Goal: Task Accomplishment & Management: Use online tool/utility

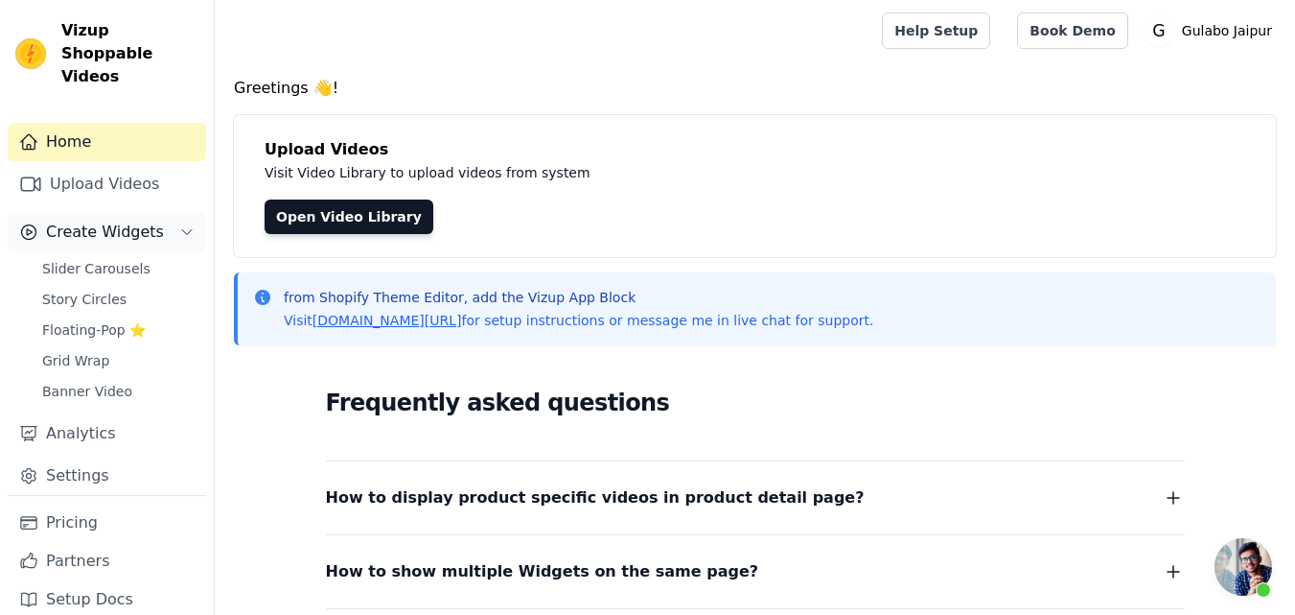
scroll to position [398, 0]
click at [75, 167] on link "Upload Videos" at bounding box center [107, 184] width 198 height 38
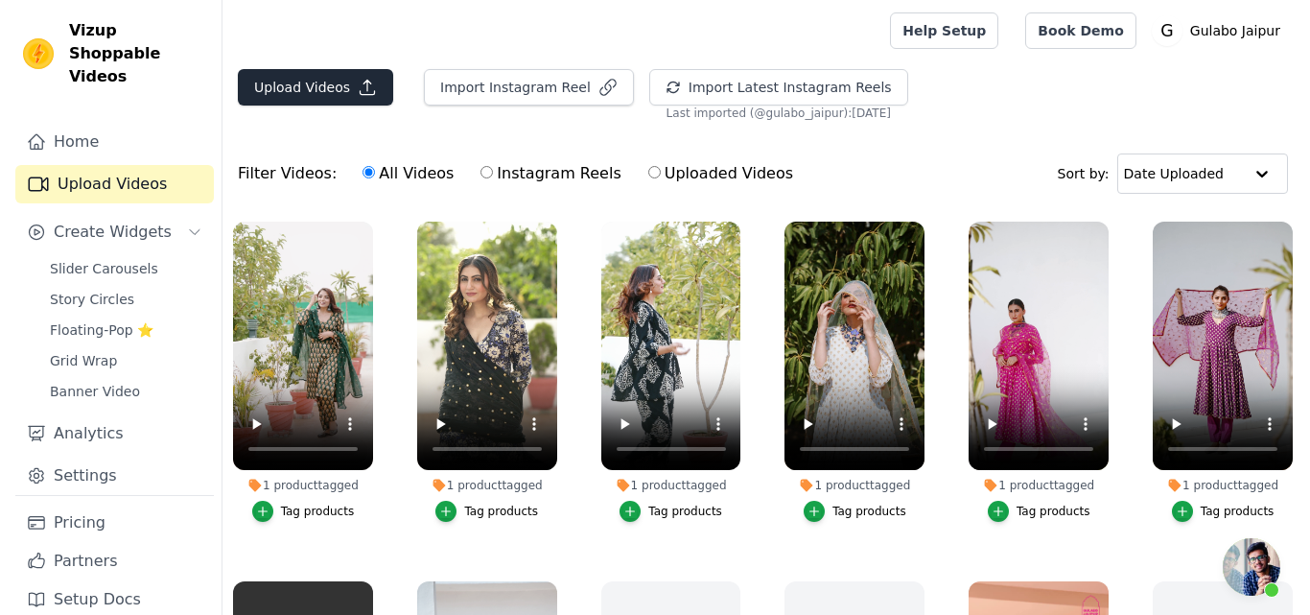
scroll to position [450, 0]
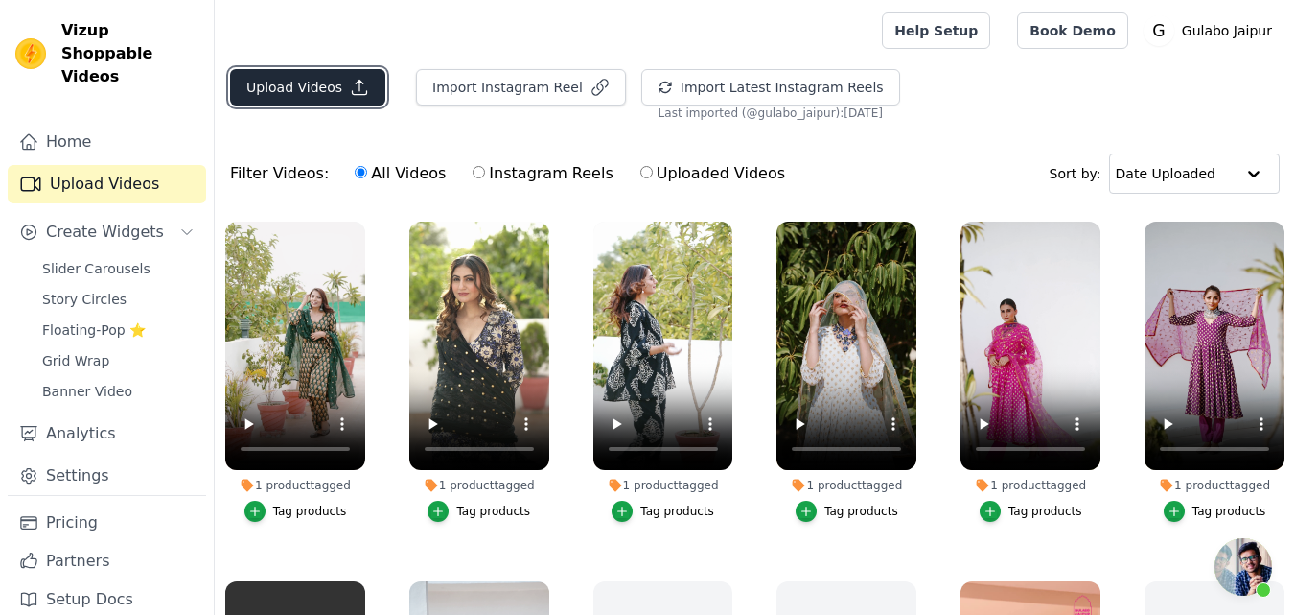
click at [314, 78] on button "Upload Videos" at bounding box center [307, 87] width 155 height 36
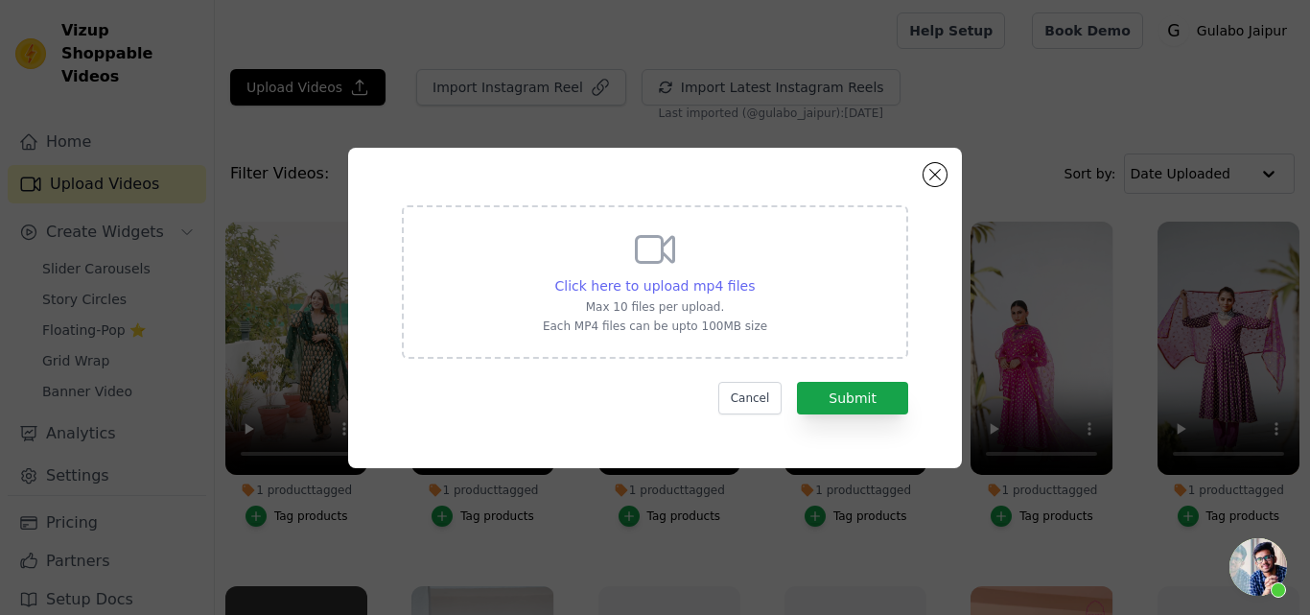
click at [642, 281] on span "Click here to upload mp4 files" at bounding box center [655, 285] width 200 height 15
click at [754, 276] on input "Click here to upload mp4 files Max 10 files per upload. Each MP4 files can be u…" at bounding box center [754, 275] width 1 height 1
type input "C:\fakepath\MARINA RED STRAIGHT SET.mp4"
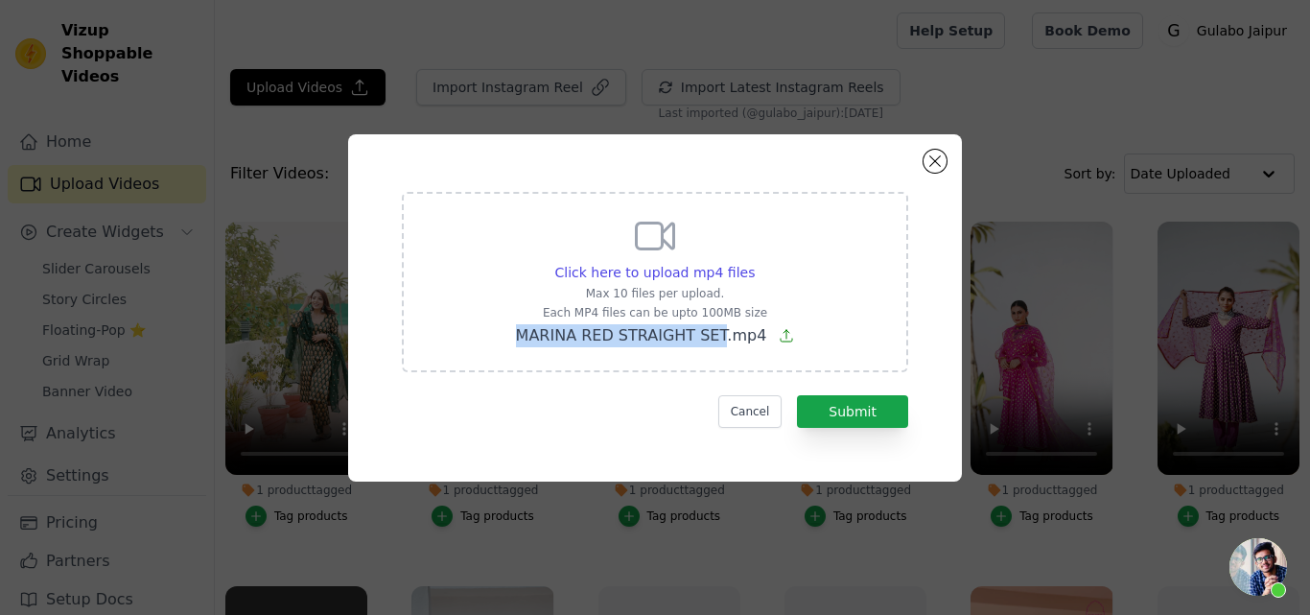
drag, startPoint x: 520, startPoint y: 333, endPoint x: 723, endPoint y: 347, distance: 203.8
click at [723, 347] on div "Click here to upload mp4 files Max 10 files per upload. Each MP4 files can be u…" at bounding box center [655, 282] width 506 height 180
copy span "MARINA RED STRAIGHT SET"
click at [836, 412] on button "Submit" at bounding box center [852, 411] width 111 height 33
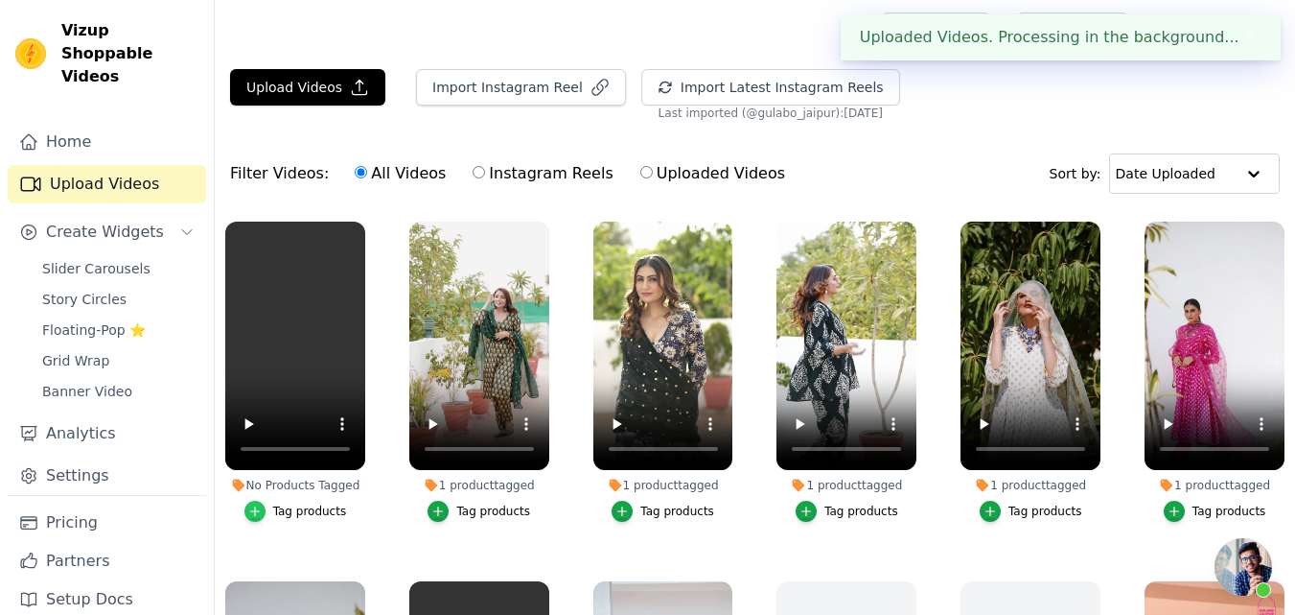
click at [266, 514] on div "button" at bounding box center [254, 511] width 21 height 21
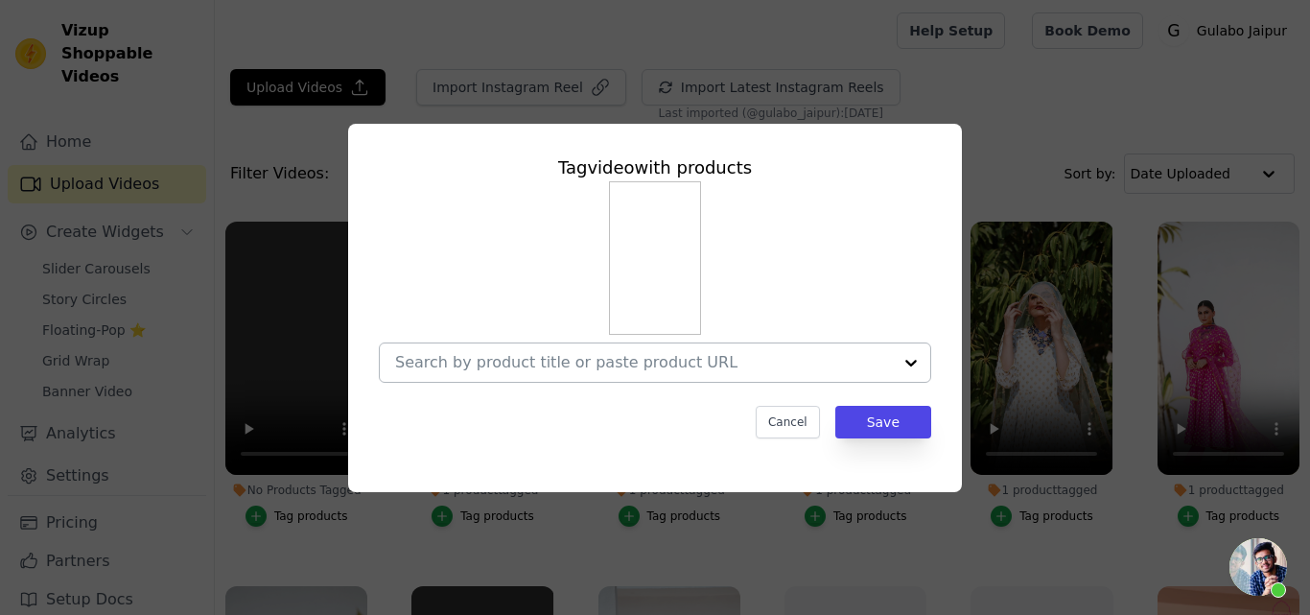
click at [466, 371] on input "No Products Tagged Tag video with products Cancel Save Tag products" at bounding box center [643, 362] width 497 height 18
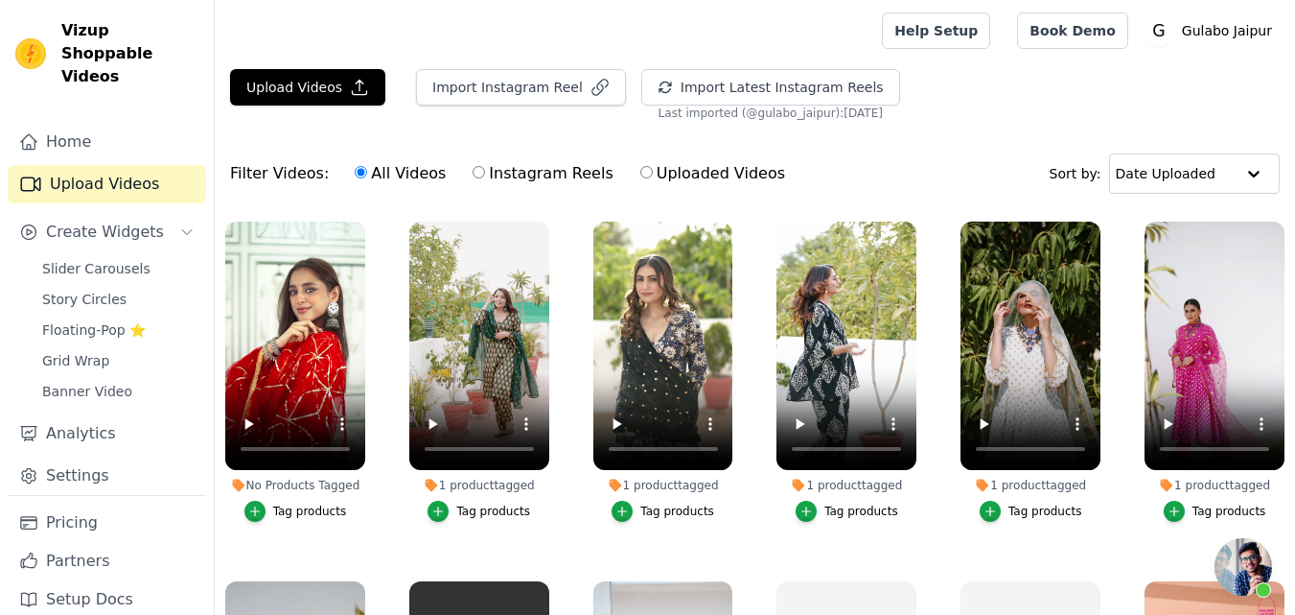
scroll to position [450, 0]
click at [268, 508] on button "Tag products" at bounding box center [295, 511] width 103 height 21
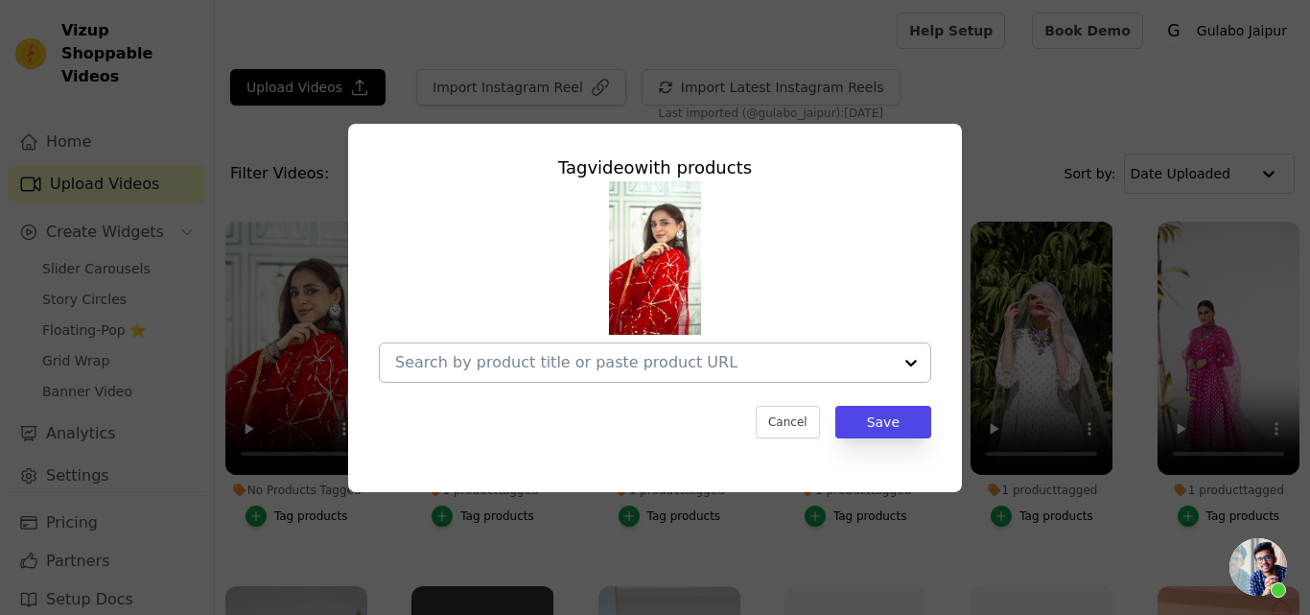
click at [429, 353] on input "No Products Tagged Tag video with products Cancel Save Tag products" at bounding box center [643, 362] width 497 height 18
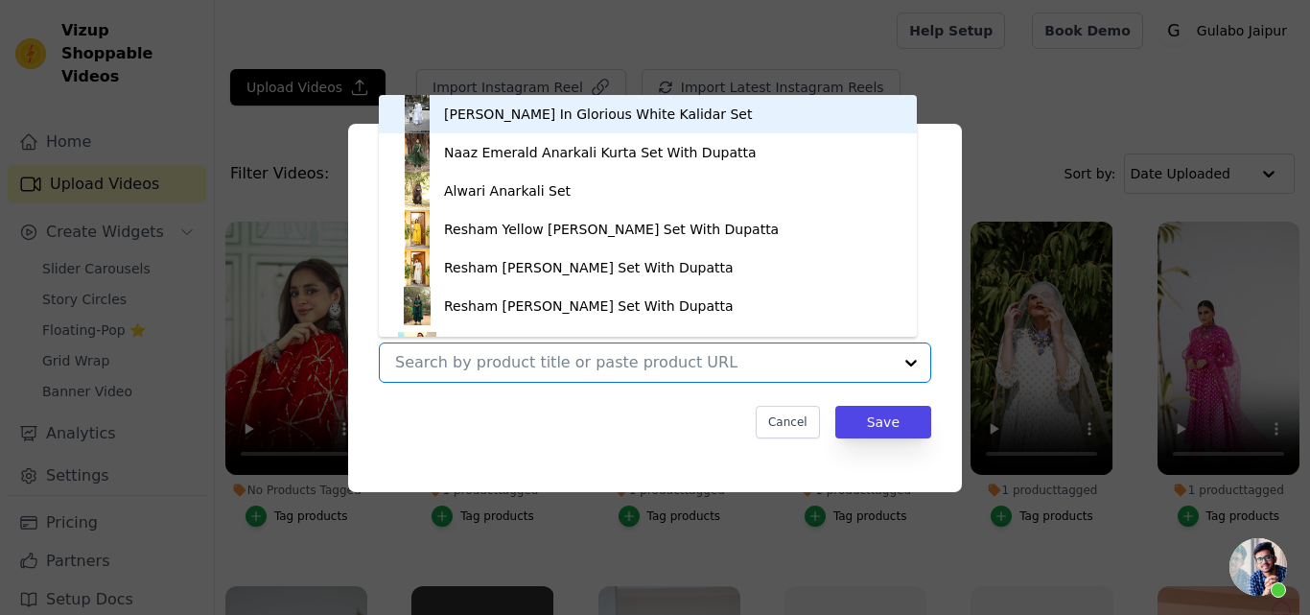
paste input "MARINA RED STRAIGHT SET"
type input "MARINA RED STRAIGHT SET"
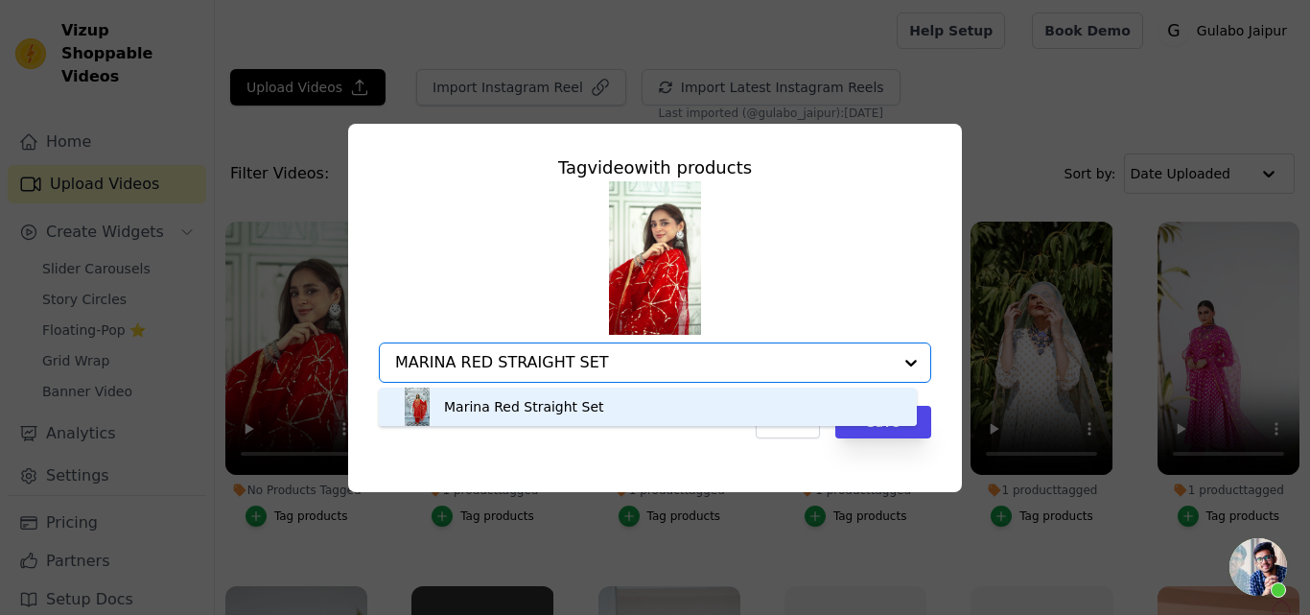
click at [472, 403] on div "Marina Red Straight Set" at bounding box center [524, 406] width 160 height 19
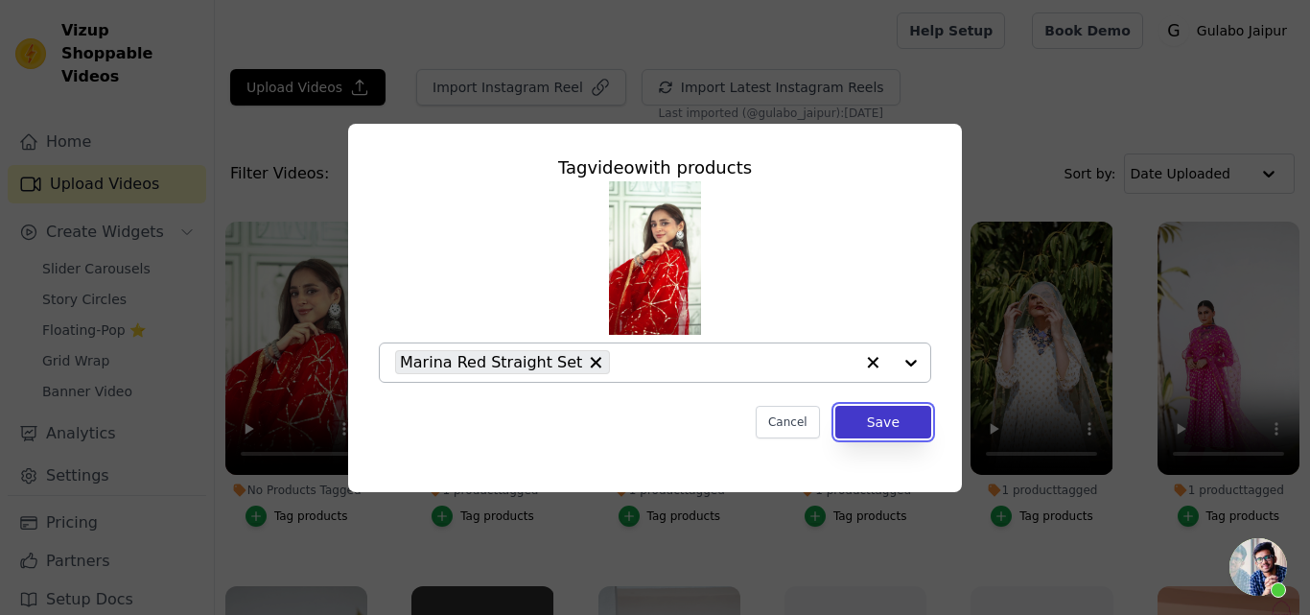
click at [881, 429] on button "Save" at bounding box center [883, 422] width 96 height 33
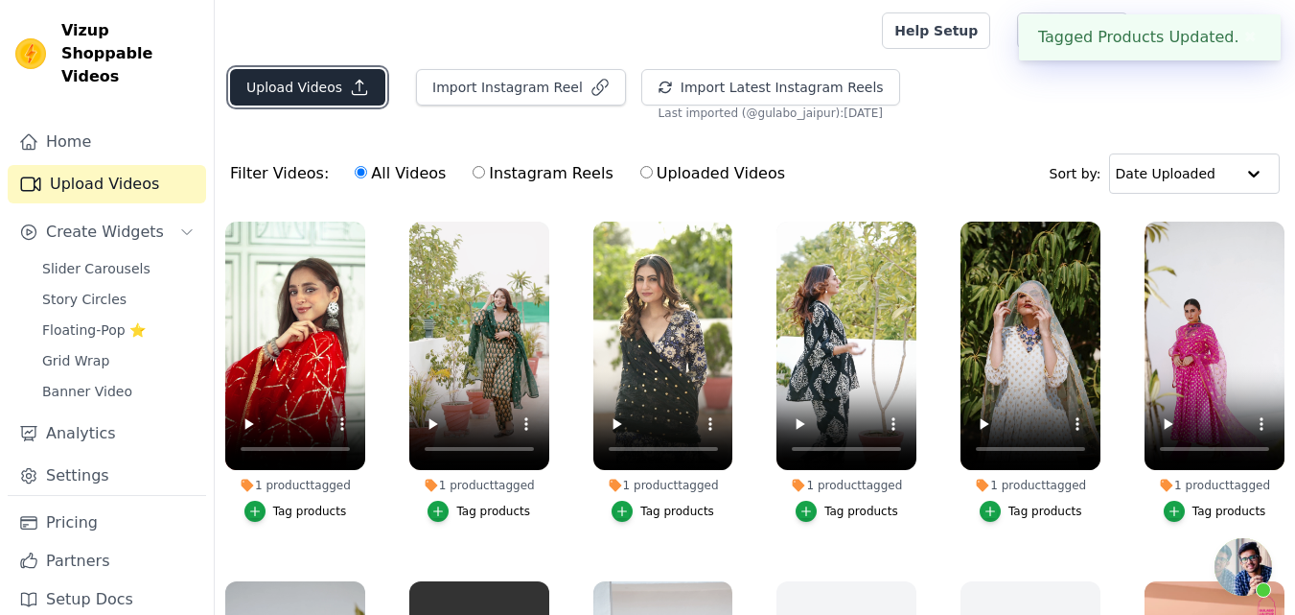
click at [285, 85] on button "Upload Videos" at bounding box center [307, 87] width 155 height 36
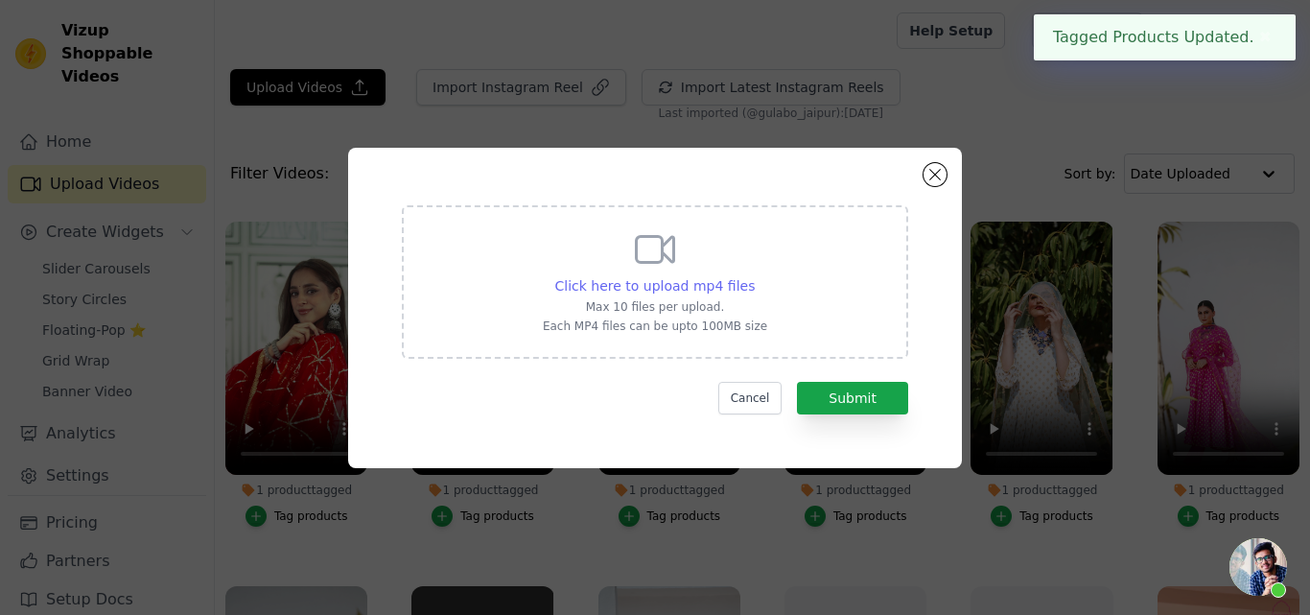
click at [622, 282] on span "Click here to upload mp4 files" at bounding box center [655, 285] width 200 height 15
click at [754, 276] on input "Click here to upload mp4 files Max 10 files per upload. Each MP4 files can be u…" at bounding box center [754, 275] width 1 height 1
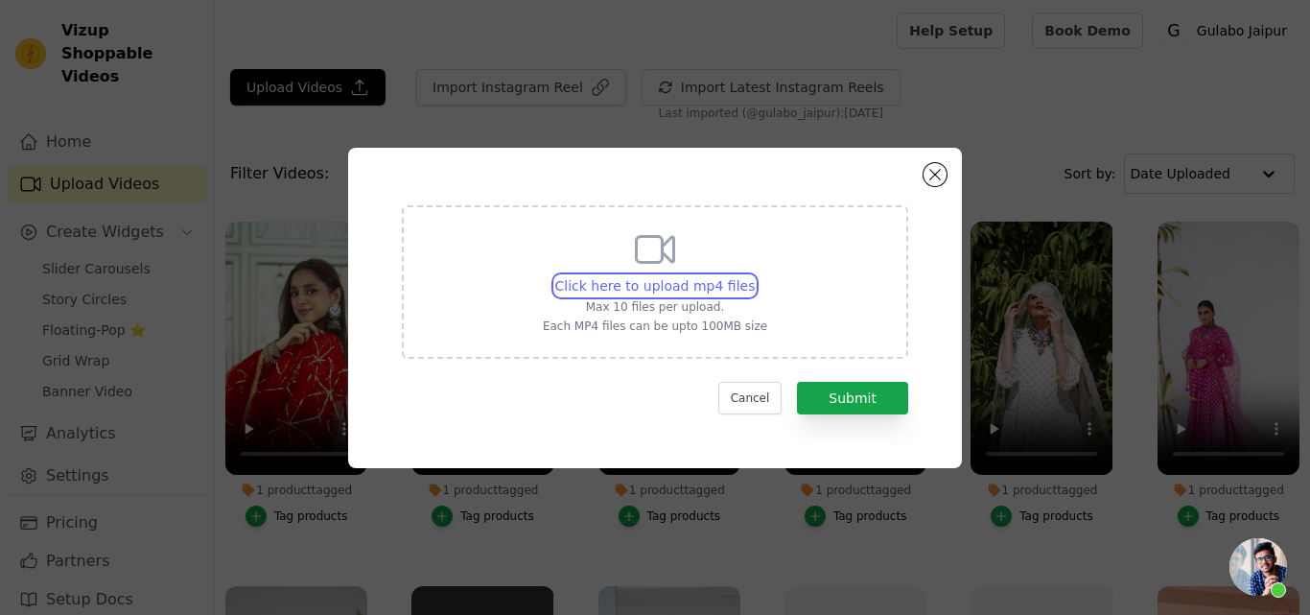
type input "C:\fakepath\MARINA WHITE STRAIGHT SET.mp4"
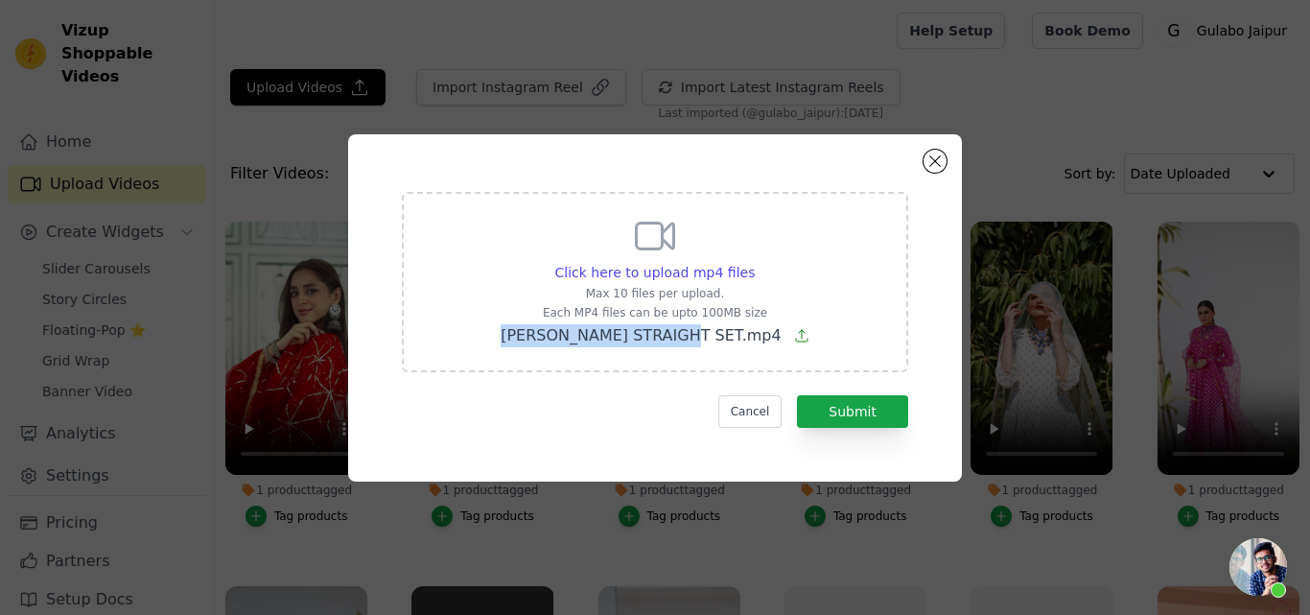
drag, startPoint x: 504, startPoint y: 327, endPoint x: 704, endPoint y: 349, distance: 200.6
click at [704, 349] on div "Click here to upload mp4 files Max 10 files per upload. Each MP4 files can be u…" at bounding box center [655, 282] width 506 height 180
copy span "[PERSON_NAME] STRAIGHT"
click at [842, 404] on button "Submit" at bounding box center [852, 411] width 111 height 33
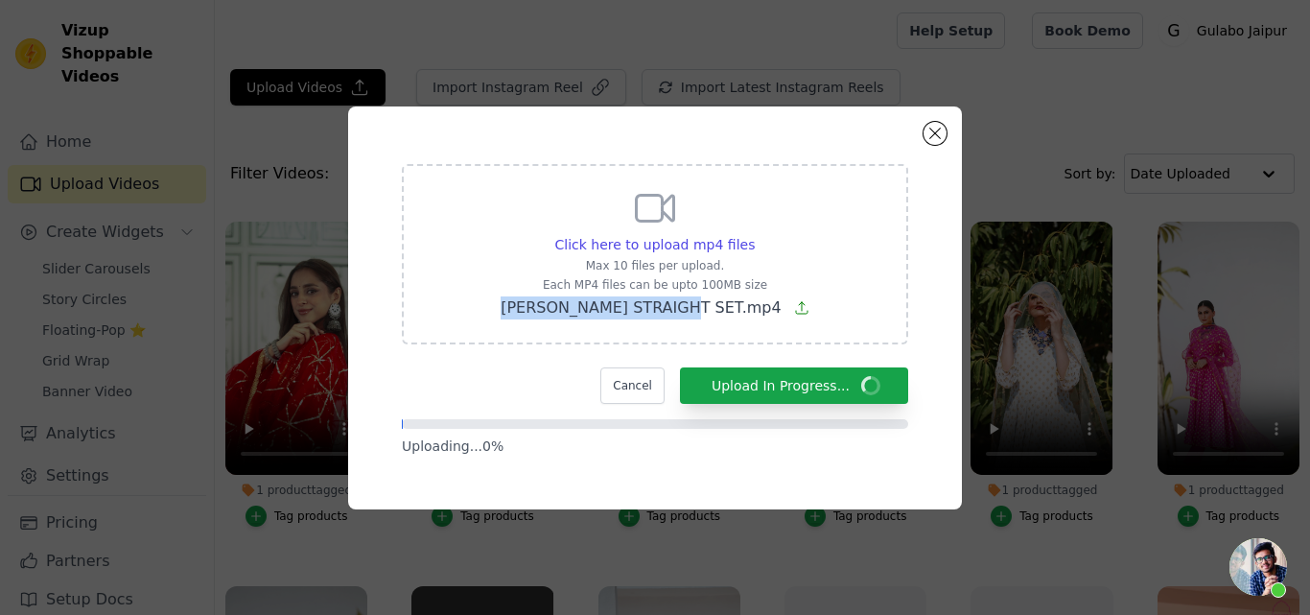
copy span "MARINA WHITE STRAIGHT"
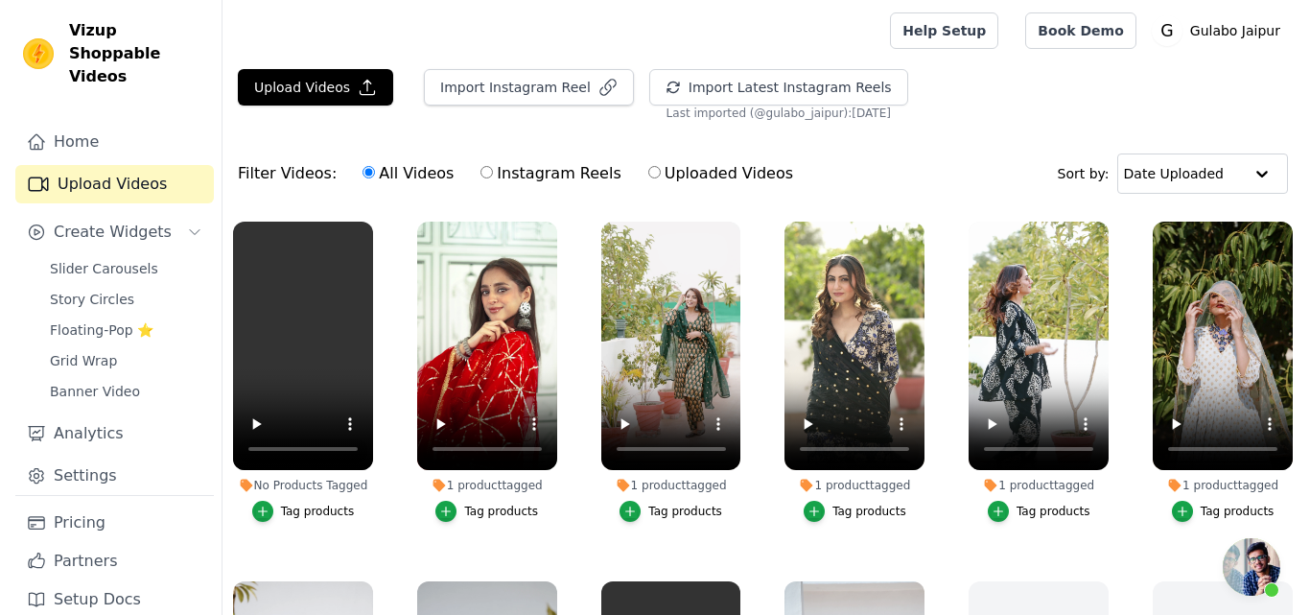
scroll to position [450, 0]
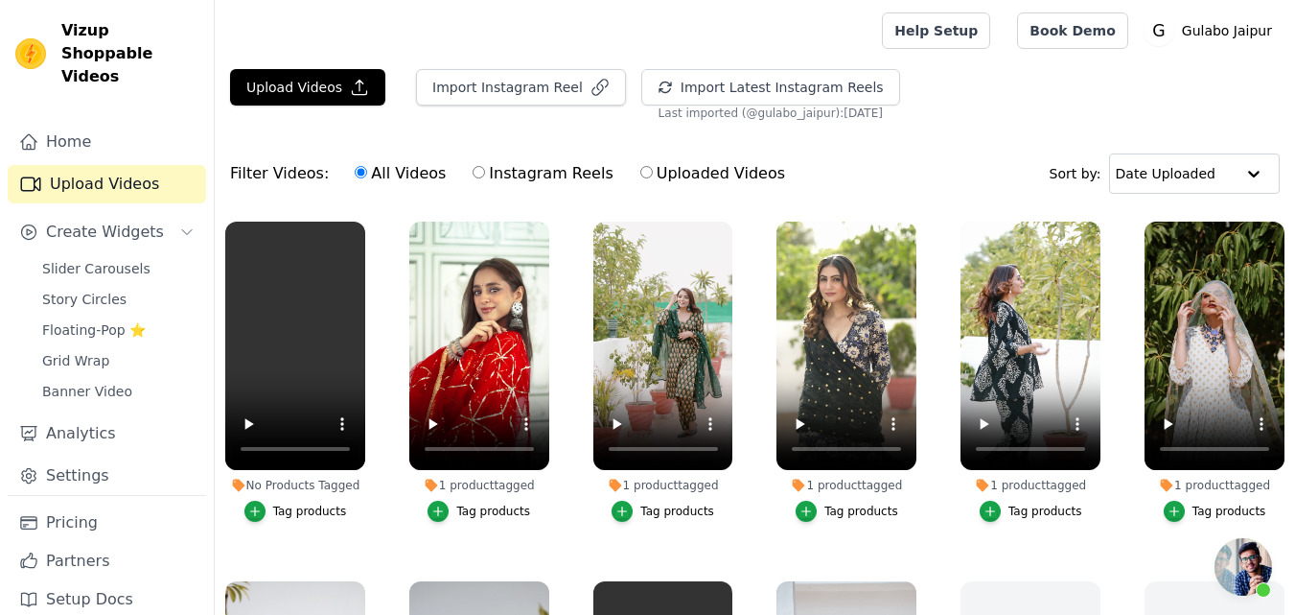
click at [279, 511] on div "Tag products" at bounding box center [310, 510] width 74 height 15
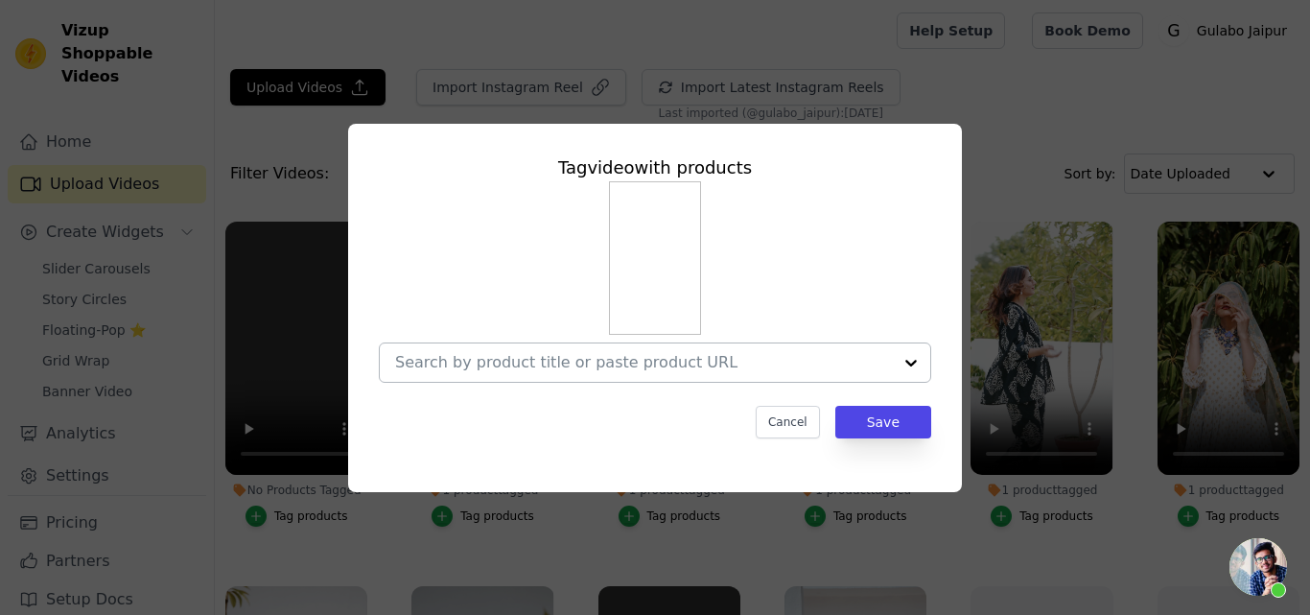
click at [430, 361] on input "No Products Tagged Tag video with products Cancel Save Tag products" at bounding box center [643, 362] width 497 height 18
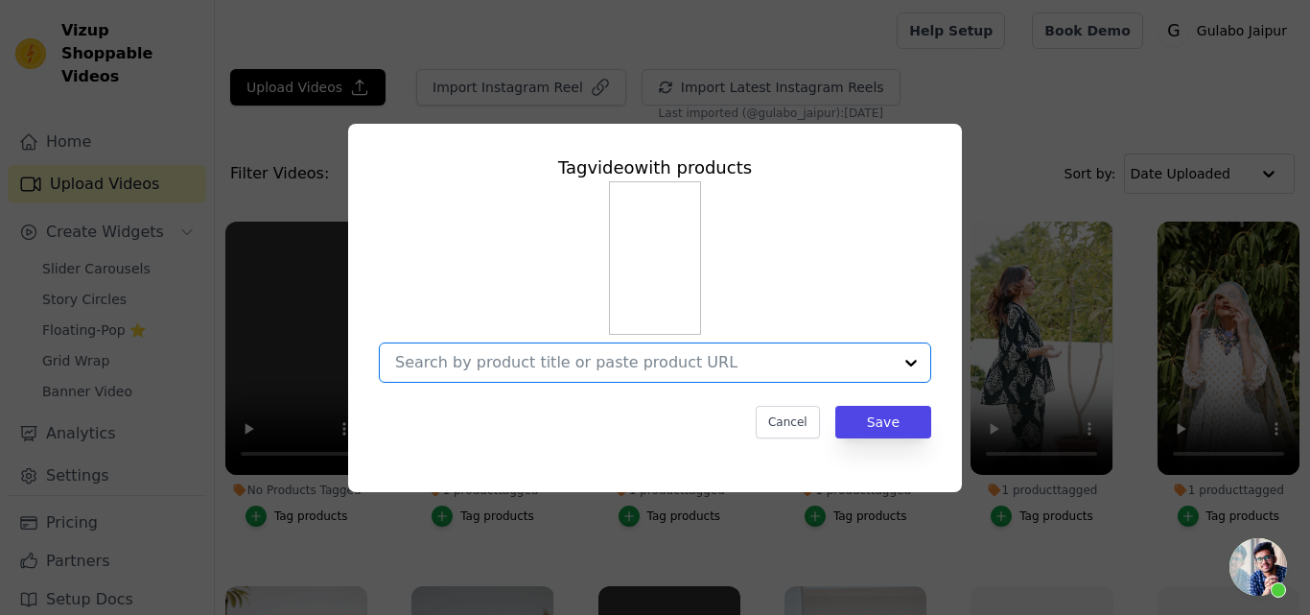
paste input "[PERSON_NAME] STRAIGHT"
type input "[PERSON_NAME] STRAIGHT"
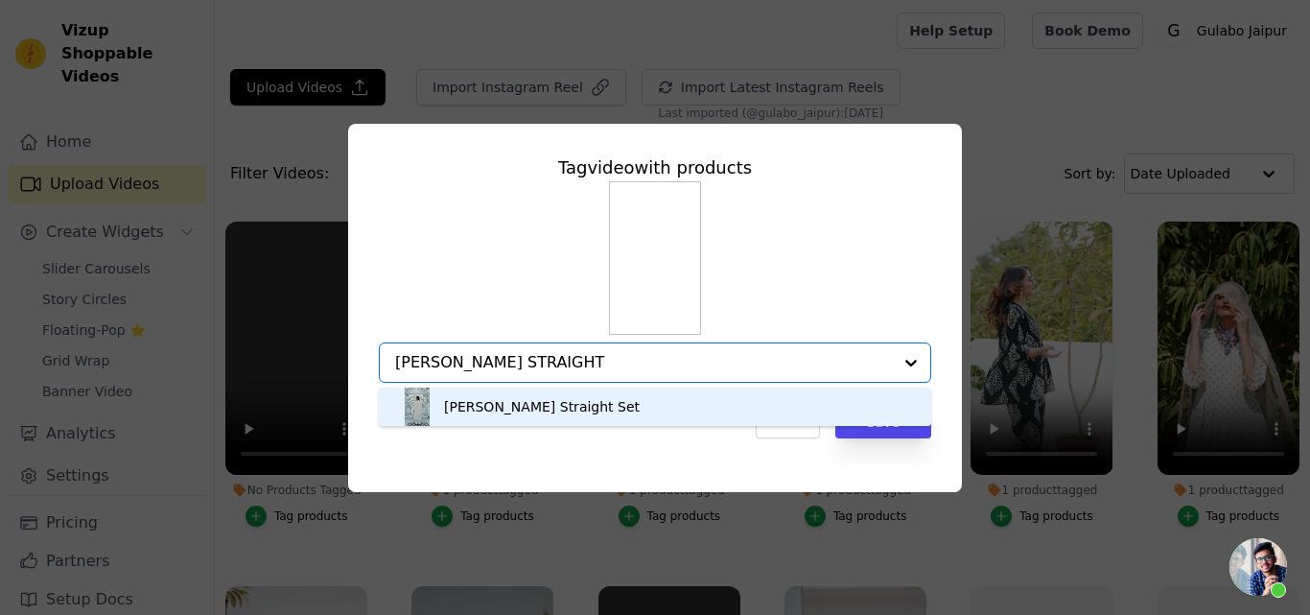
click at [522, 395] on div "[PERSON_NAME] Straight Set" at bounding box center [655, 406] width 514 height 38
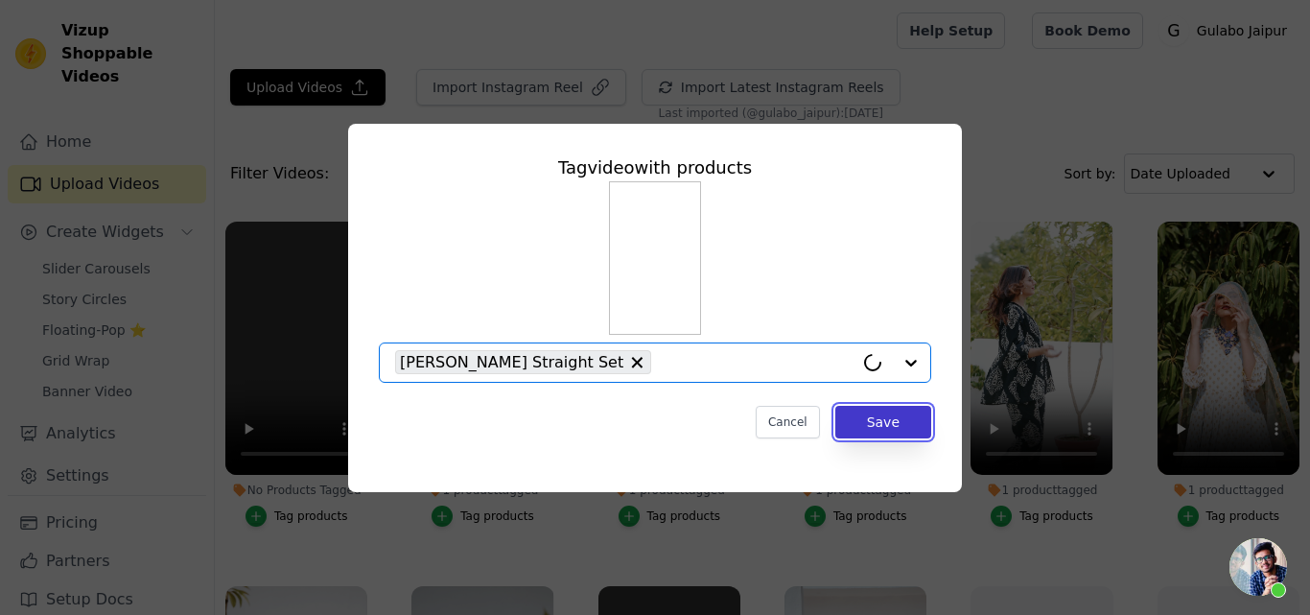
click at [880, 423] on button "Save" at bounding box center [883, 422] width 96 height 33
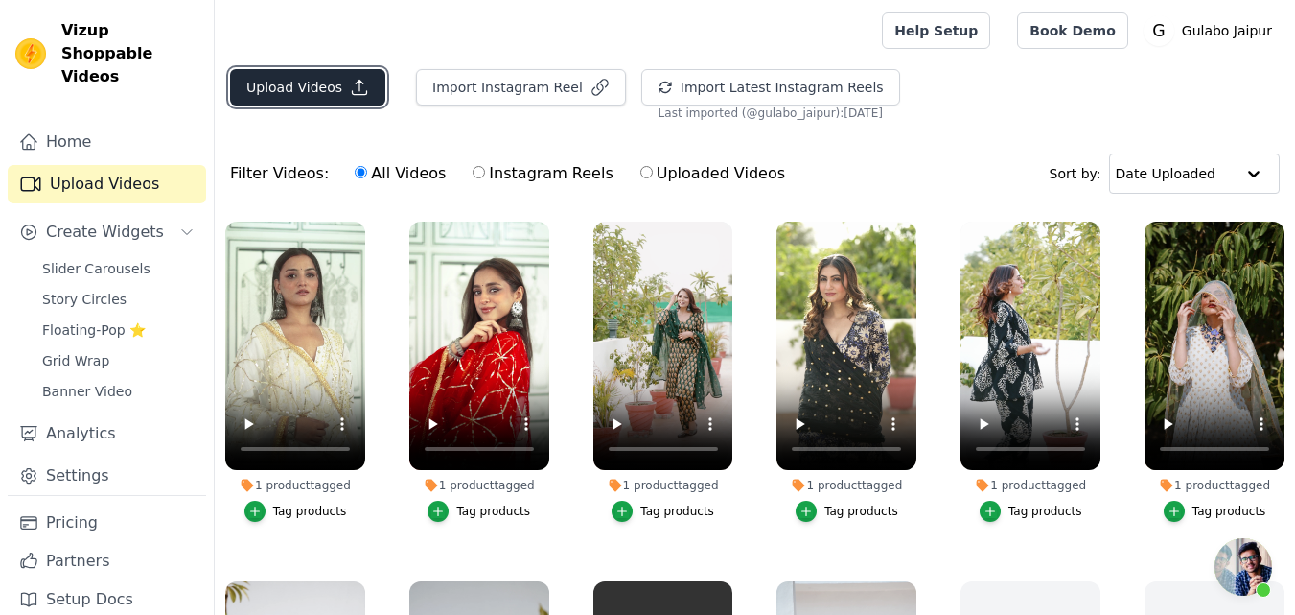
click at [310, 98] on button "Upload Videos" at bounding box center [307, 87] width 155 height 36
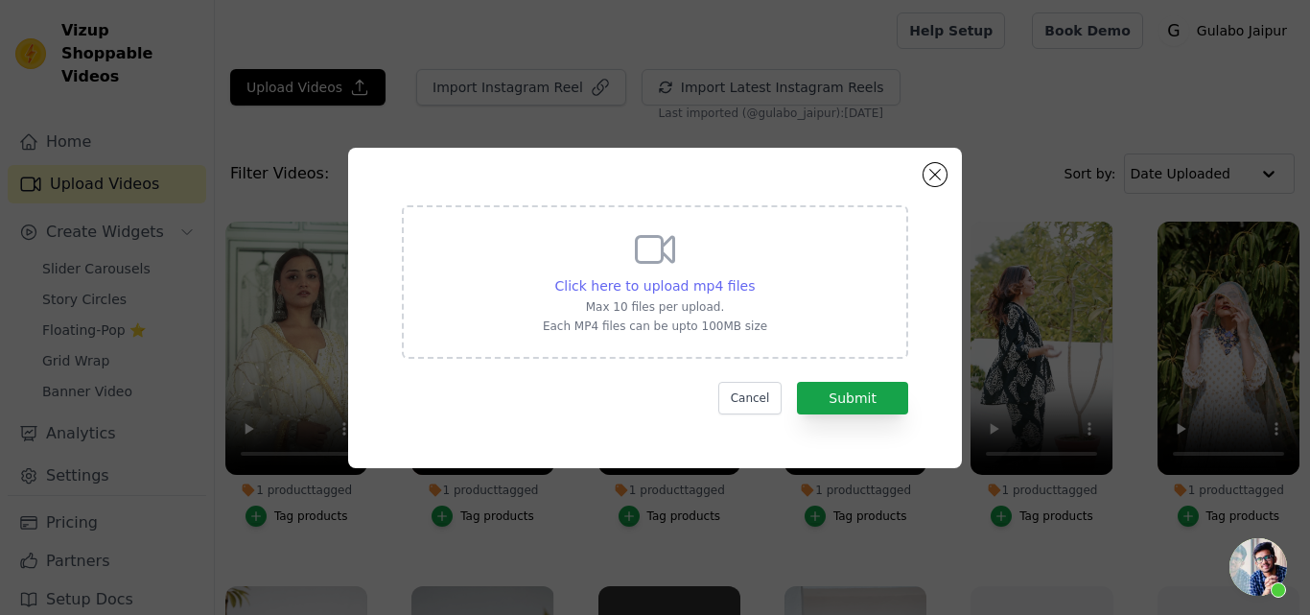
click at [611, 282] on span "Click here to upload mp4 files" at bounding box center [655, 285] width 200 height 15
click at [754, 276] on input "Click here to upload mp4 files Max 10 files per upload. Each MP4 files can be u…" at bounding box center [754, 275] width 1 height 1
type input "C:\fakepath\NAAR BLUE STRAIGHT SET.mp4"
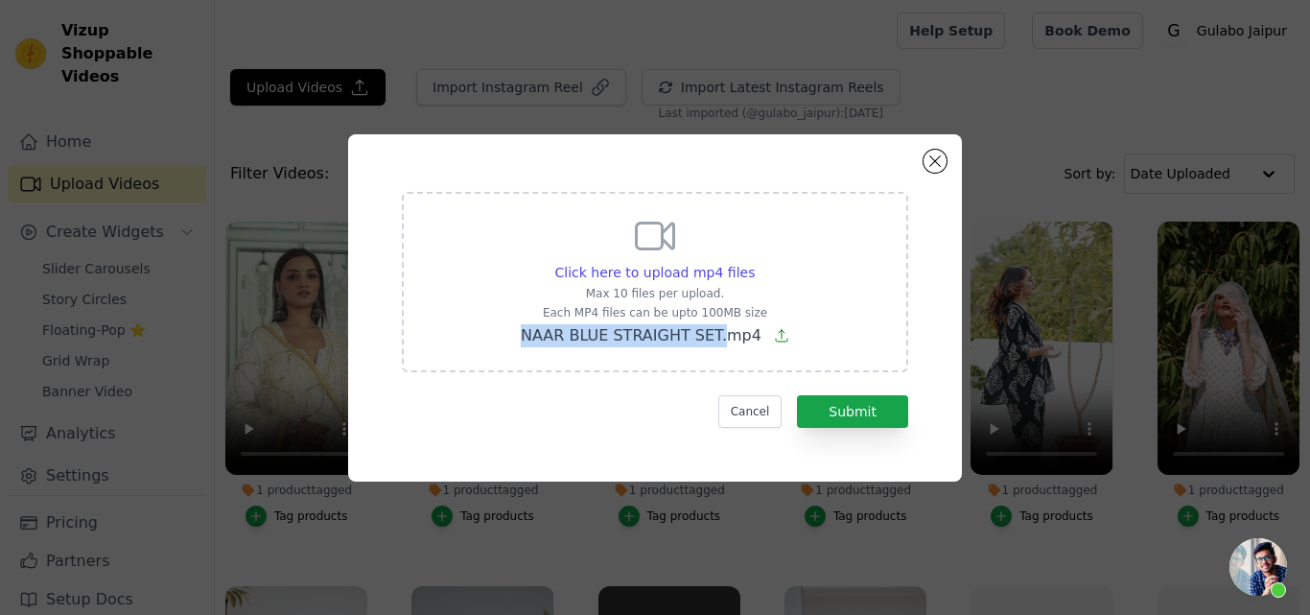
drag, startPoint x: 519, startPoint y: 342, endPoint x: 718, endPoint y: 338, distance: 199.5
click at [718, 338] on div "Click here to upload mp4 files Max 10 files per upload. Each MP4 files can be u…" at bounding box center [655, 282] width 506 height 180
copy span "NAAR BLUE STRAIGHT SET."
click at [812, 407] on button "Submit" at bounding box center [852, 411] width 111 height 33
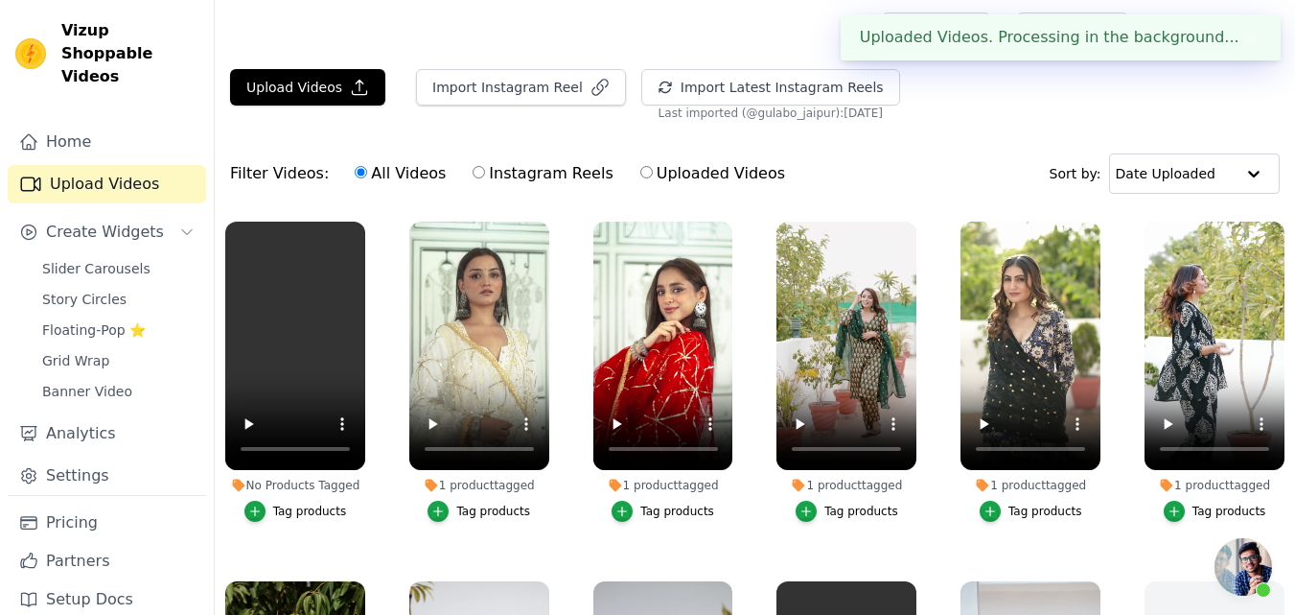
click at [286, 504] on div "Tag products" at bounding box center [310, 510] width 74 height 15
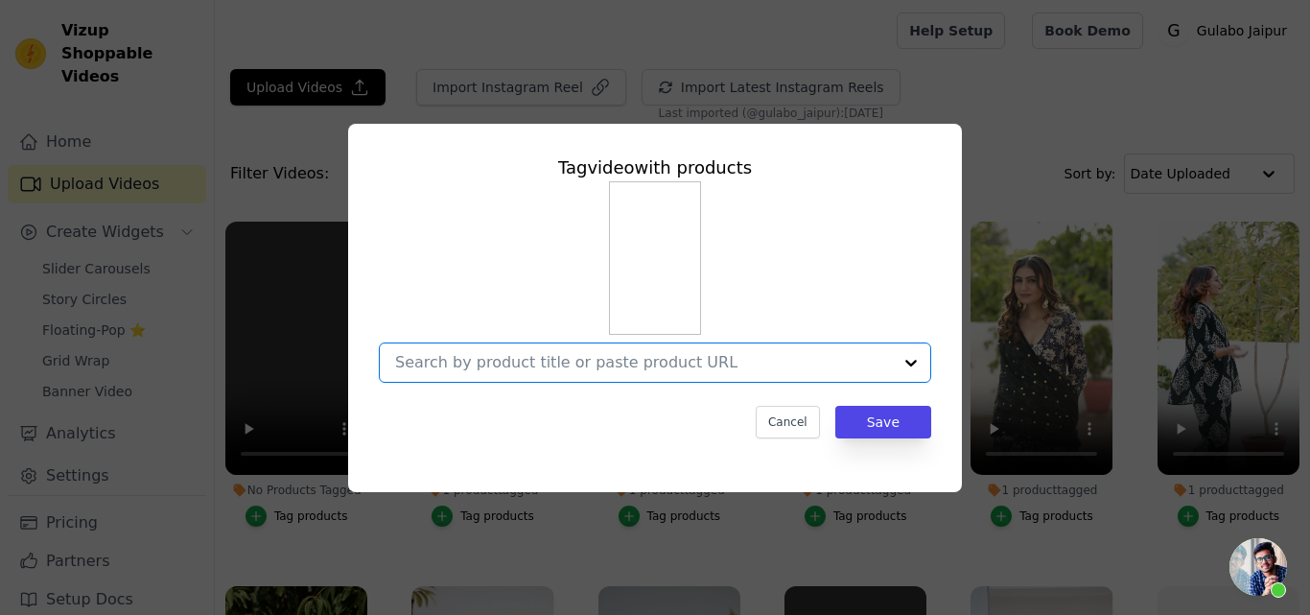
click at [523, 362] on input "No Products Tagged Tag video with products Option undefined, selected. Select i…" at bounding box center [643, 362] width 497 height 18
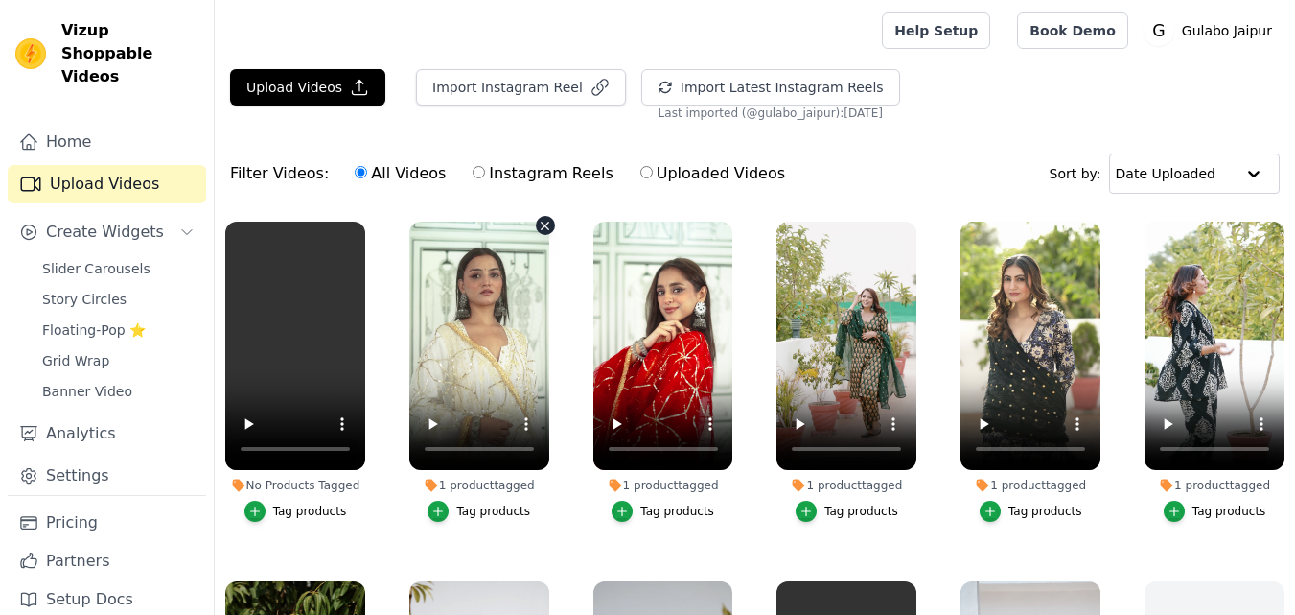
drag, startPoint x: 0, startPoint y: 0, endPoint x: 270, endPoint y: 508, distance: 575.6
click at [270, 508] on button "Tag products" at bounding box center [295, 511] width 103 height 21
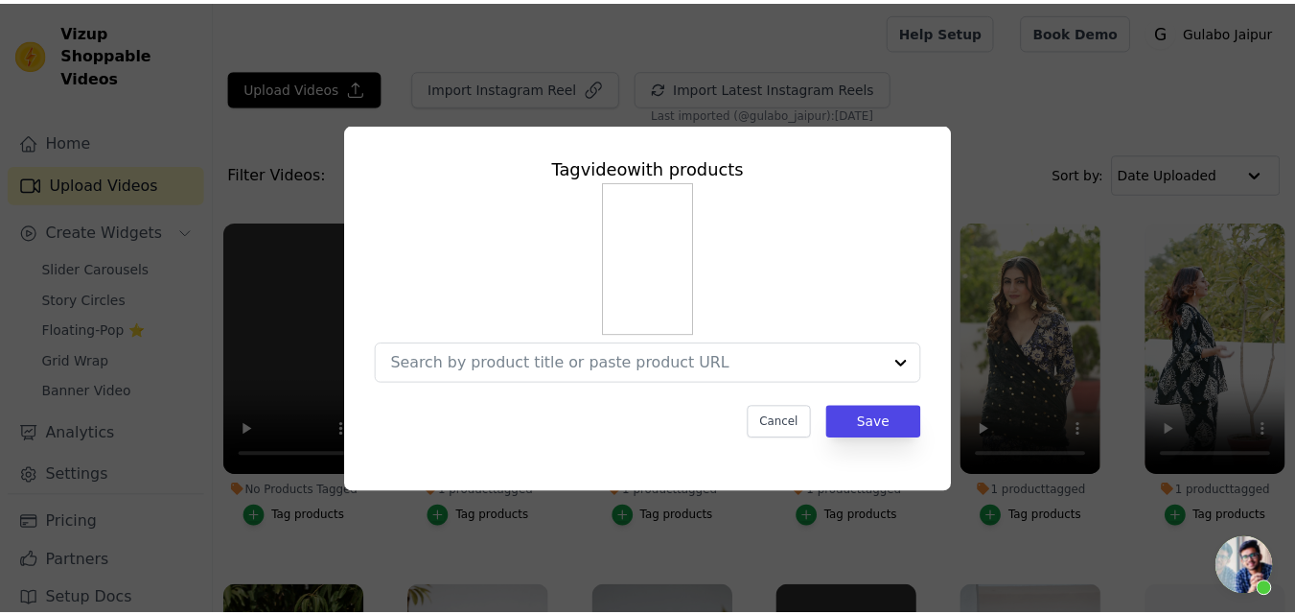
scroll to position [450, 0]
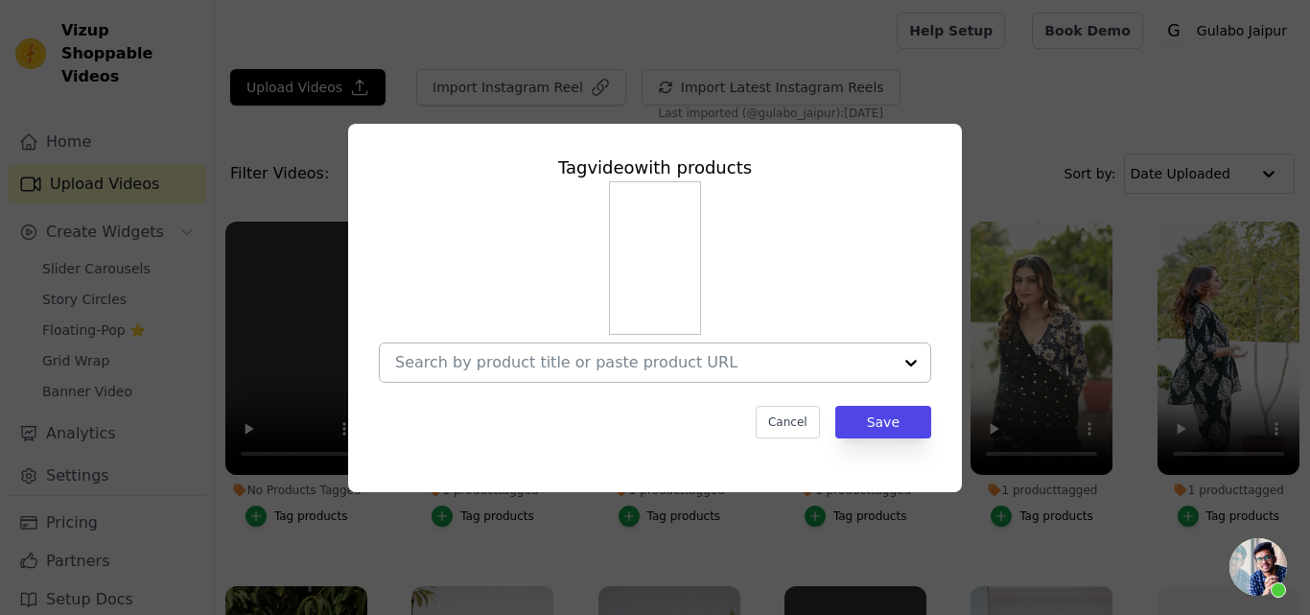
click at [481, 356] on input "No Products Tagged Tag video with products Cancel Save Tag products" at bounding box center [643, 362] width 497 height 18
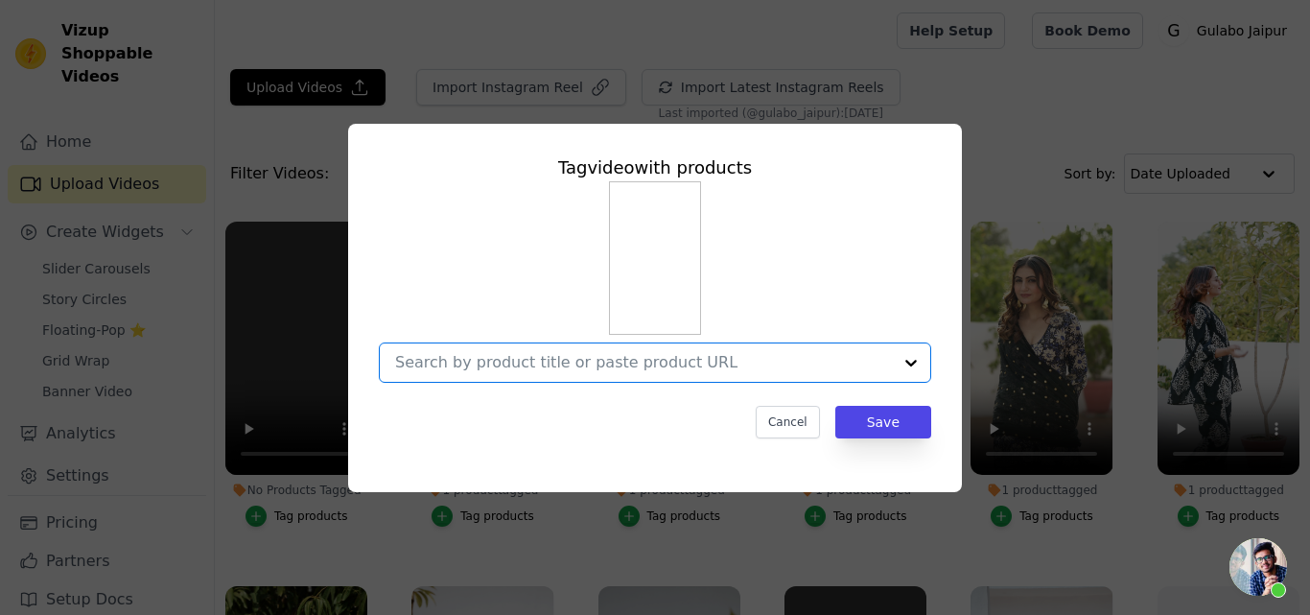
paste input "NAAR BLUE STRAIGHT SET."
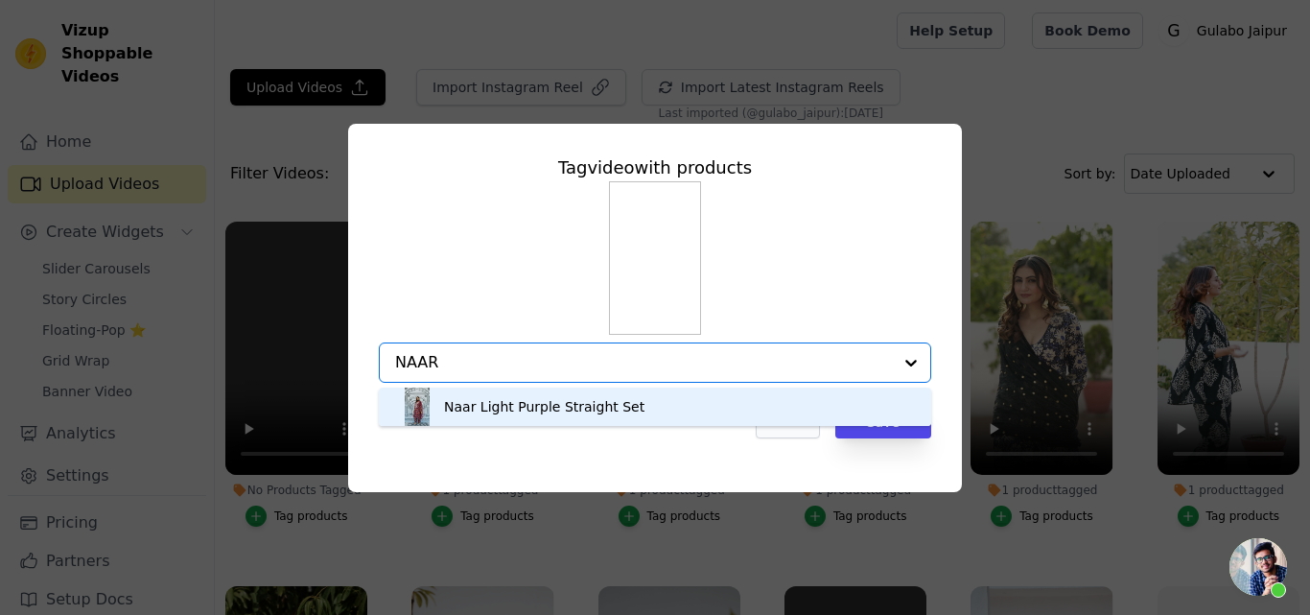
type input "NAAR"
click at [791, 425] on button "Cancel" at bounding box center [788, 422] width 64 height 33
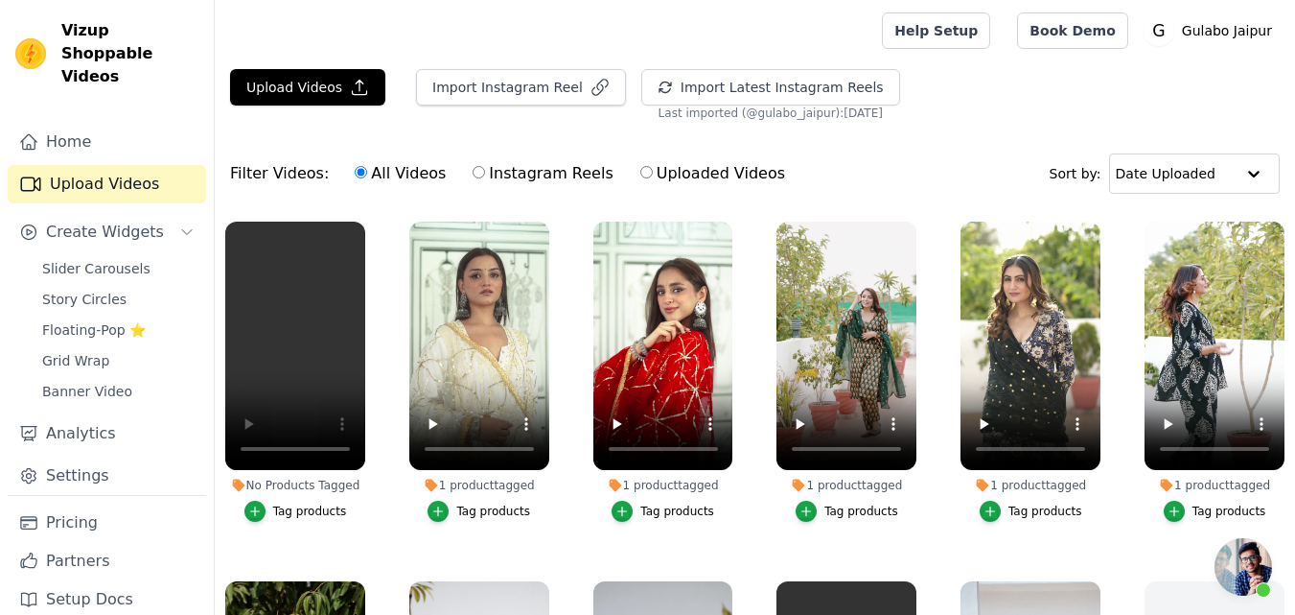
click at [382, 418] on ul "No Products Tagged Tag products 1 product tagged Tag products 1 product tagged …" at bounding box center [755, 487] width 1081 height 553
click at [285, 509] on div "Tag products" at bounding box center [310, 510] width 74 height 15
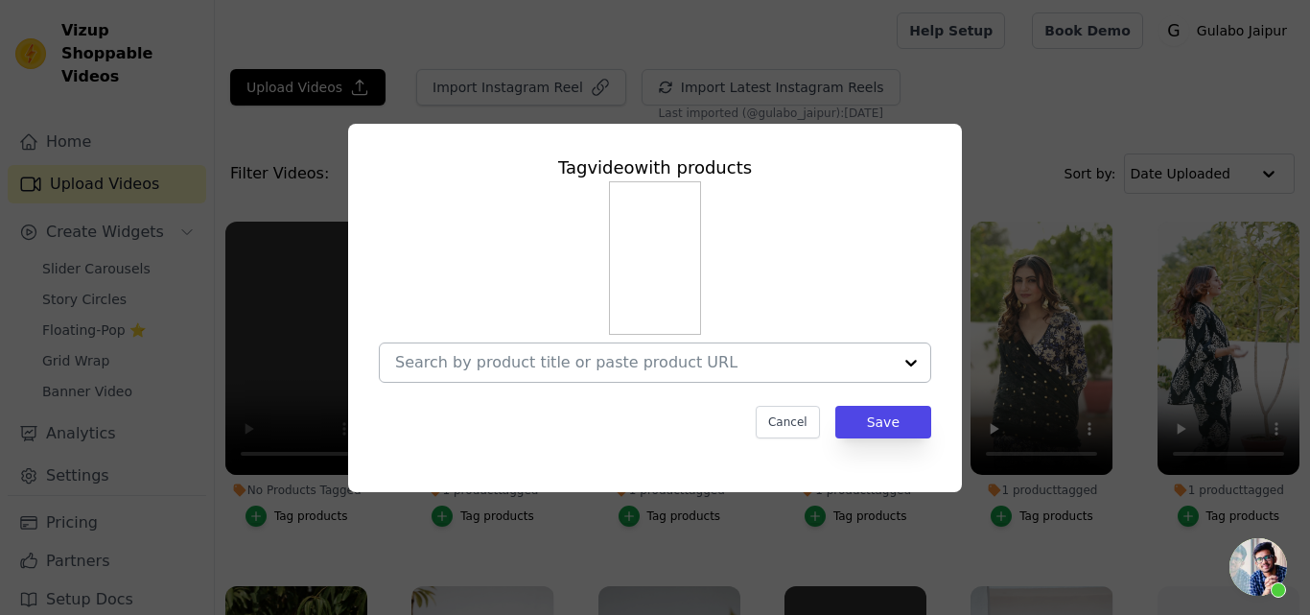
click at [476, 359] on input "No Products Tagged Tag video with products Cancel Save Tag products" at bounding box center [643, 362] width 497 height 18
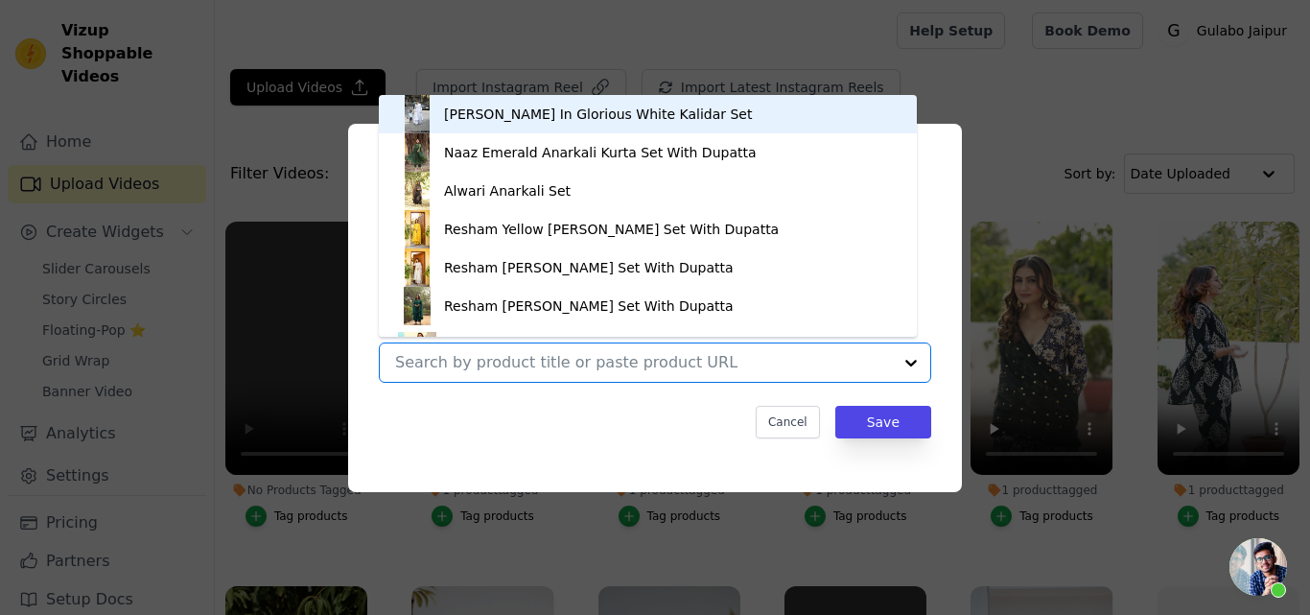
paste input "NAAR BLUE STRAIGHT SET."
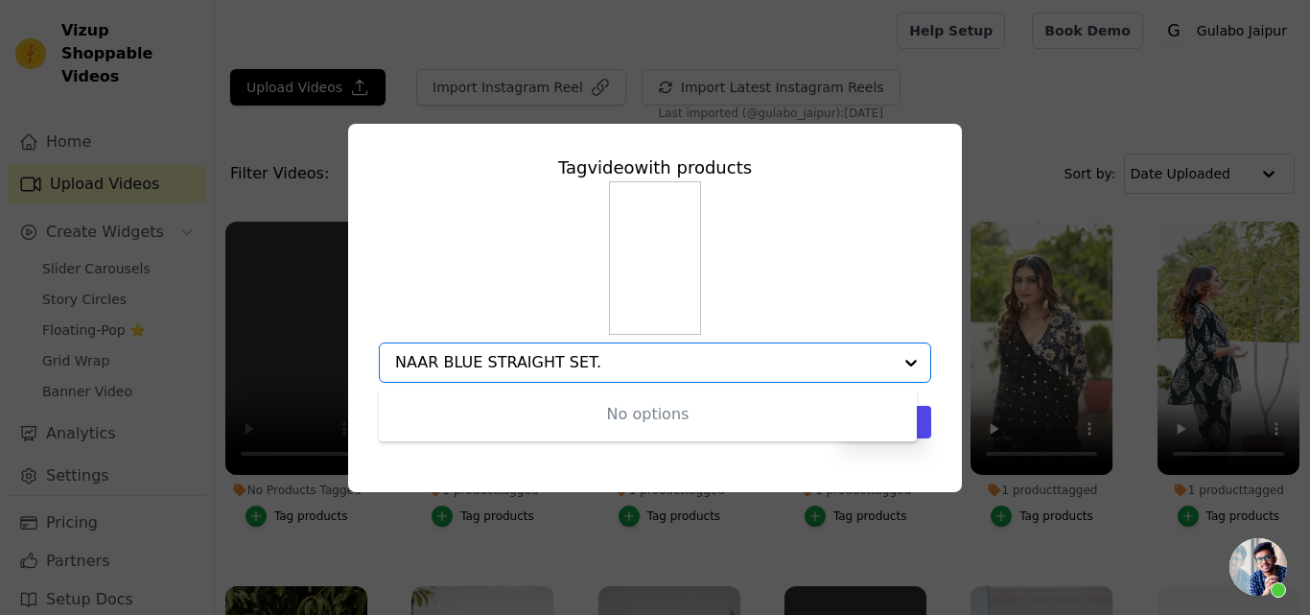
type input "NAAR BLUE STRAIGHT SET."
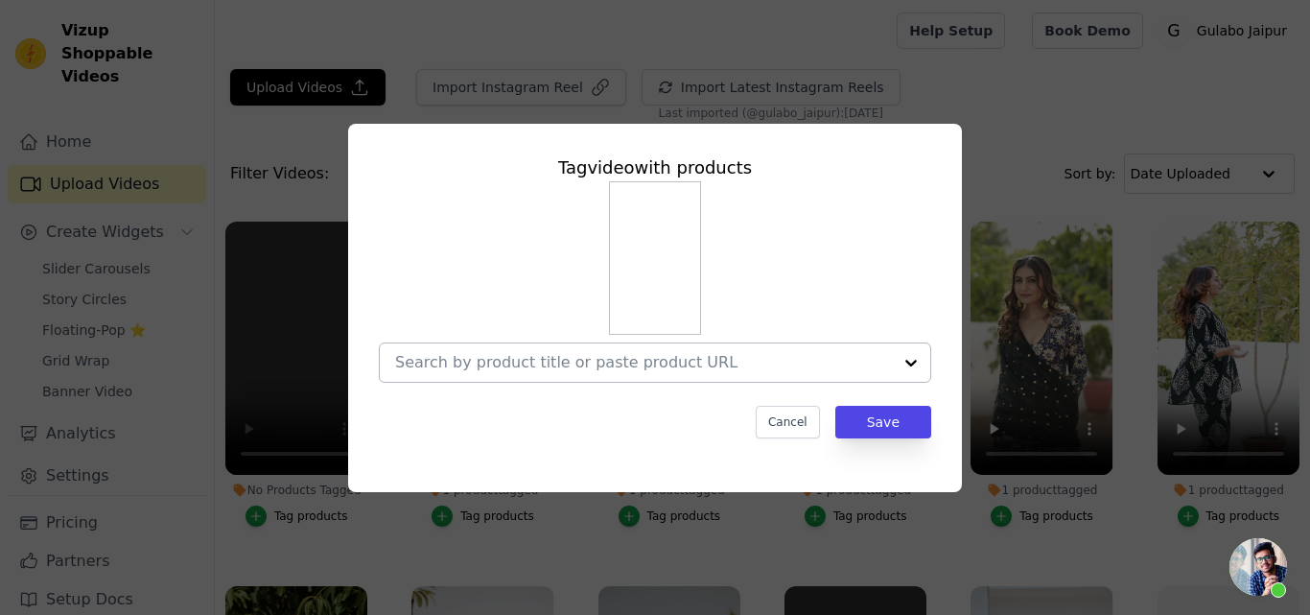
click at [443, 361] on input "No Products Tagged Tag video with products Cancel Save Tag products" at bounding box center [643, 362] width 497 height 18
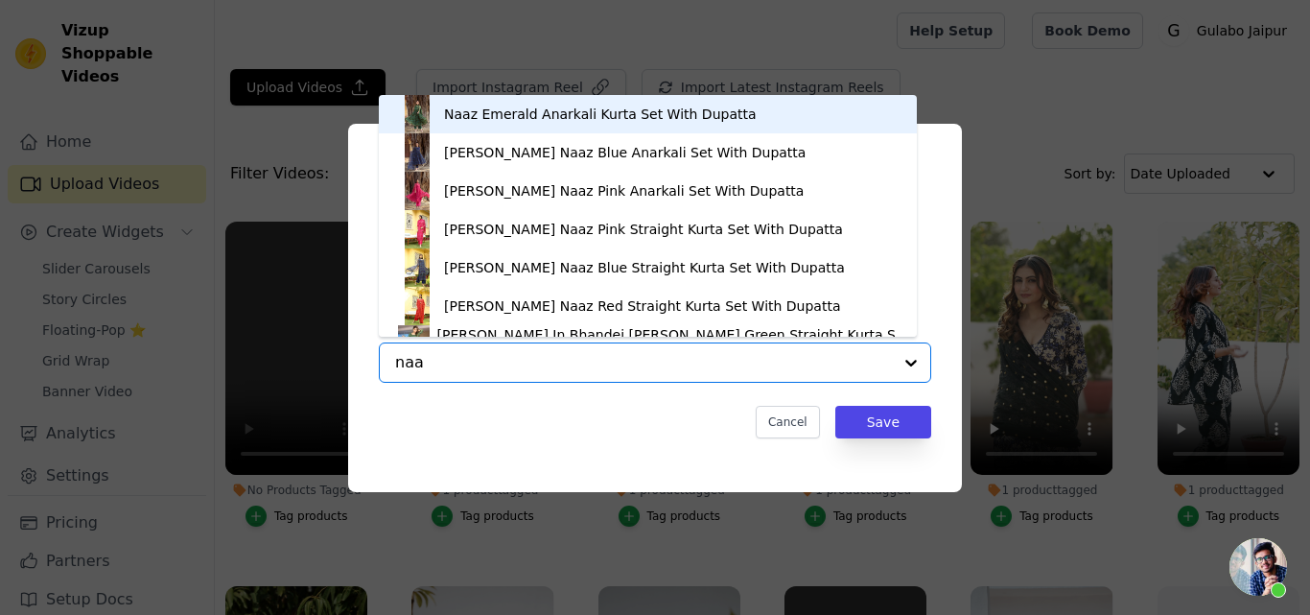
type input "naar"
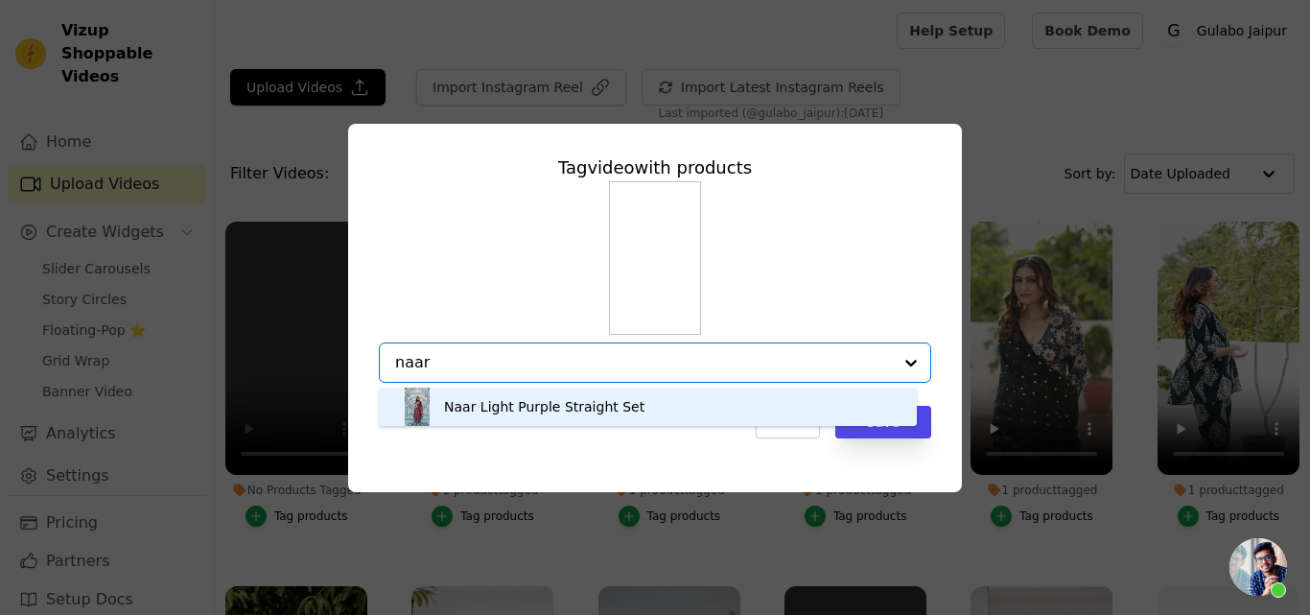
click at [485, 399] on div "Naar Light Purple Straight Set" at bounding box center [544, 406] width 200 height 19
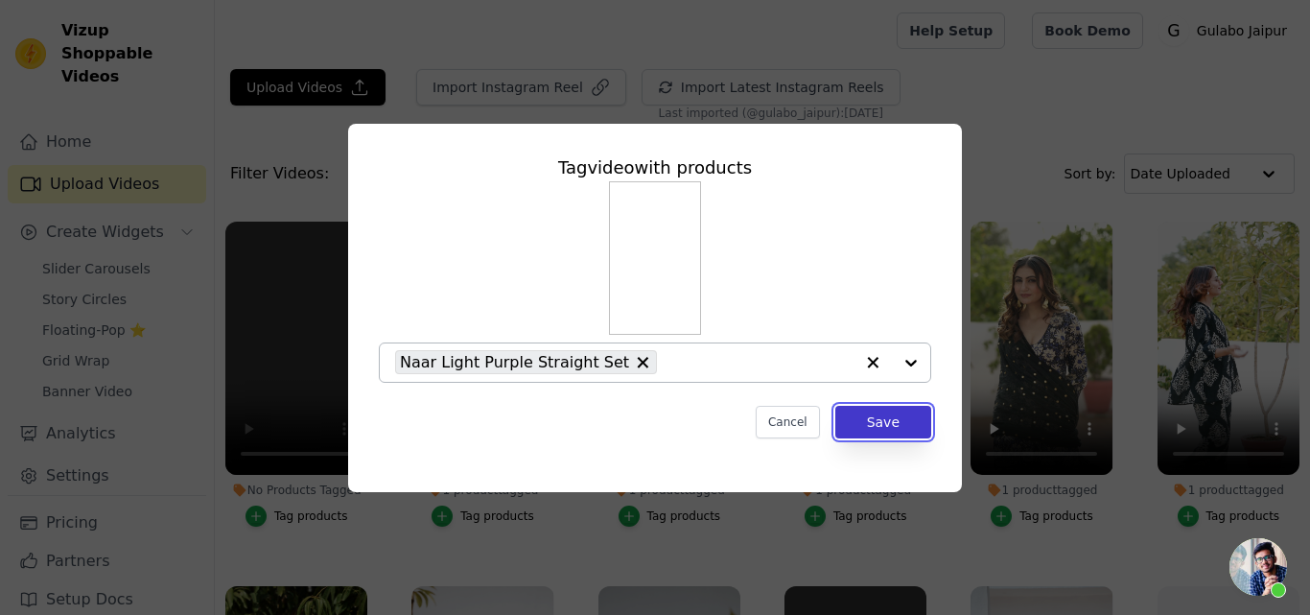
click at [873, 425] on button "Save" at bounding box center [883, 422] width 96 height 33
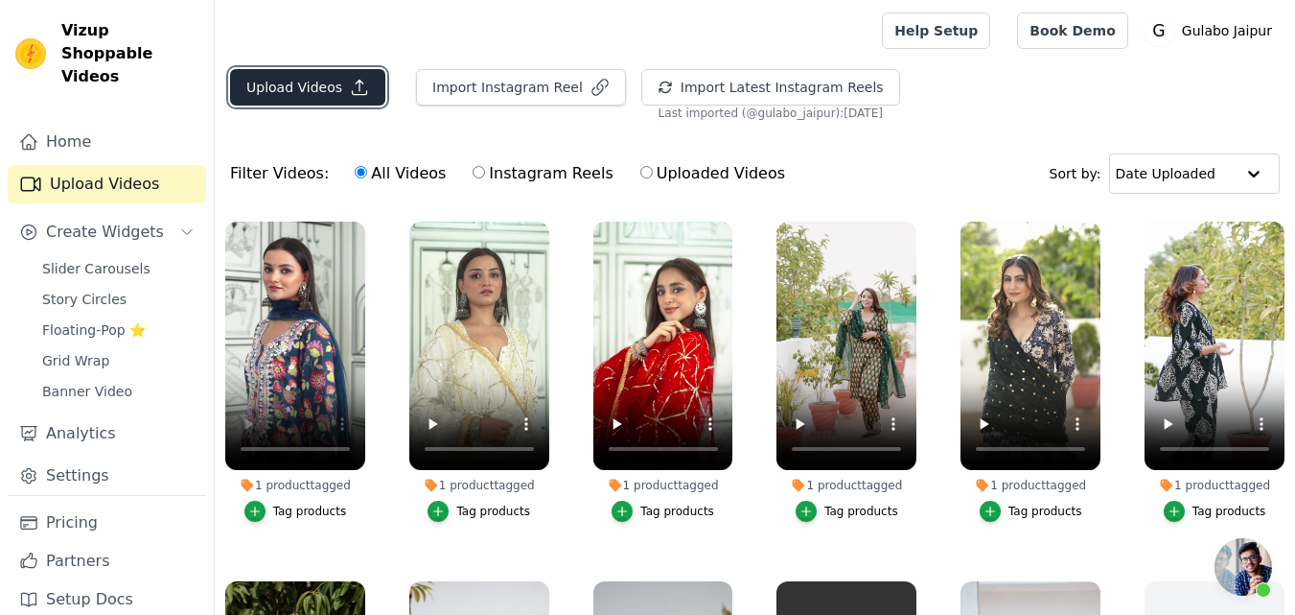
click at [324, 87] on button "Upload Videos" at bounding box center [307, 87] width 155 height 36
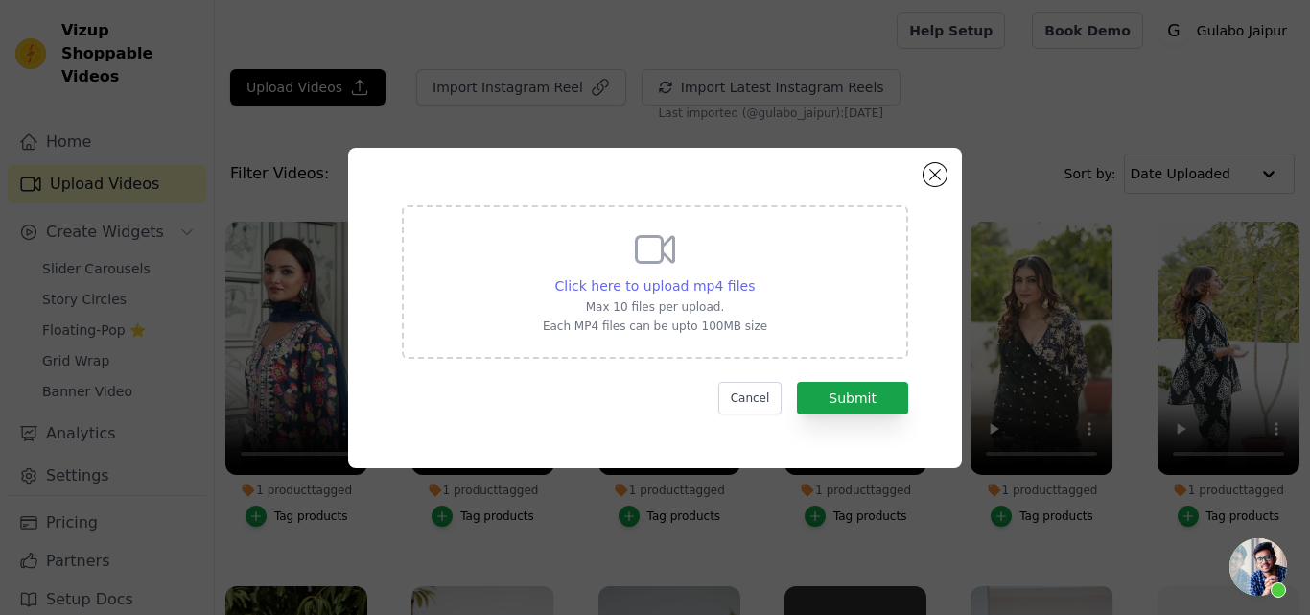
click at [610, 286] on span "Click here to upload mp4 files" at bounding box center [655, 285] width 200 height 15
click at [754, 276] on input "Click here to upload mp4 files Max 10 files per upload. Each MP4 files can be u…" at bounding box center [754, 275] width 1 height 1
type input "C:\fakepath\NAAR YELLOW_PINK STRAIGHT SET.mp4"
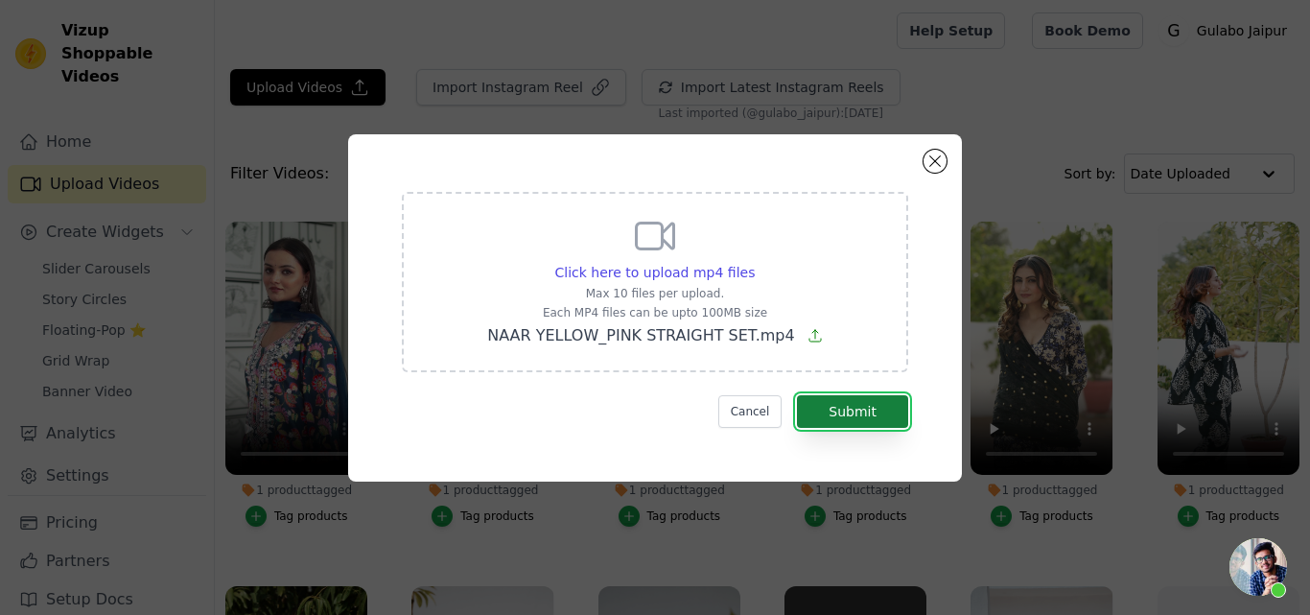
click at [859, 416] on button "Submit" at bounding box center [852, 411] width 111 height 33
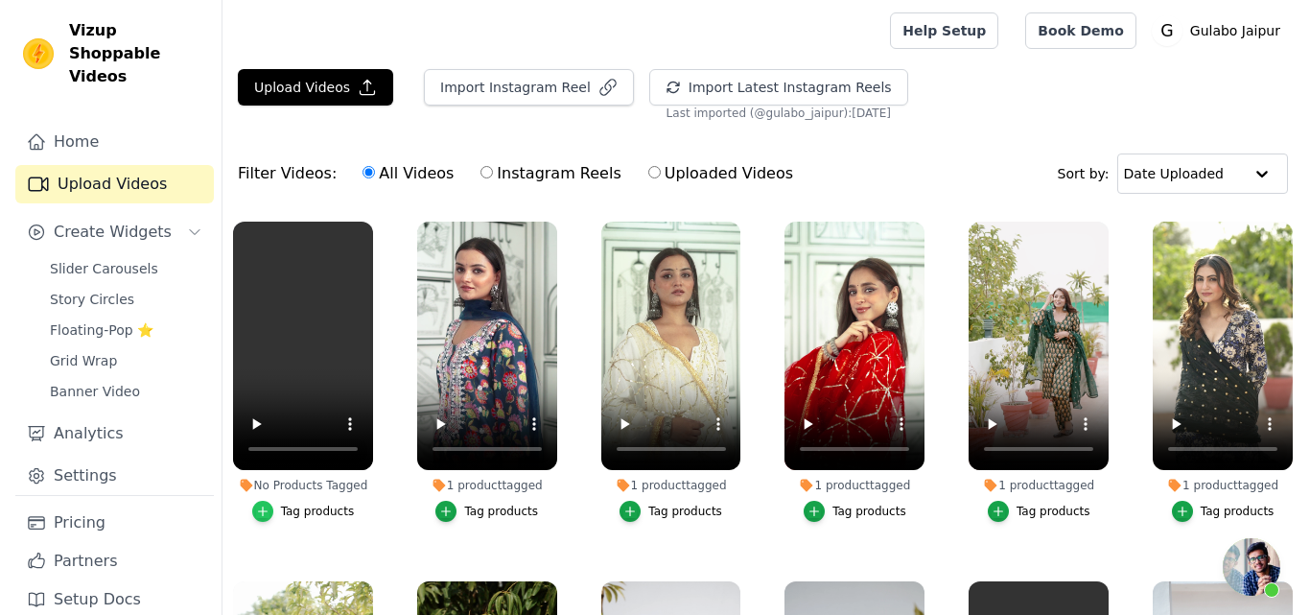
scroll to position [450, 0]
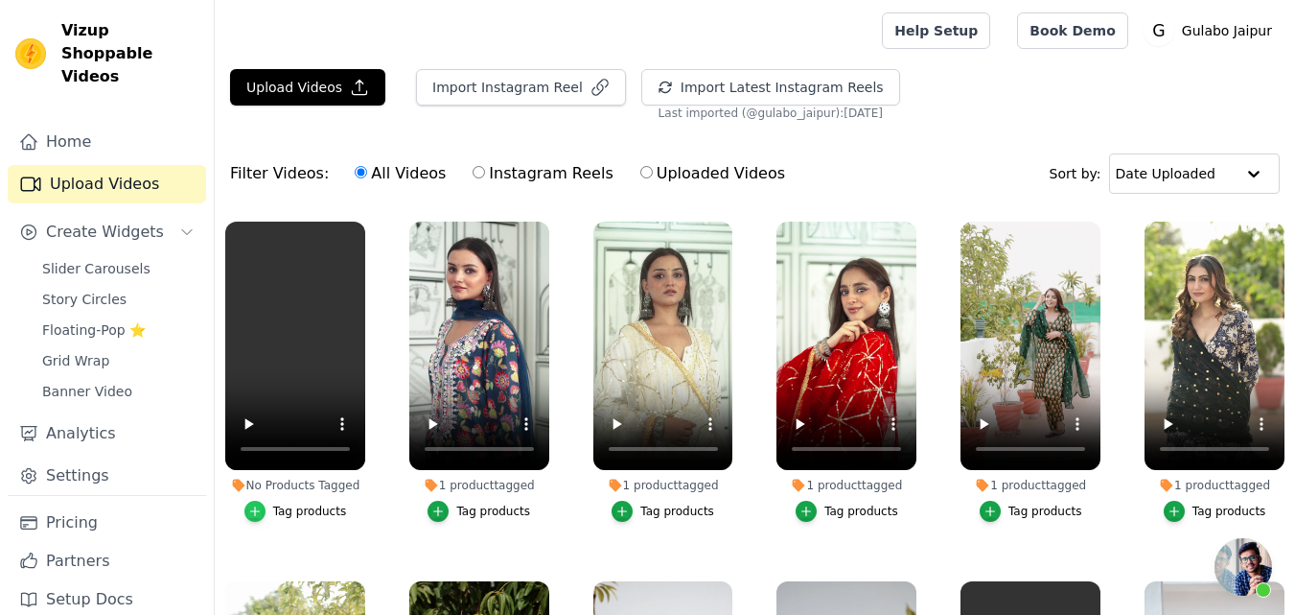
click at [262, 507] on icon "button" at bounding box center [254, 510] width 13 height 13
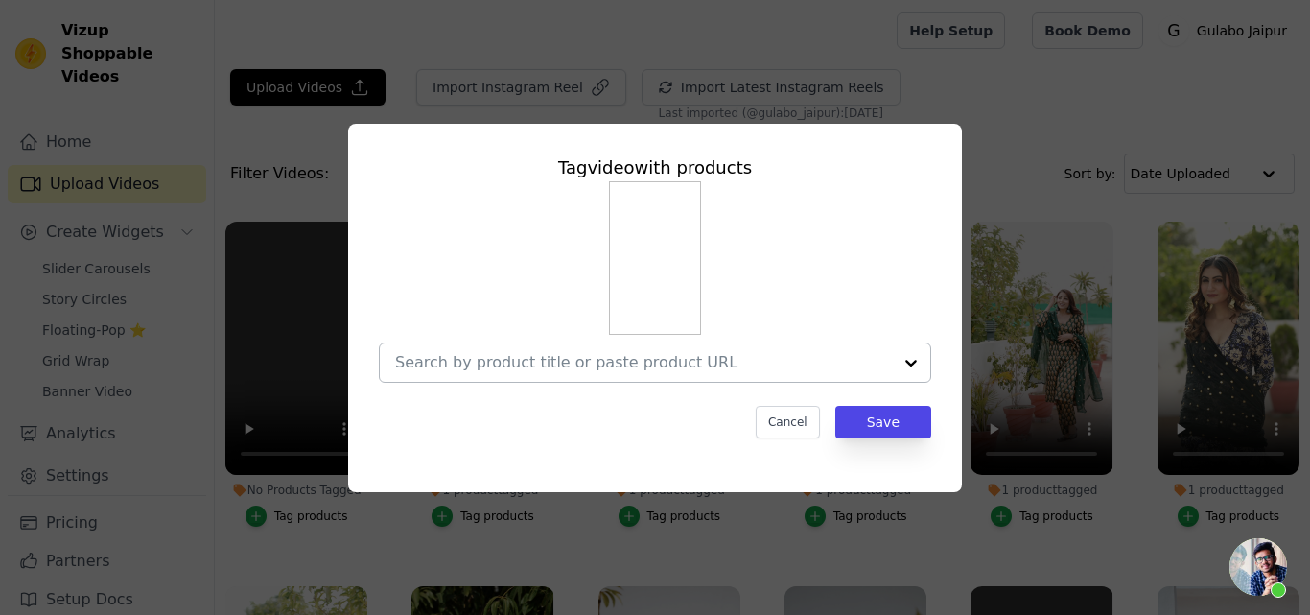
click at [442, 349] on div at bounding box center [643, 362] width 497 height 38
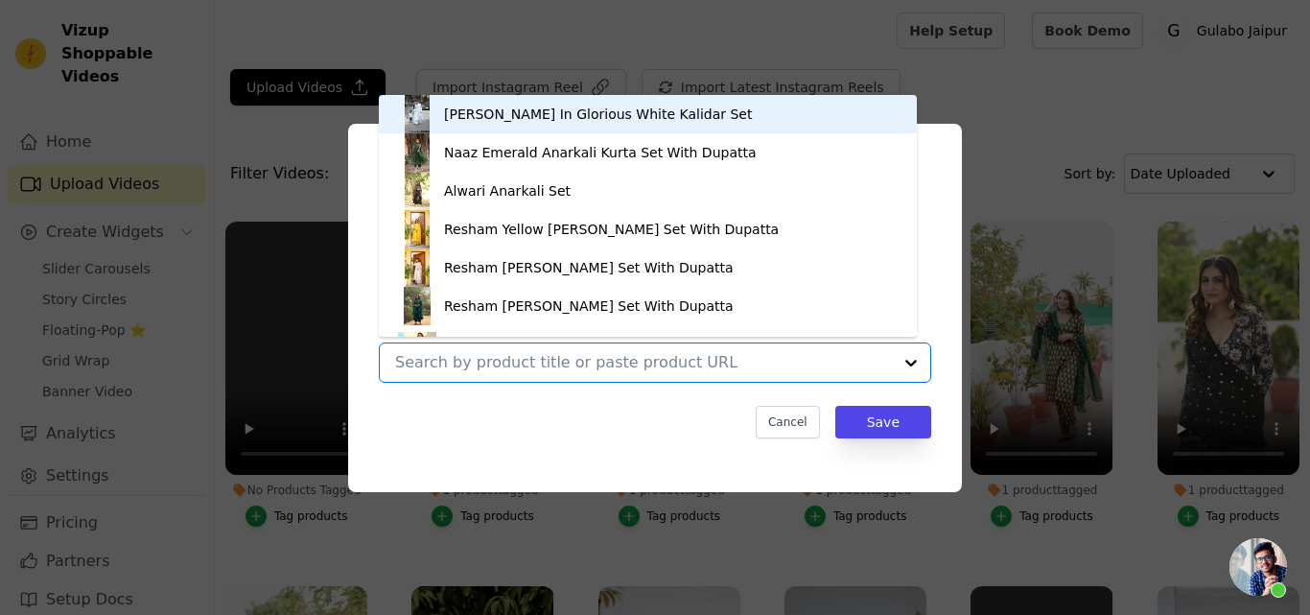
paste input "NAAR YELLOW_PINK STRAIGHT SET"
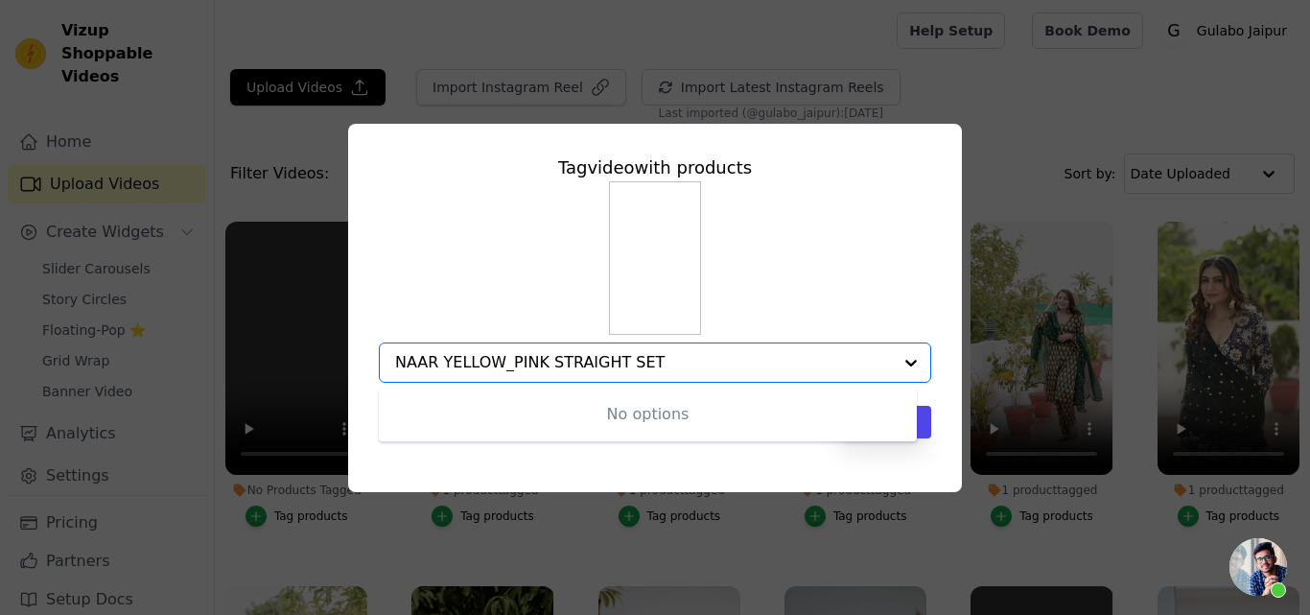
drag, startPoint x: 646, startPoint y: 359, endPoint x: 442, endPoint y: 359, distance: 204.2
click at [442, 359] on input "NAAR YELLOW_PINK STRAIGHT SET" at bounding box center [643, 362] width 497 height 18
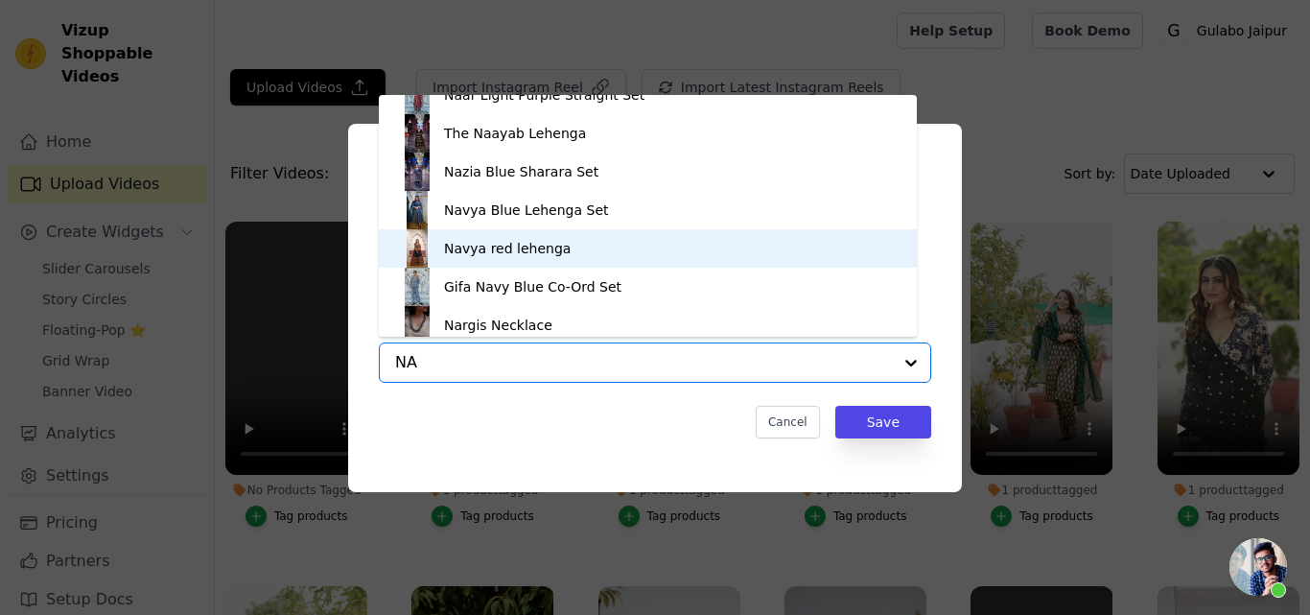
scroll to position [679, 0]
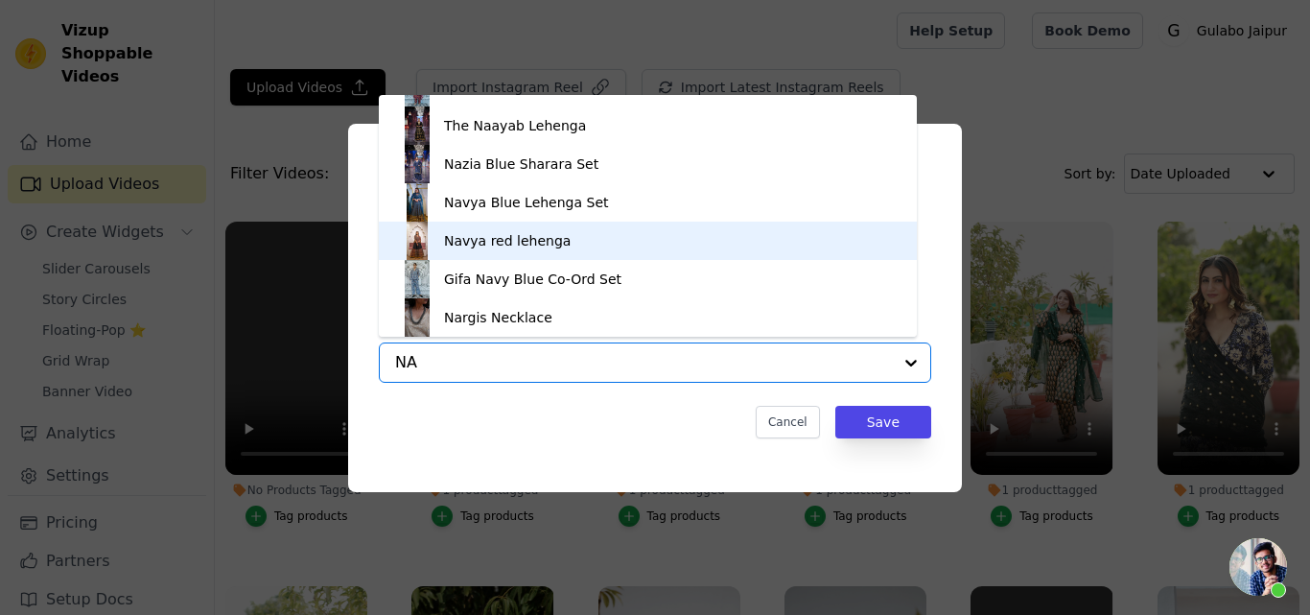
type input "NA"
click at [230, 201] on div "Tag video with products Naaz Emerald Anarkali Kurta Set With Dupatta Georgette …" at bounding box center [655, 308] width 1248 height 430
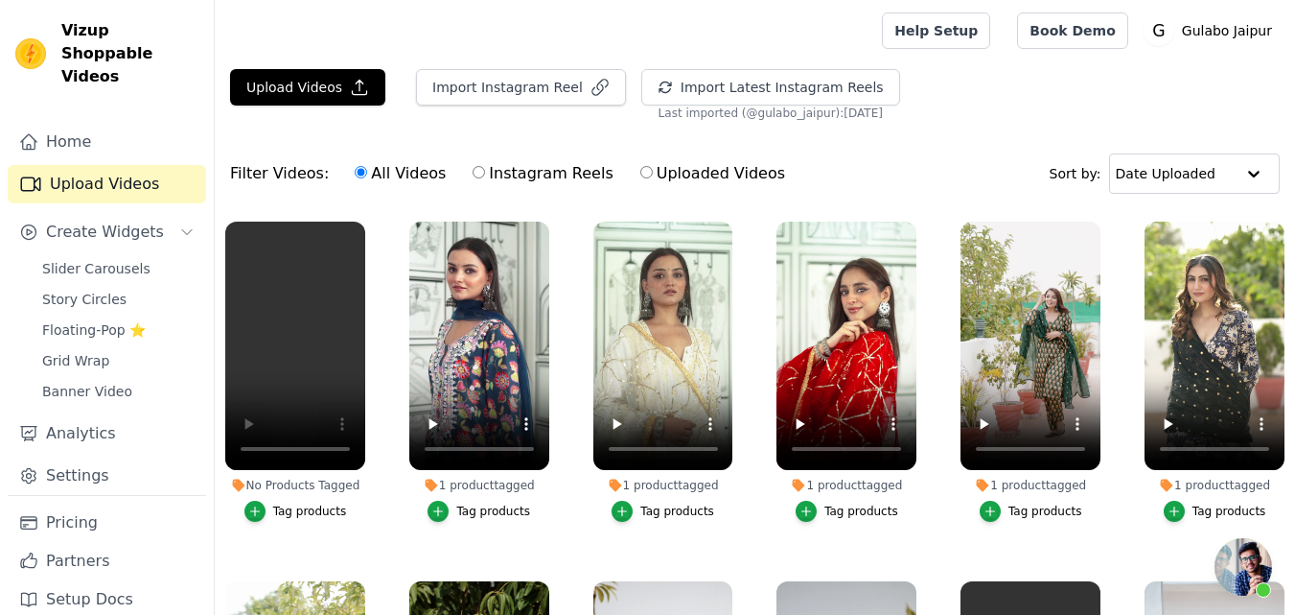
click at [291, 510] on div "Tag products" at bounding box center [310, 510] width 74 height 15
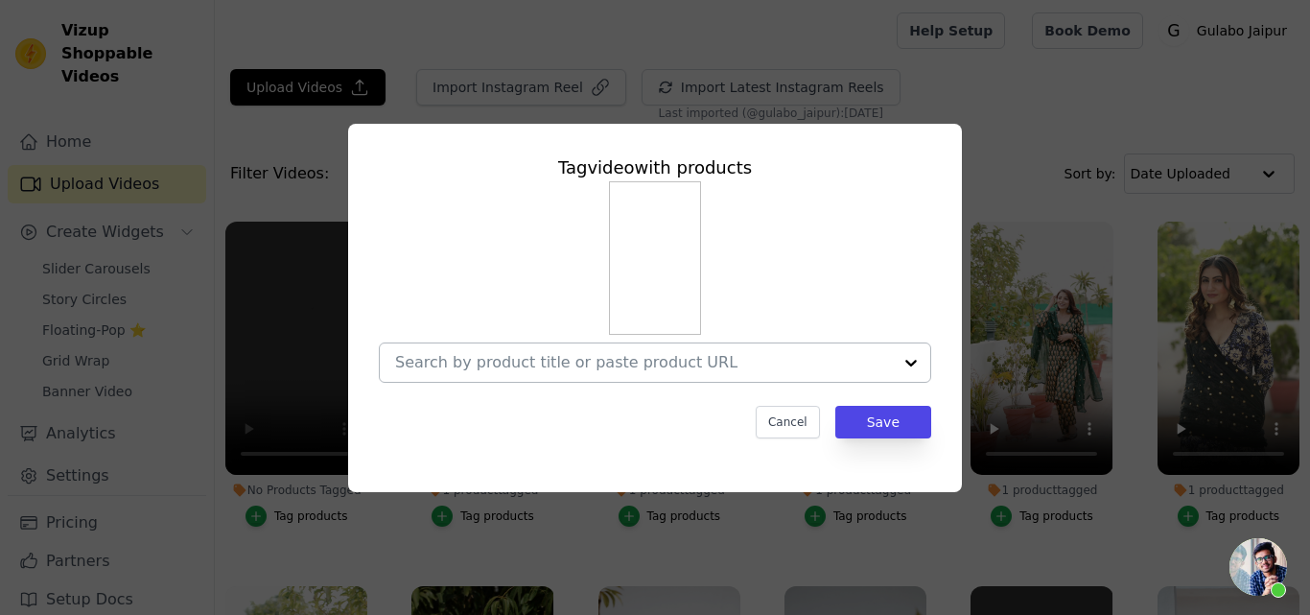
click at [546, 356] on input "No Products Tagged Tag video with products Cancel Save Tag products" at bounding box center [643, 362] width 497 height 18
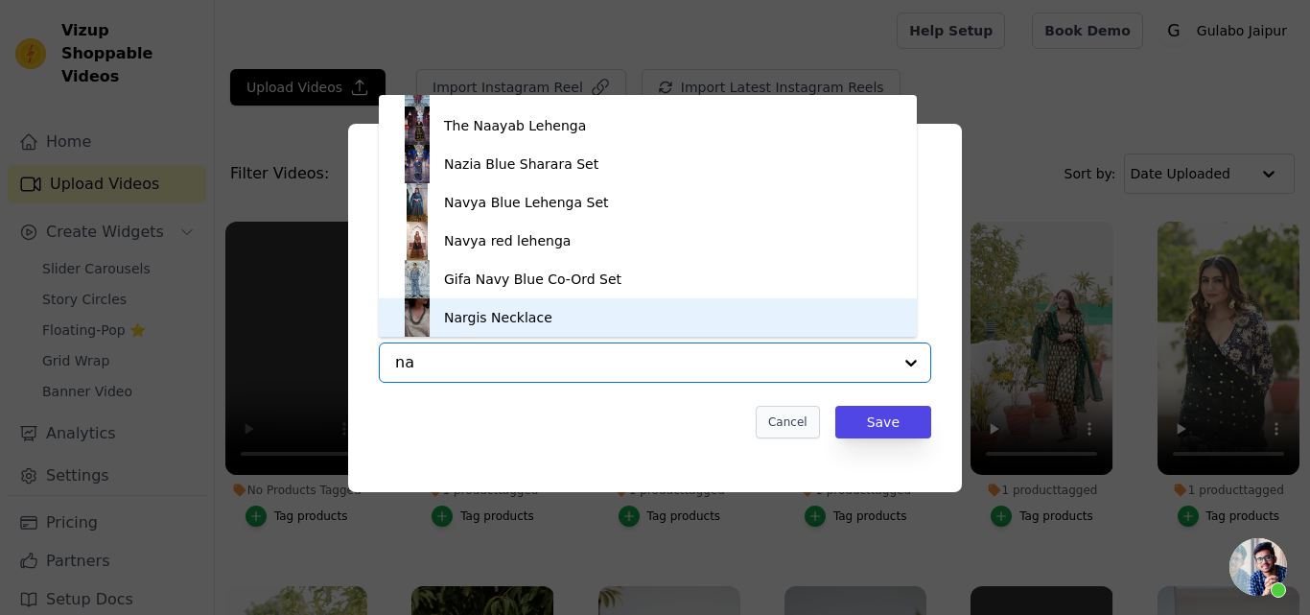
type input "na"
click at [812, 428] on button "Cancel" at bounding box center [788, 422] width 64 height 33
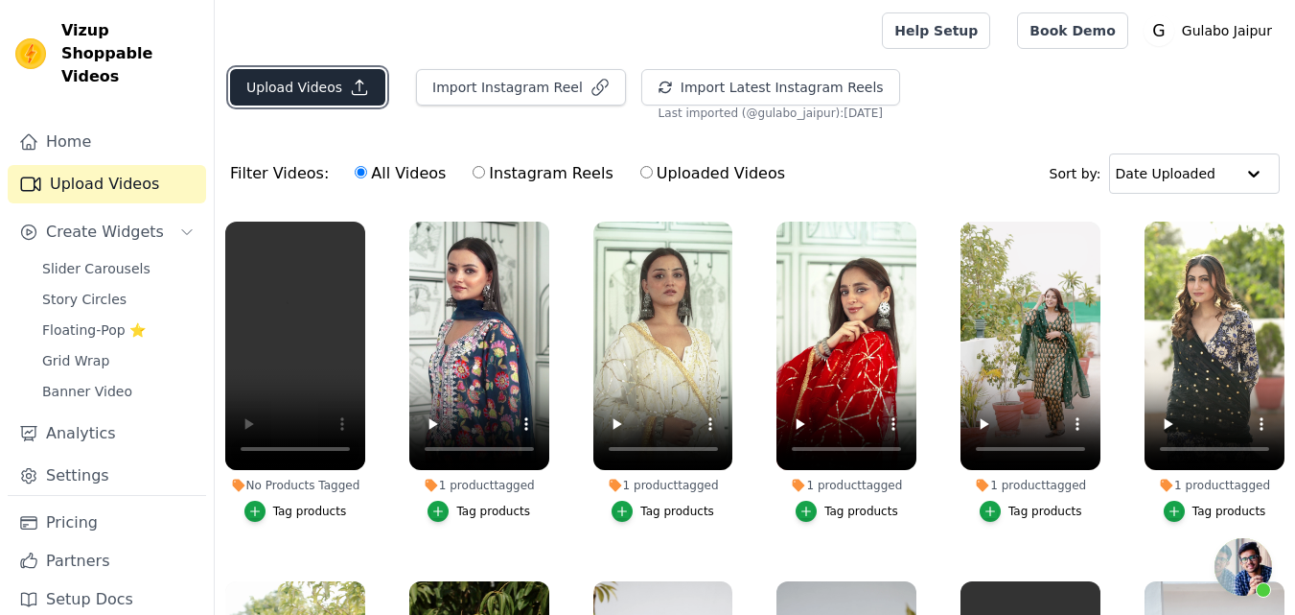
click at [306, 89] on button "Upload Videos" at bounding box center [307, 87] width 155 height 36
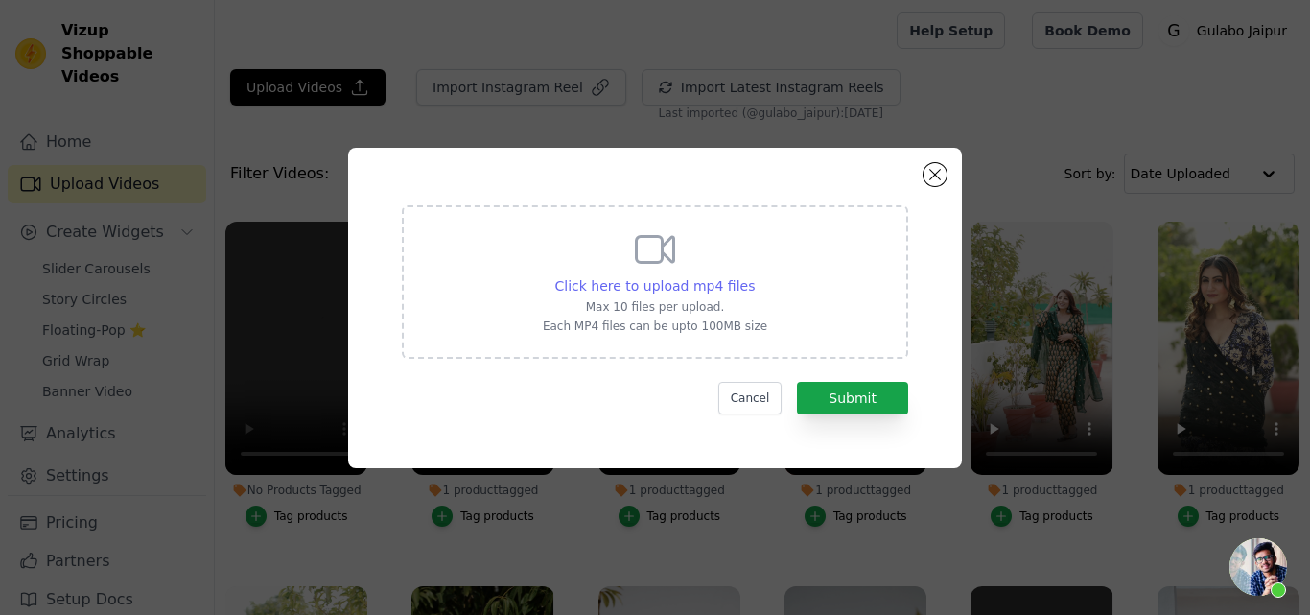
click at [646, 281] on span "Click here to upload mp4 files" at bounding box center [655, 285] width 200 height 15
click at [754, 276] on input "Click here to upload mp4 files Max 10 files per upload. Each MP4 files can be u…" at bounding box center [754, 275] width 1 height 1
type input "C:\fakepath\ROHEE MUSTARD ANARKALI SET.mp4"
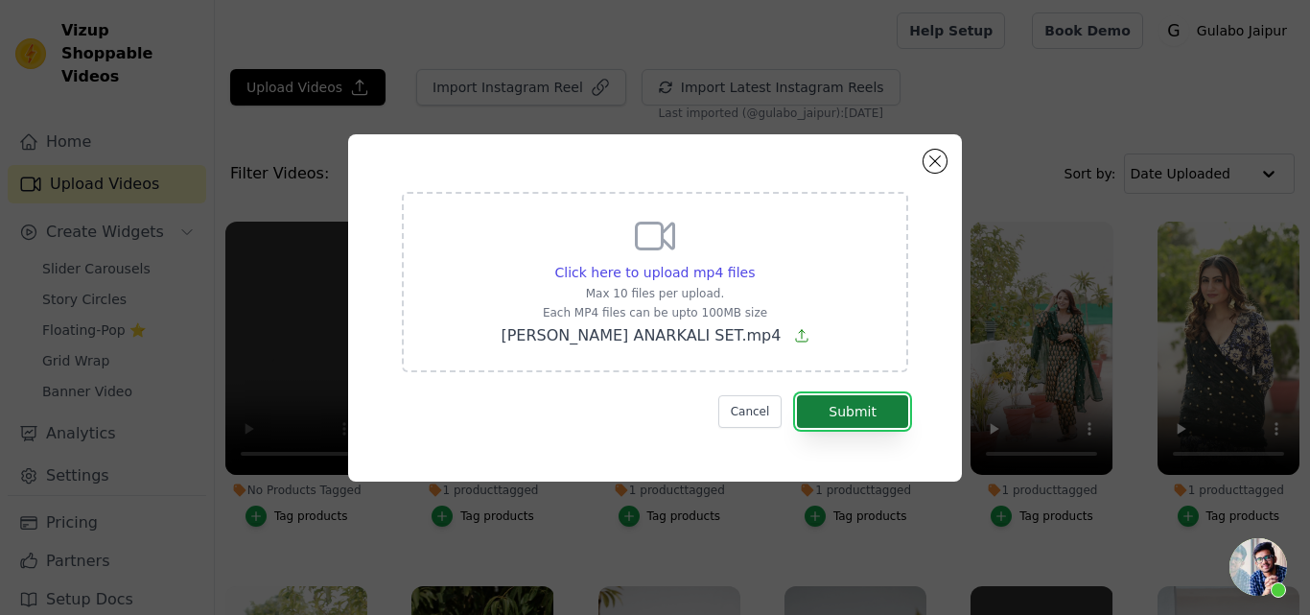
click at [835, 406] on button "Submit" at bounding box center [852, 411] width 111 height 33
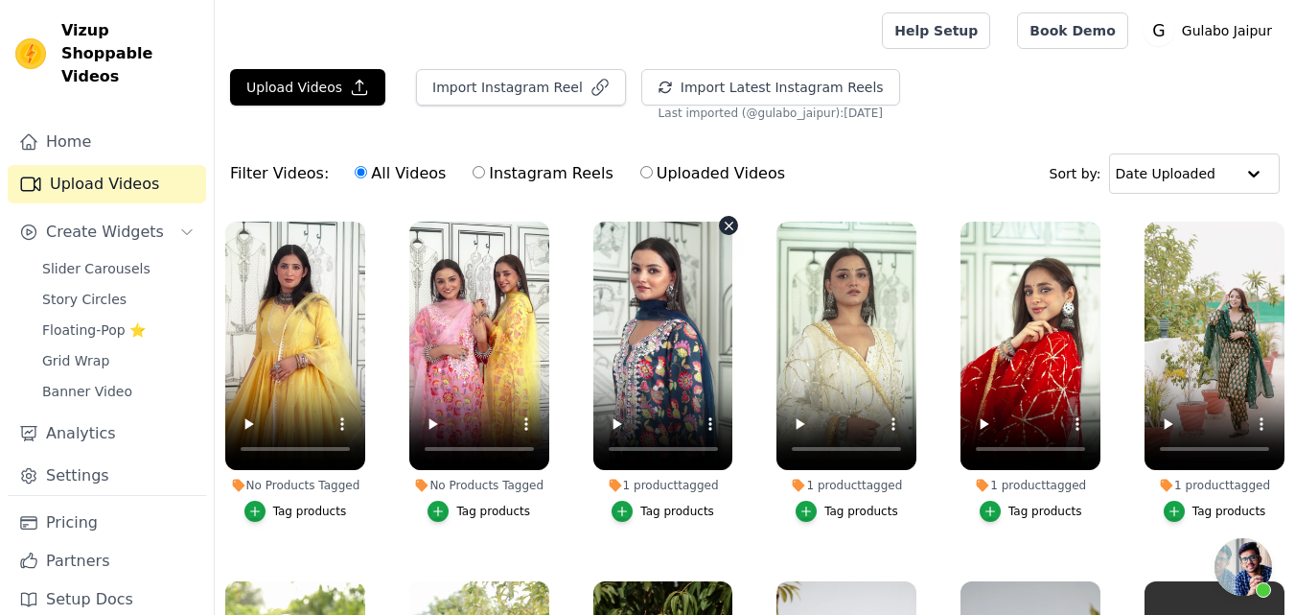
scroll to position [450, 0]
click at [250, 515] on icon "button" at bounding box center [254, 510] width 13 height 13
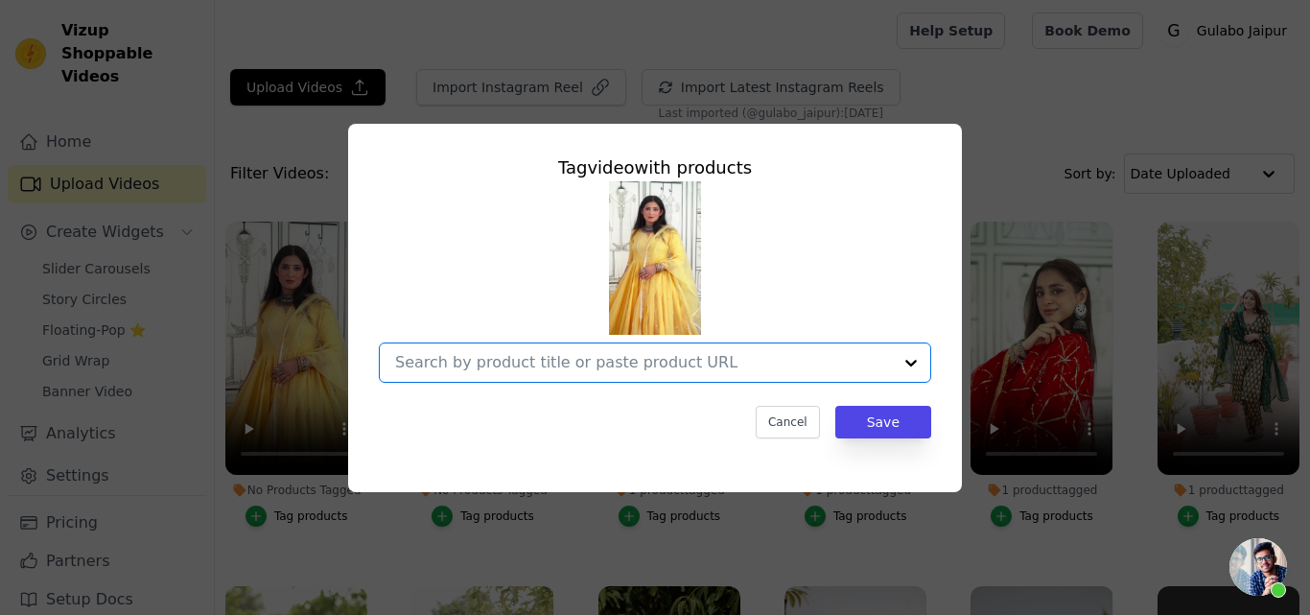
click at [470, 364] on input "No Products Tagged Tag video with products Option undefined, selected. Select i…" at bounding box center [643, 362] width 497 height 18
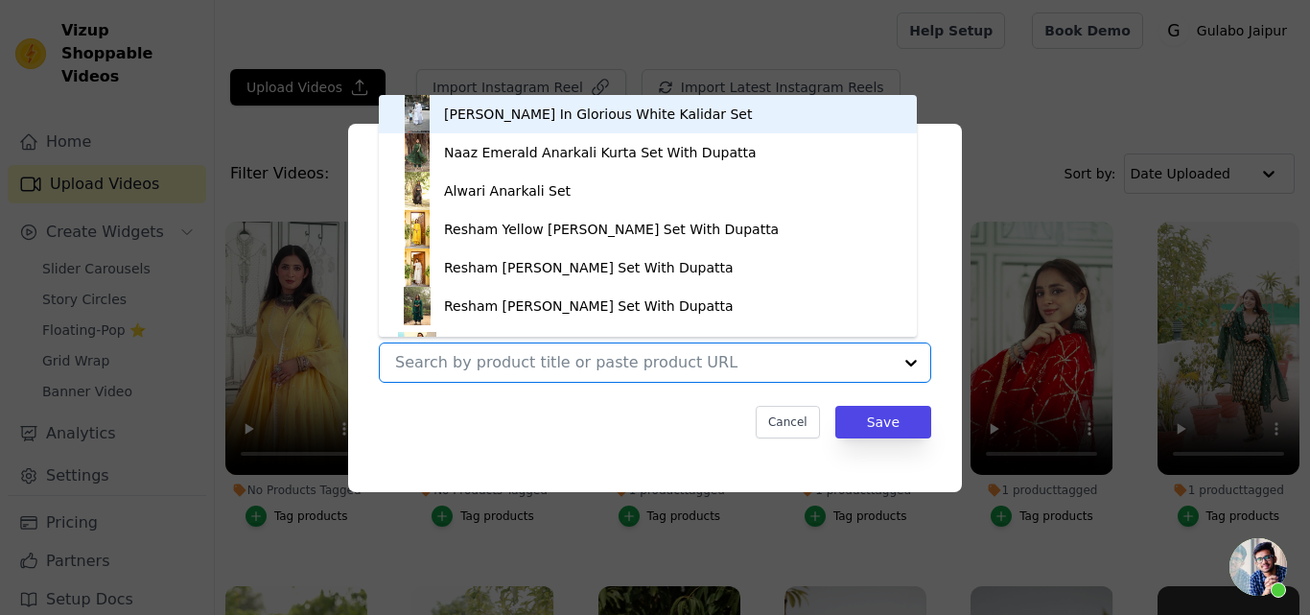
paste input "ROHEE MUSTARD ANARKALI SET"
type input "ROHEE MUSTARD ANARKALI SET"
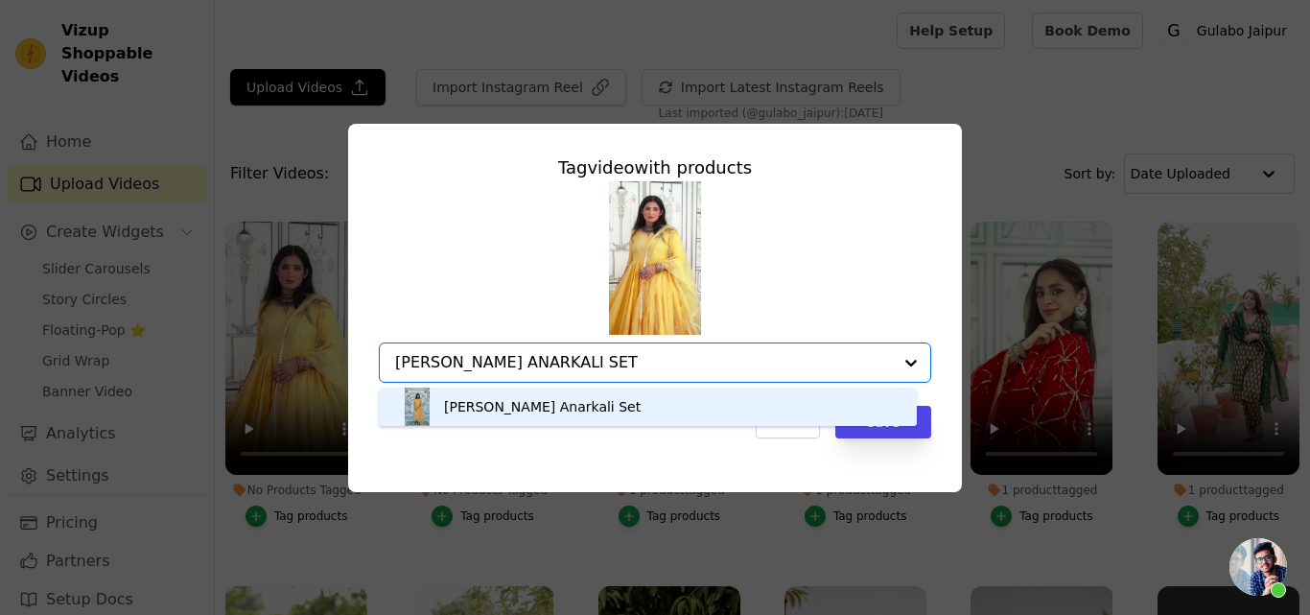
click at [472, 412] on div "Rohee Mustard Anarkali Set" at bounding box center [542, 406] width 197 height 19
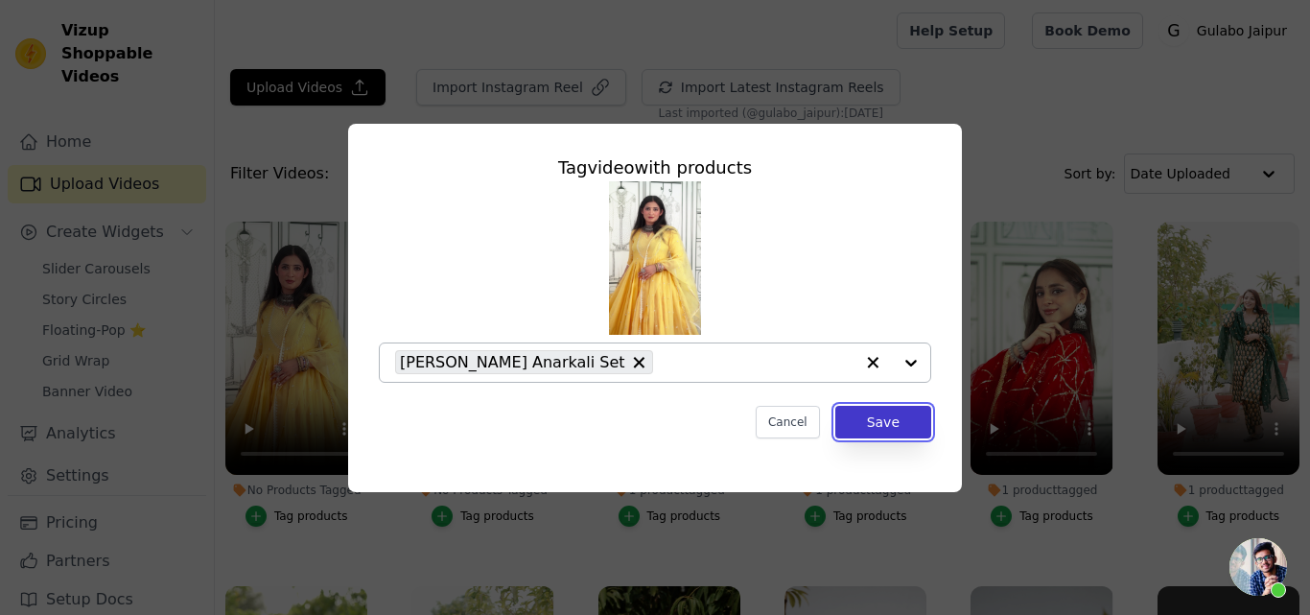
click at [899, 422] on button "Save" at bounding box center [883, 422] width 96 height 33
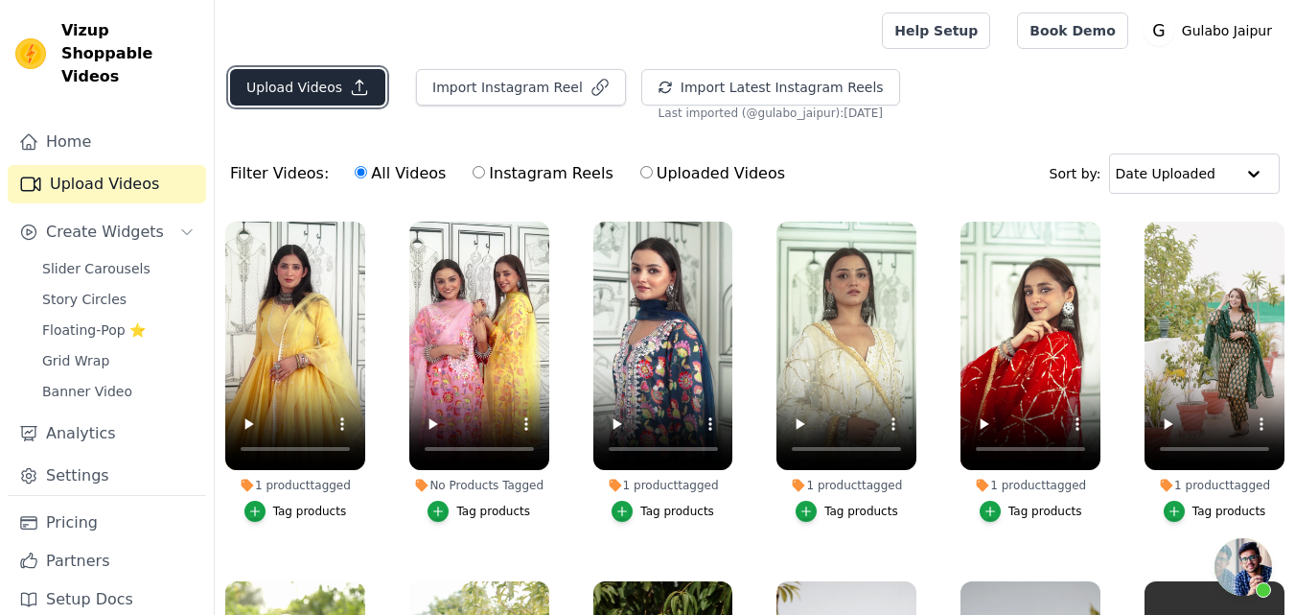
click at [337, 79] on button "Upload Videos" at bounding box center [307, 87] width 155 height 36
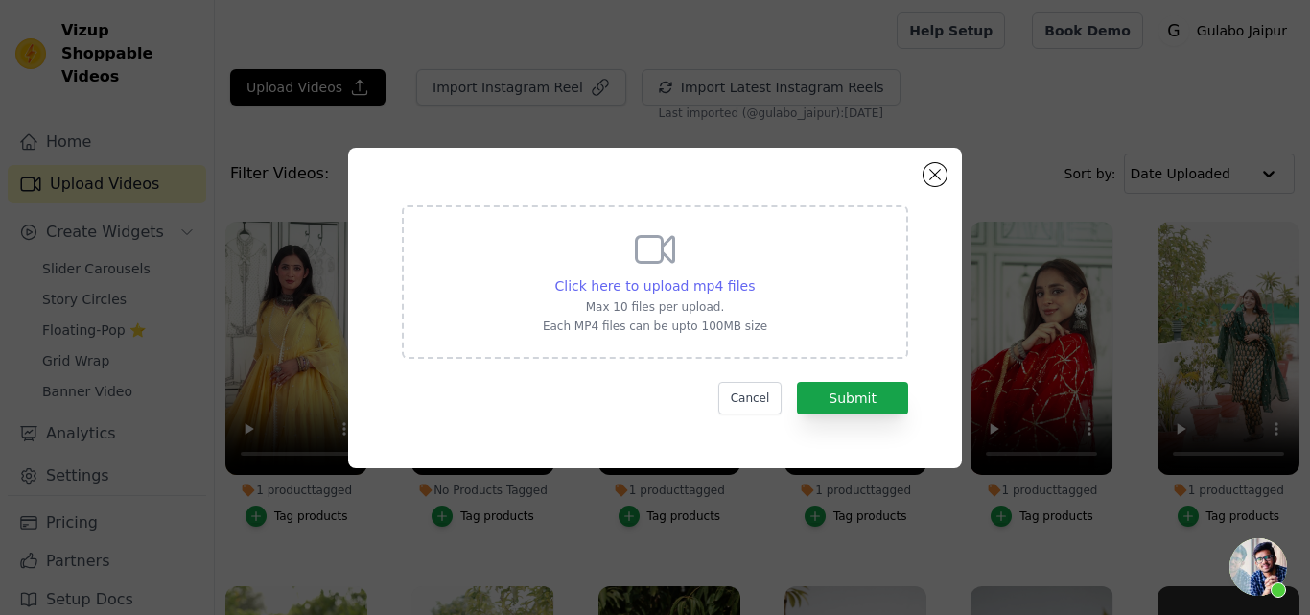
click at [618, 289] on span "Click here to upload mp4 files" at bounding box center [655, 285] width 200 height 15
click at [754, 276] on input "Click here to upload mp4 files Max 10 files per upload. Each MP4 files can be u…" at bounding box center [754, 275] width 1 height 1
type input "C:\fakepath\SANCH WHITE SHARARA.mp4"
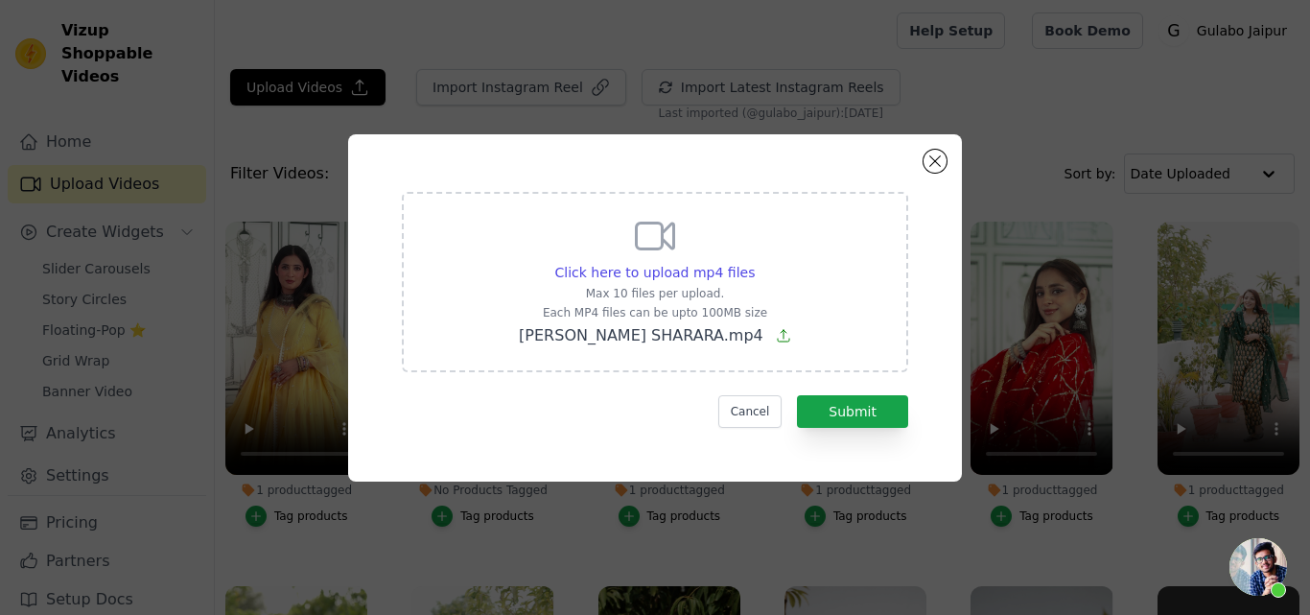
click at [855, 392] on form "Click here to upload mp4 files Max 10 files per upload. Each MP4 files can be u…" at bounding box center [655, 310] width 506 height 236
click at [860, 420] on button "Submit" at bounding box center [852, 411] width 111 height 33
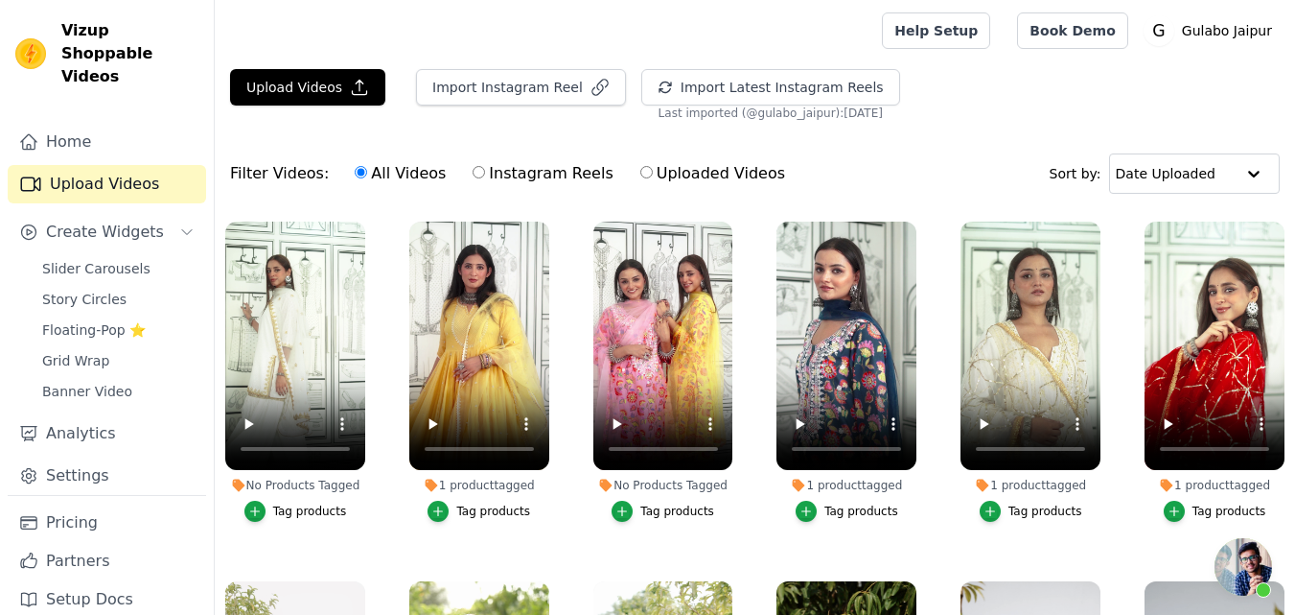
scroll to position [450, 0]
click at [262, 506] on icon "button" at bounding box center [254, 510] width 13 height 13
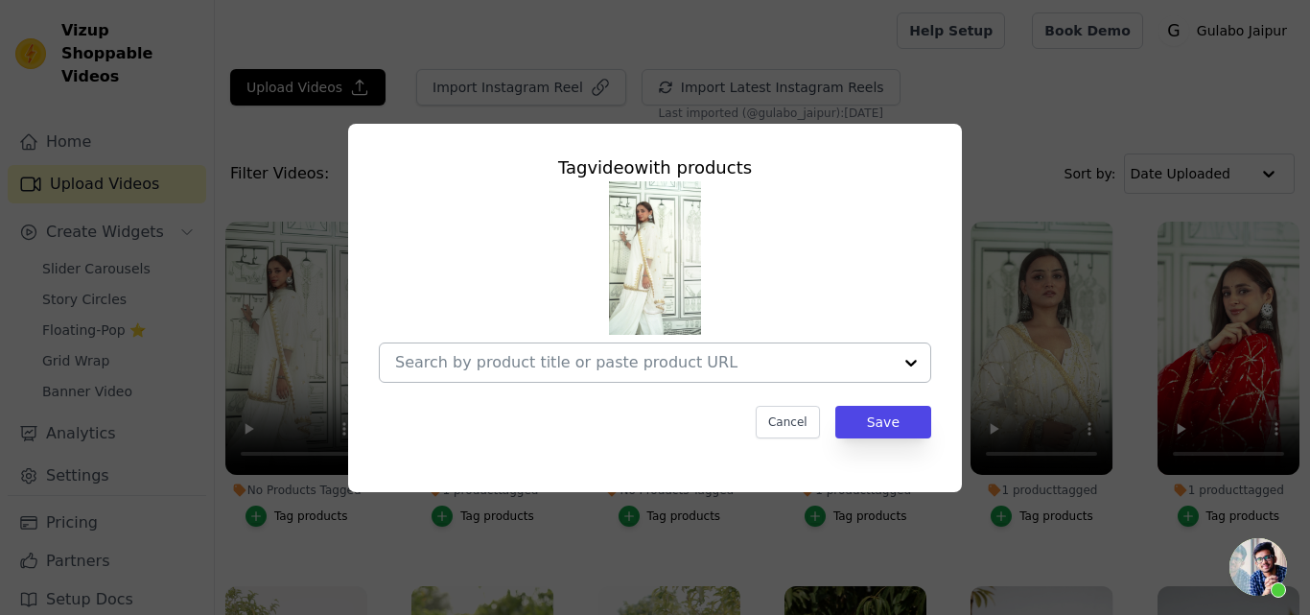
click at [511, 351] on div at bounding box center [643, 362] width 497 height 38
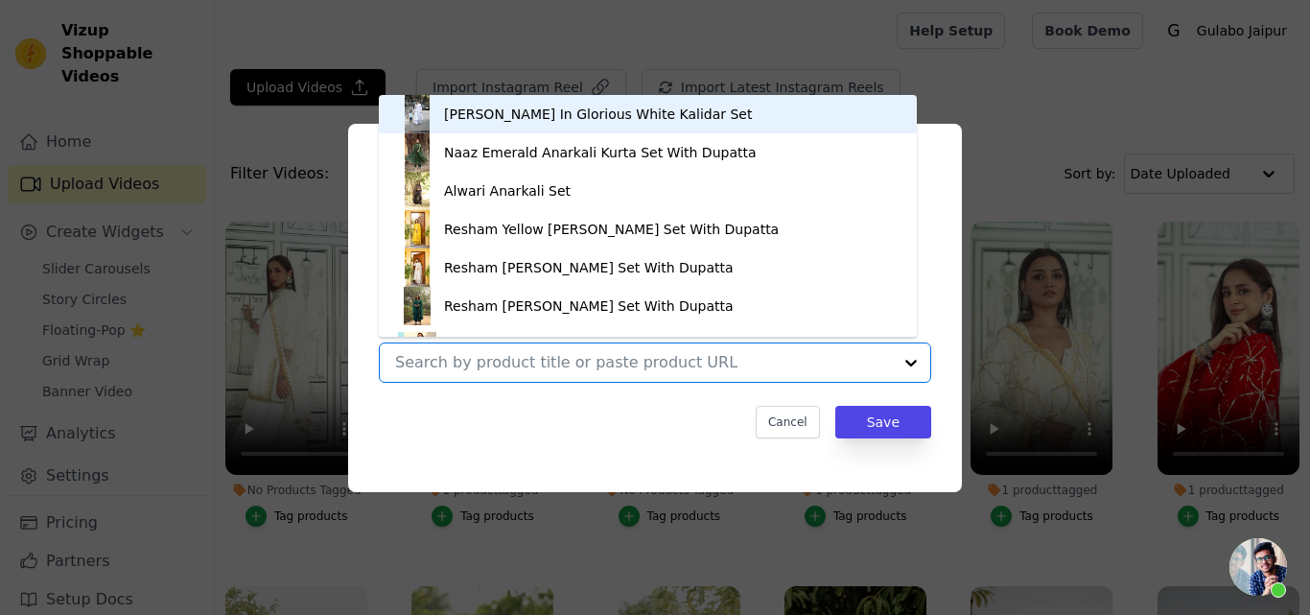
paste input "SANCH WHITE SHARARA"
type input "SANCH WHITE SHARARA"
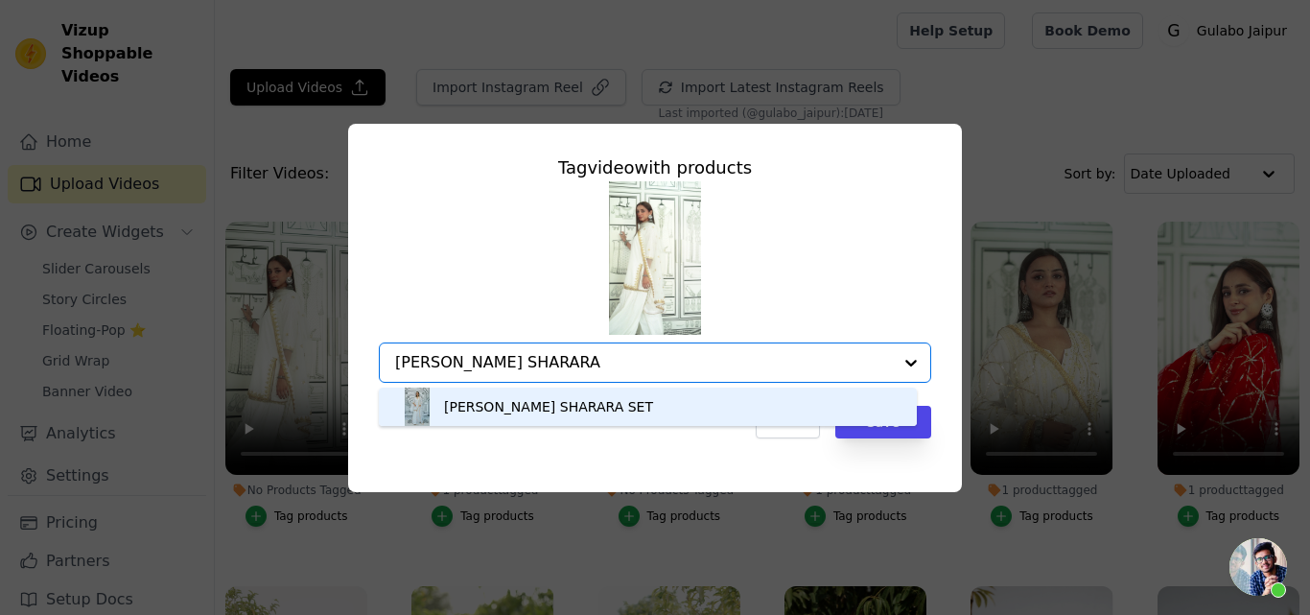
click at [449, 409] on div "SANCH WHITE SHARARA SET" at bounding box center [548, 406] width 209 height 19
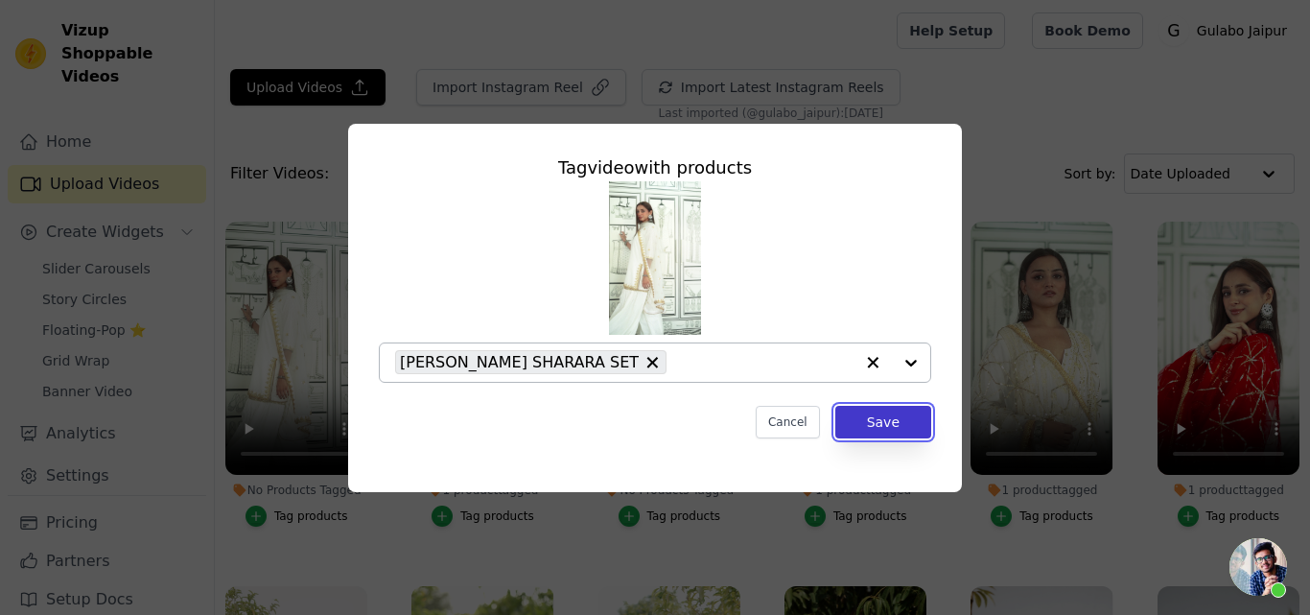
click at [882, 424] on button "Save" at bounding box center [883, 422] width 96 height 33
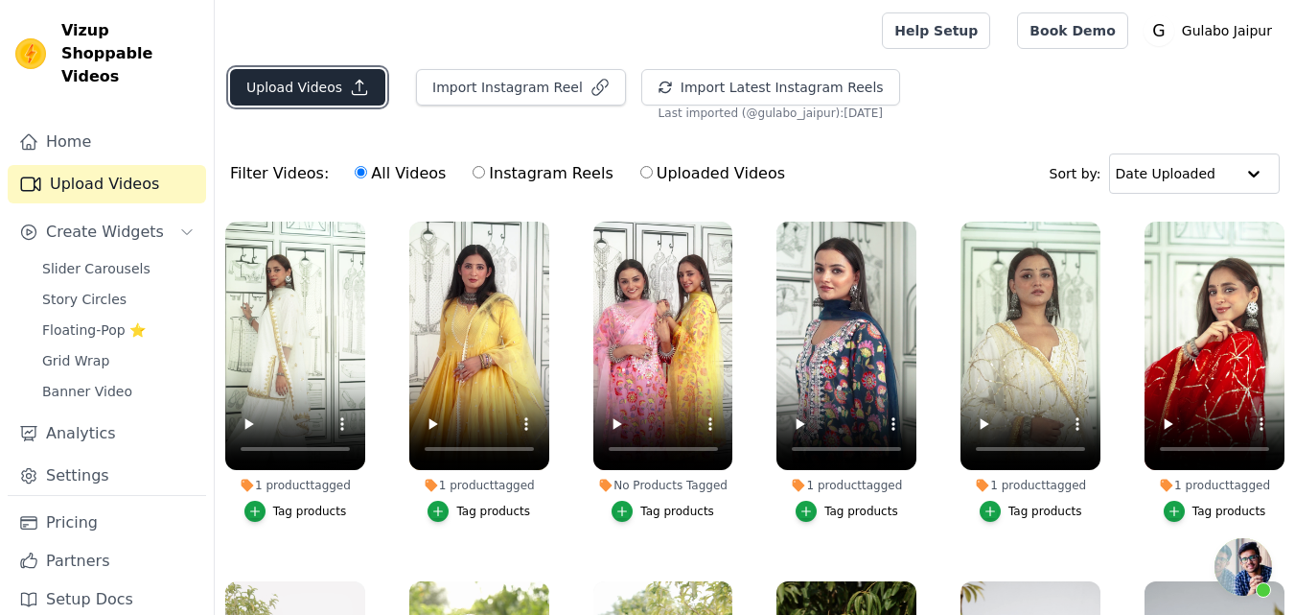
click at [300, 80] on button "Upload Videos" at bounding box center [307, 87] width 155 height 36
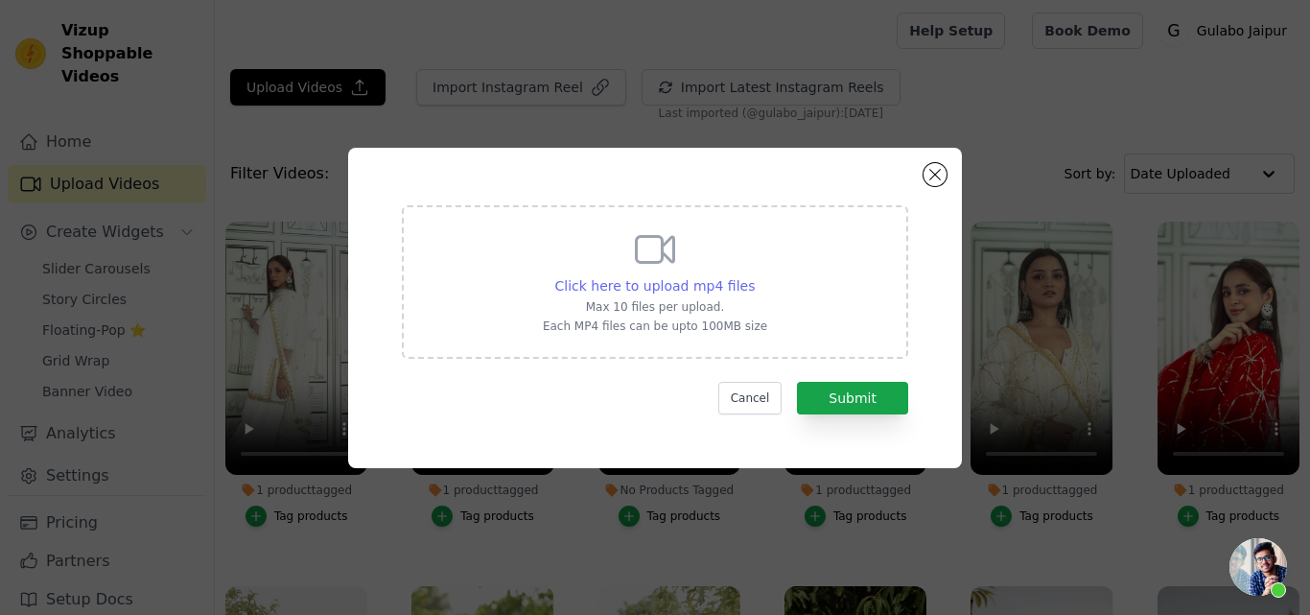
click at [668, 291] on span "Click here to upload mp4 files" at bounding box center [655, 285] width 200 height 15
click at [754, 276] on input "Click here to upload mp4 files Max 10 files per upload. Each MP4 files can be u…" at bounding box center [754, 275] width 1 height 1
type input "C:\fakepath\MARINA BLACK STRAIGHT SET.mp4"
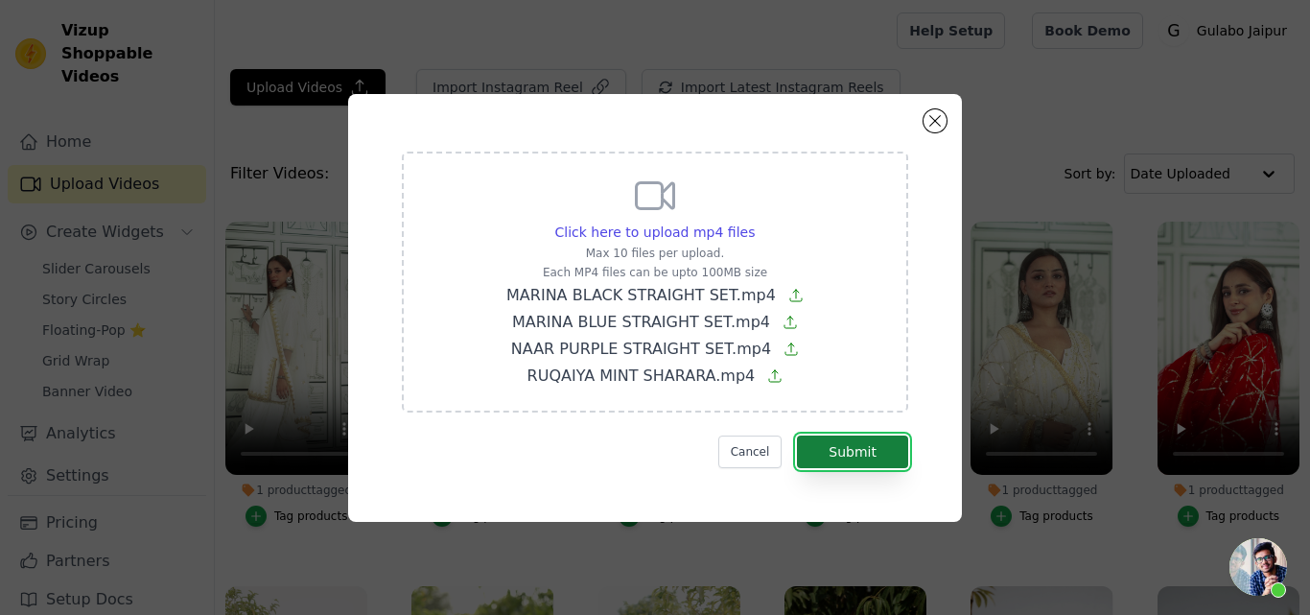
click at [847, 461] on button "Submit" at bounding box center [852, 451] width 111 height 33
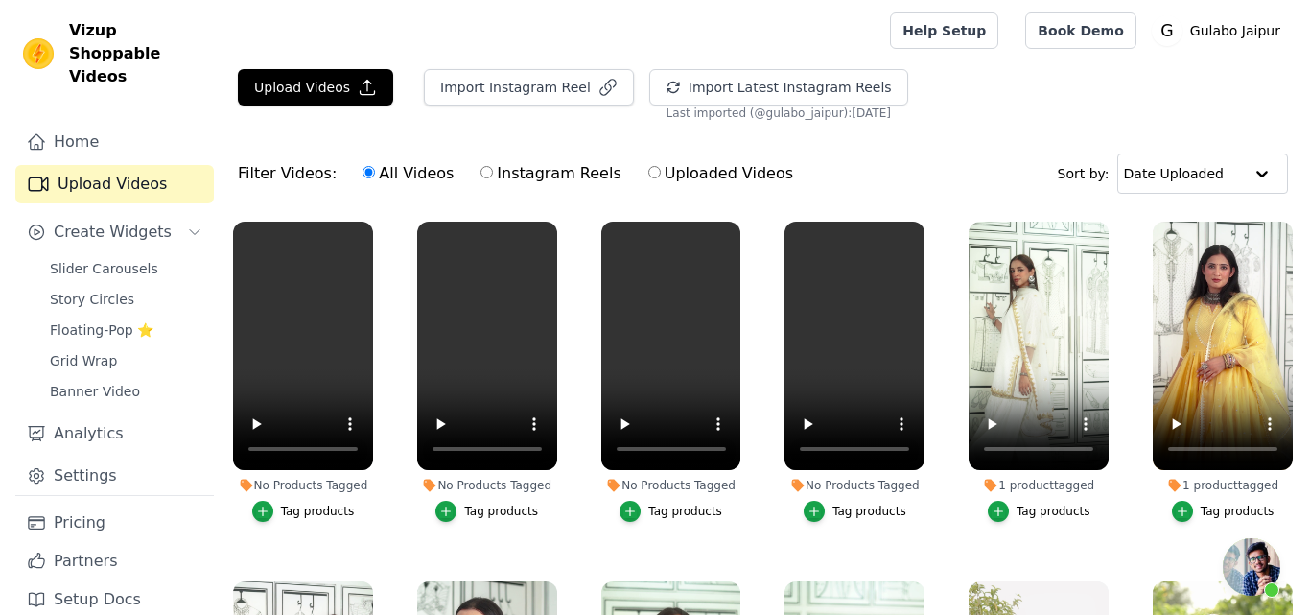
scroll to position [450, 0]
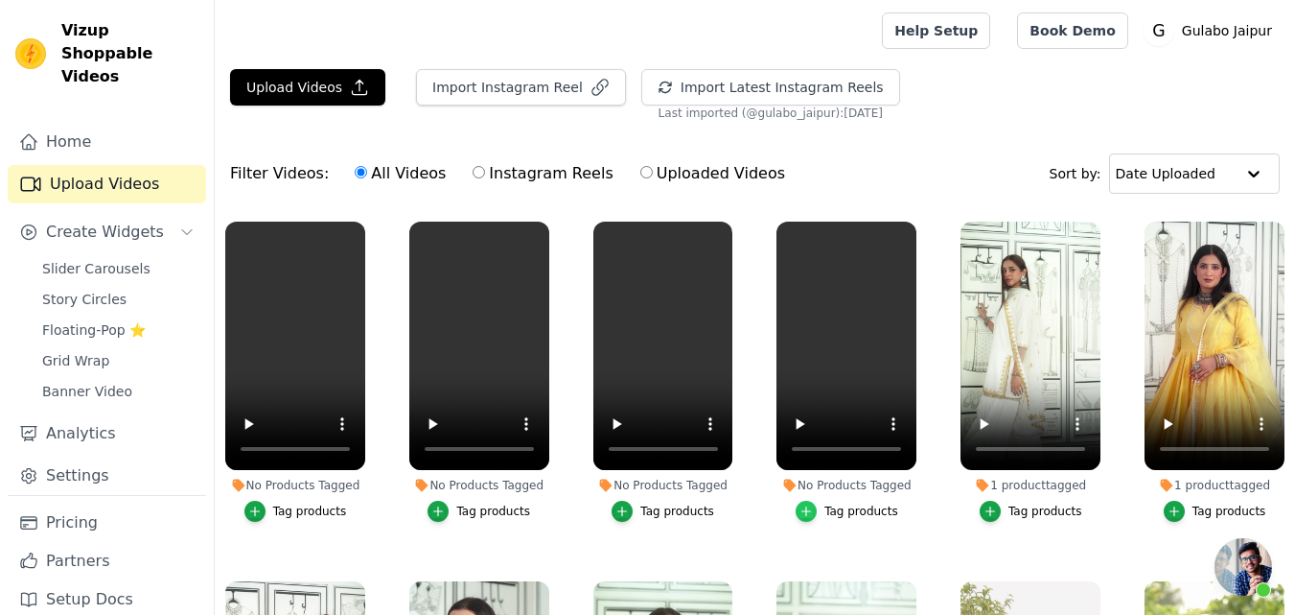
click at [802, 512] on icon "button" at bounding box center [806, 510] width 13 height 13
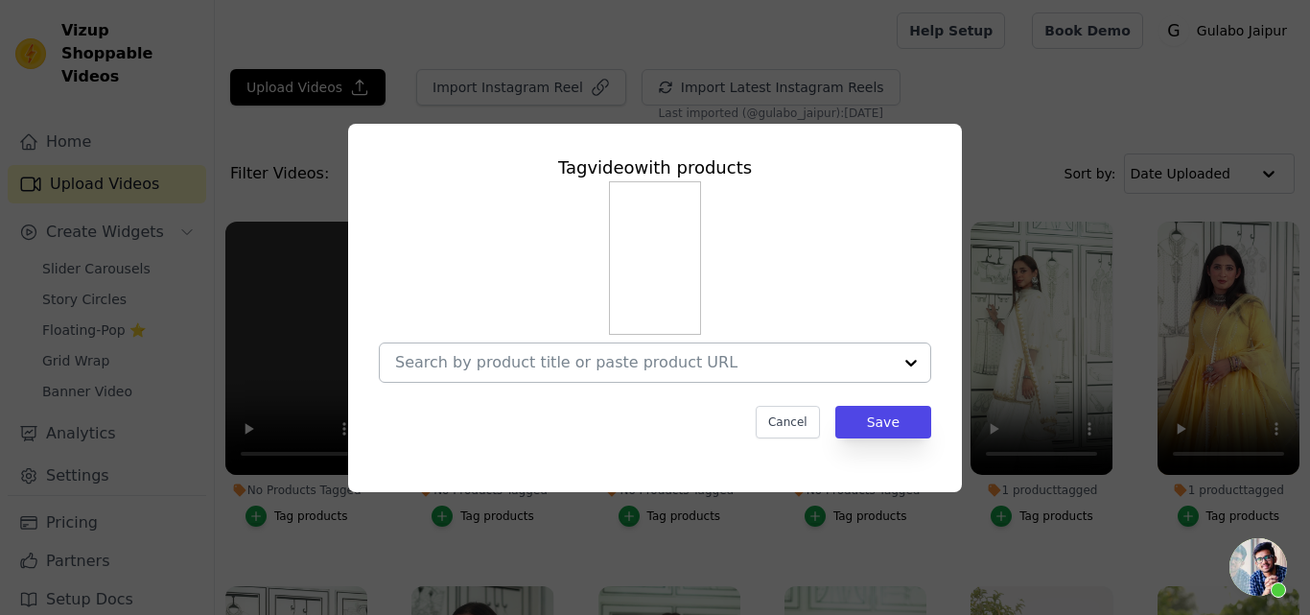
click at [500, 350] on div at bounding box center [643, 362] width 497 height 38
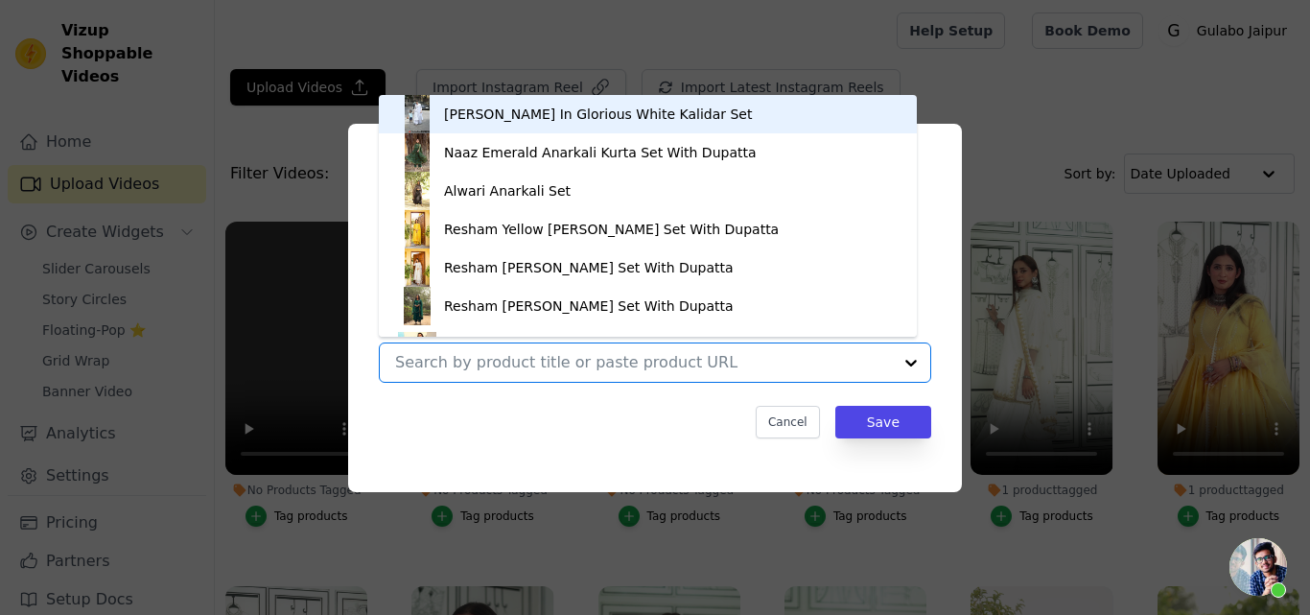
paste input "RUQAIYA MINT SHARARA"
type input "RUQAIYA MINT SHARARA"
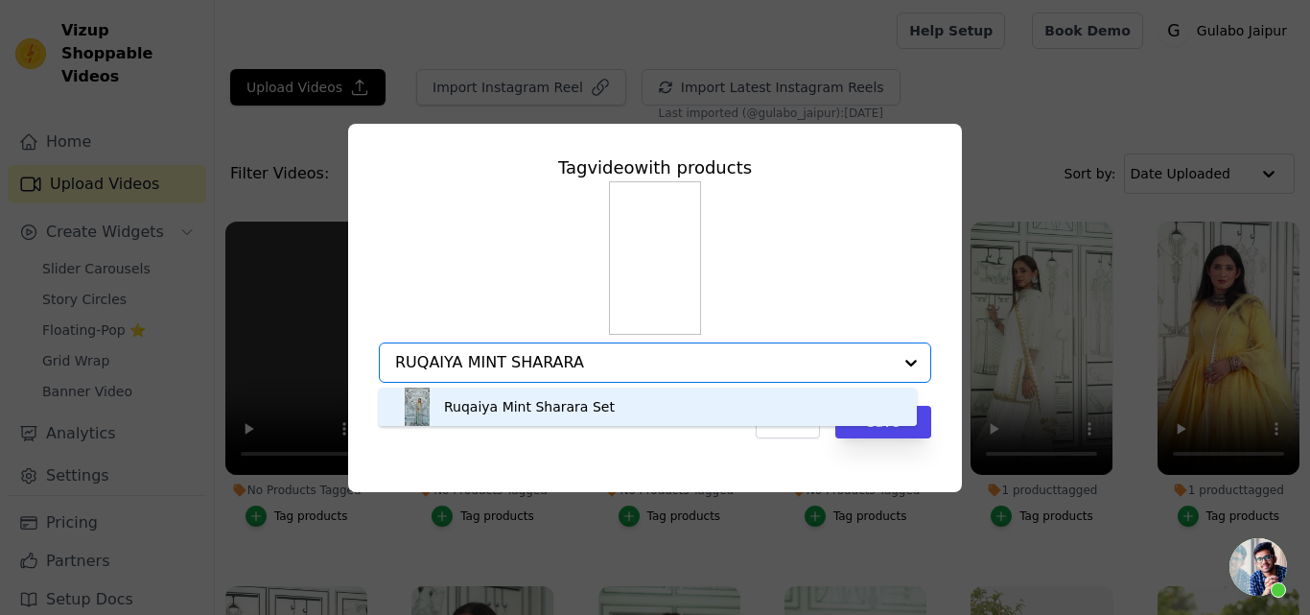
click at [533, 411] on div "Ruqaiya Mint Sharara Set" at bounding box center [529, 406] width 171 height 19
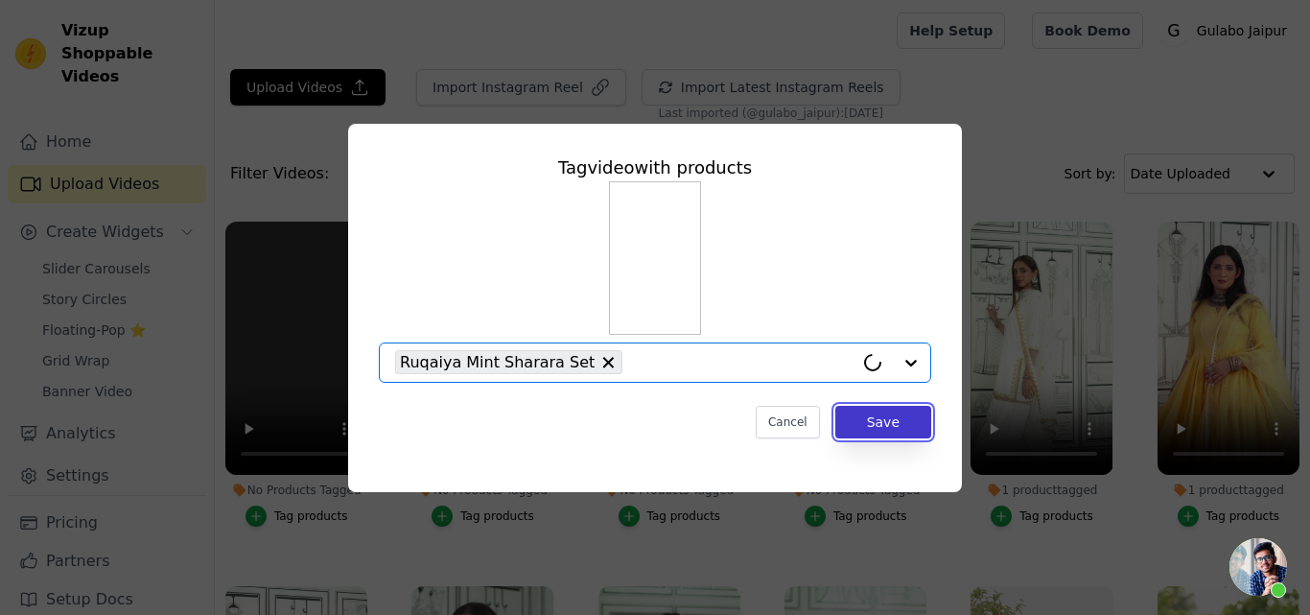
click at [877, 423] on button "Save" at bounding box center [883, 422] width 96 height 33
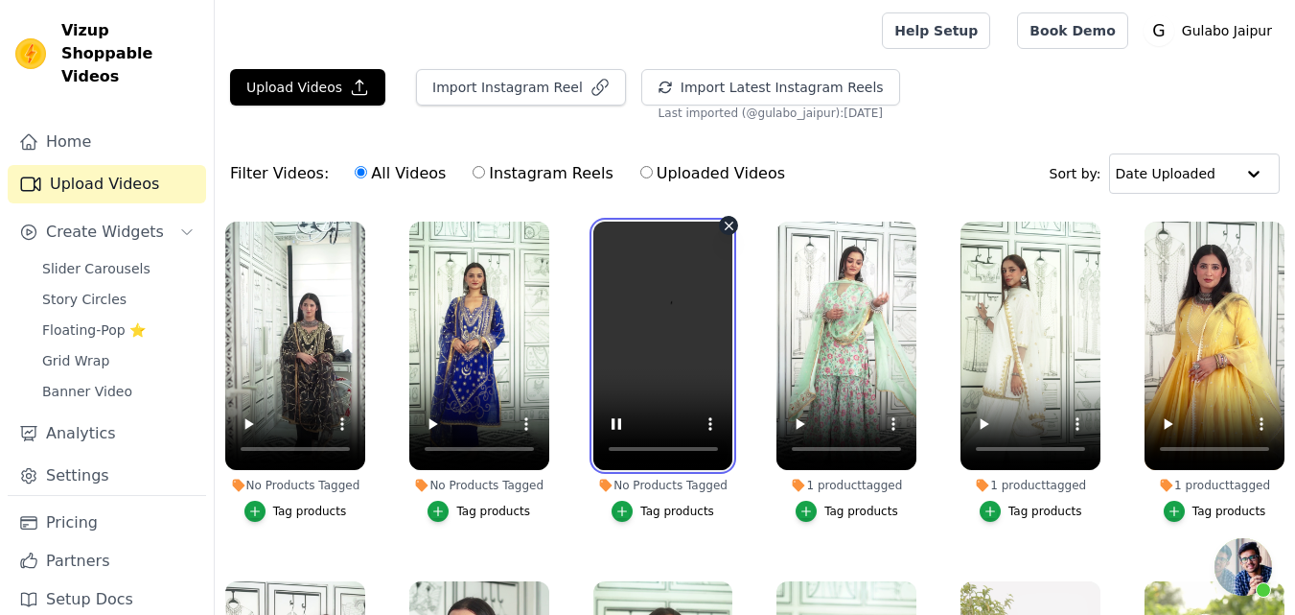
click at [634, 447] on video at bounding box center [664, 345] width 140 height 248
click at [454, 504] on button "Tag products" at bounding box center [479, 511] width 103 height 21
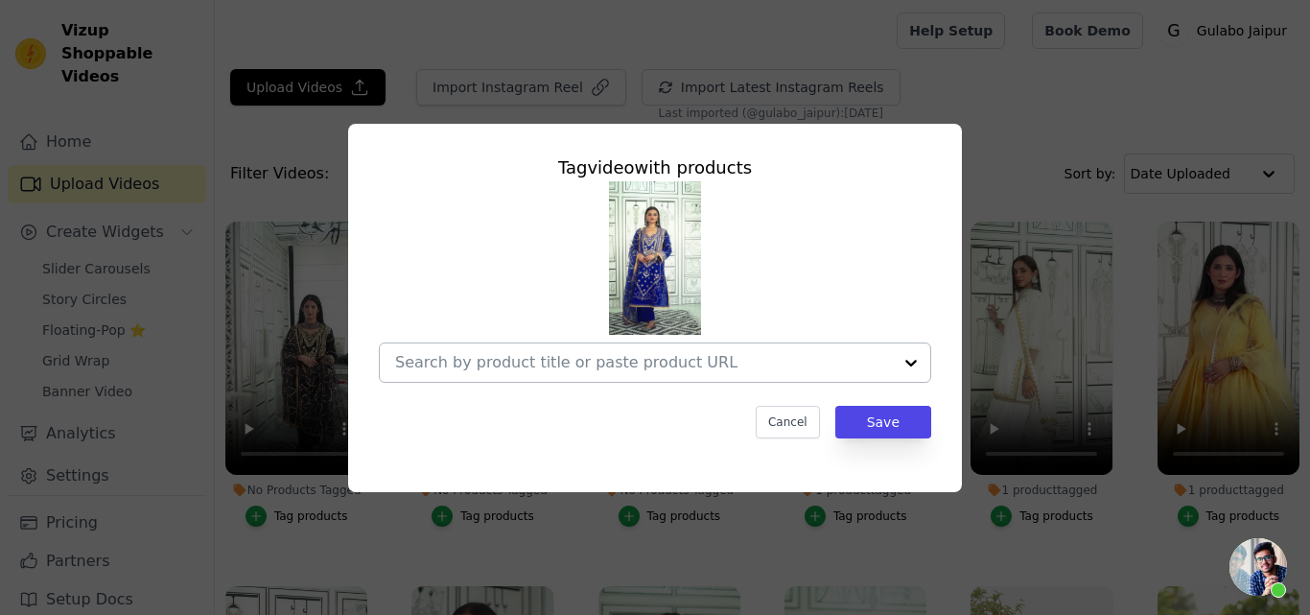
click at [482, 353] on input "No Products Tagged Tag video with products Cancel Save Tag products" at bounding box center [643, 362] width 497 height 18
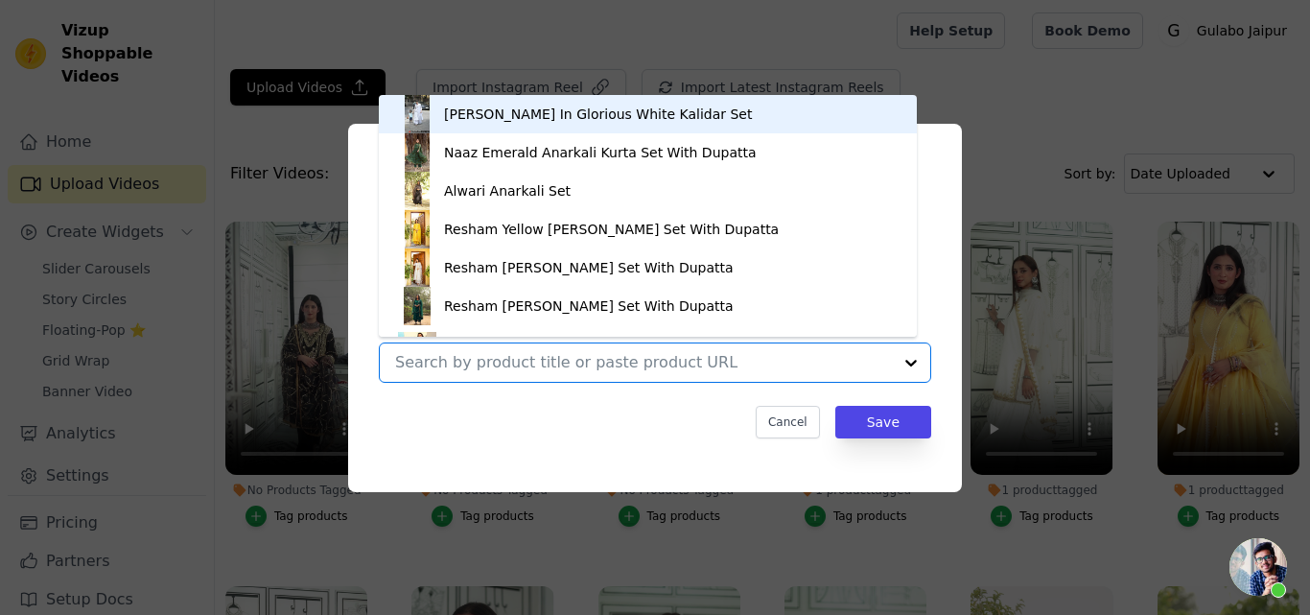
paste input "MARINA BLUE STRAIGHT SET"
type input "MARINA BLUE STRAIGHT SET"
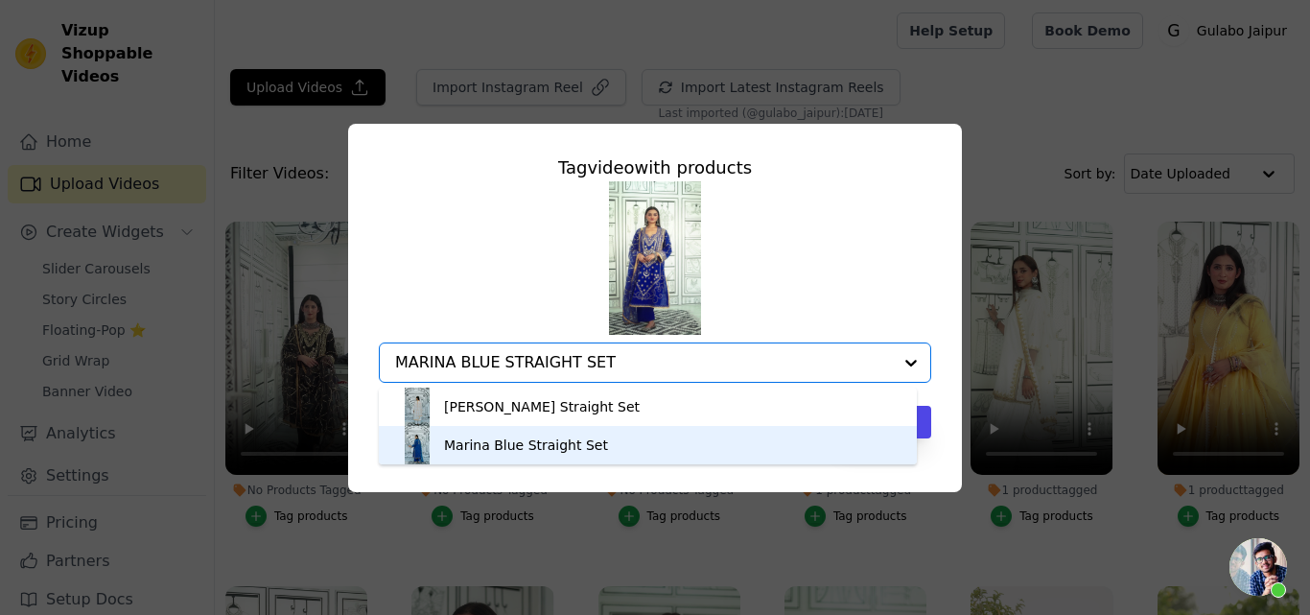
click at [554, 443] on div "Marina Blue Straight Set" at bounding box center [526, 444] width 164 height 19
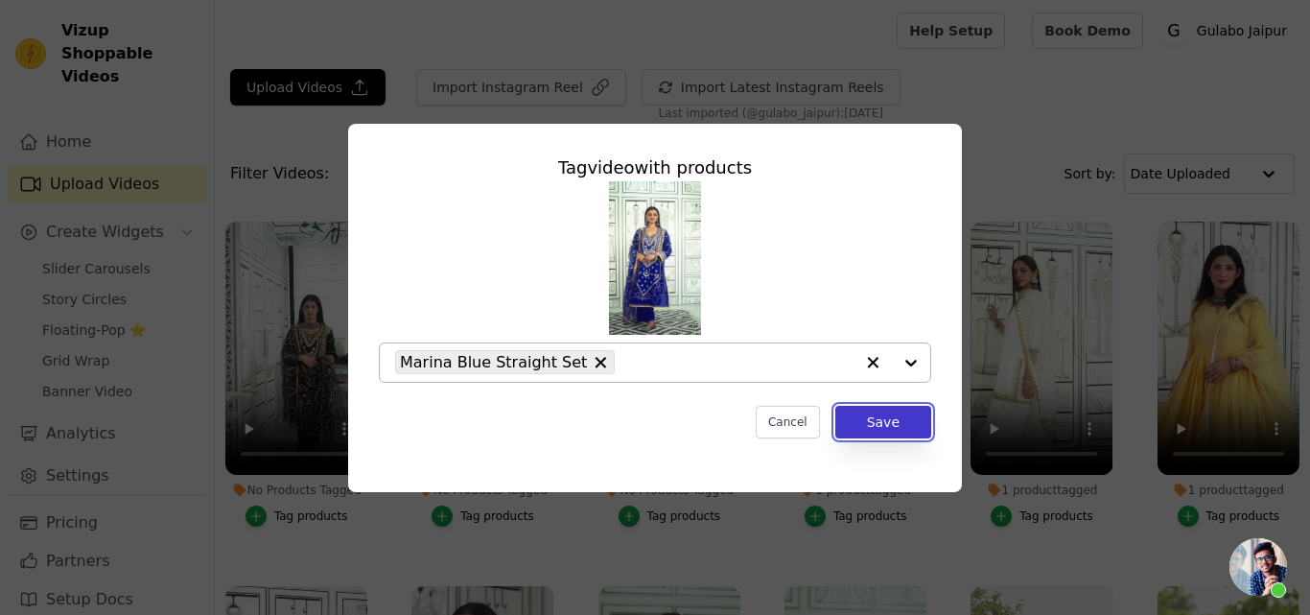
click at [882, 409] on button "Save" at bounding box center [883, 422] width 96 height 33
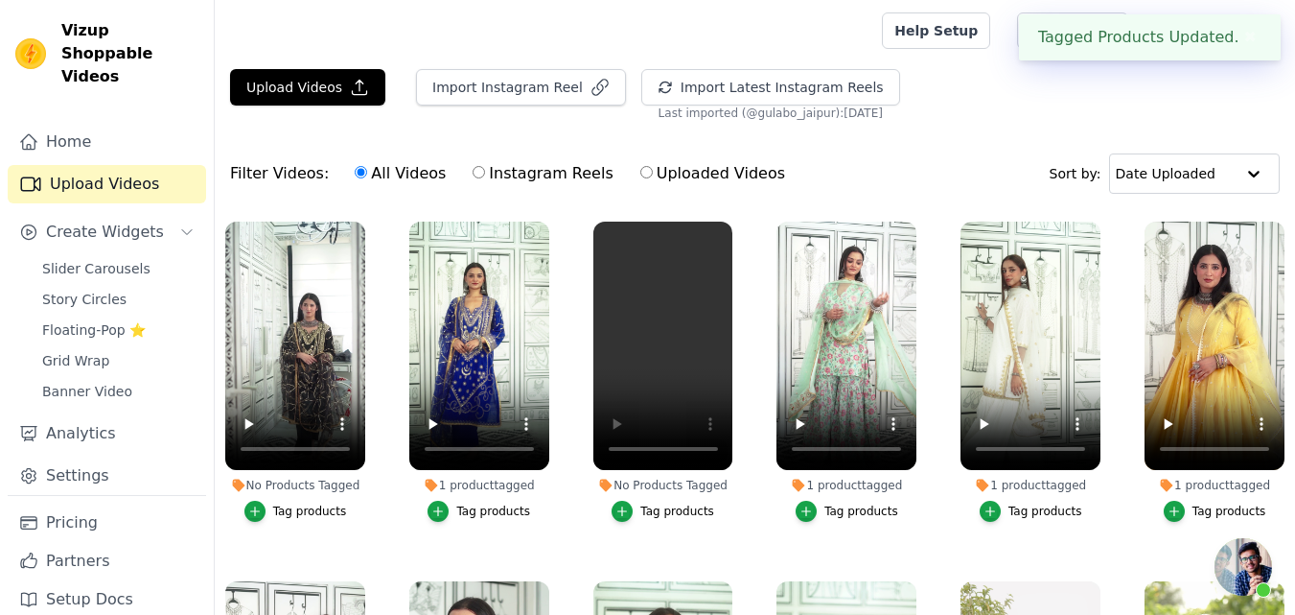
click at [298, 505] on div "Tag products" at bounding box center [310, 510] width 74 height 15
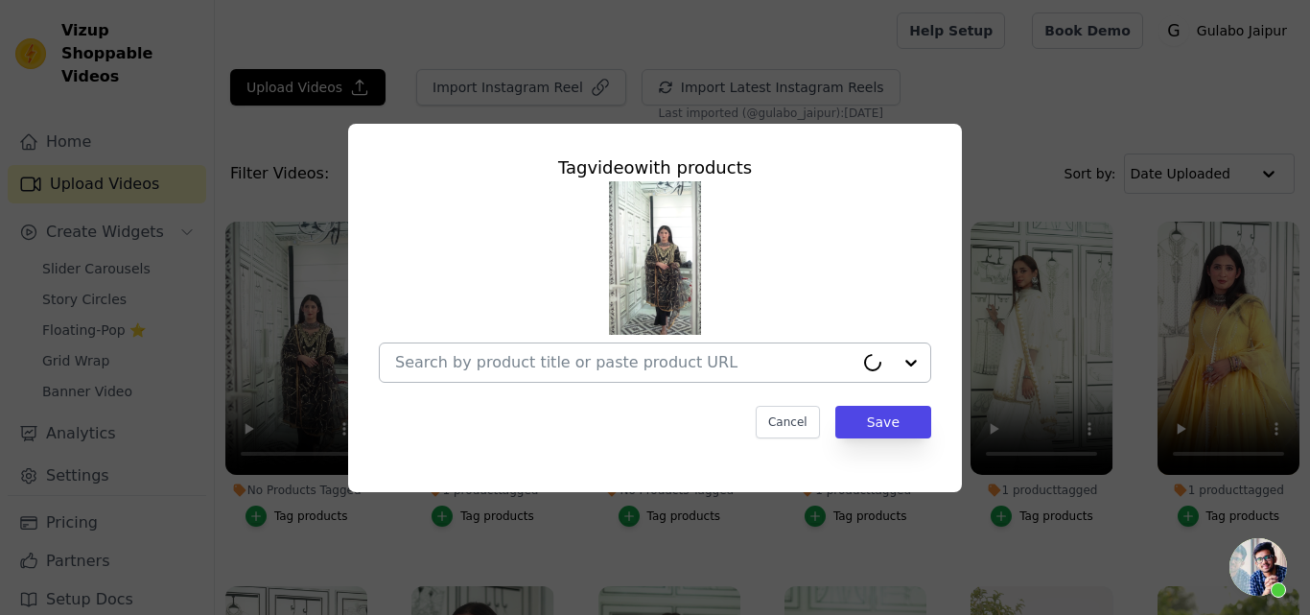
click at [540, 356] on input "No Products Tagged Tag video with products Cancel Save Tag products" at bounding box center [624, 362] width 458 height 18
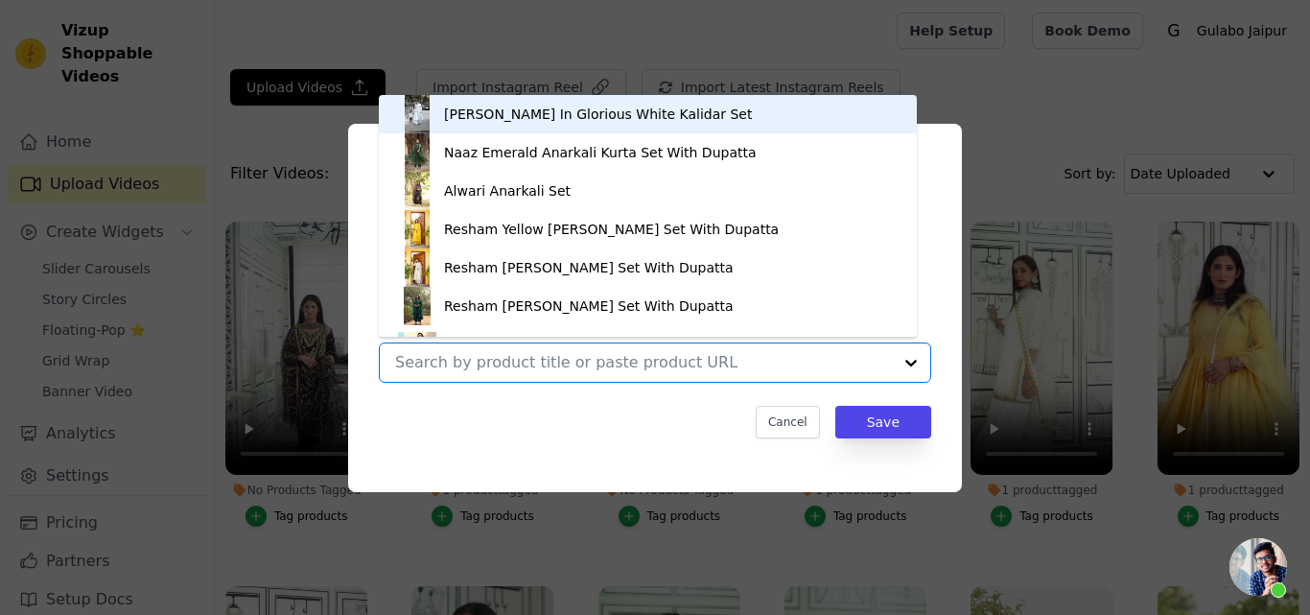
paste input "MARINA BLACK STRAIGHT SET"
type input "MARINA BLACK STRAIGHT SET"
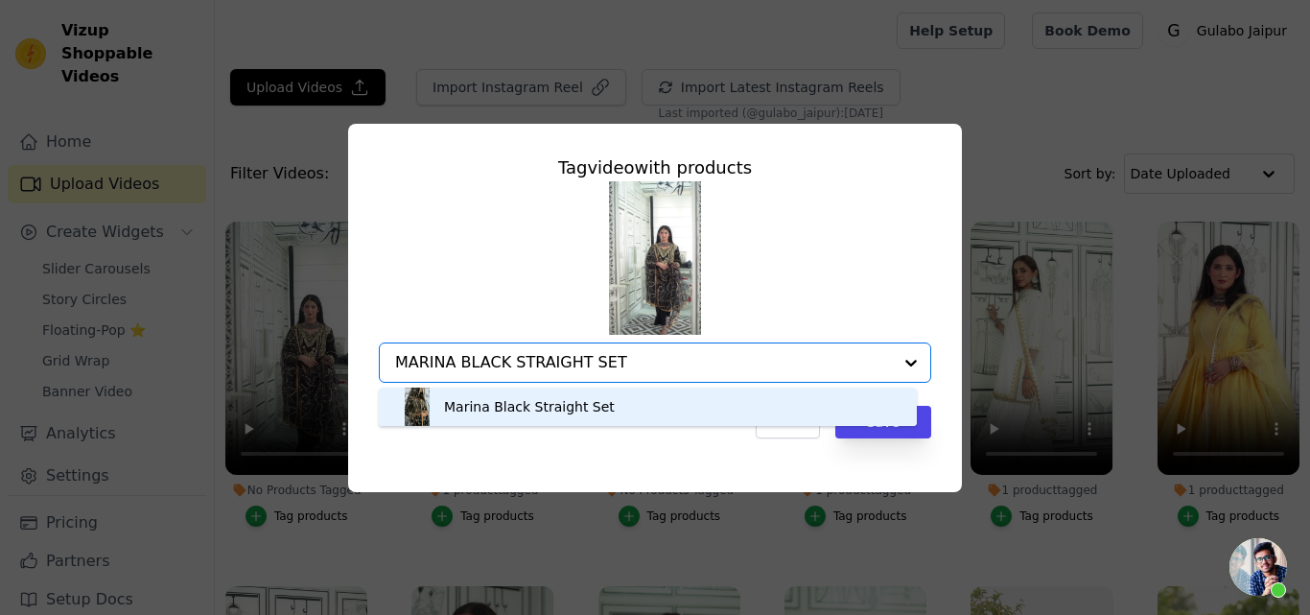
click at [544, 404] on div "Marina Black Straight Set" at bounding box center [529, 406] width 171 height 19
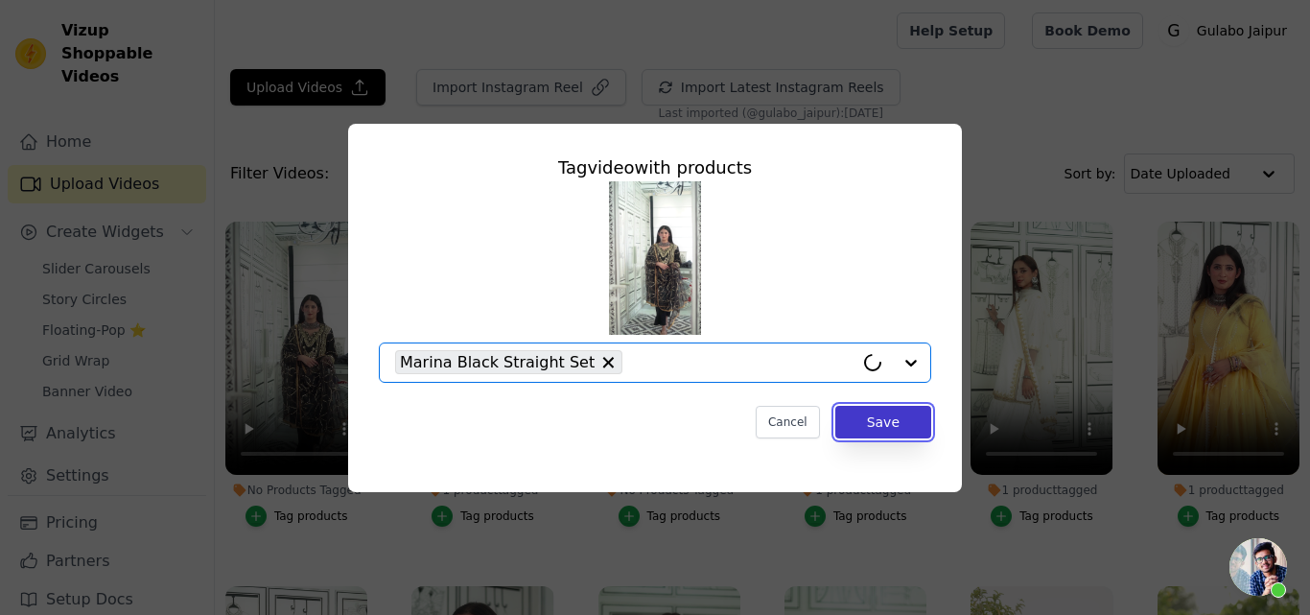
click at [898, 423] on button "Save" at bounding box center [883, 422] width 96 height 33
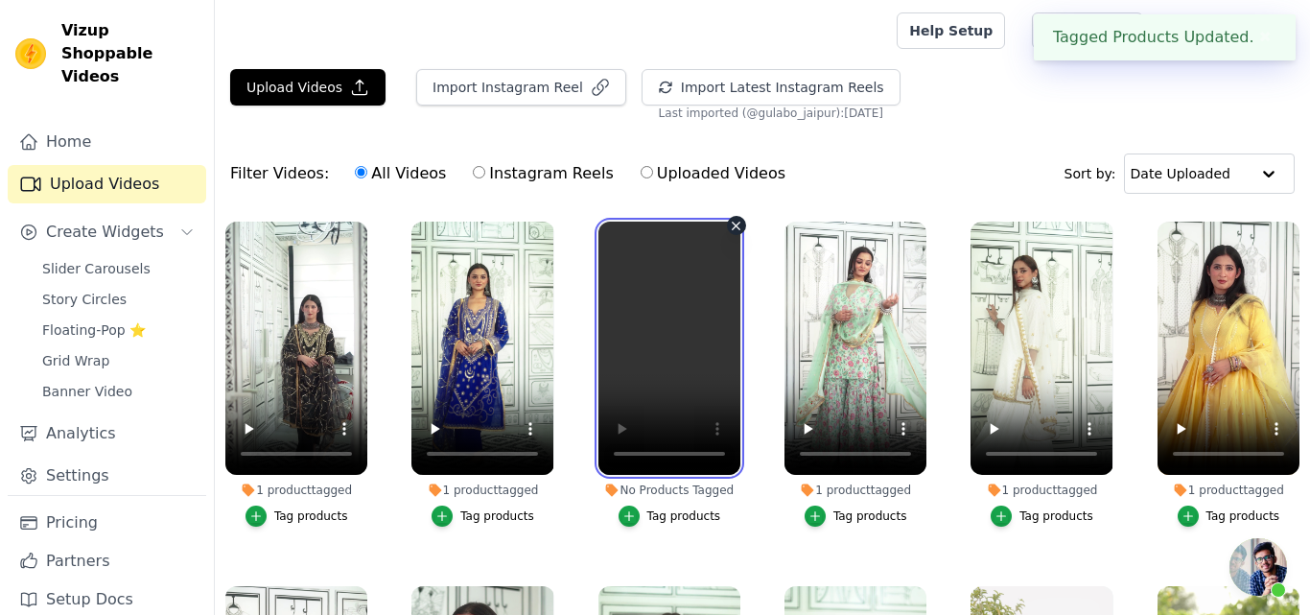
scroll to position [96, 0]
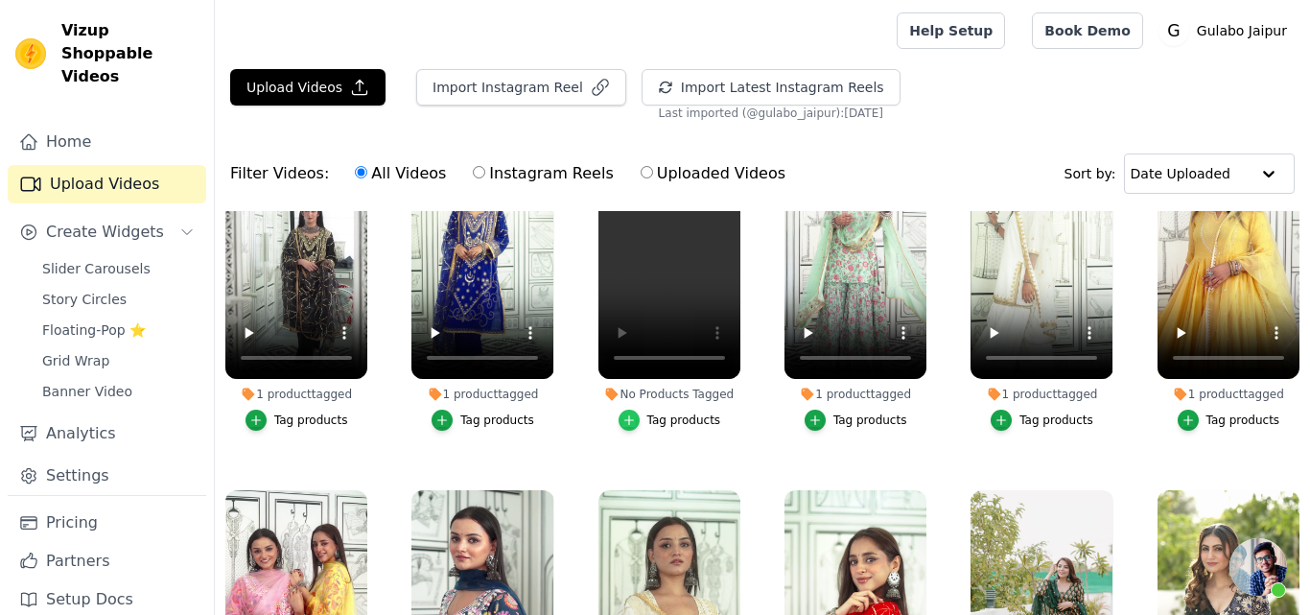
click at [637, 413] on div "button" at bounding box center [628, 419] width 21 height 21
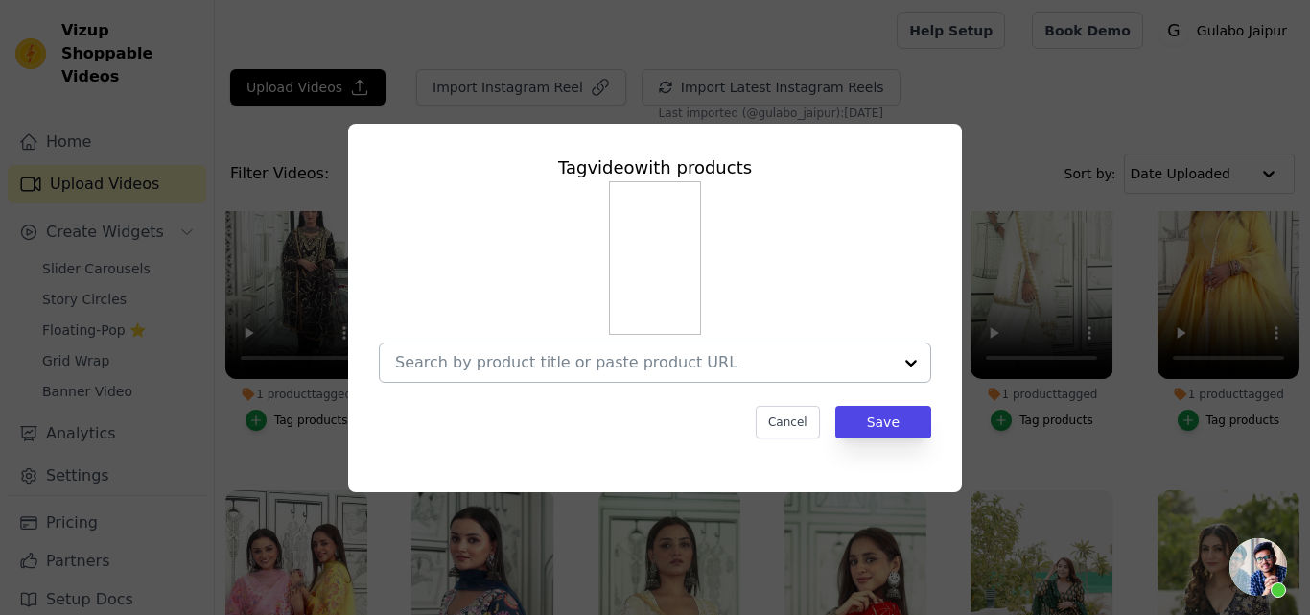
click at [597, 353] on input "No Products Tagged Tag video with products Cancel Save Tag products" at bounding box center [643, 362] width 497 height 18
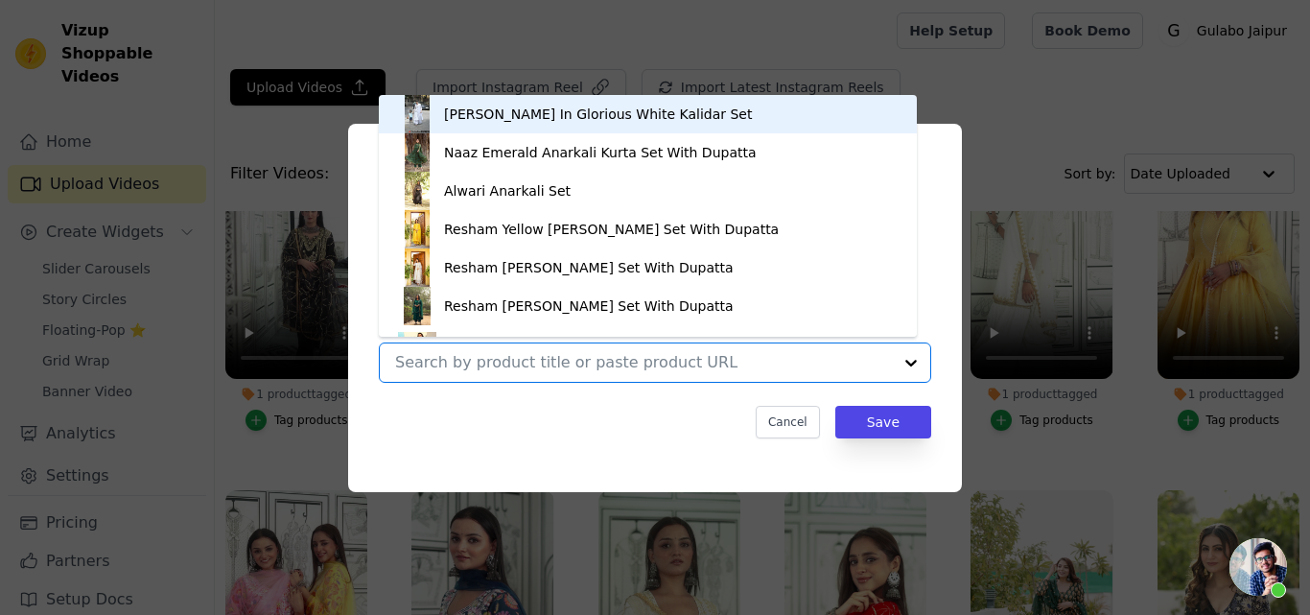
paste input "NAAR PURPLE STRAIGHT SET"
type input "NAAR PURPLE STRAIGHT SET"
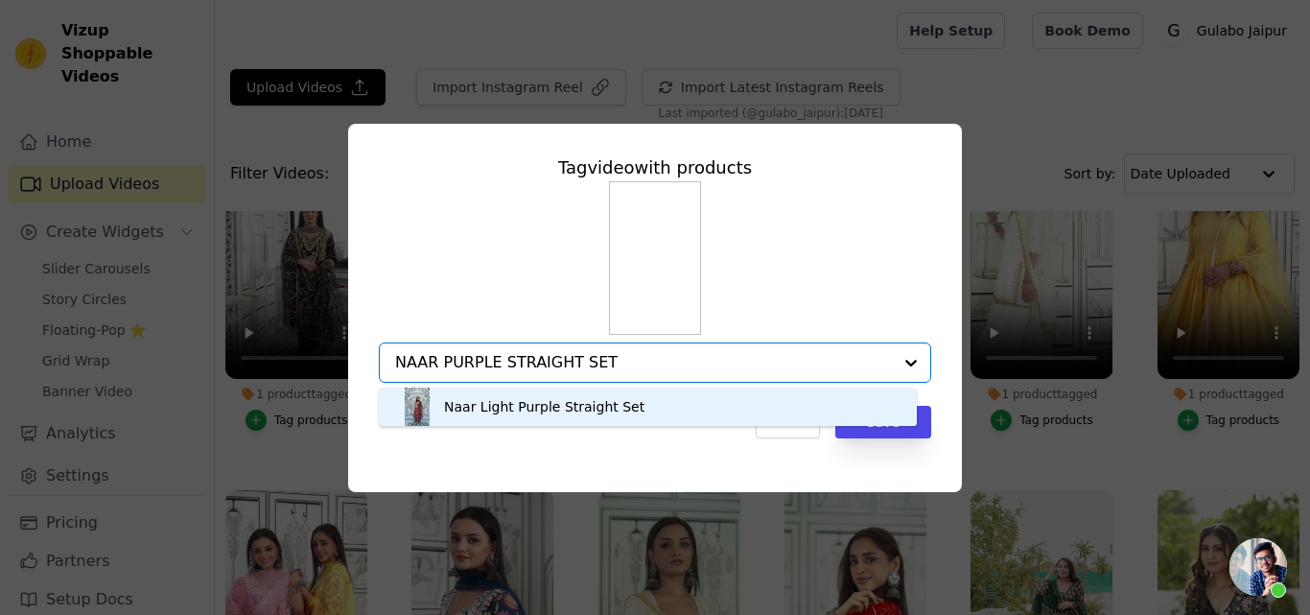
click at [530, 413] on div "Naar Light Purple Straight Set" at bounding box center [544, 406] width 200 height 19
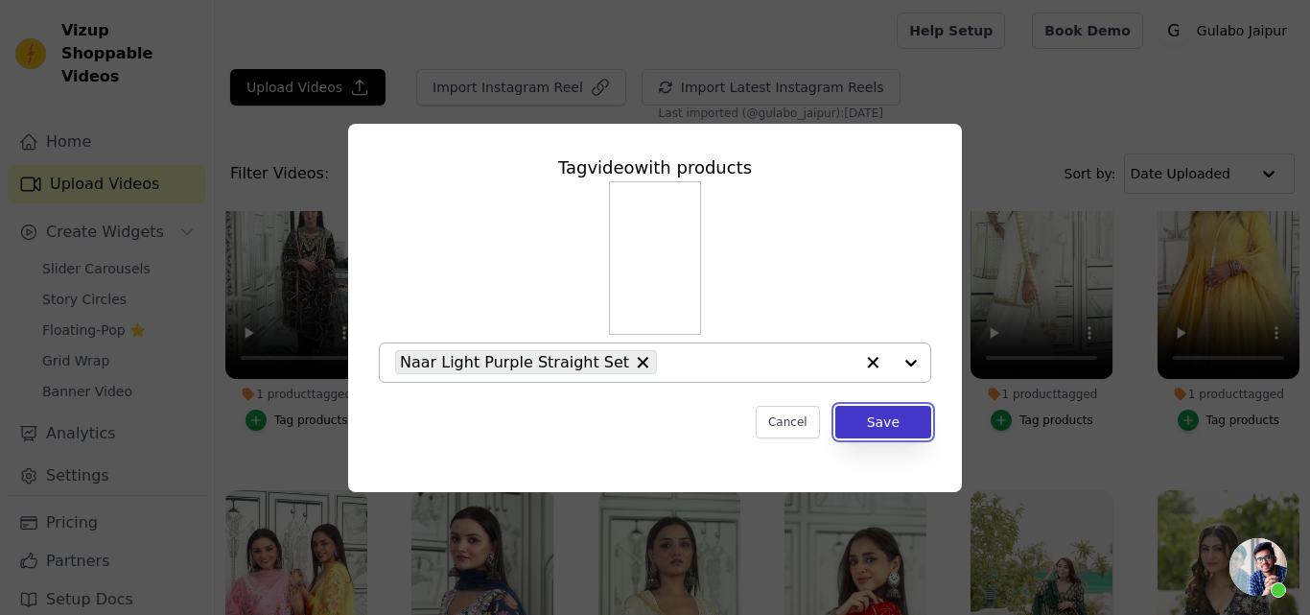
click at [858, 422] on button "Save" at bounding box center [883, 422] width 96 height 33
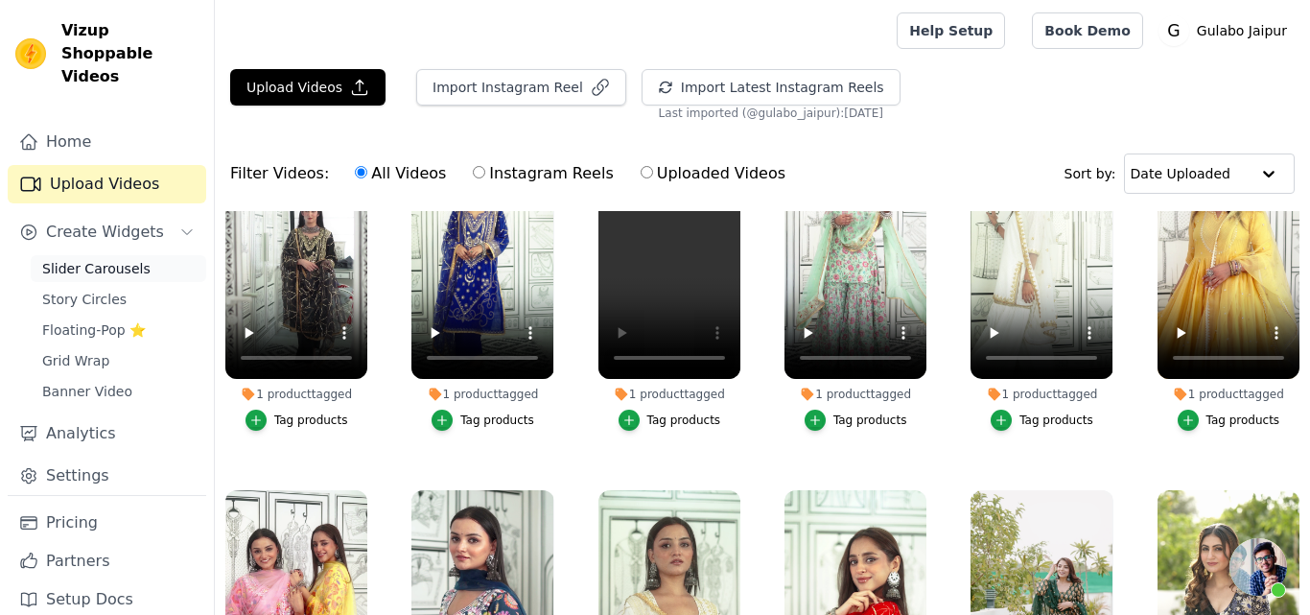
click at [80, 259] on span "Slider Carousels" at bounding box center [96, 268] width 108 height 19
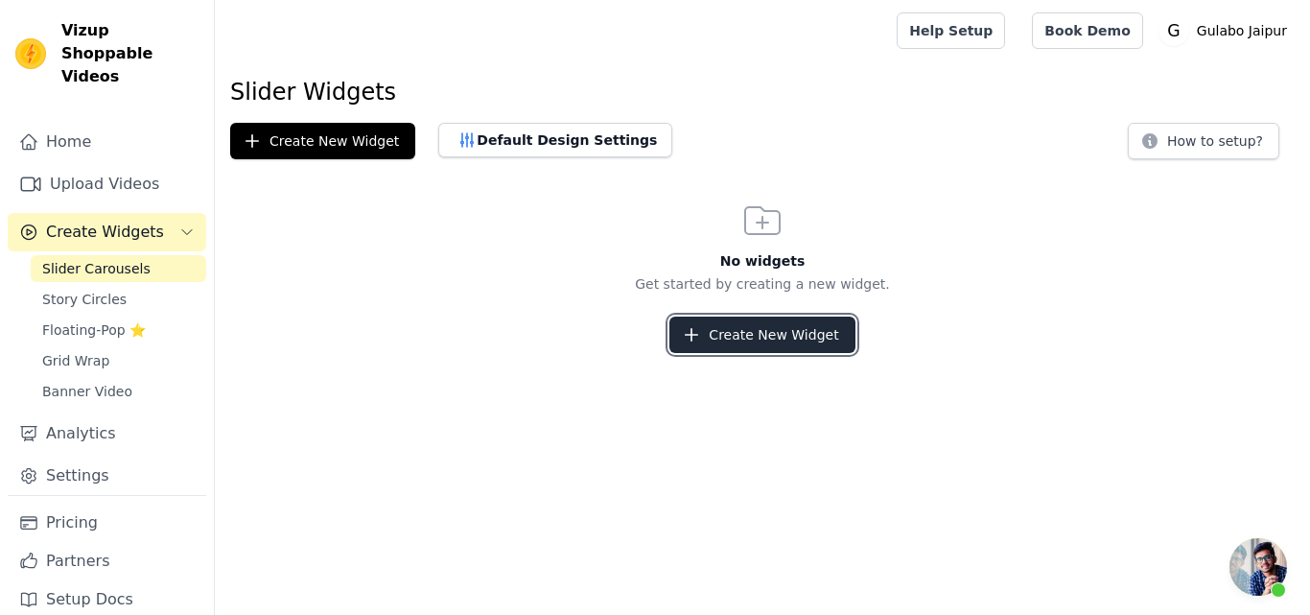
click at [698, 336] on icon "button" at bounding box center [691, 334] width 19 height 19
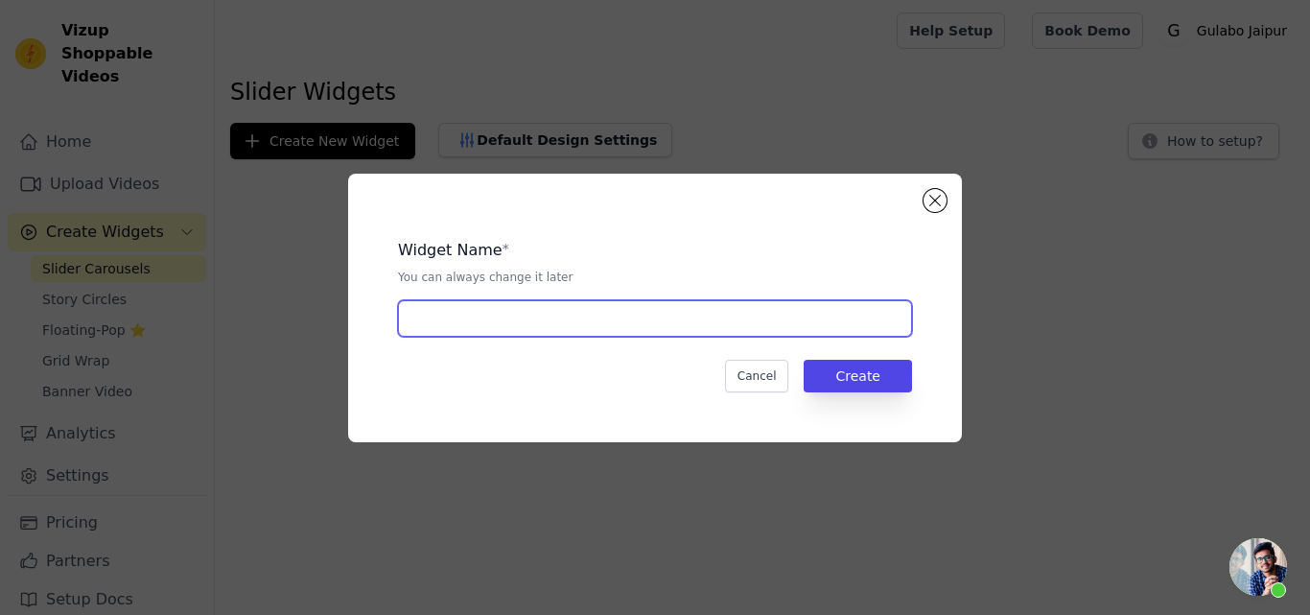
click at [493, 318] on input "text" at bounding box center [655, 318] width 514 height 36
click at [454, 322] on input "Watch and Buy" at bounding box center [655, 318] width 514 height 36
type input "Watch and Buy"
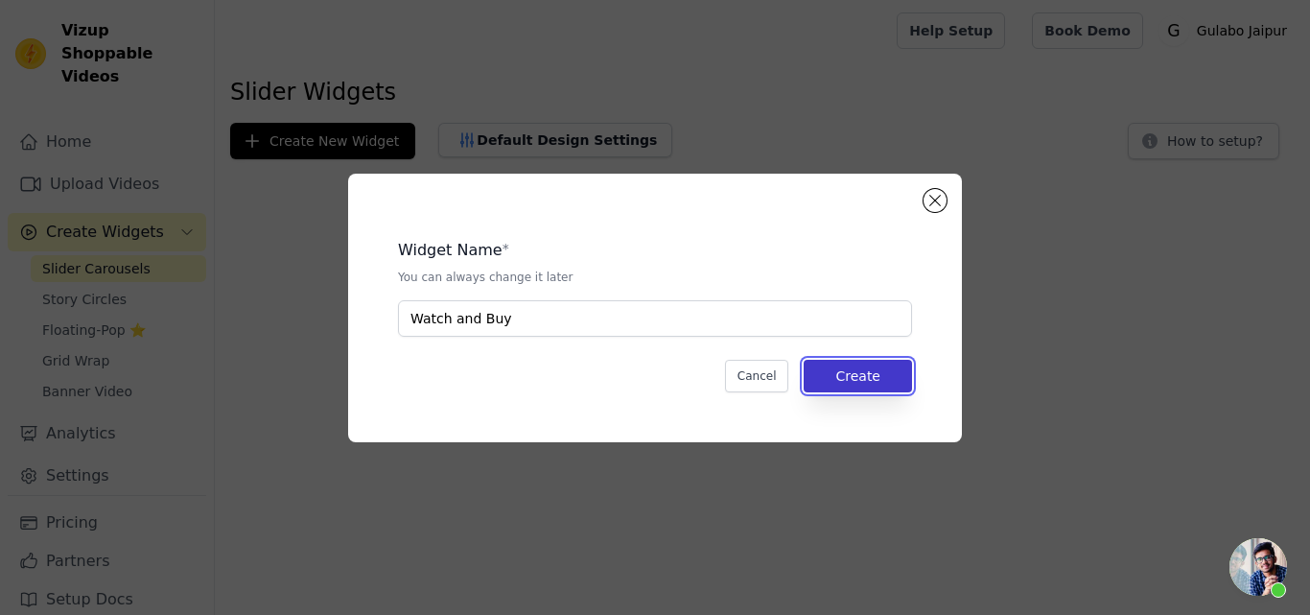
click at [854, 367] on button "Create" at bounding box center [857, 376] width 108 height 33
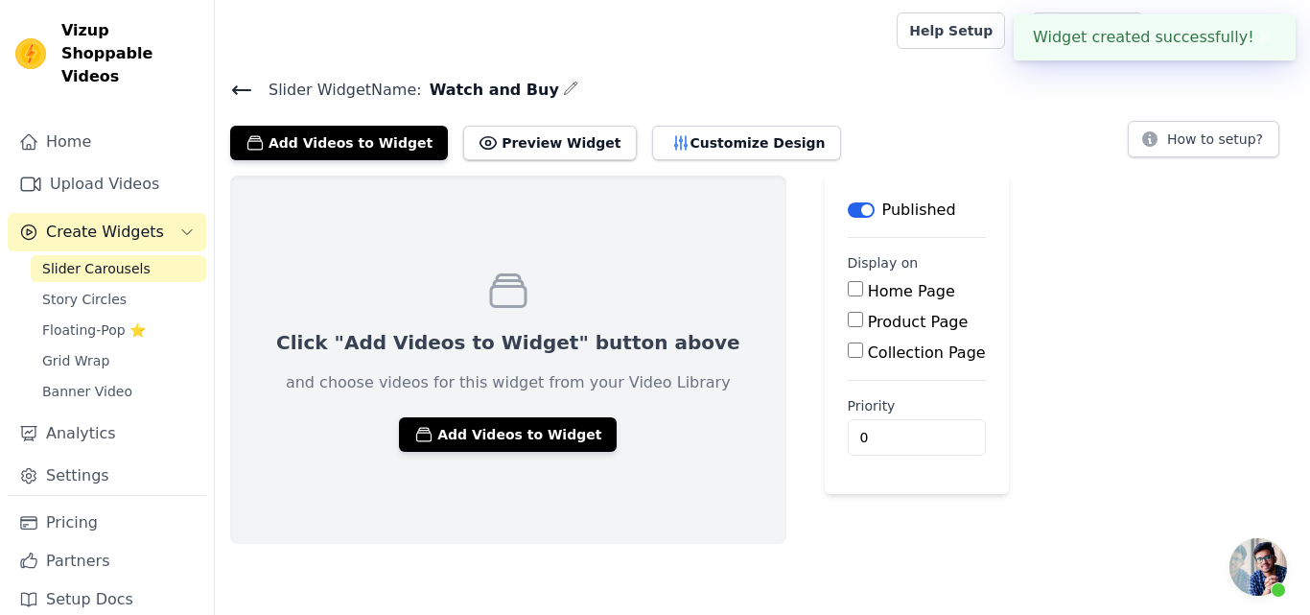
click at [848, 287] on input "Home Page" at bounding box center [855, 288] width 15 height 15
checkbox input "true"
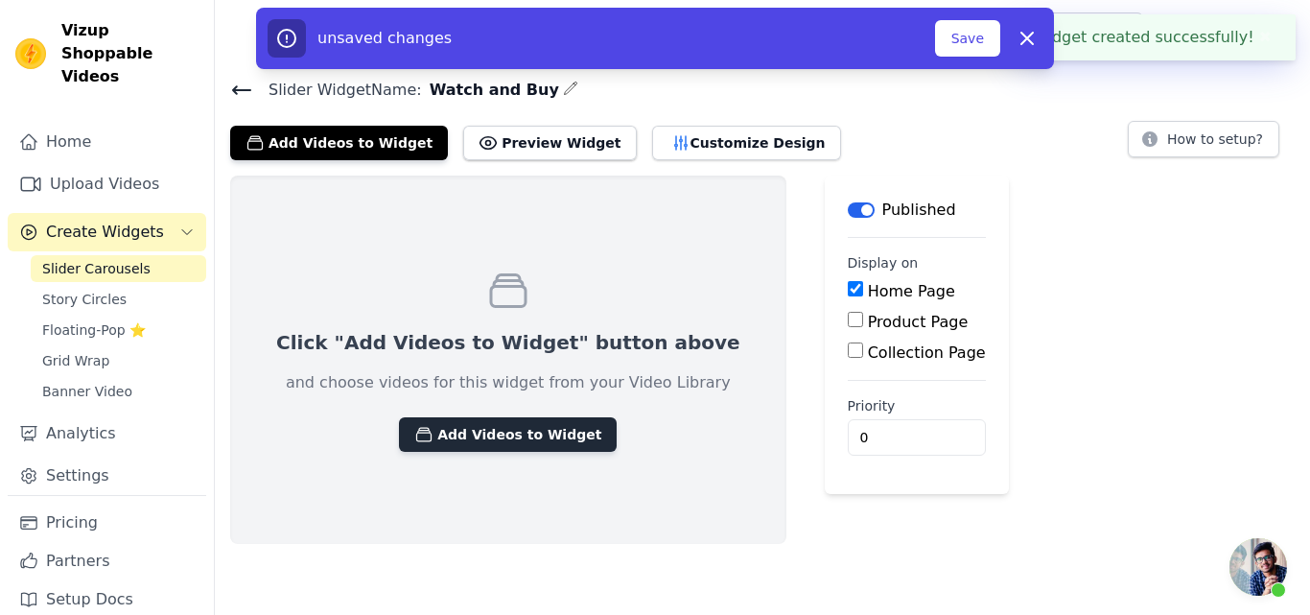
click at [482, 440] on button "Add Videos to Widget" at bounding box center [508, 434] width 218 height 35
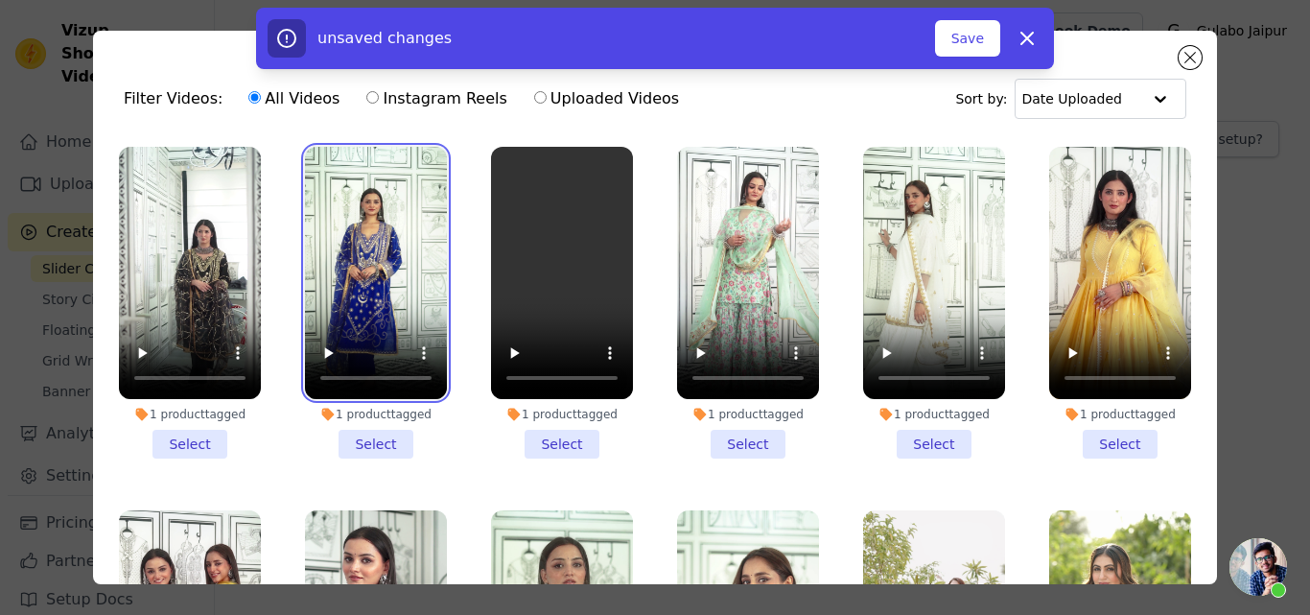
click at [352, 211] on video at bounding box center [376, 273] width 142 height 252
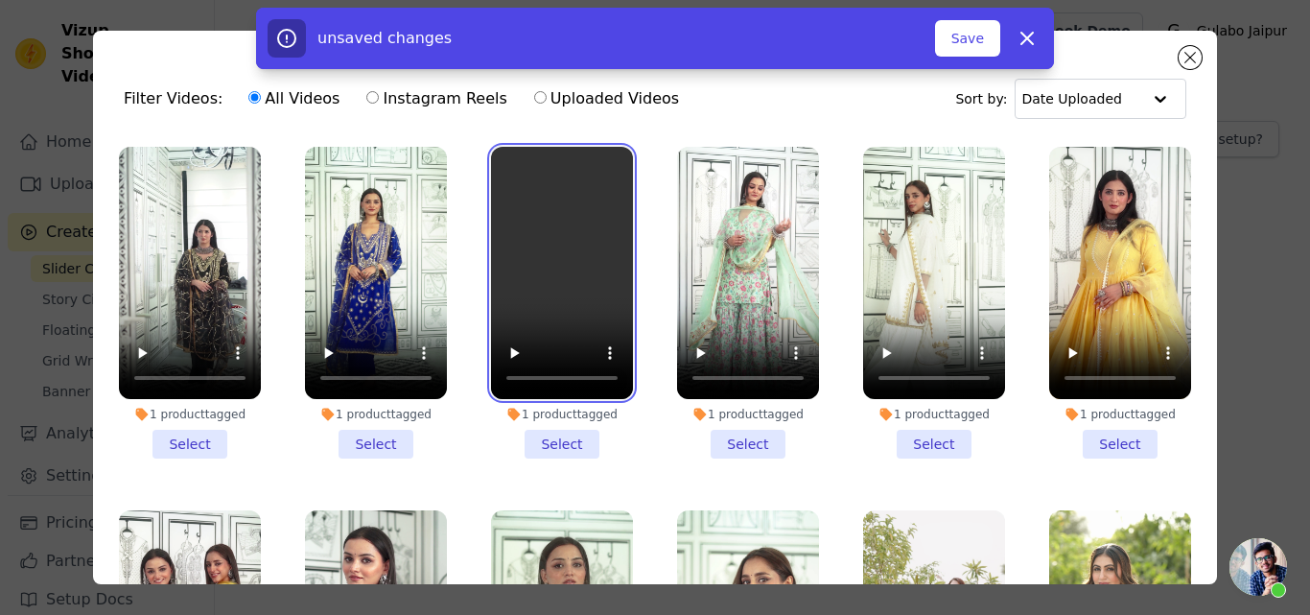
click at [592, 233] on video at bounding box center [562, 273] width 142 height 252
click at [405, 99] on label "Instagram Reels" at bounding box center [436, 98] width 142 height 25
click at [379, 99] on input "Instagram Reels" at bounding box center [372, 97] width 12 height 12
radio input "true"
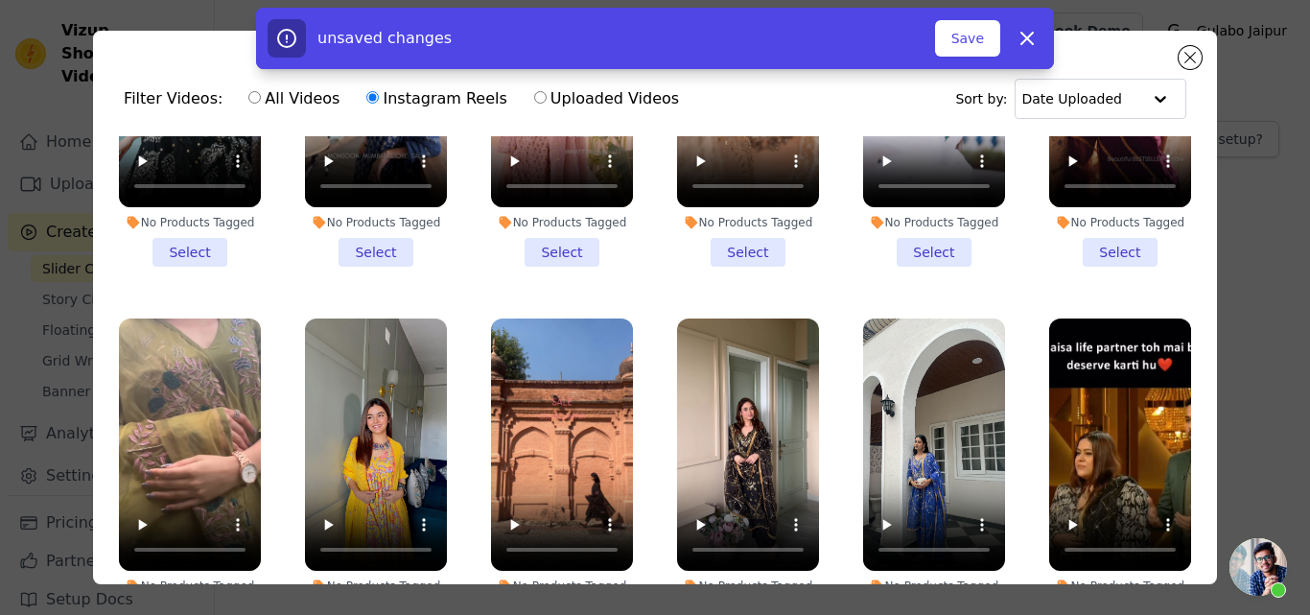
scroll to position [96, 0]
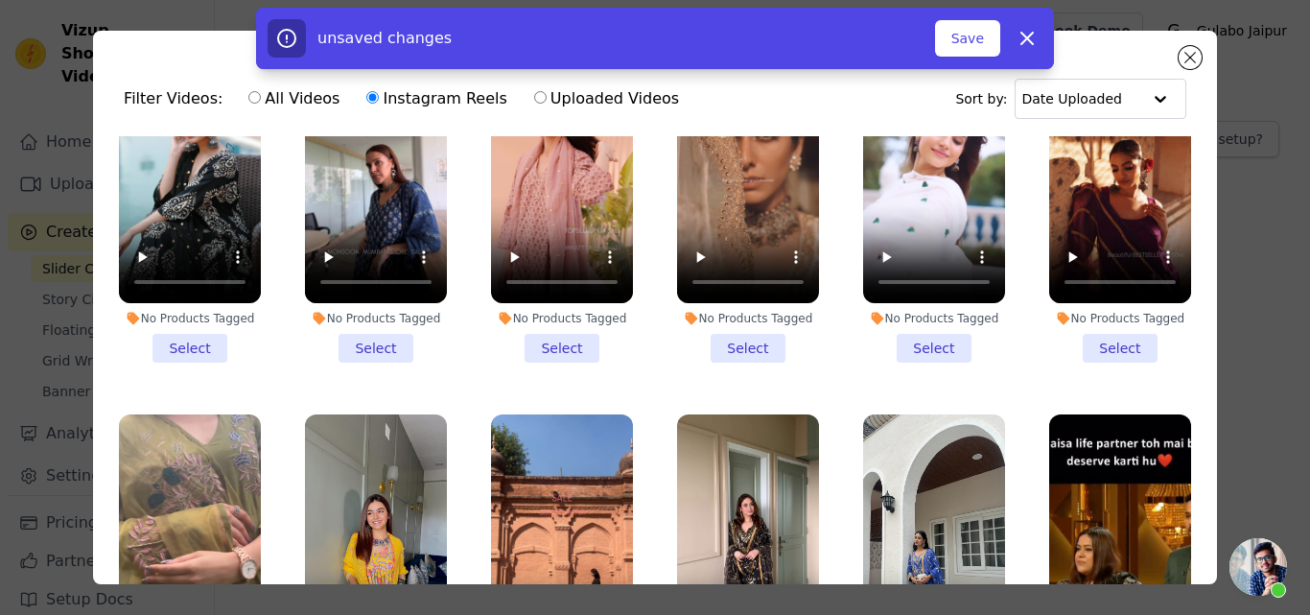
click at [191, 335] on li "No Products Tagged Select" at bounding box center [190, 207] width 142 height 312
click at [0, 0] on input "No Products Tagged Select" at bounding box center [0, 0] width 0 height 0
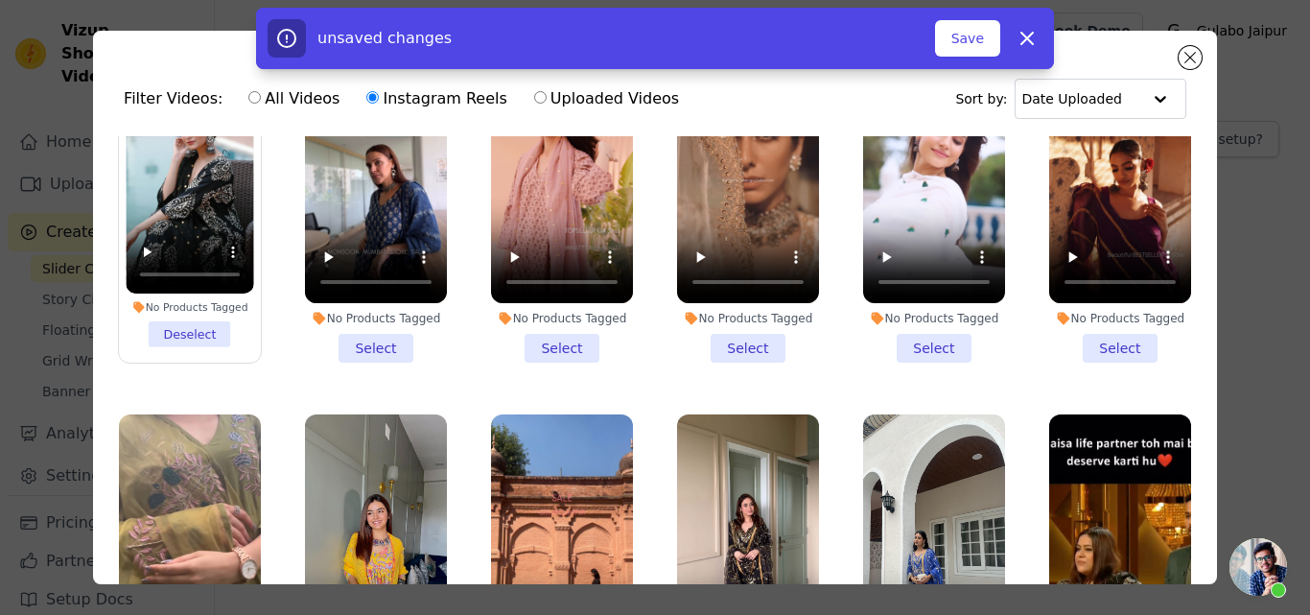
click at [1004, 30] on div "unsaved changes Save Dismiss" at bounding box center [655, 38] width 775 height 38
click at [978, 33] on button "Save" at bounding box center [967, 38] width 65 height 36
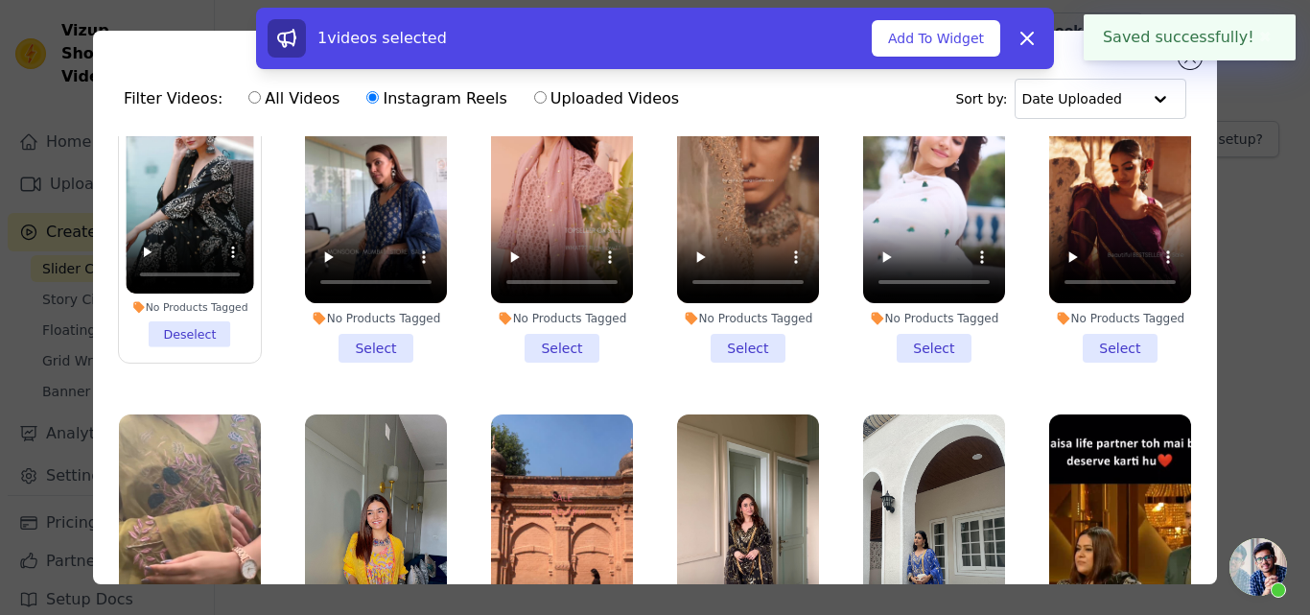
click at [1182, 61] on div "1 videos selected Add To Widget Dismiss" at bounding box center [655, 42] width 1310 height 69
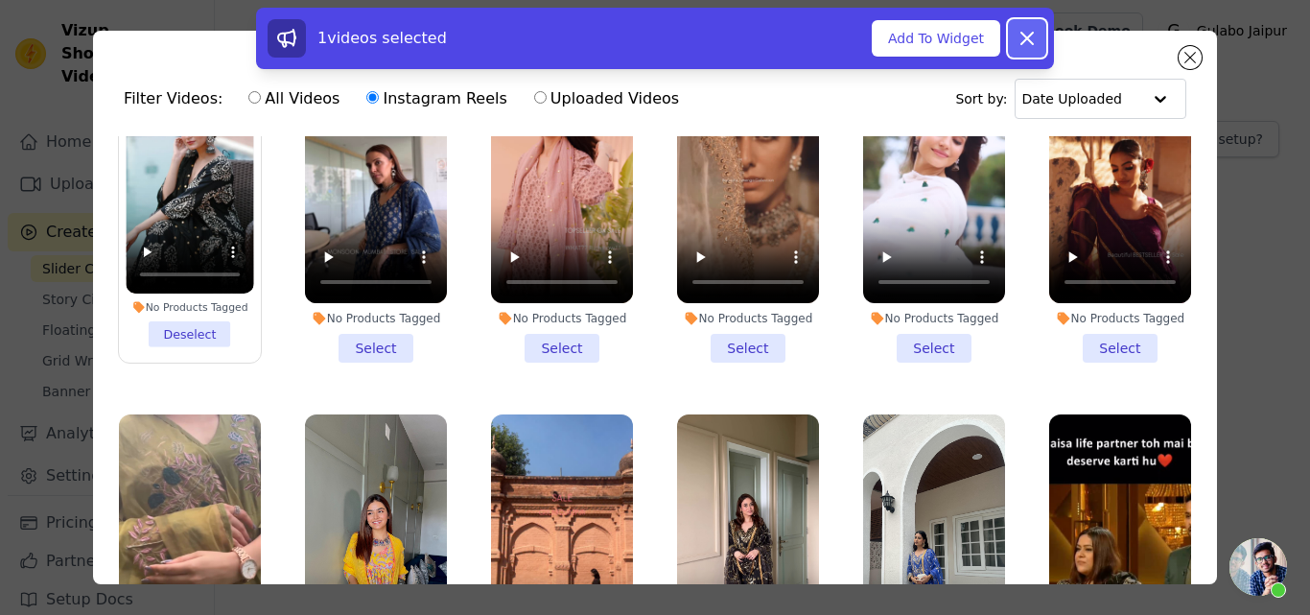
click at [1029, 35] on icon at bounding box center [1026, 38] width 23 height 23
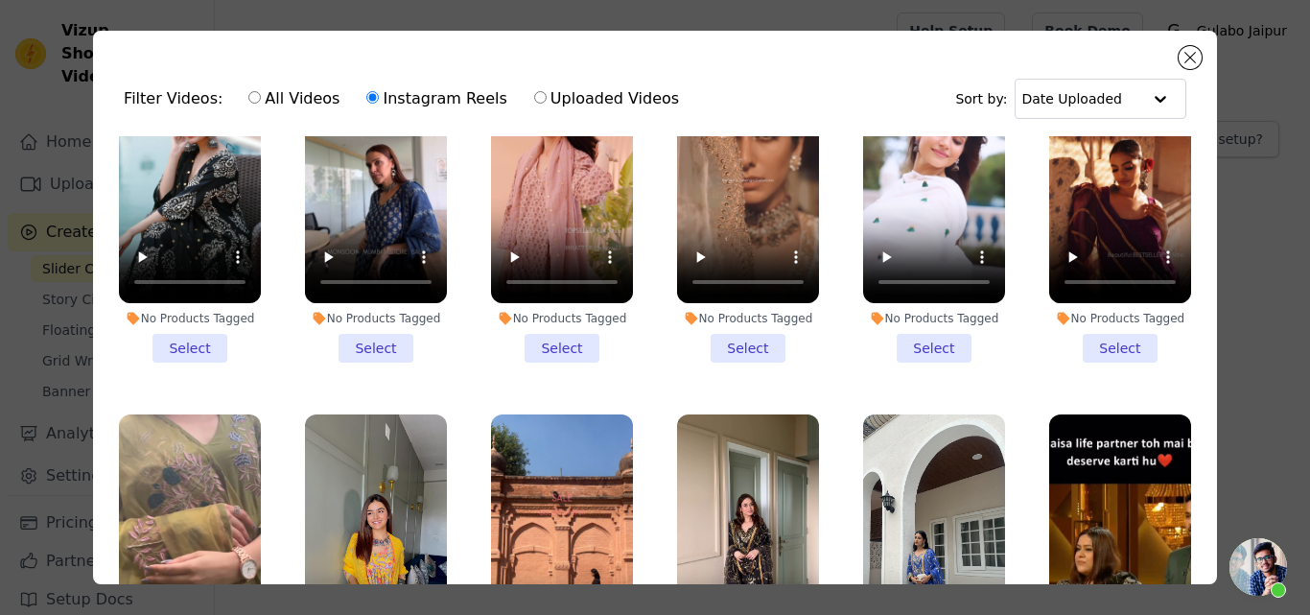
click at [202, 338] on li "No Products Tagged Select" at bounding box center [190, 207] width 142 height 312
click at [0, 0] on input "No Products Tagged Select" at bounding box center [0, 0] width 0 height 0
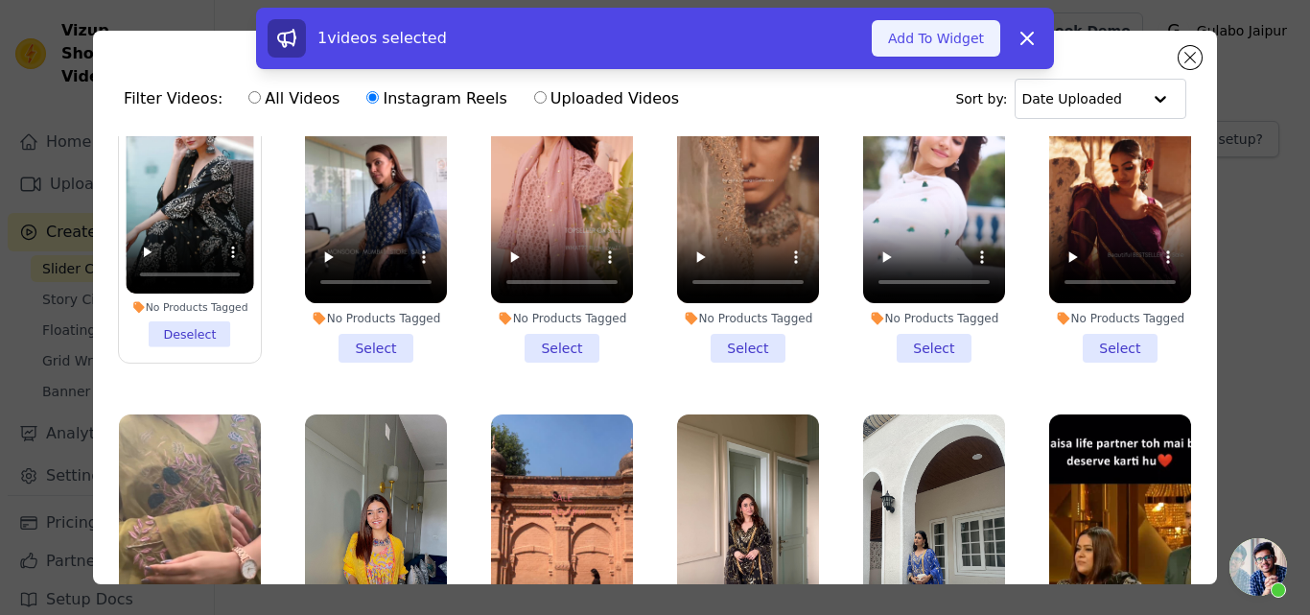
click at [930, 27] on button "Add To Widget" at bounding box center [936, 38] width 128 height 36
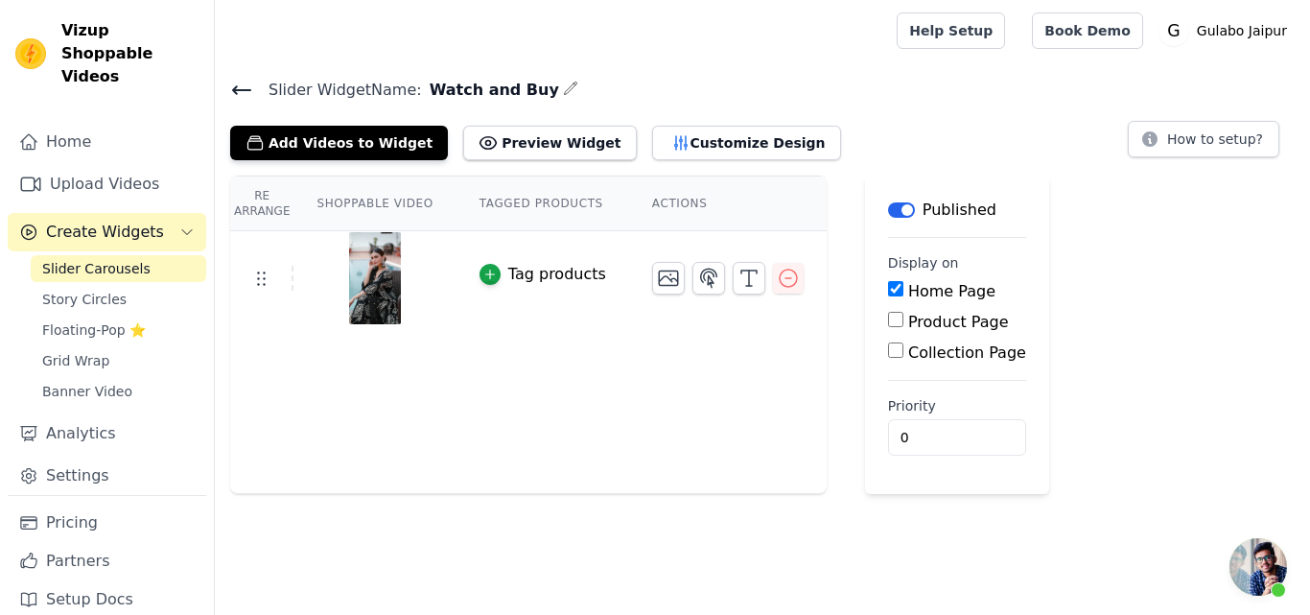
click at [75, 221] on span "Create Widgets" at bounding box center [105, 232] width 118 height 23
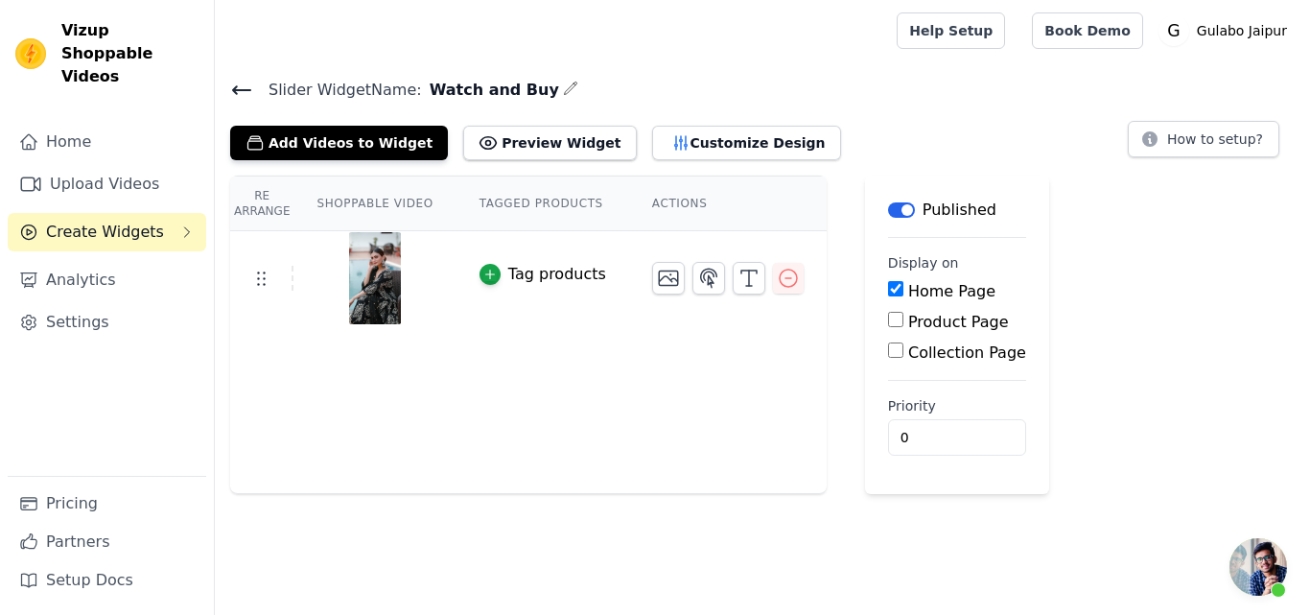
click at [70, 230] on div "Home Upload Videos Create Widgets Analytics Settings" at bounding box center [107, 299] width 198 height 353
click at [75, 221] on span "Create Widgets" at bounding box center [105, 232] width 118 height 23
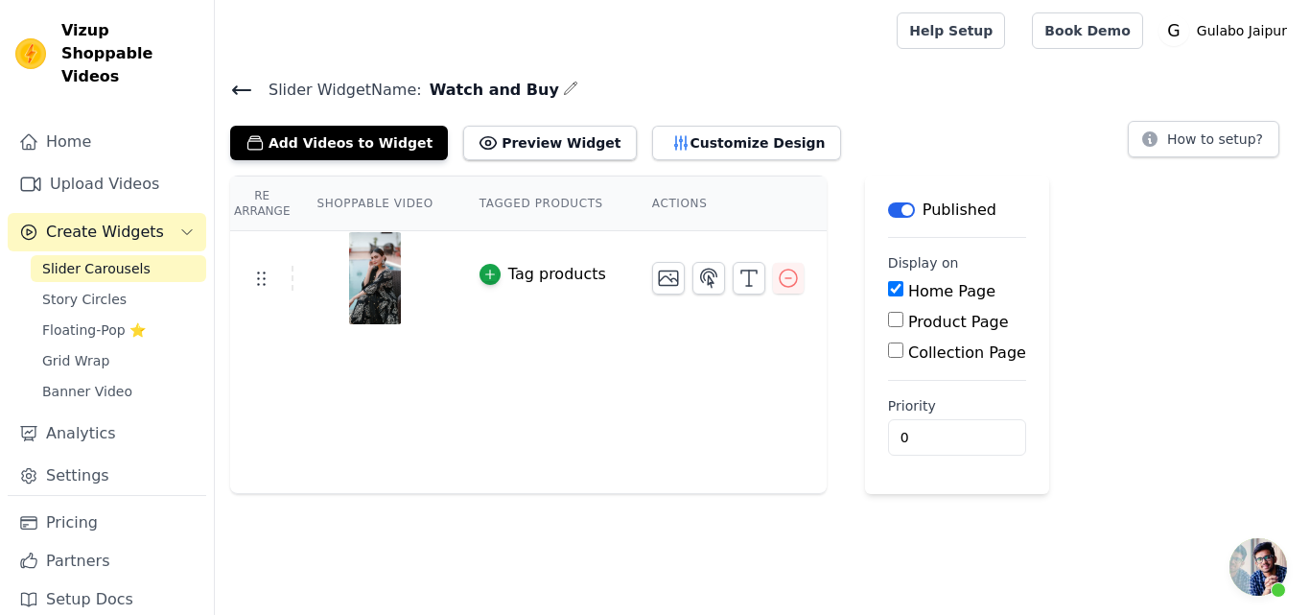
click at [78, 259] on span "Slider Carousels" at bounding box center [96, 268] width 108 height 19
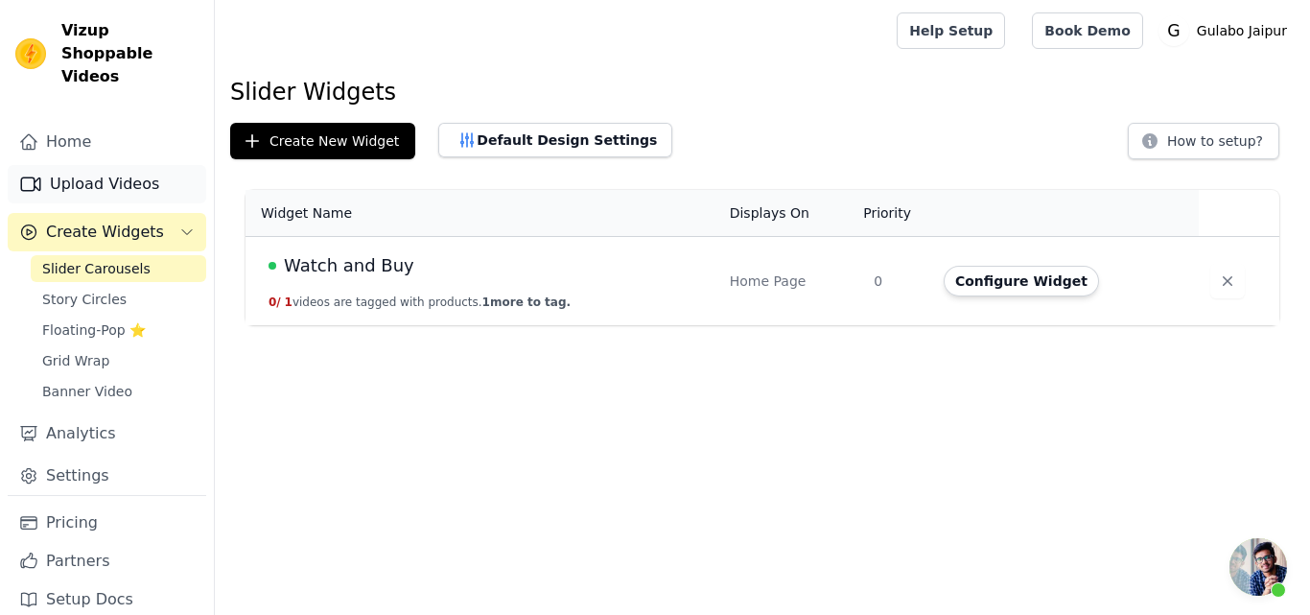
click at [68, 165] on link "Upload Videos" at bounding box center [107, 184] width 198 height 38
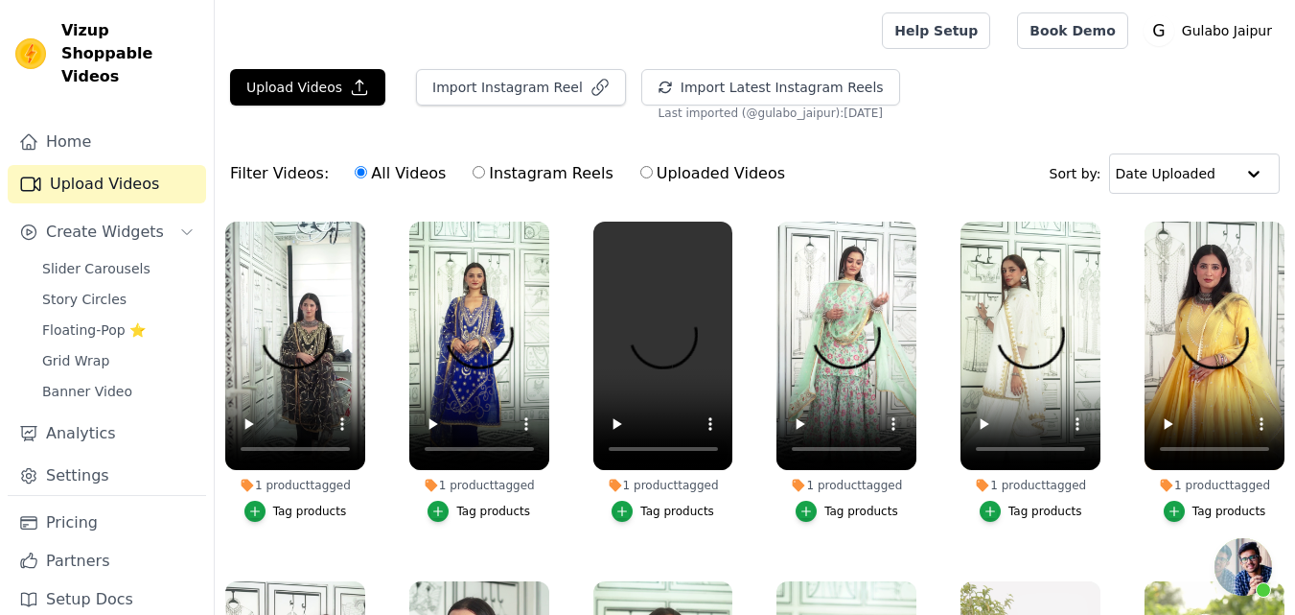
click at [535, 175] on label "Instagram Reels" at bounding box center [543, 173] width 142 height 25
click at [485, 175] on input "Instagram Reels" at bounding box center [479, 172] width 12 height 12
radio input "true"
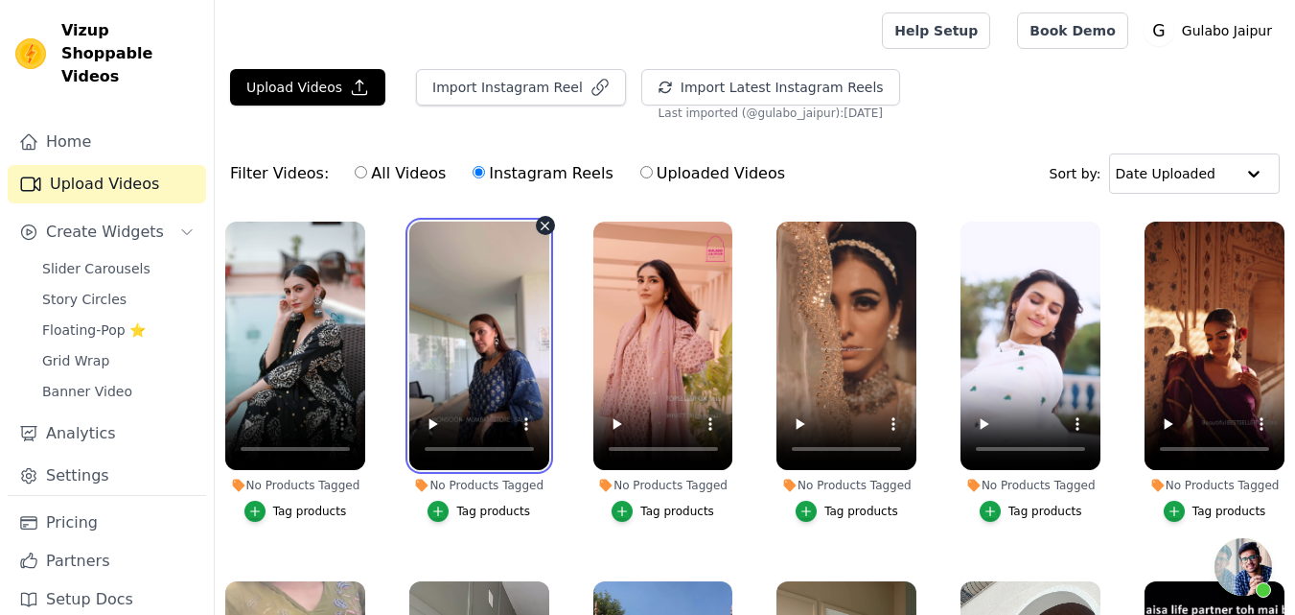
click at [454, 367] on video at bounding box center [479, 345] width 140 height 248
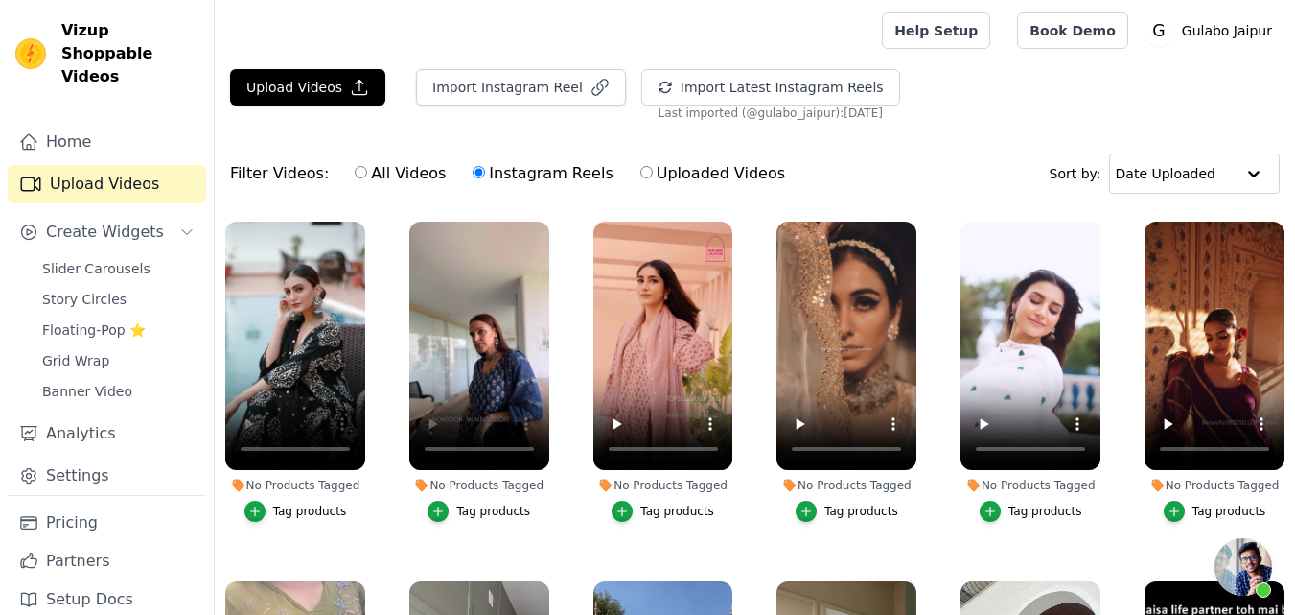
click at [967, 126] on div "Upload Videos Import Instagram Reel Import Latest Instagram Reels Import Latest…" at bounding box center [755, 416] width 1081 height 695
click at [815, 509] on button "Tag products" at bounding box center [847, 511] width 103 height 21
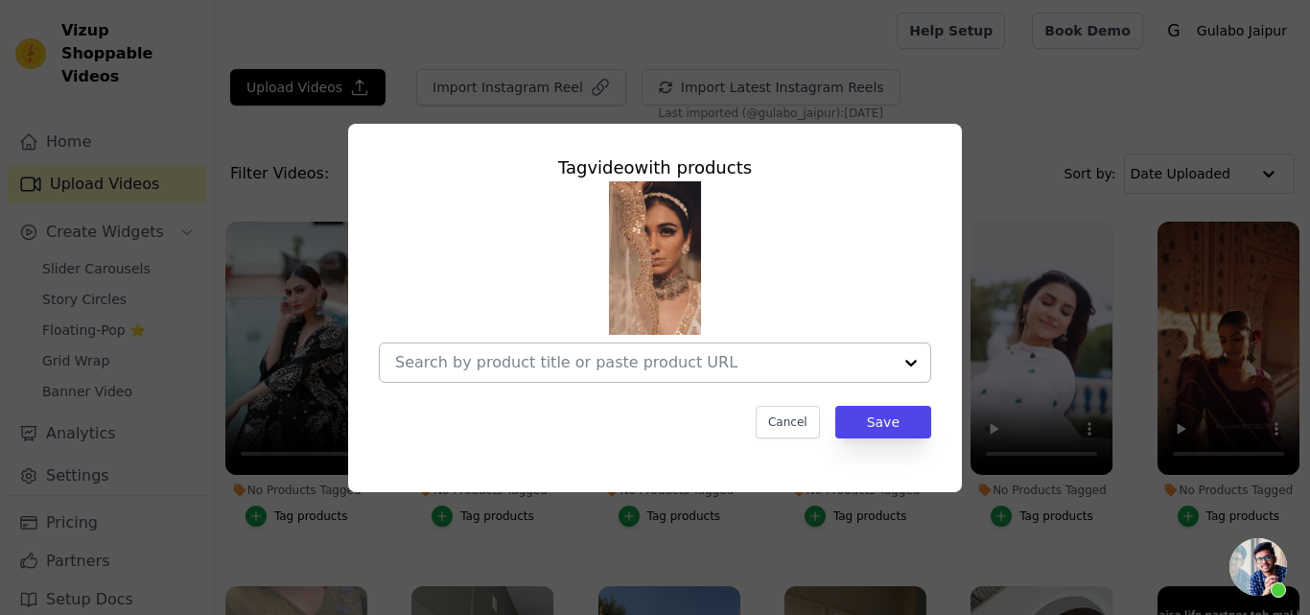
click at [538, 348] on div at bounding box center [643, 362] width 497 height 38
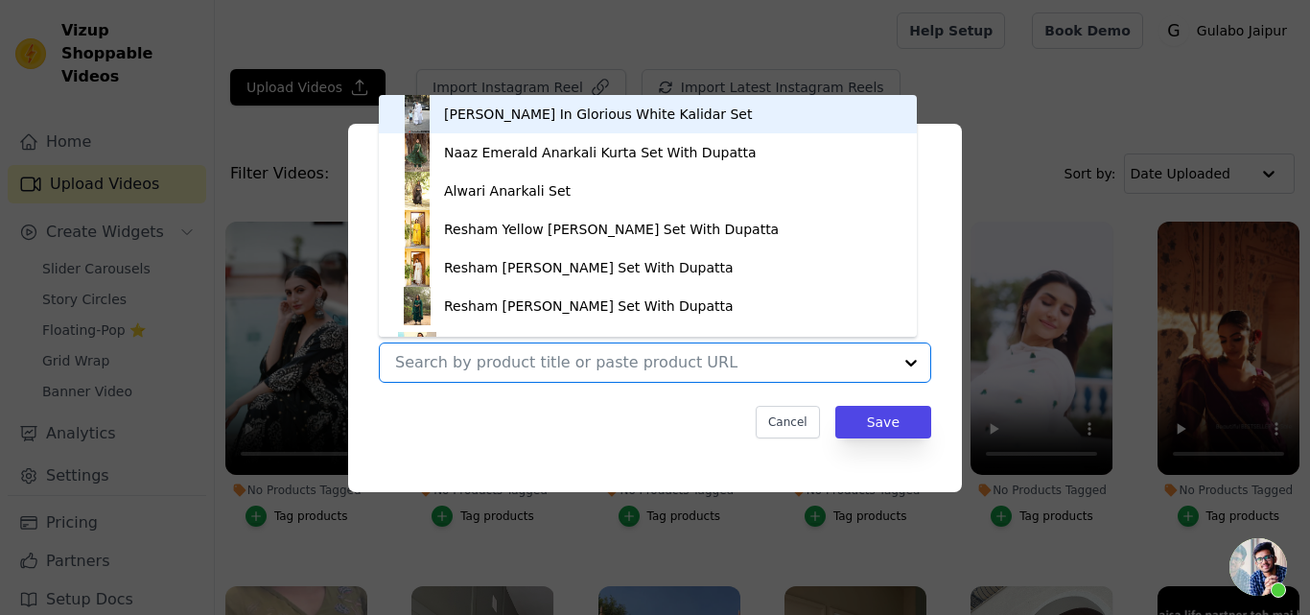
paste input "Golden Taari Cotton Block Print Parveen White Lehenga Set With Organza Dupatta"
type input "Golden Taari Cotton Block Print Parveen White Lehenga Set With Organza Dupatta"
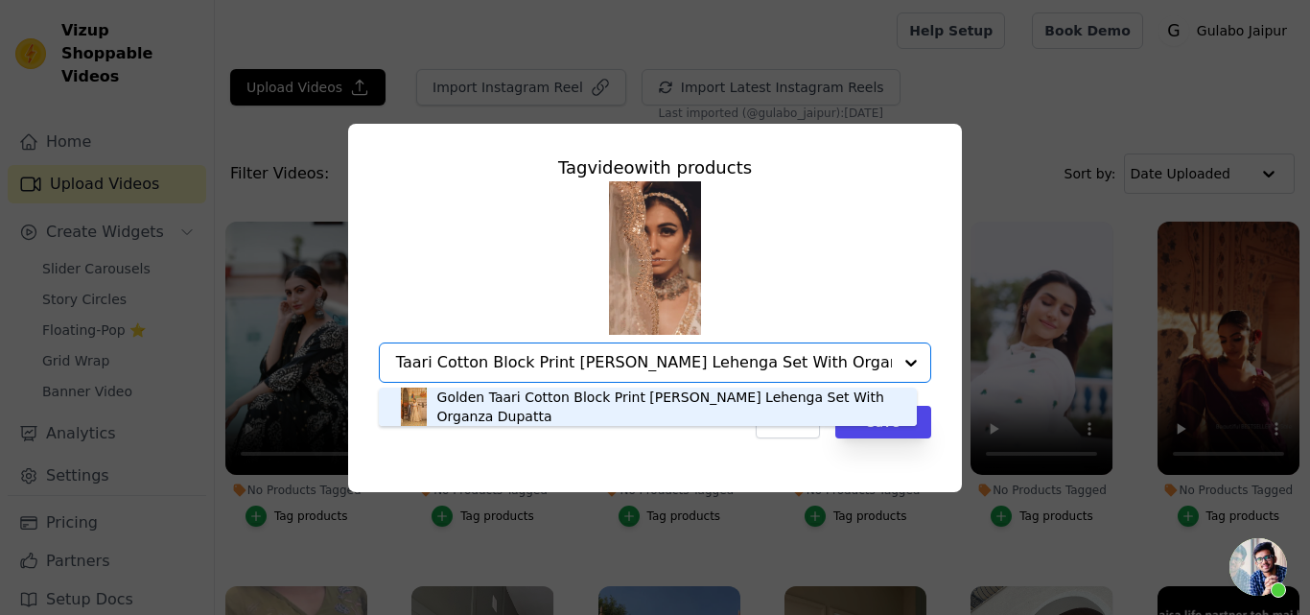
click at [487, 400] on div "Golden Taari Cotton Block Print Parveen White Lehenga Set With Organza Dupatta" at bounding box center [667, 406] width 460 height 38
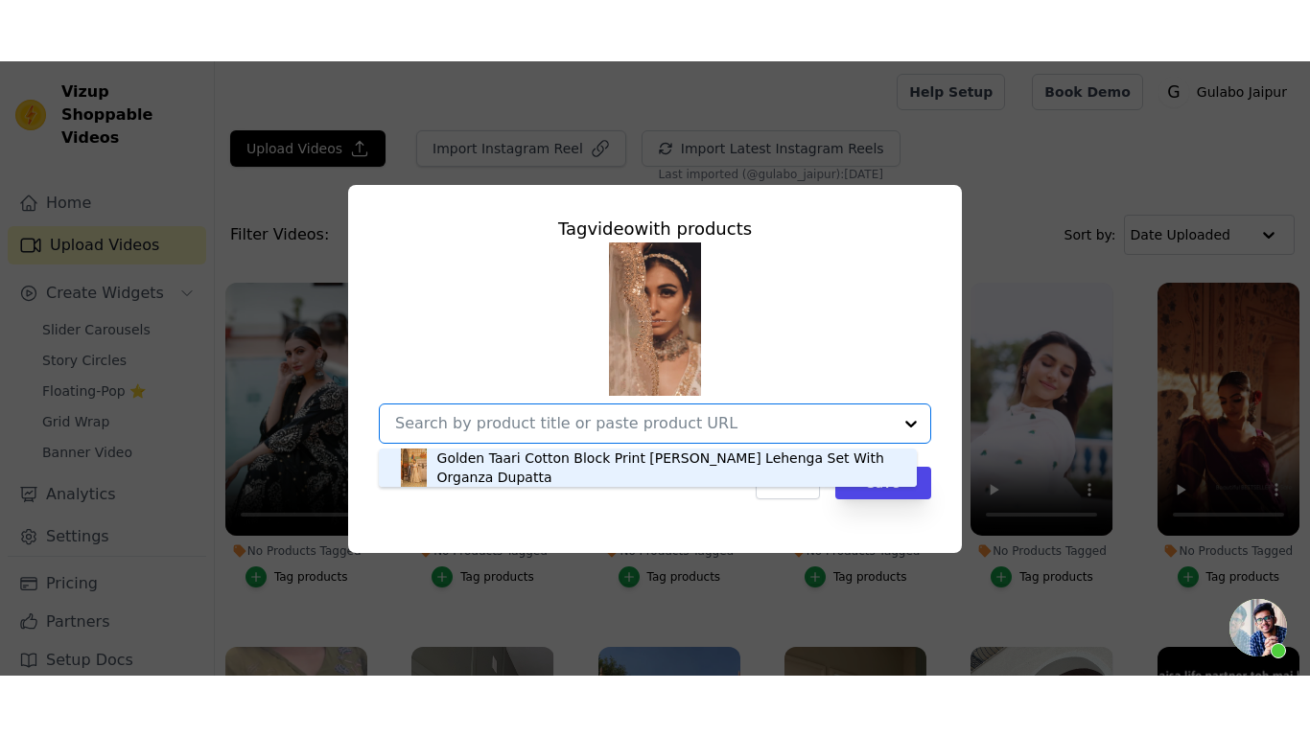
scroll to position [0, 0]
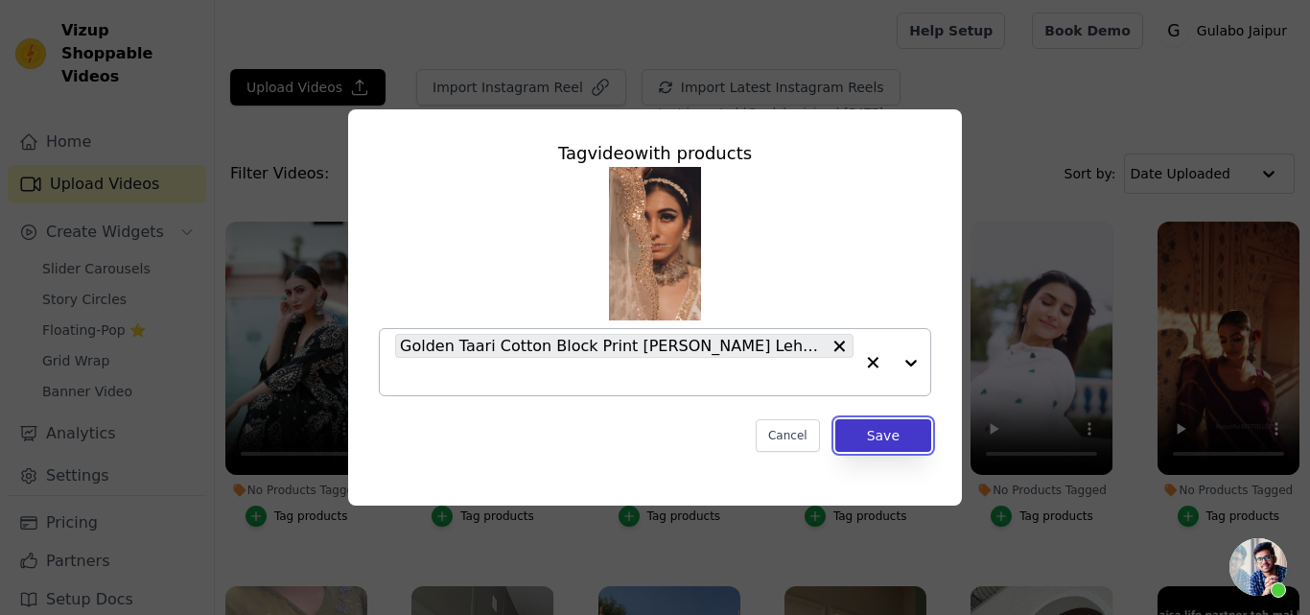
click at [886, 440] on button "Save" at bounding box center [883, 435] width 96 height 33
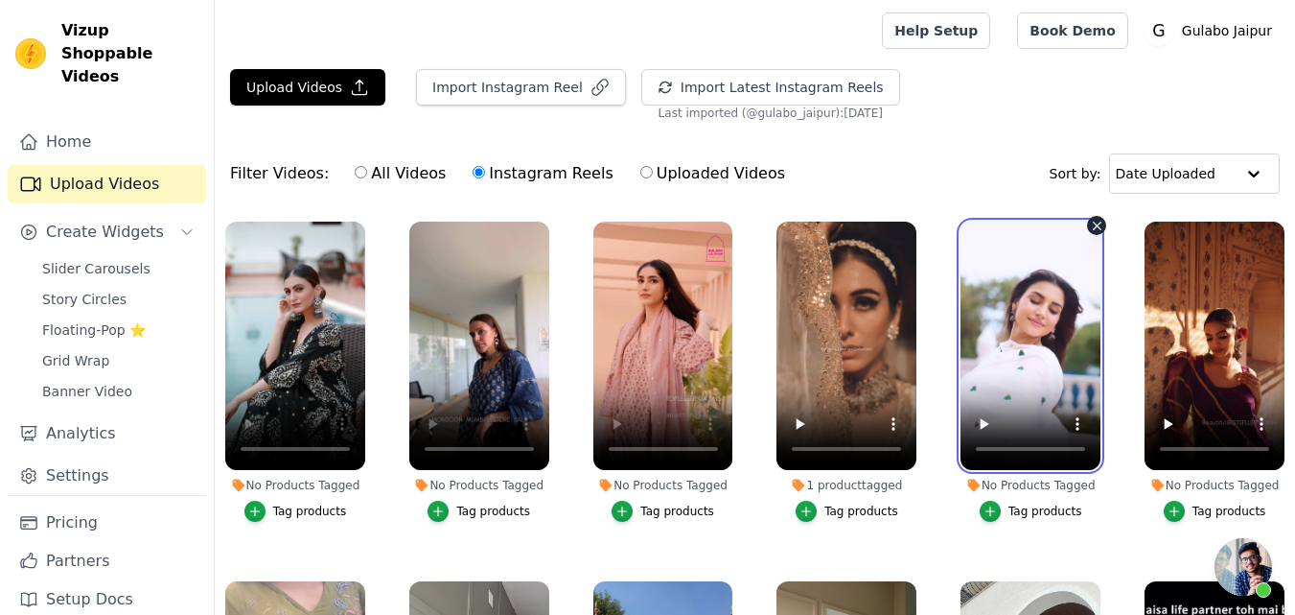
click at [1034, 365] on video at bounding box center [1031, 345] width 140 height 248
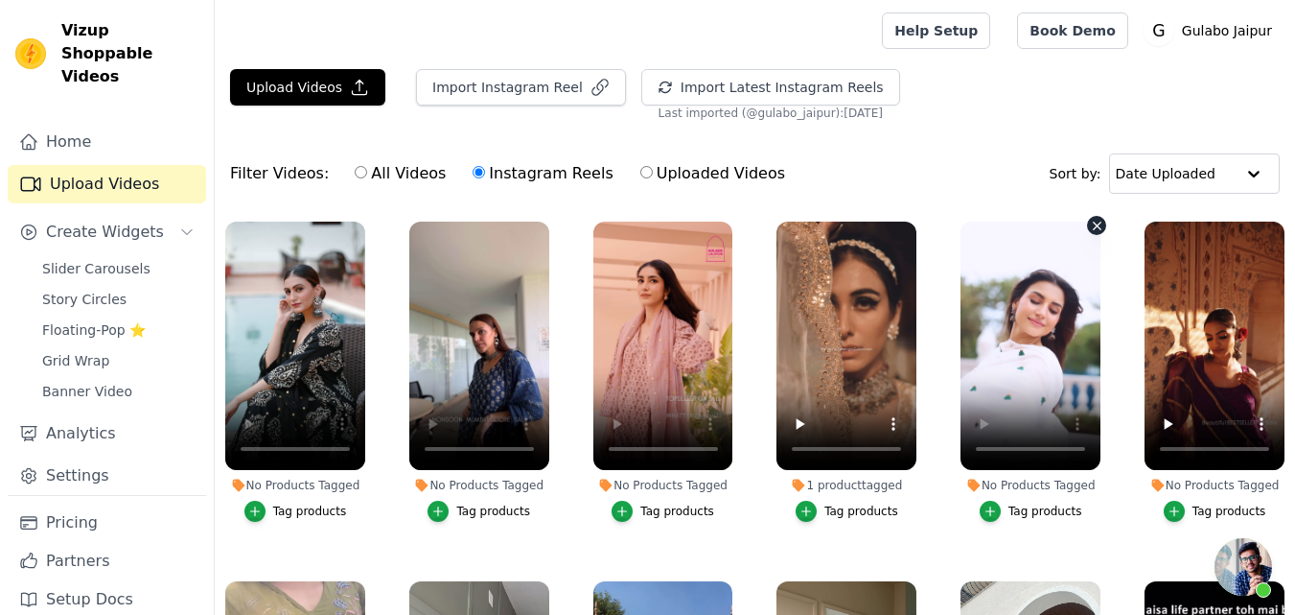
drag, startPoint x: 1014, startPoint y: 352, endPoint x: 970, endPoint y: 168, distance: 189.3
click at [970, 168] on div "Filter Videos: All Videos Instagram Reels Uploaded Videos Sort by: Date Uploaded" at bounding box center [755, 173] width 1081 height 75
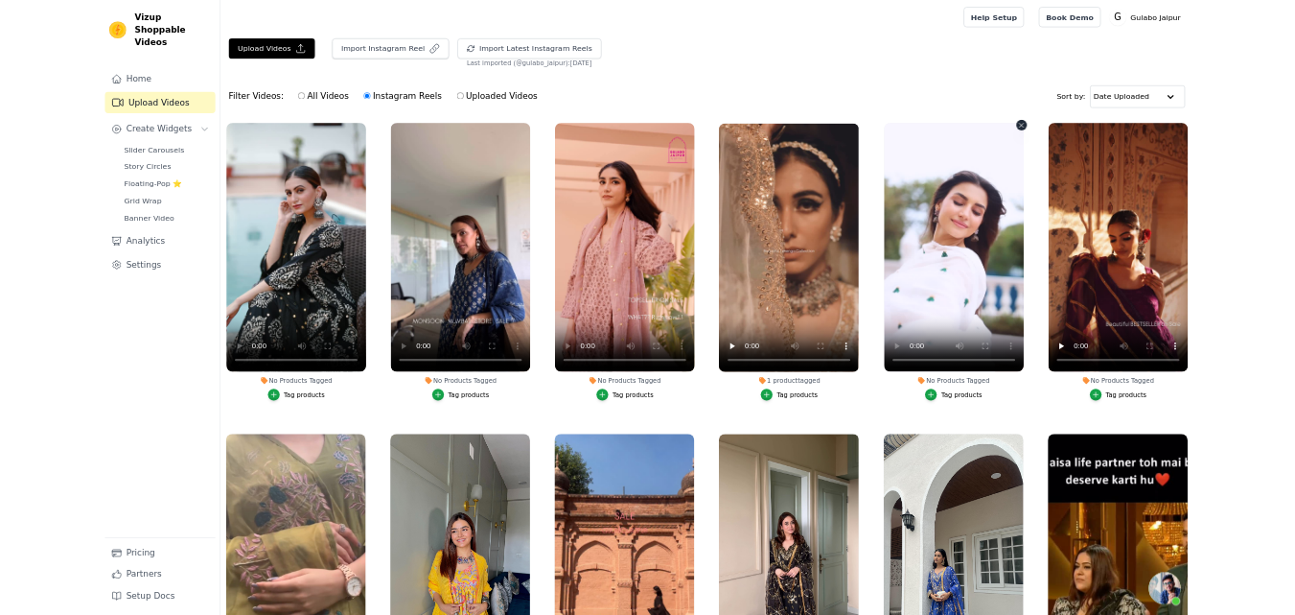
scroll to position [167, 0]
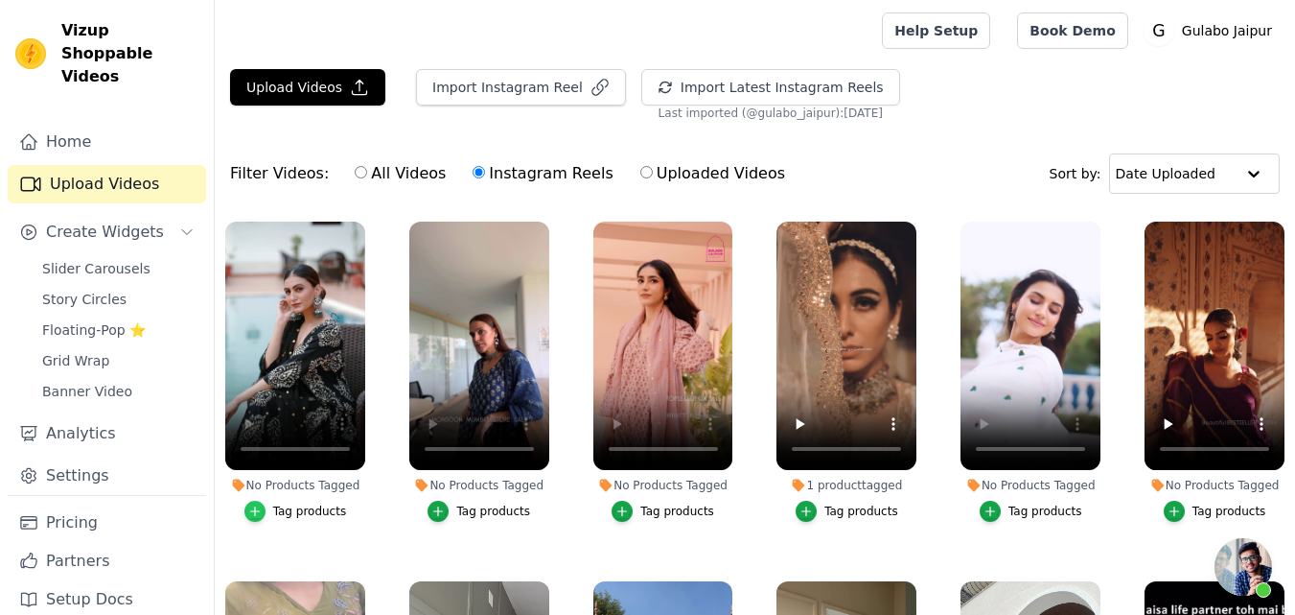
click at [259, 508] on icon "button" at bounding box center [254, 511] width 9 height 9
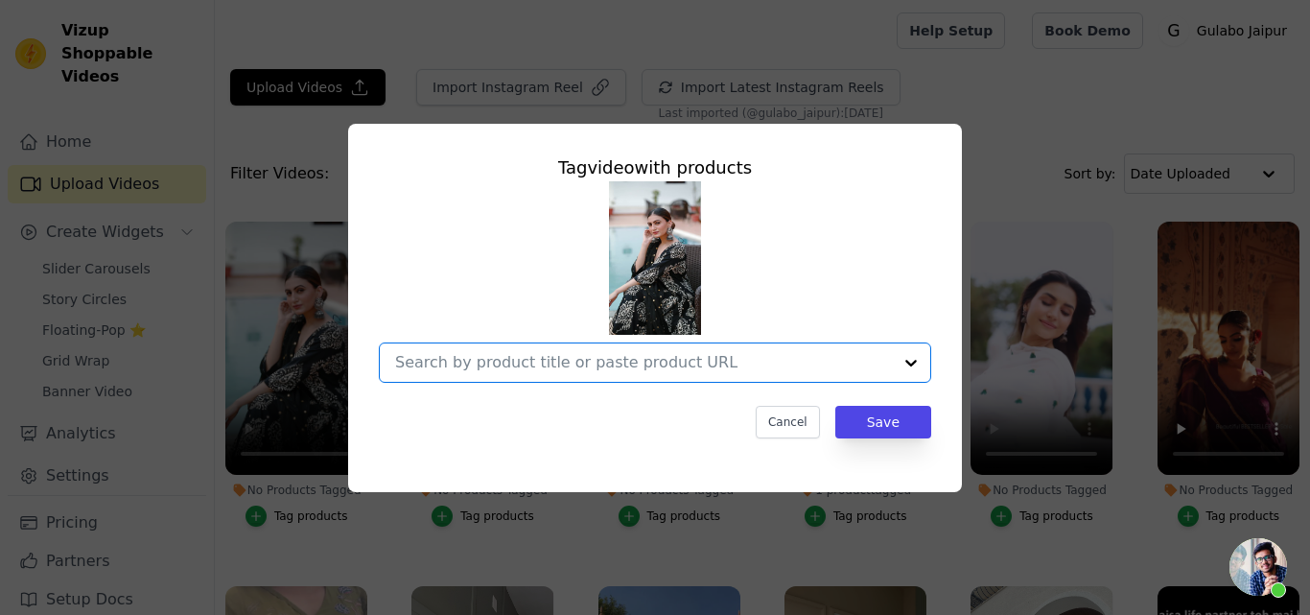
click at [466, 360] on input "No Products Tagged Tag video with products Option undefined, selected. Select i…" at bounding box center [643, 362] width 497 height 18
paste input "Misri black Anarkali set"
type input "Misri black Anarkali set"
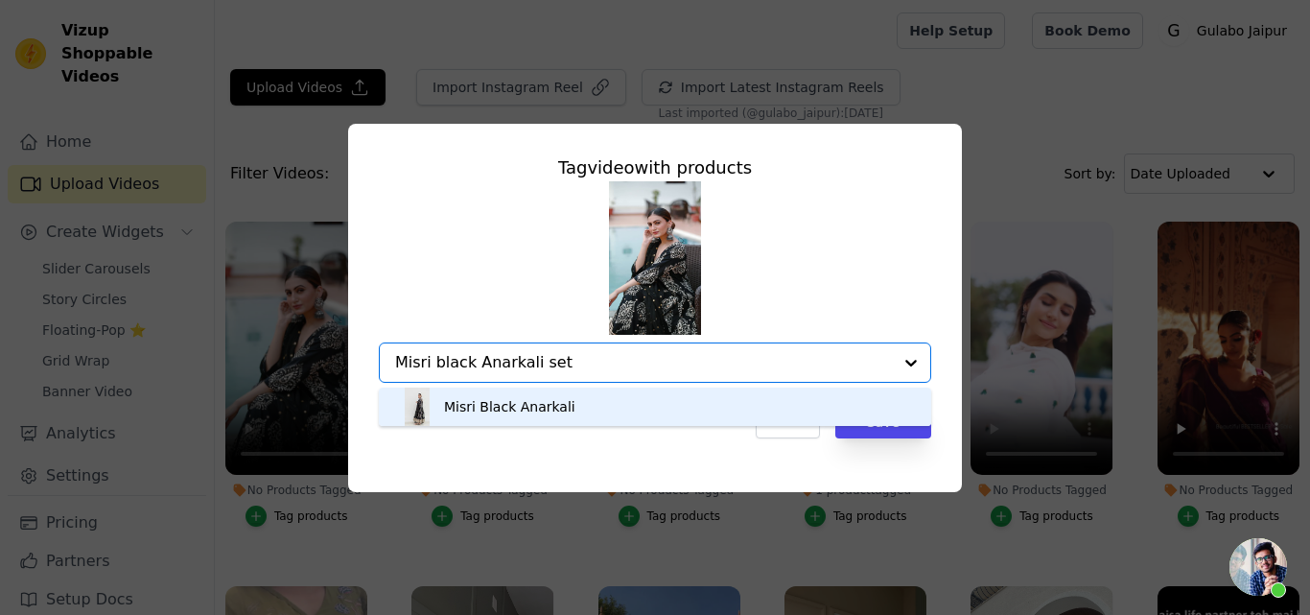
click at [487, 398] on div "Misri Black Anarkali" at bounding box center [509, 406] width 131 height 19
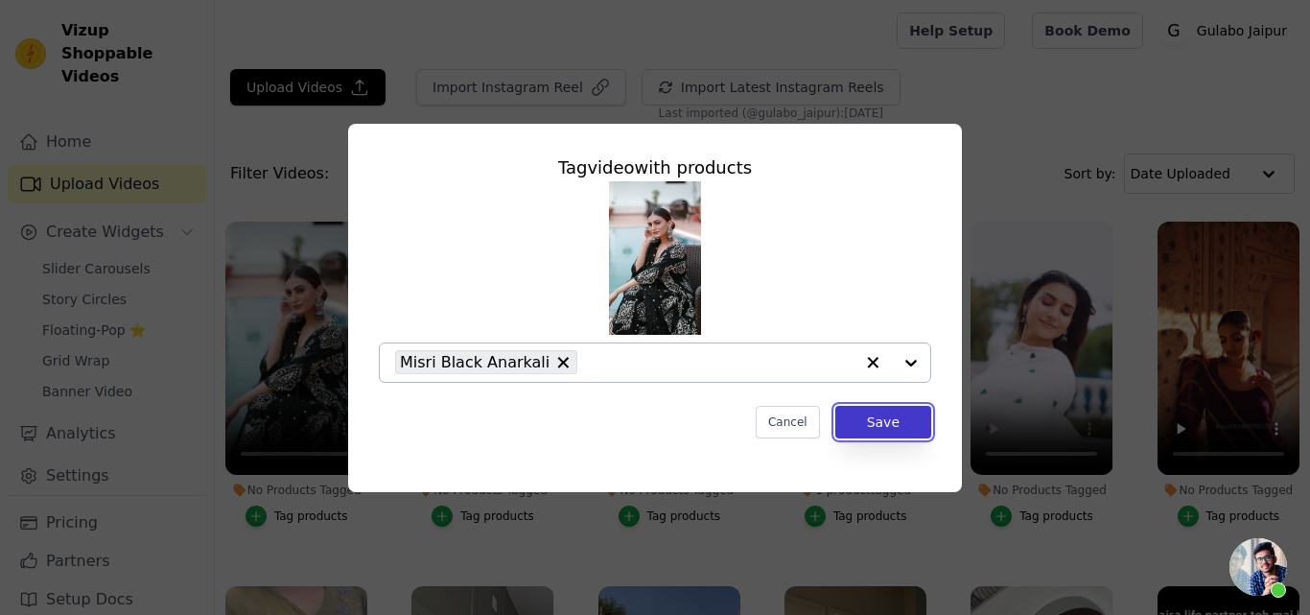
click at [874, 418] on button "Save" at bounding box center [883, 422] width 96 height 33
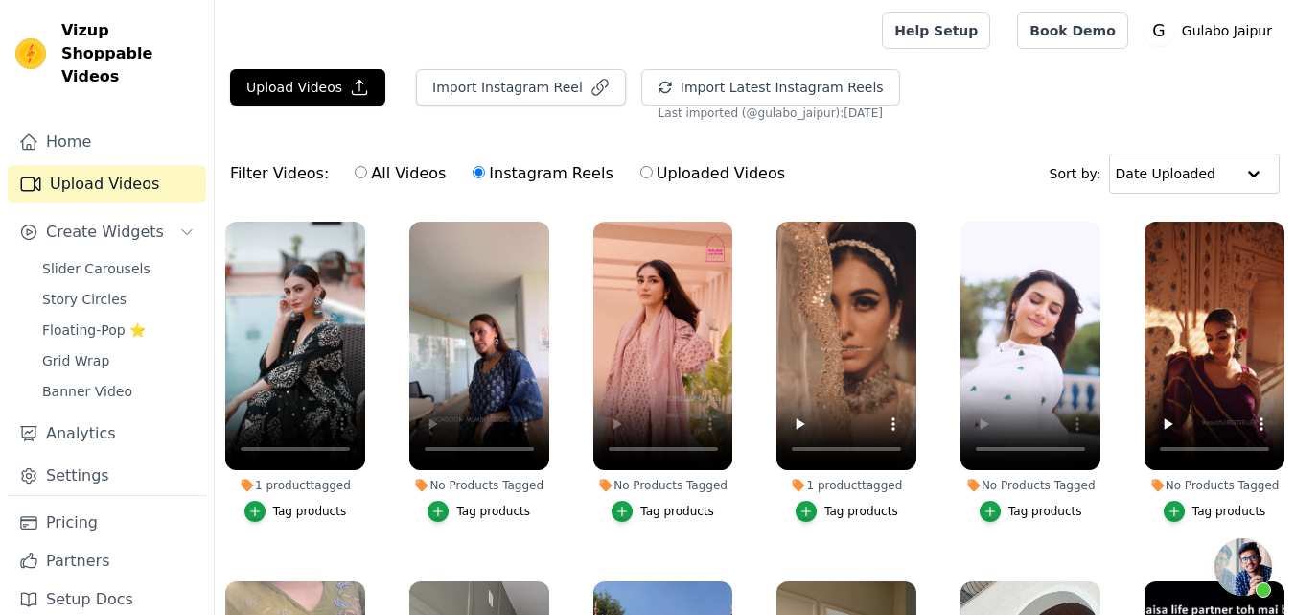
click at [450, 501] on button "Tag products" at bounding box center [479, 511] width 103 height 21
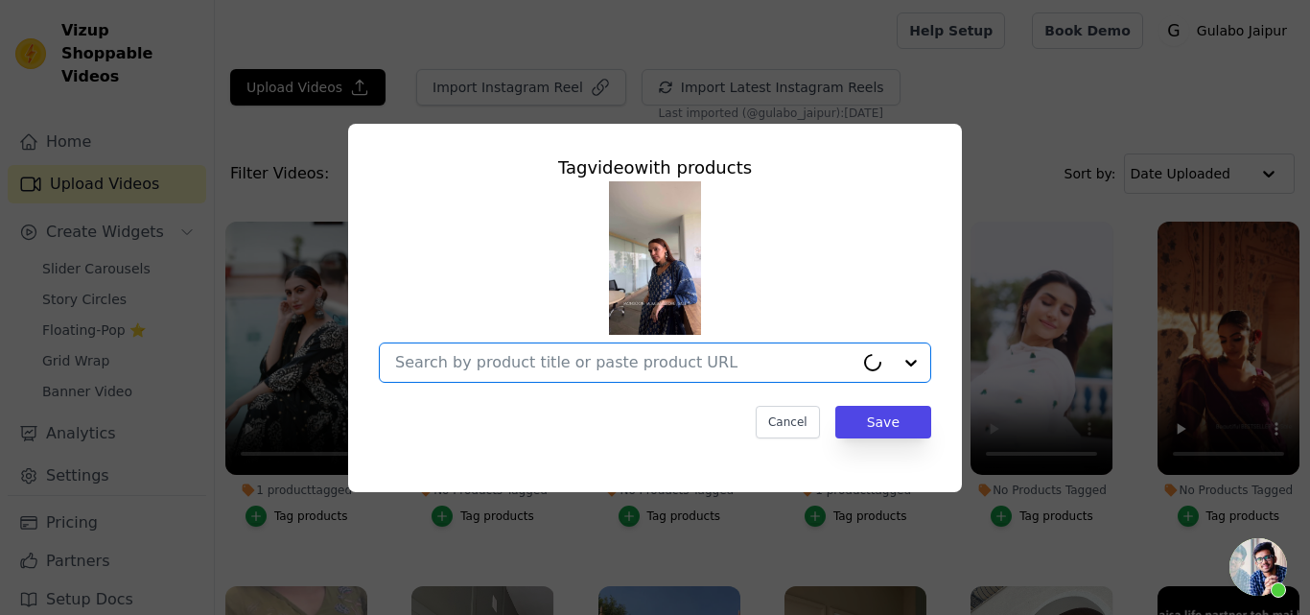
click at [453, 363] on input "No Products Tagged Tag video with products Option undefined, selected. Select i…" at bounding box center [624, 362] width 458 height 18
paste input "Bagru Blue Anarkali Set"
type input "Bagru Blue Anarkali Set"
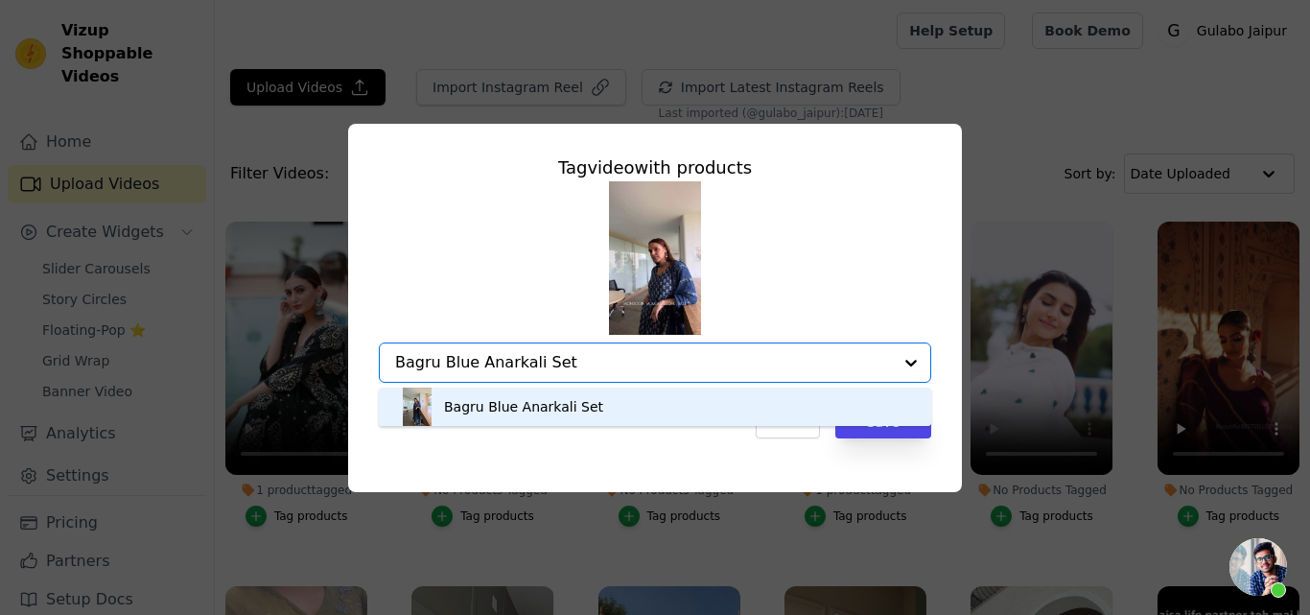
click at [478, 402] on div "Bagru Blue Anarkali Set" at bounding box center [523, 406] width 159 height 19
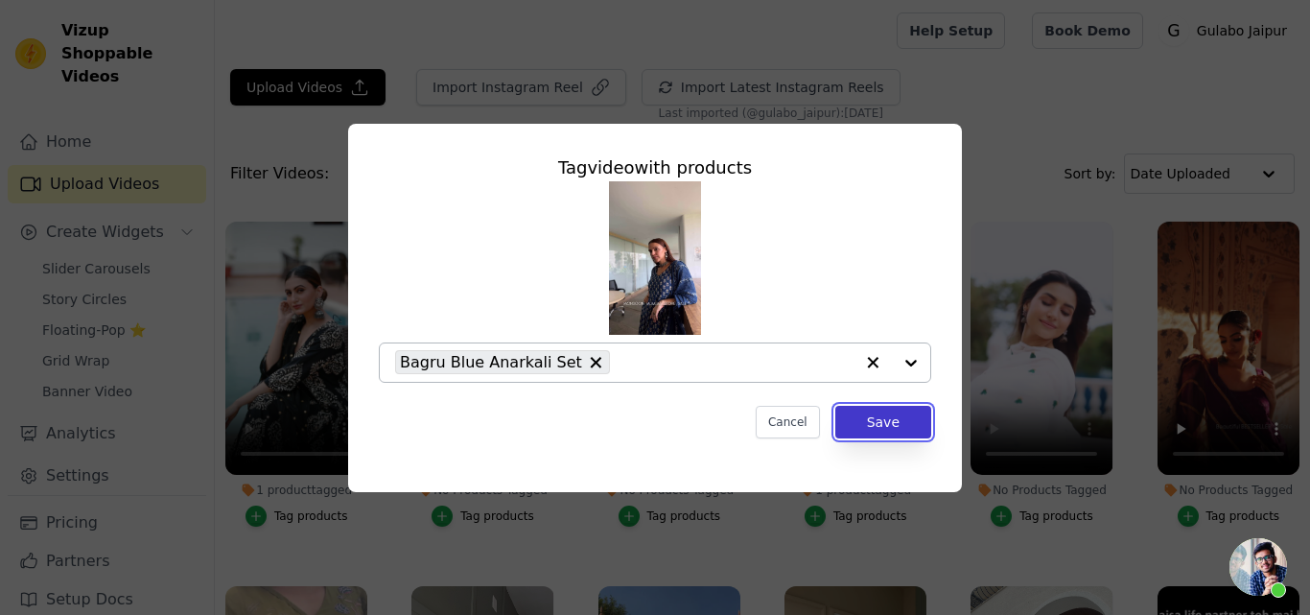
click at [880, 421] on button "Save" at bounding box center [883, 422] width 96 height 33
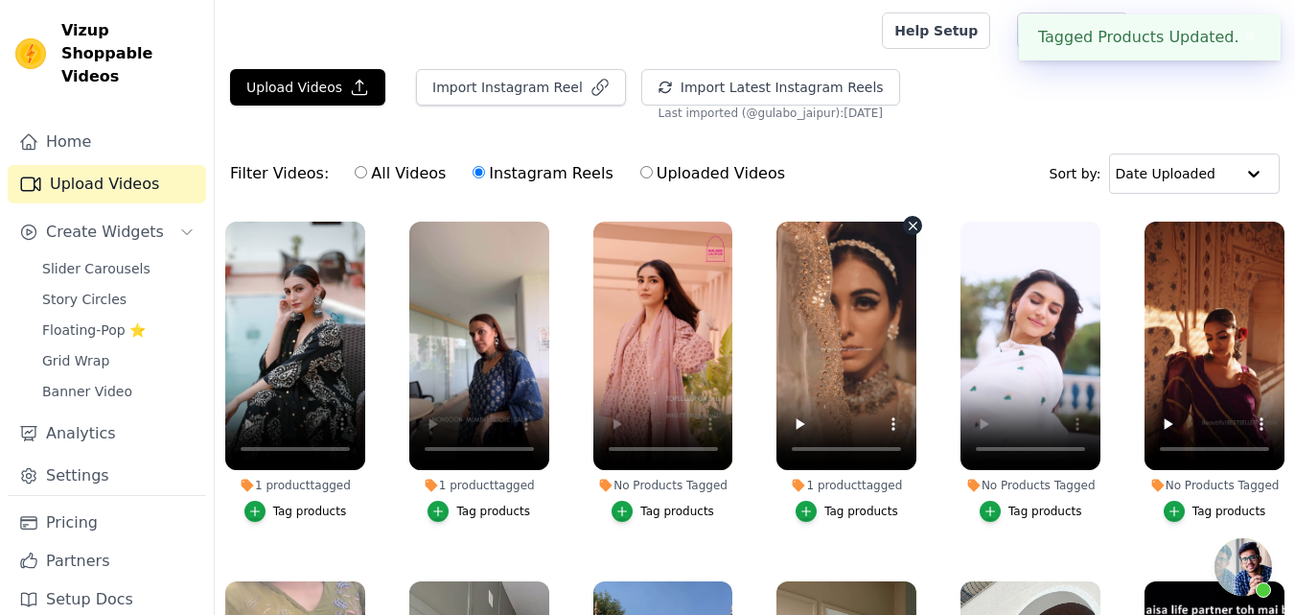
scroll to position [96, 0]
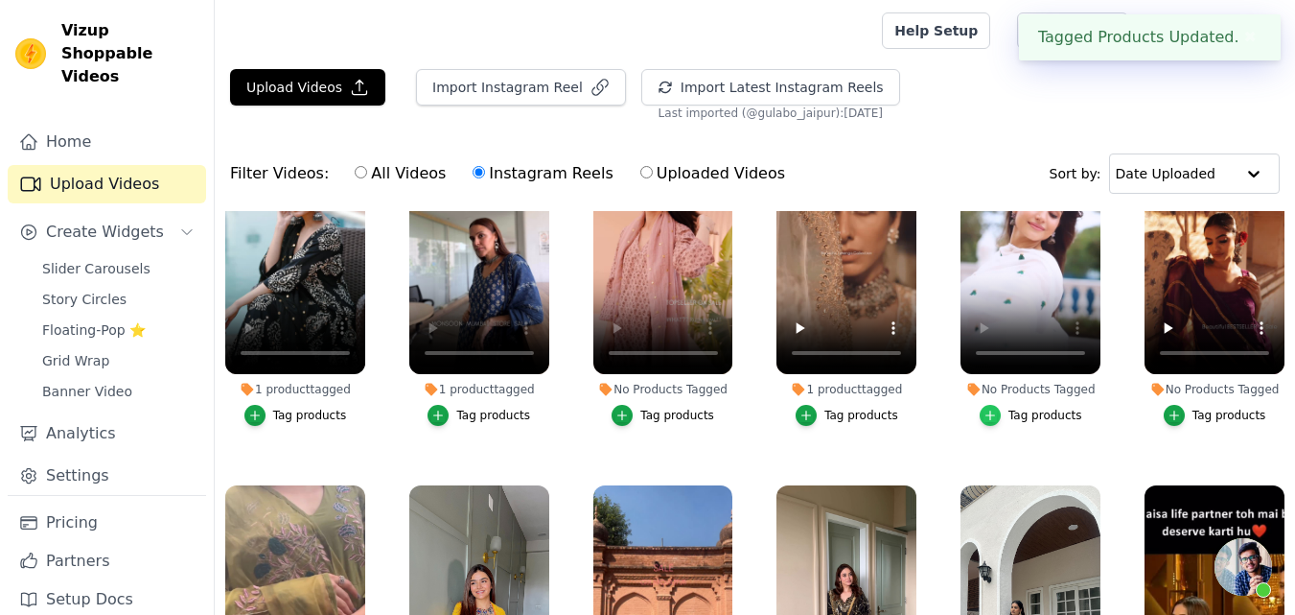
click at [988, 411] on icon "button" at bounding box center [991, 415] width 9 height 9
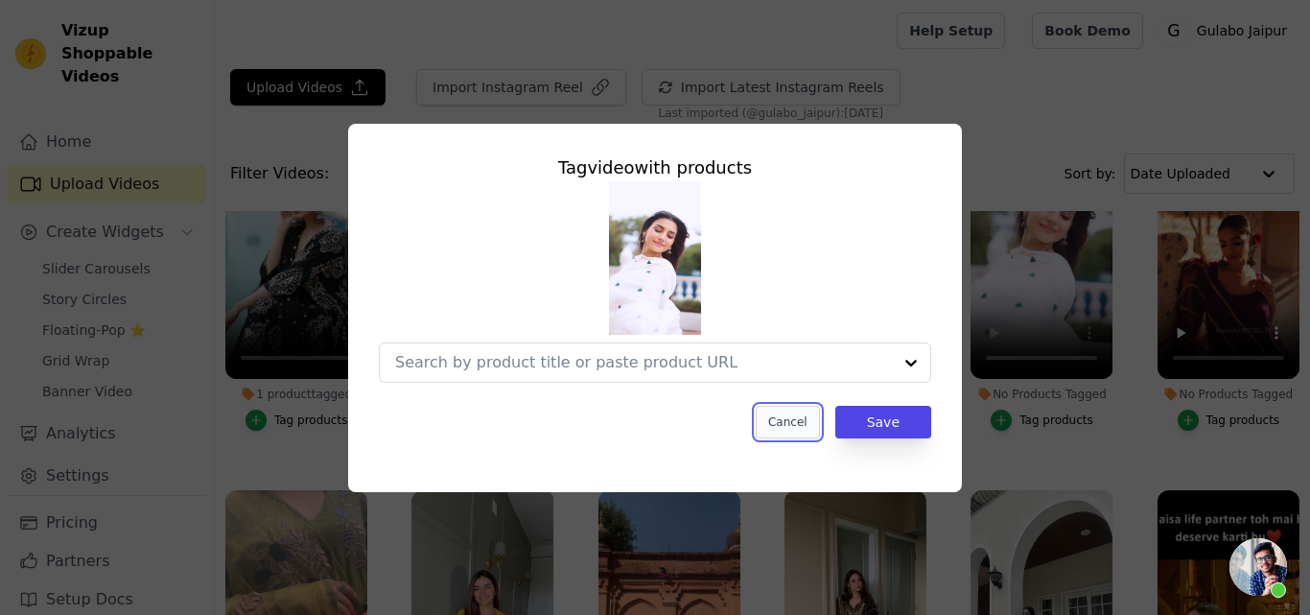
click at [792, 423] on button "Cancel" at bounding box center [788, 422] width 64 height 33
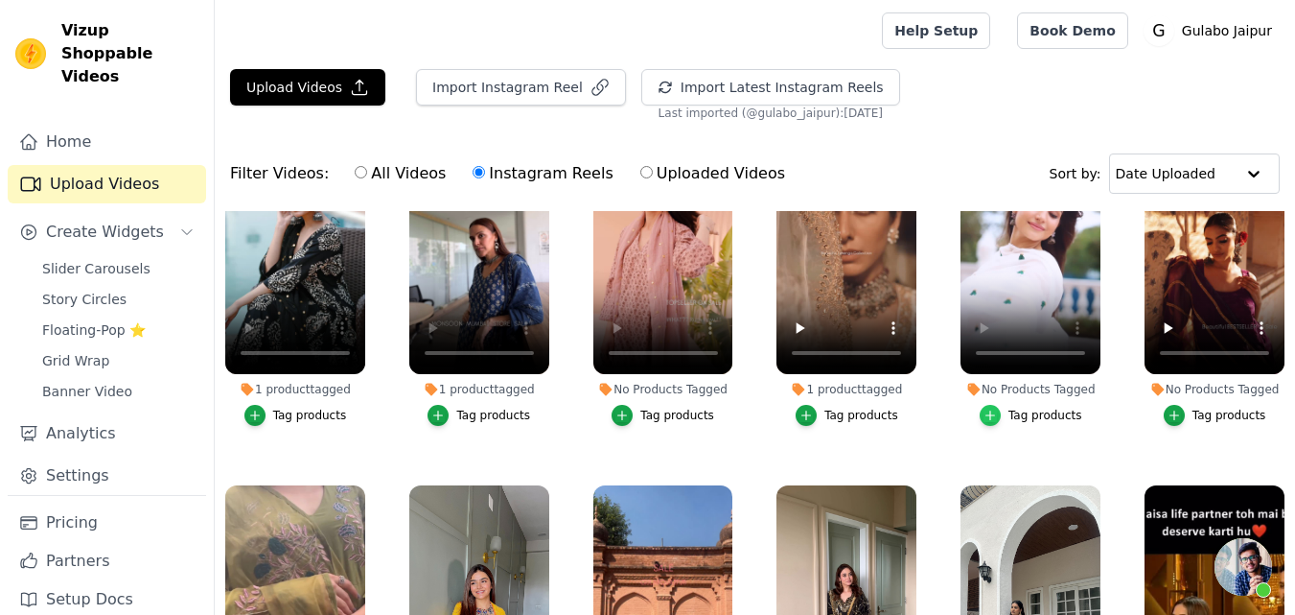
click at [989, 416] on icon "button" at bounding box center [990, 414] width 13 height 13
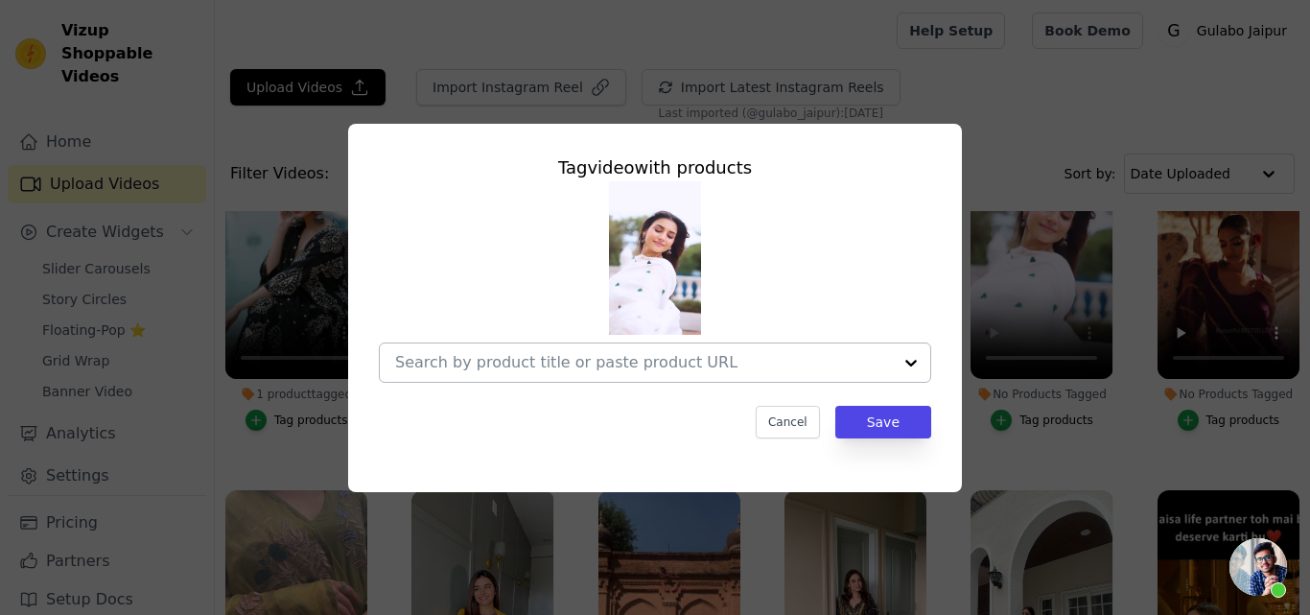
click at [431, 362] on input "No Products Tagged Tag video with products Cancel Save Tag products" at bounding box center [643, 362] width 497 height 18
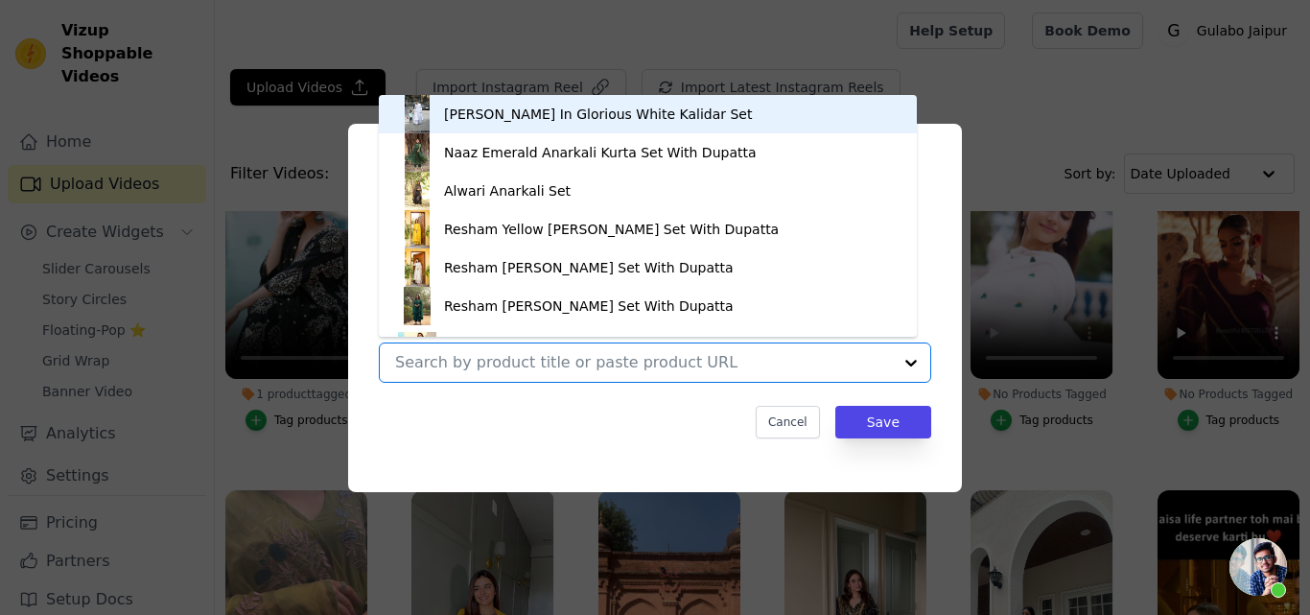
paste input "Noorani lurex cotton ice Anarkali set"
type input "Noorani lurex cotton ice Anarkali set"
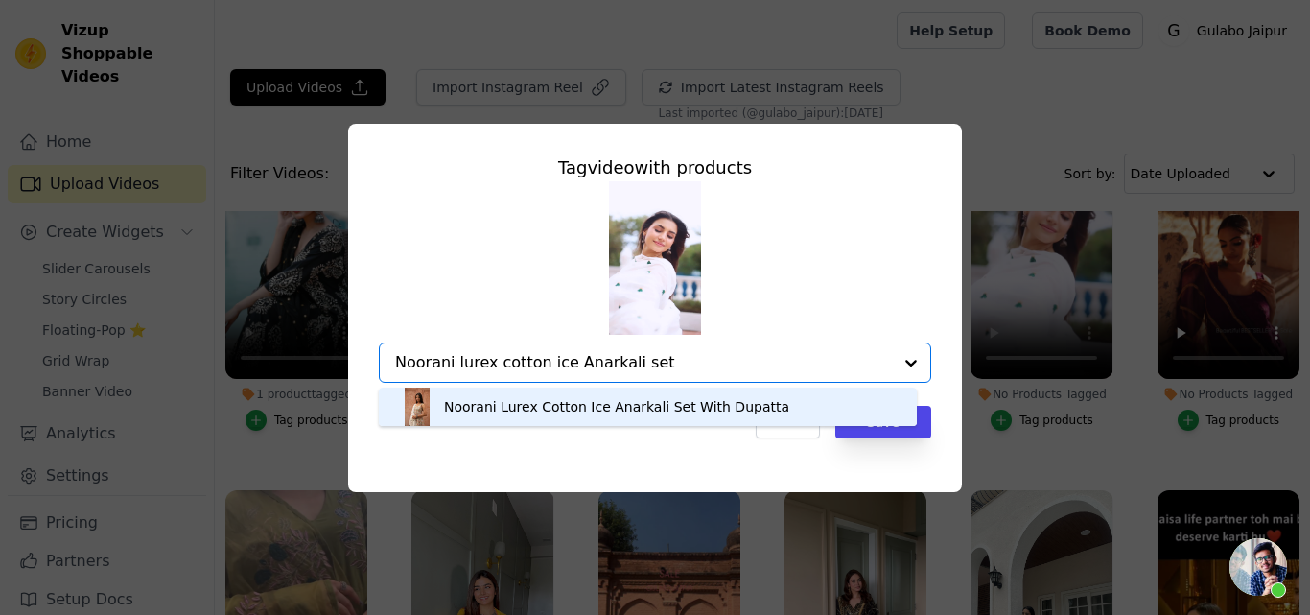
click at [478, 408] on div "Noorani Lurex Cotton Ice Anarkali Set With Dupatta" at bounding box center [616, 406] width 345 height 19
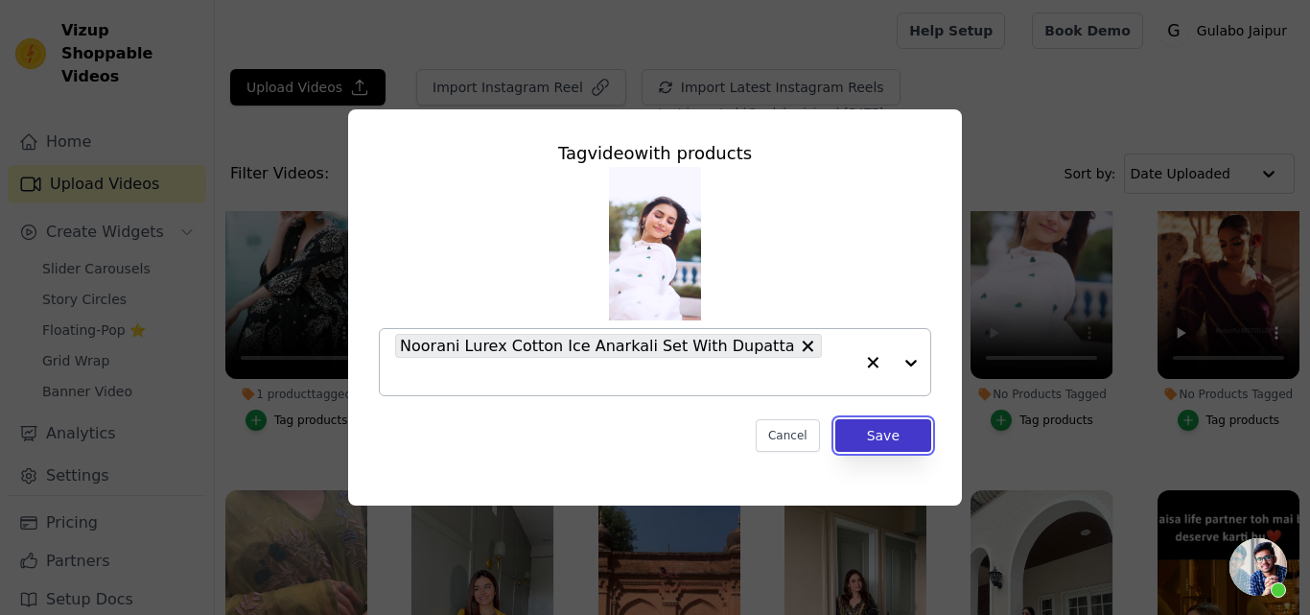
click at [901, 423] on button "Save" at bounding box center [883, 435] width 96 height 33
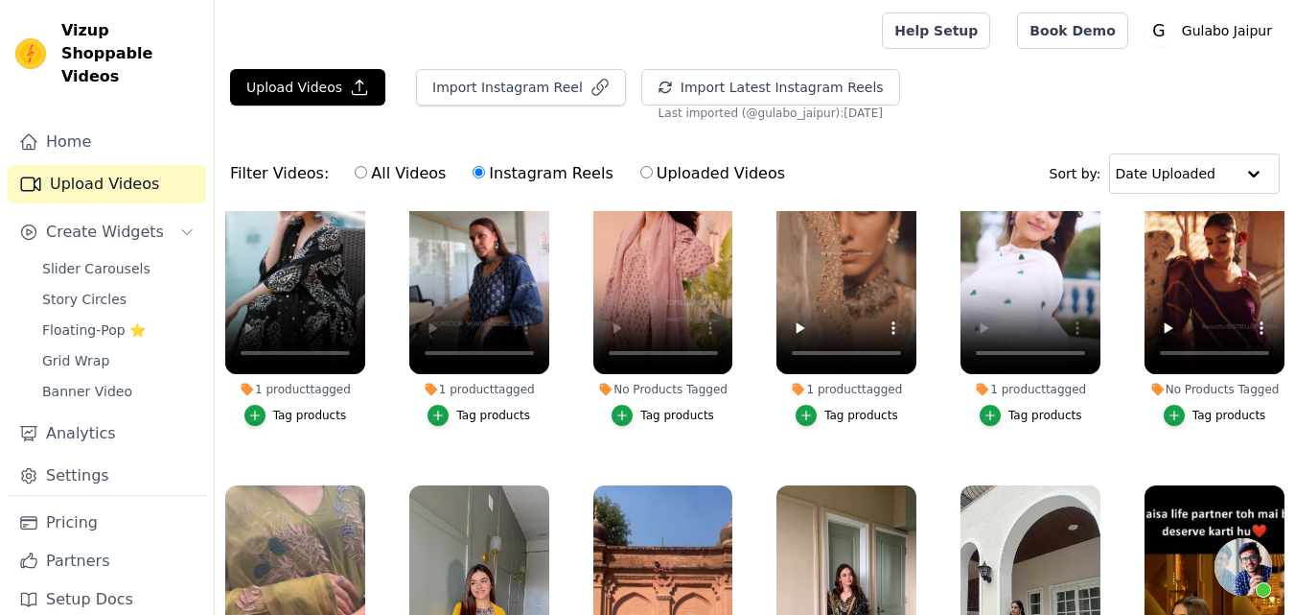
click at [1199, 410] on div "Tag products" at bounding box center [1230, 414] width 74 height 15
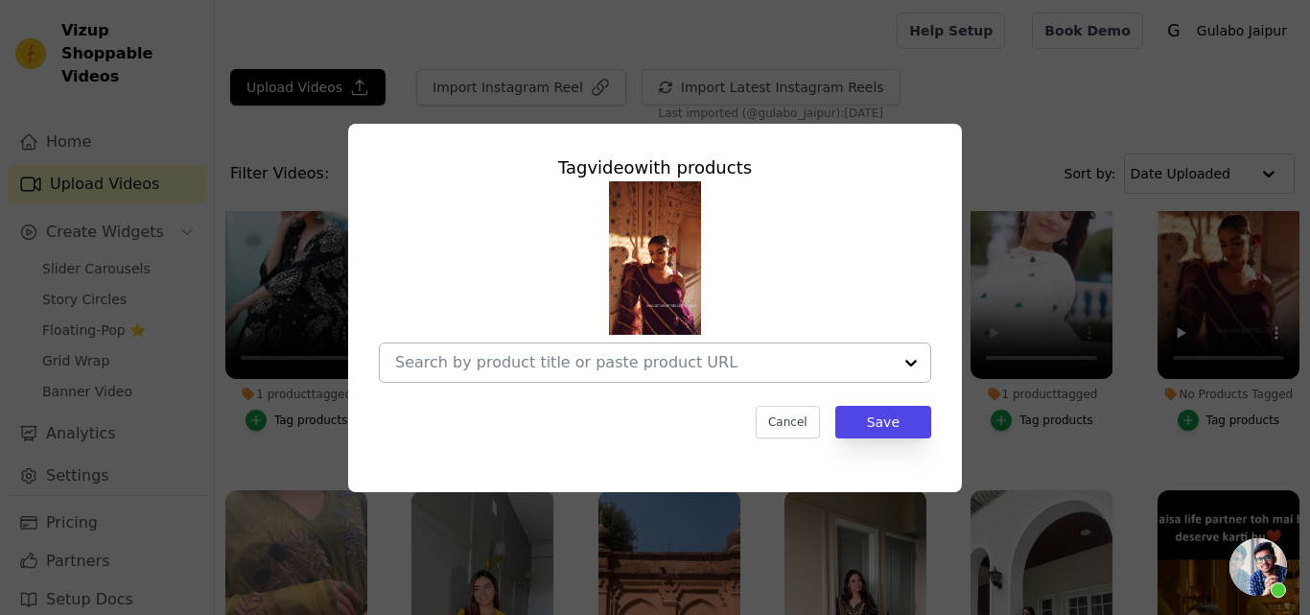
click at [549, 348] on div at bounding box center [643, 362] width 497 height 38
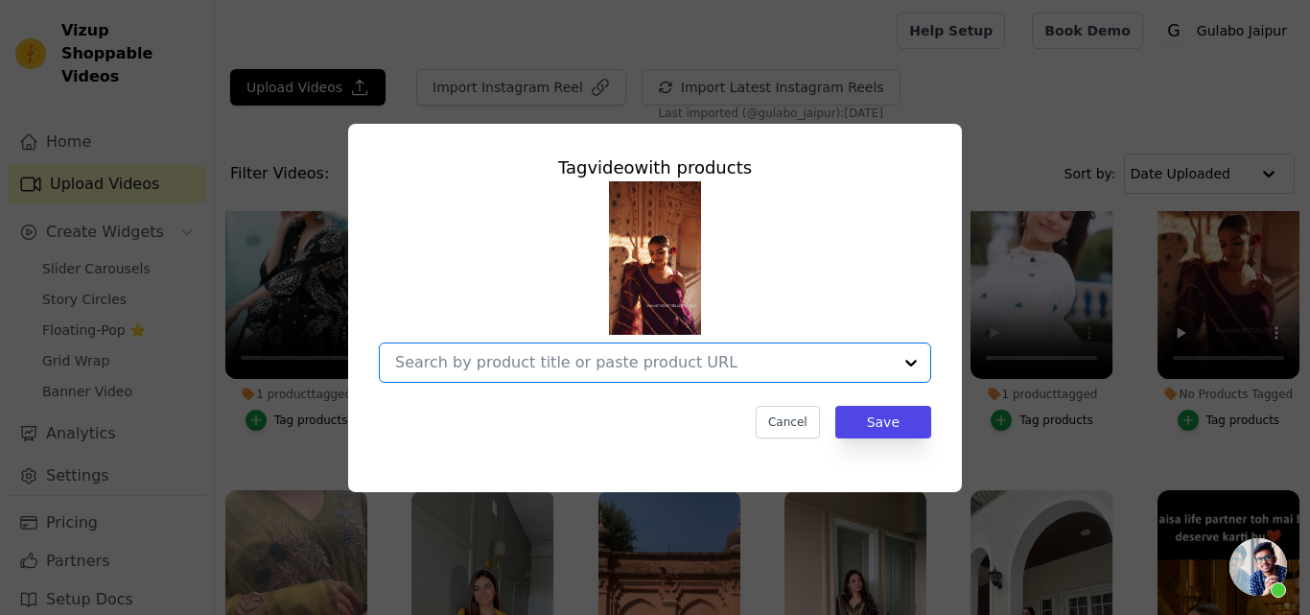
paste input "Umrao Wine Anarkali Set"
type input "Umrao Wine Anarkali Set"
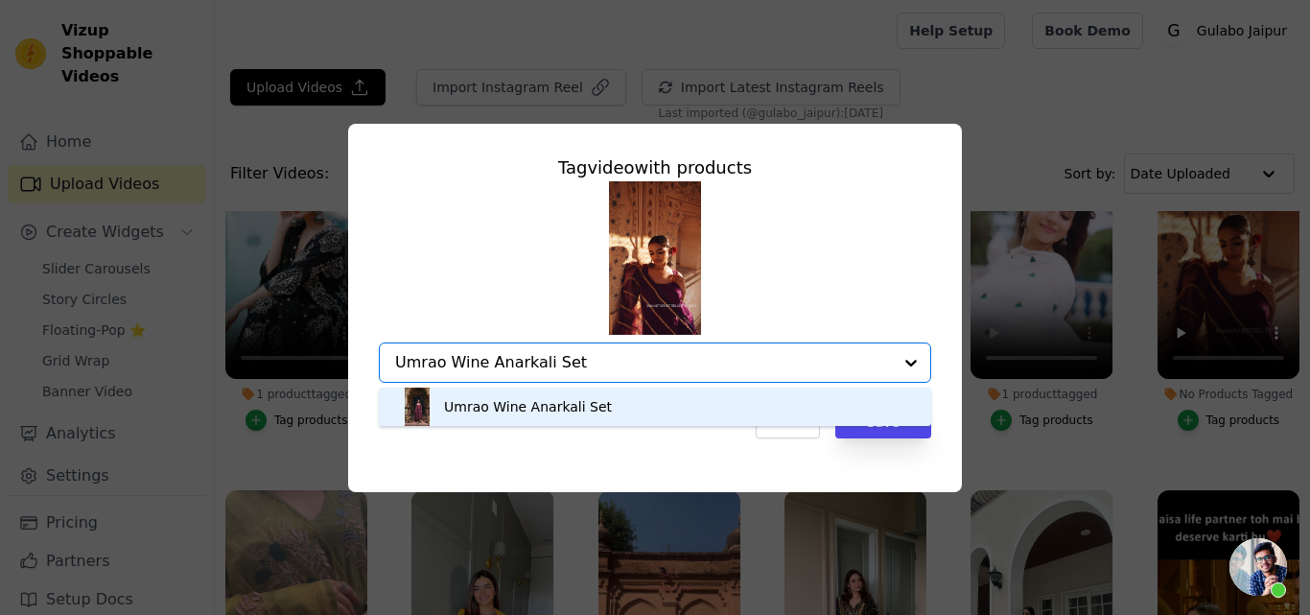
click at [526, 407] on div "Umrao Wine Anarkali Set" at bounding box center [528, 406] width 168 height 19
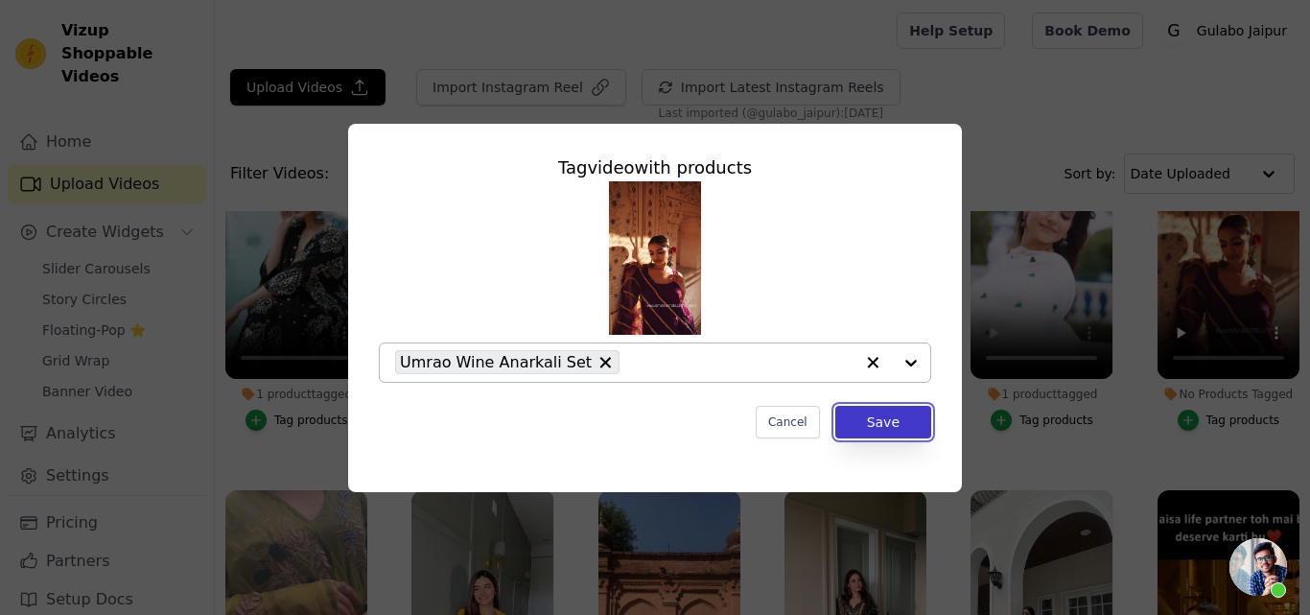
click at [883, 427] on button "Save" at bounding box center [883, 422] width 96 height 33
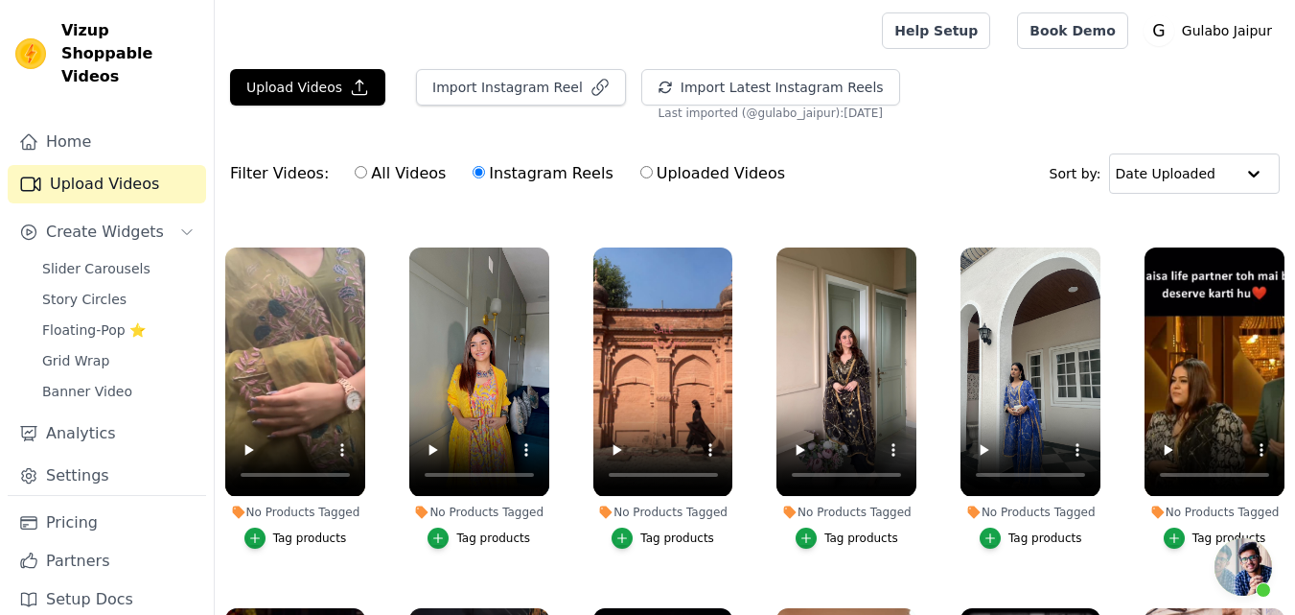
scroll to position [384, 0]
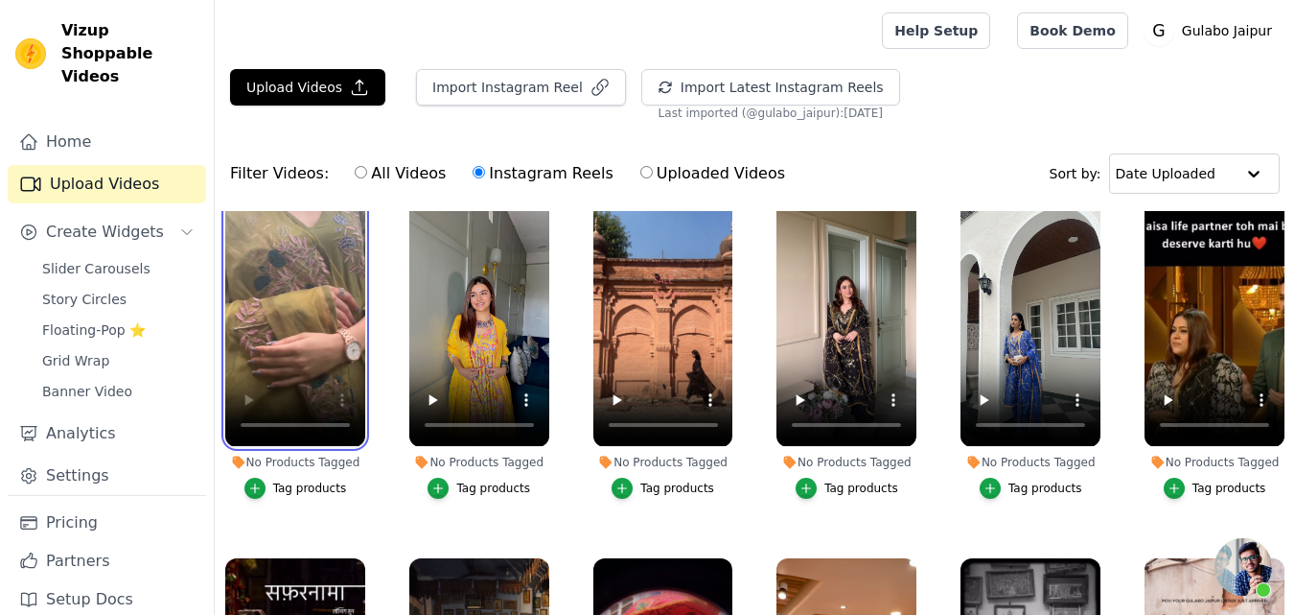
click at [304, 338] on video at bounding box center [295, 322] width 140 height 248
click at [273, 486] on button "Tag products" at bounding box center [295, 487] width 103 height 21
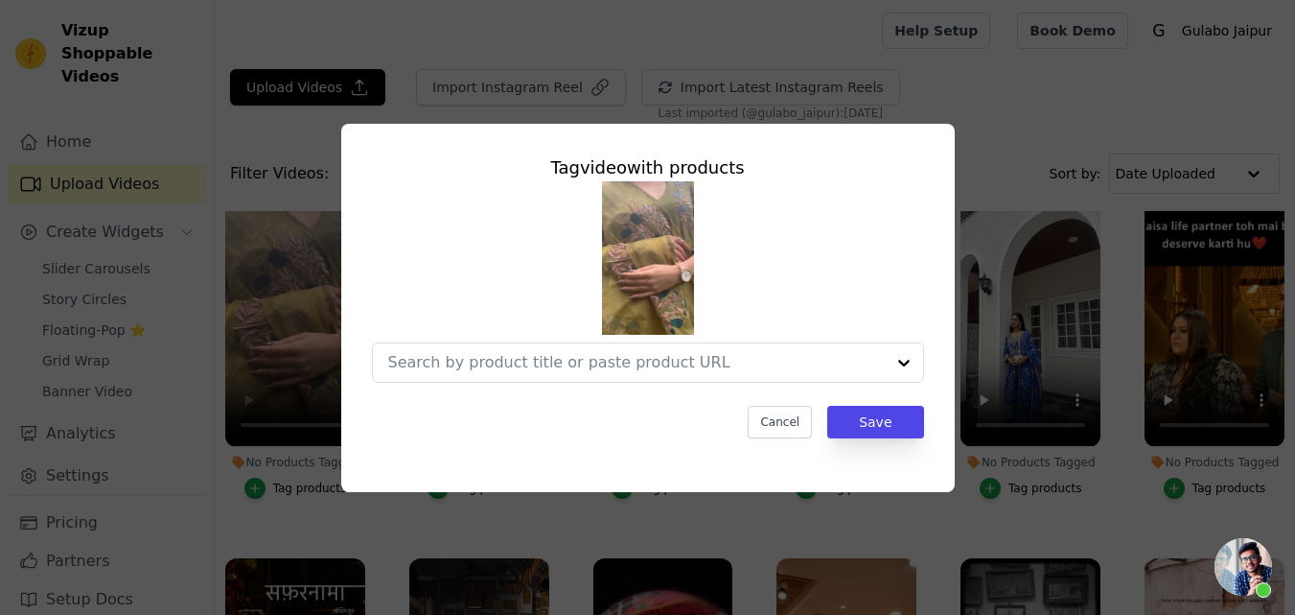
scroll to position [388, 0]
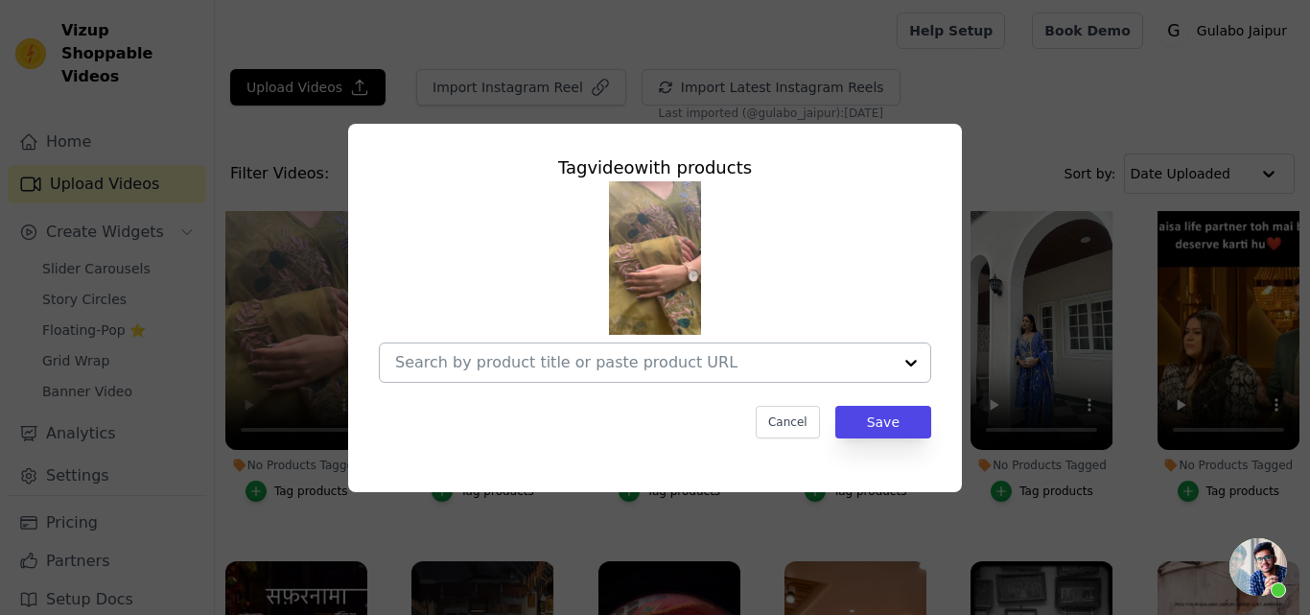
click at [466, 366] on input "No Products Tagged Tag video with products Cancel Save Tag products" at bounding box center [643, 362] width 497 height 18
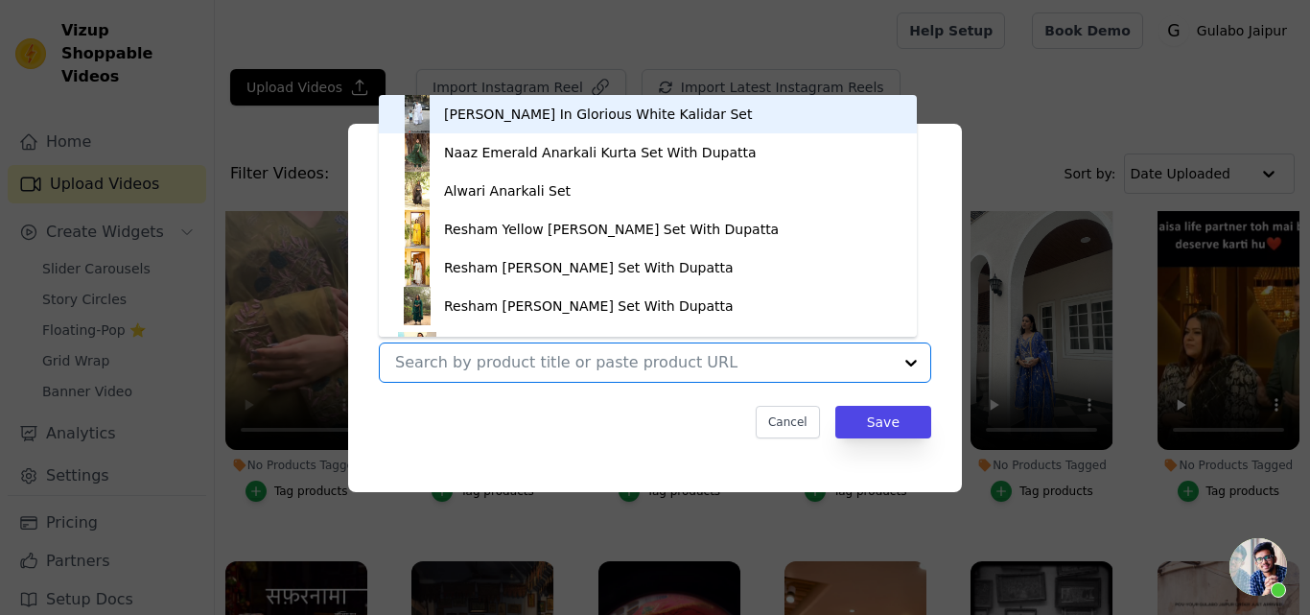
paste input "Wafa green Anarkali set"
type input "Wafa green Anarkali set"
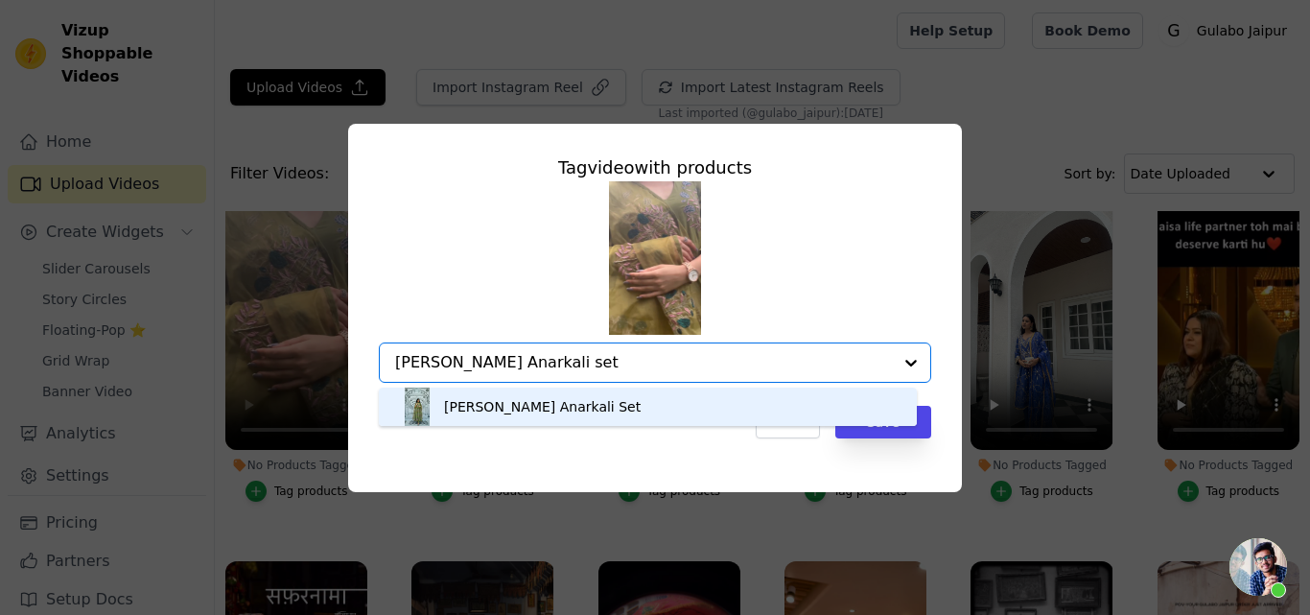
click at [503, 399] on div "[PERSON_NAME] Anarkali Set" at bounding box center [542, 406] width 197 height 19
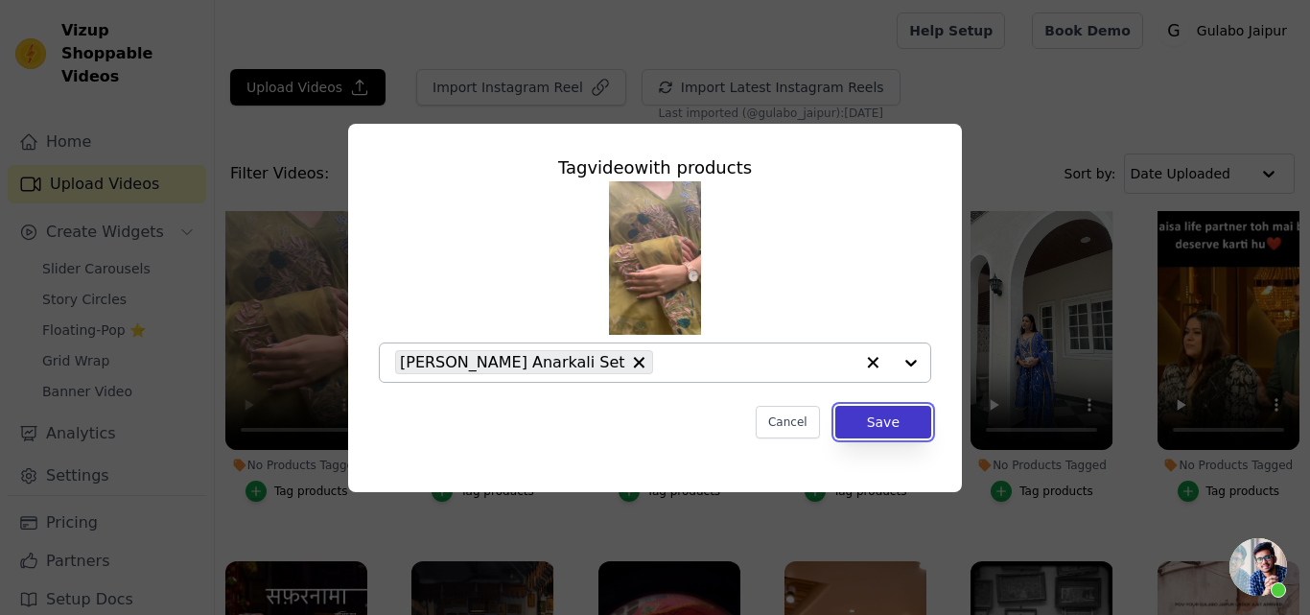
click at [898, 431] on button "Save" at bounding box center [883, 422] width 96 height 33
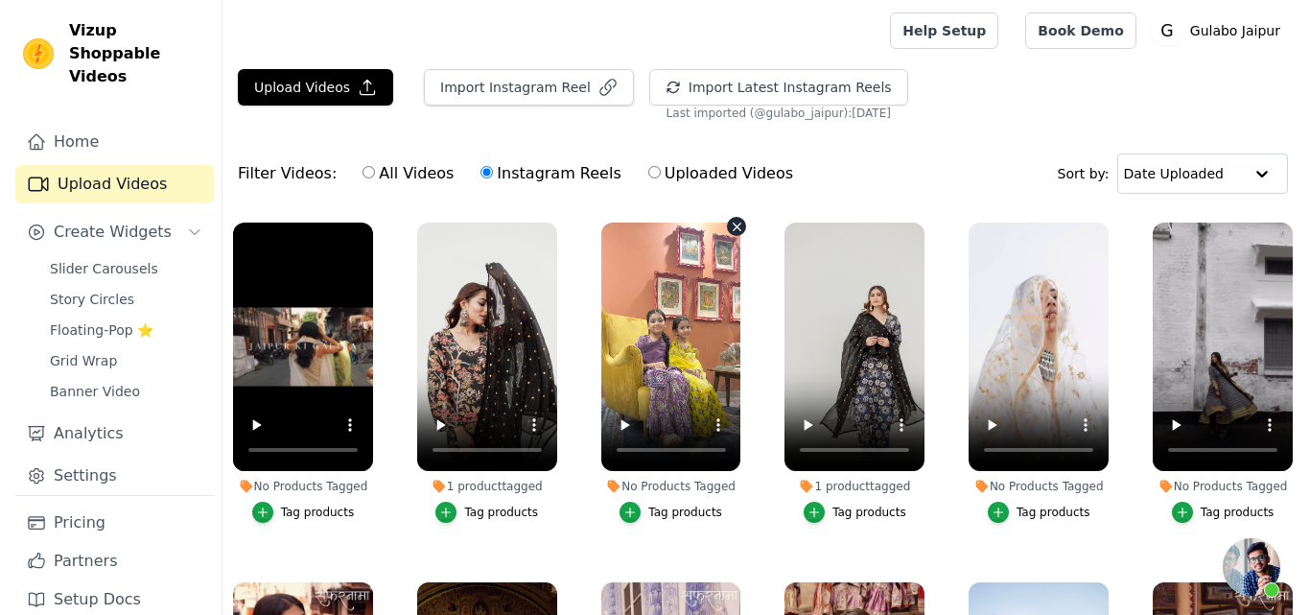
scroll to position [1534, 0]
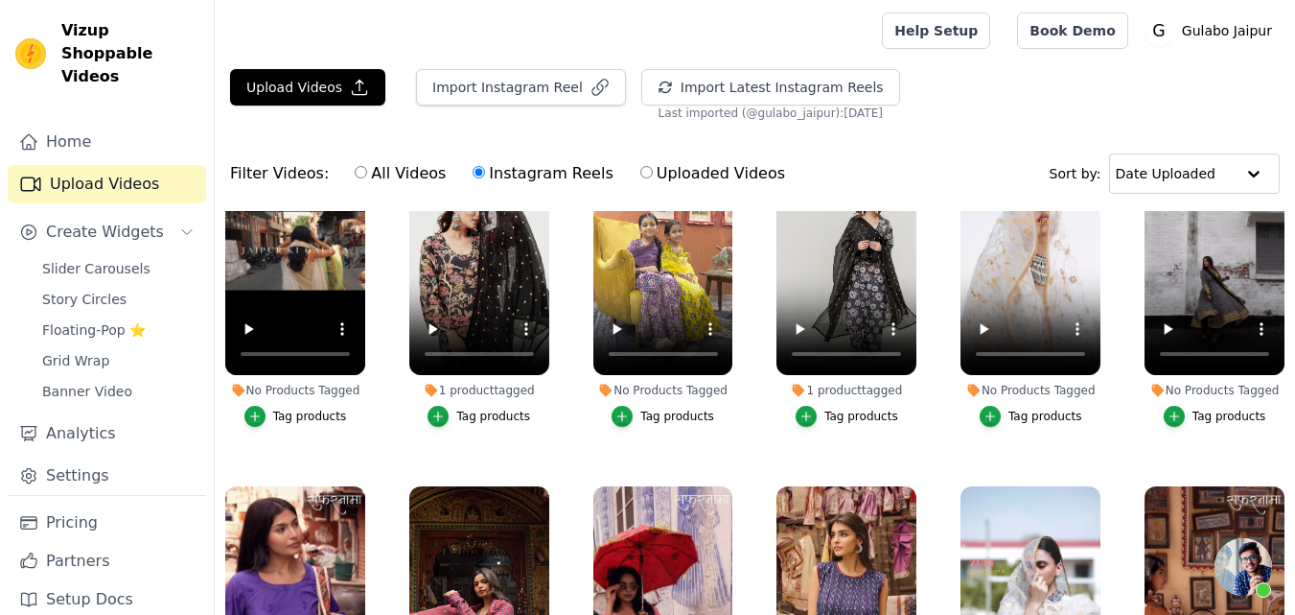
click at [1181, 406] on button "Tag products" at bounding box center [1215, 416] width 103 height 21
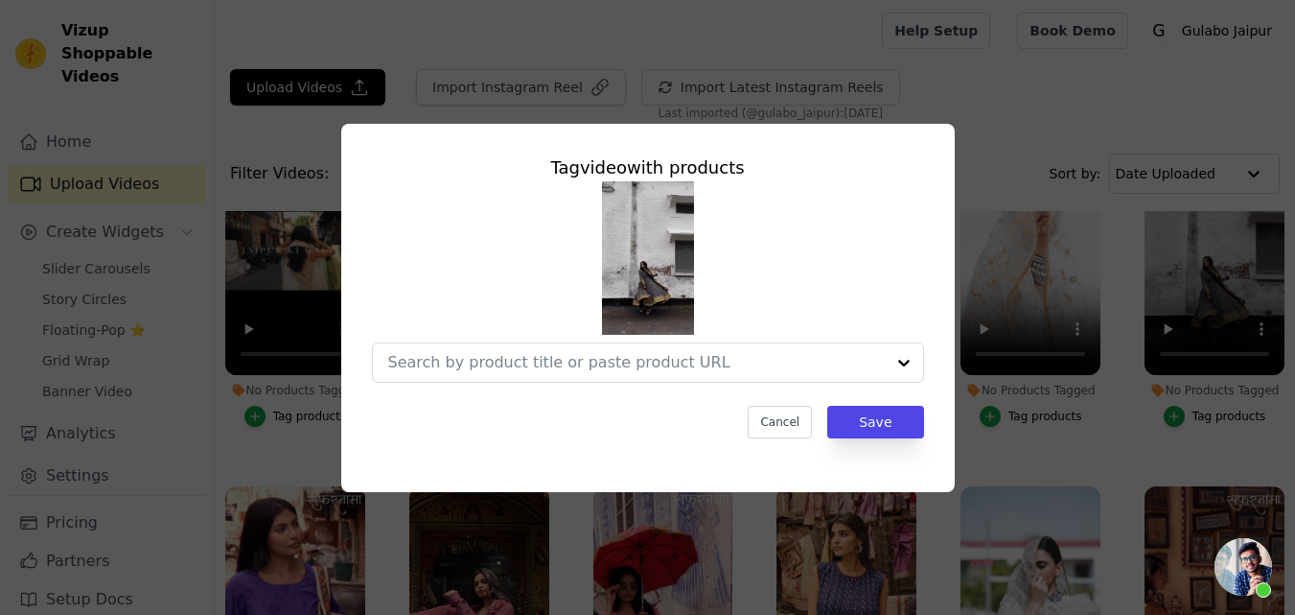
scroll to position [1551, 0]
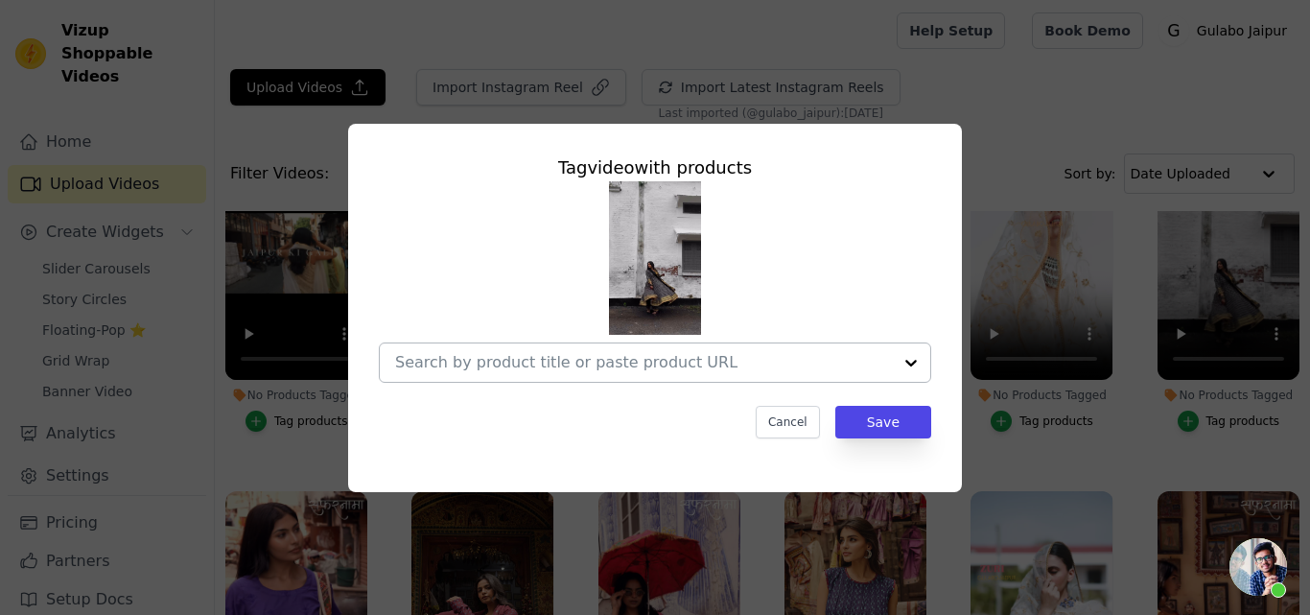
click at [561, 359] on input "No Products Tagged Tag video with products Cancel Save Tag products" at bounding box center [643, 362] width 497 height 18
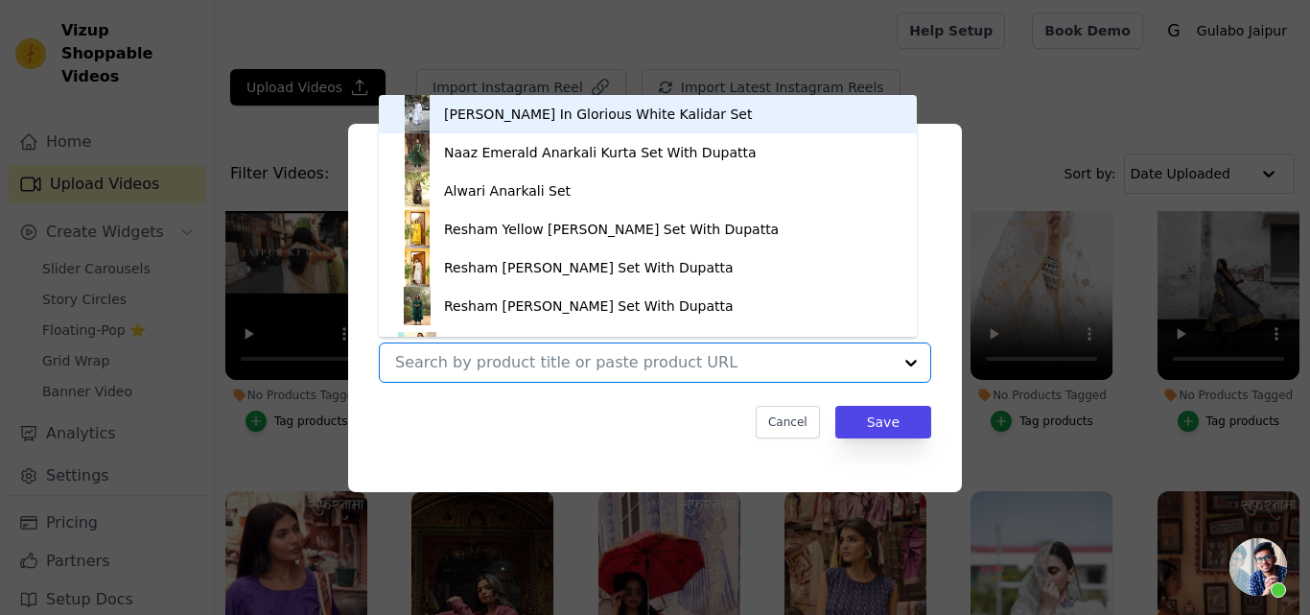
paste input "Dua Black Anarkali Set"
type input "Dua Black Anarkali Set"
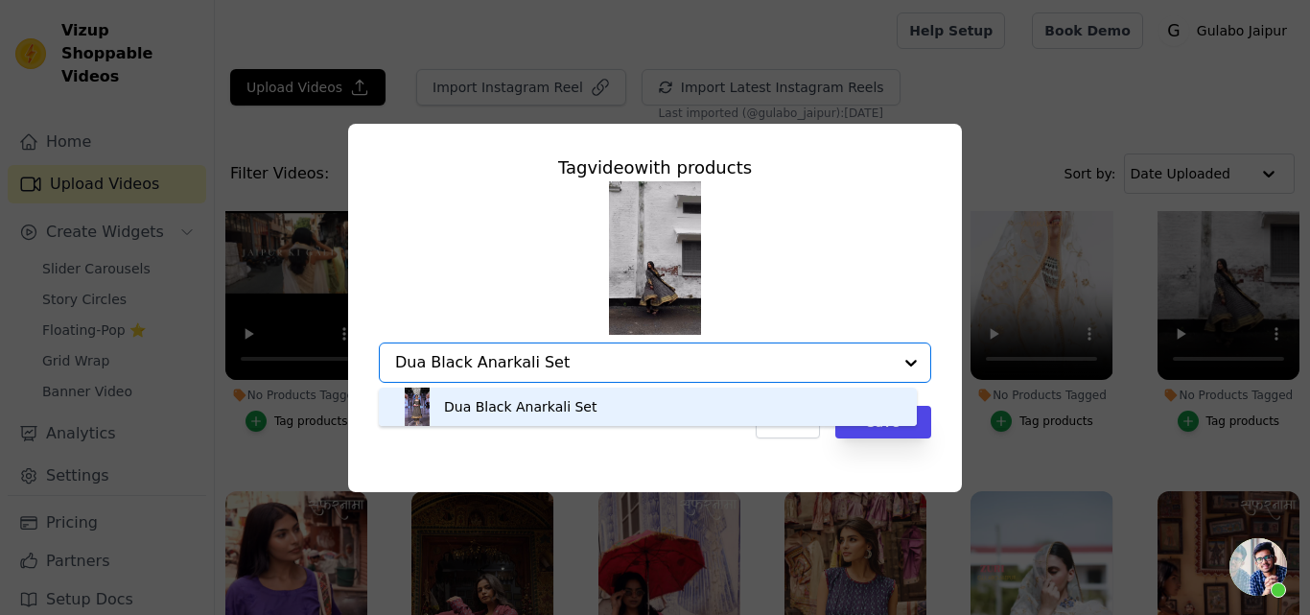
click at [514, 404] on div "Dua Black Anarkali Set" at bounding box center [520, 406] width 152 height 19
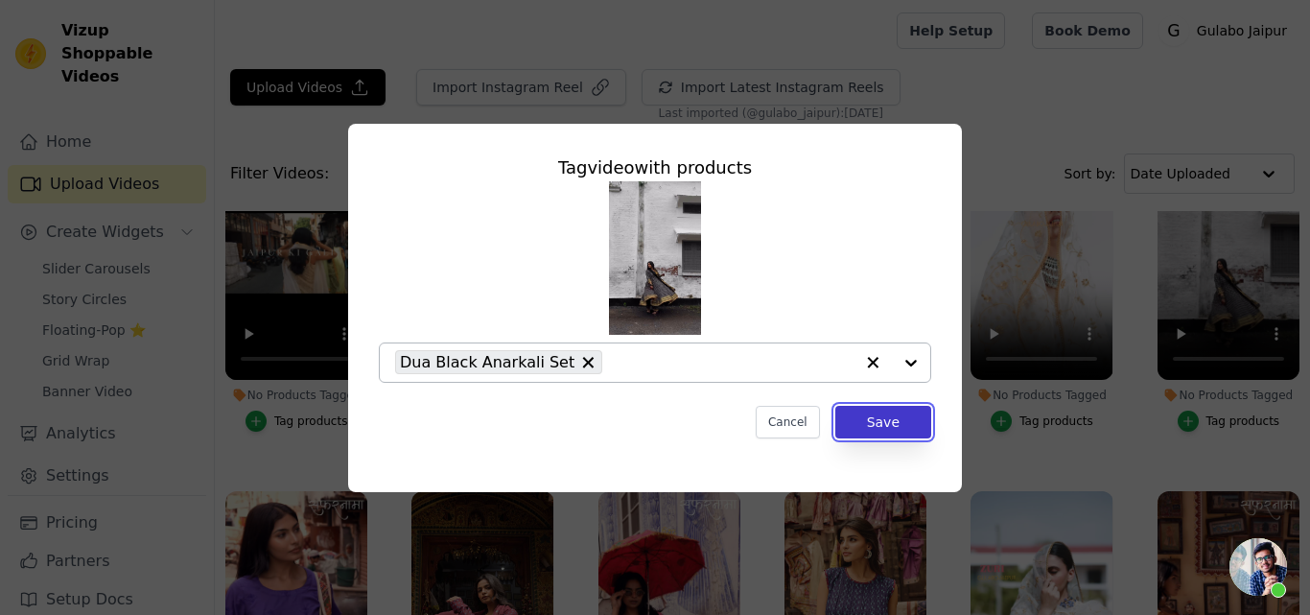
click at [883, 411] on button "Save" at bounding box center [883, 422] width 96 height 33
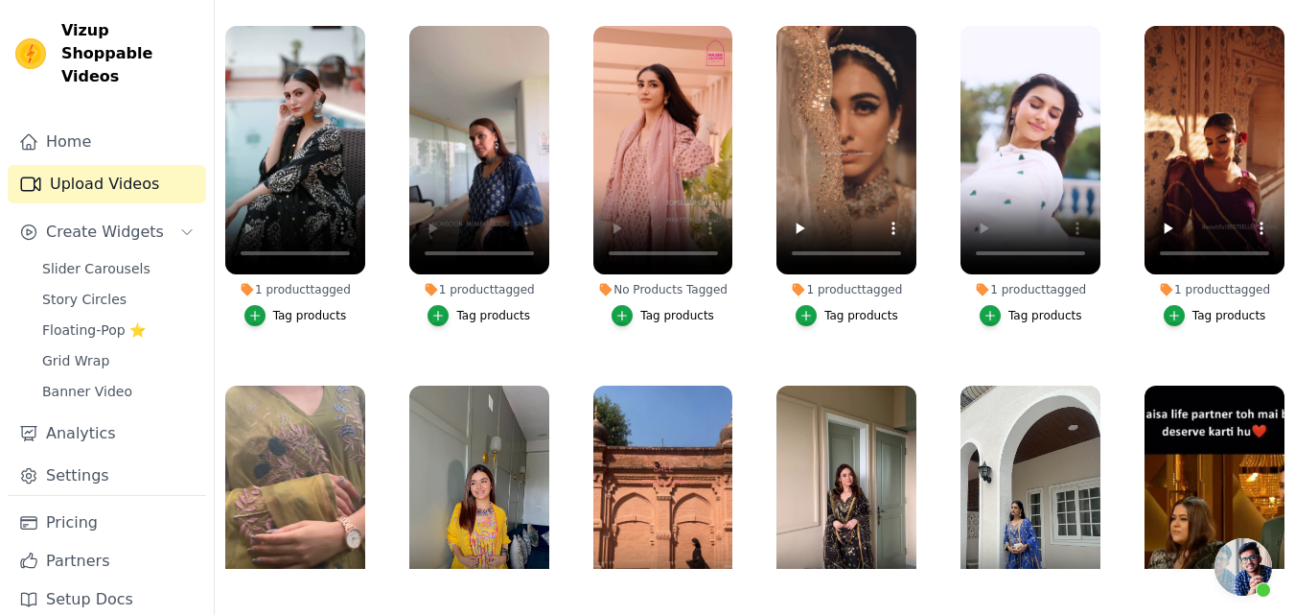
scroll to position [0, 0]
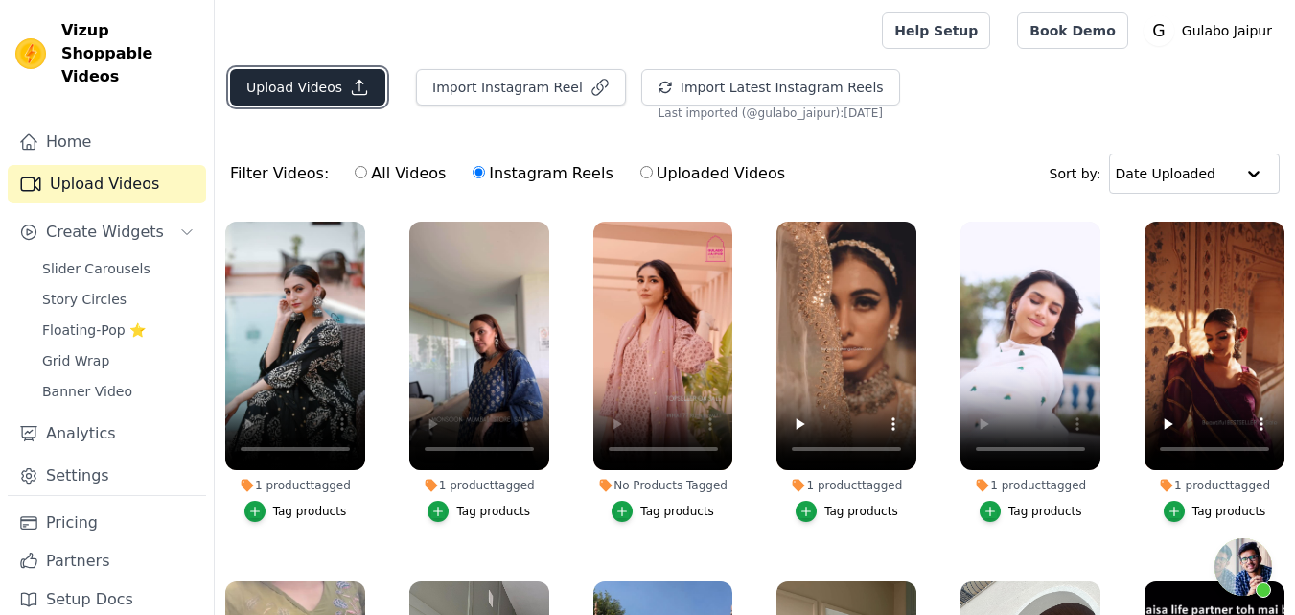
click at [324, 81] on button "Upload Videos" at bounding box center [307, 87] width 155 height 36
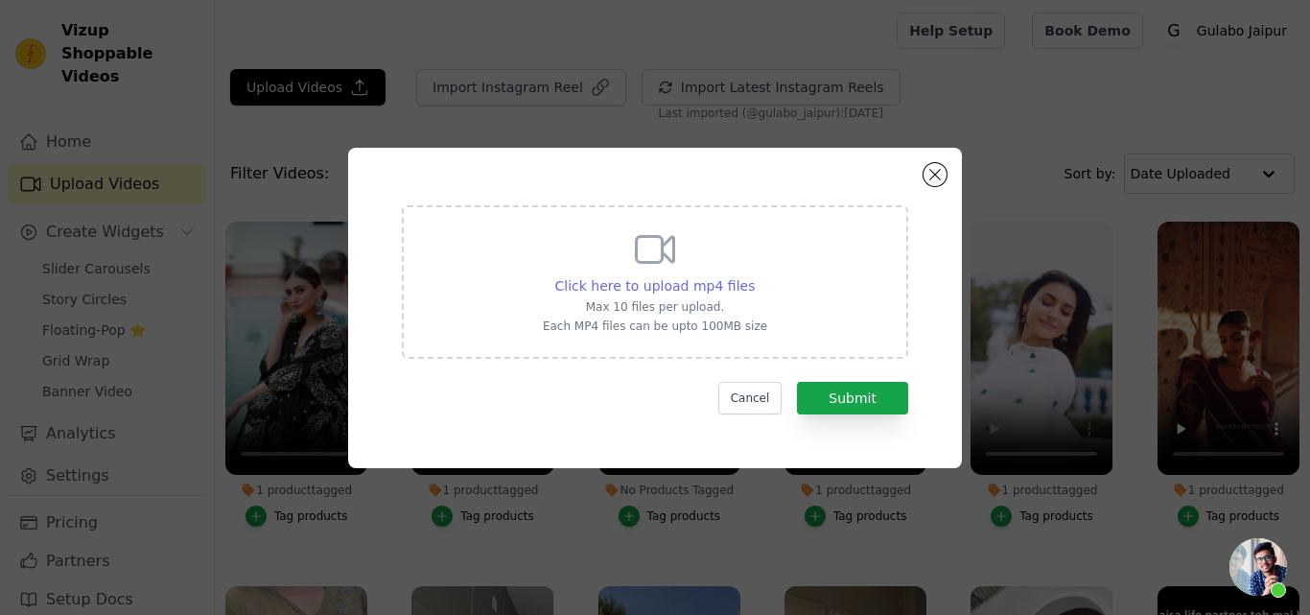
click at [648, 286] on span "Click here to upload mp4 files" at bounding box center [655, 285] width 200 height 15
click at [754, 276] on input "Click here to upload mp4 files Max 10 files per upload. Each MP4 files can be u…" at bounding box center [754, 275] width 1 height 1
type input "C:\fakepath\whatmore-event-215968.mp4"
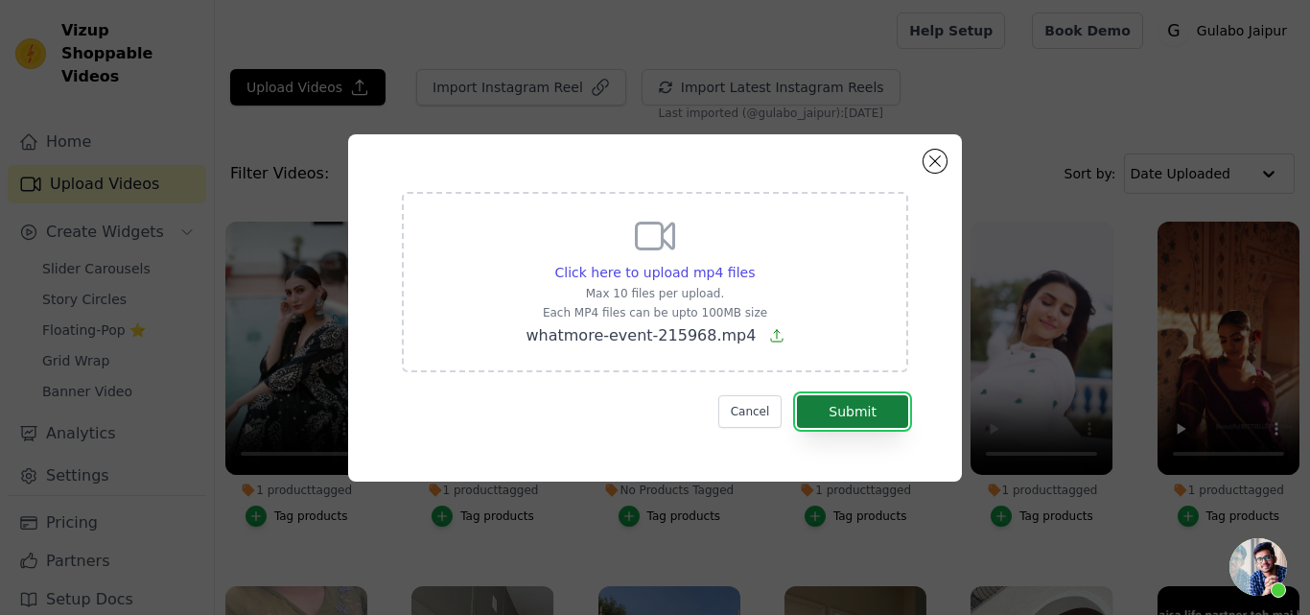
click at [848, 402] on button "Submit" at bounding box center [852, 411] width 111 height 33
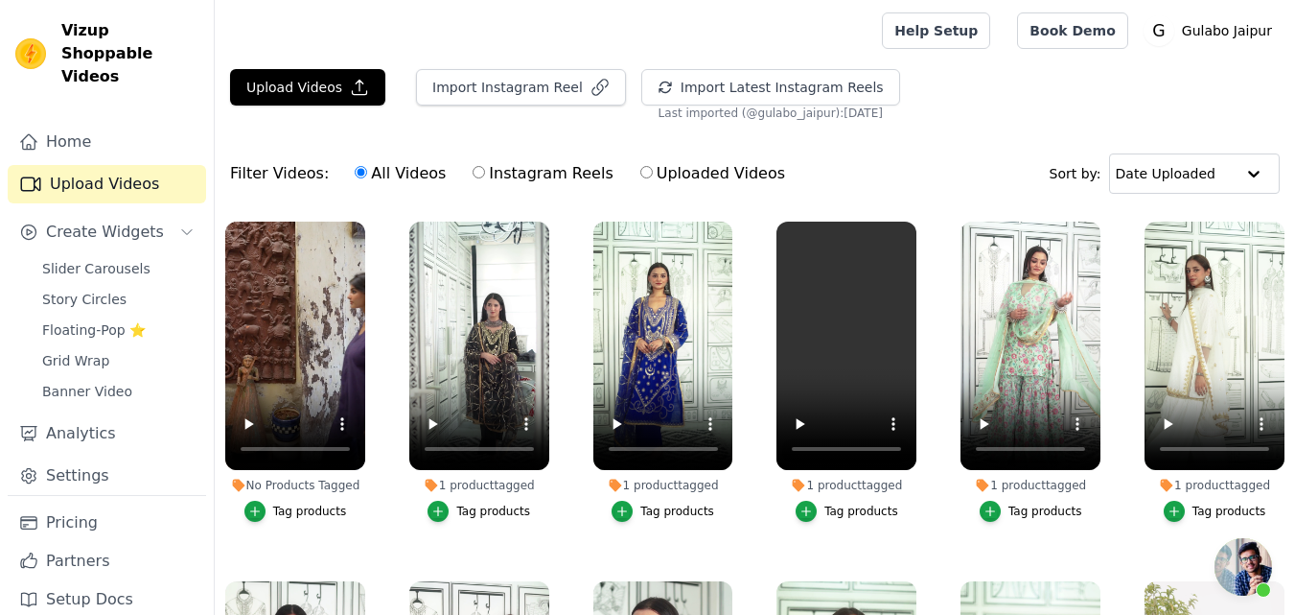
scroll to position [167, 0]
click at [279, 524] on label "No Products Tagged Tag products" at bounding box center [295, 376] width 142 height 310
click at [268, 503] on button "Tag products" at bounding box center [295, 511] width 103 height 21
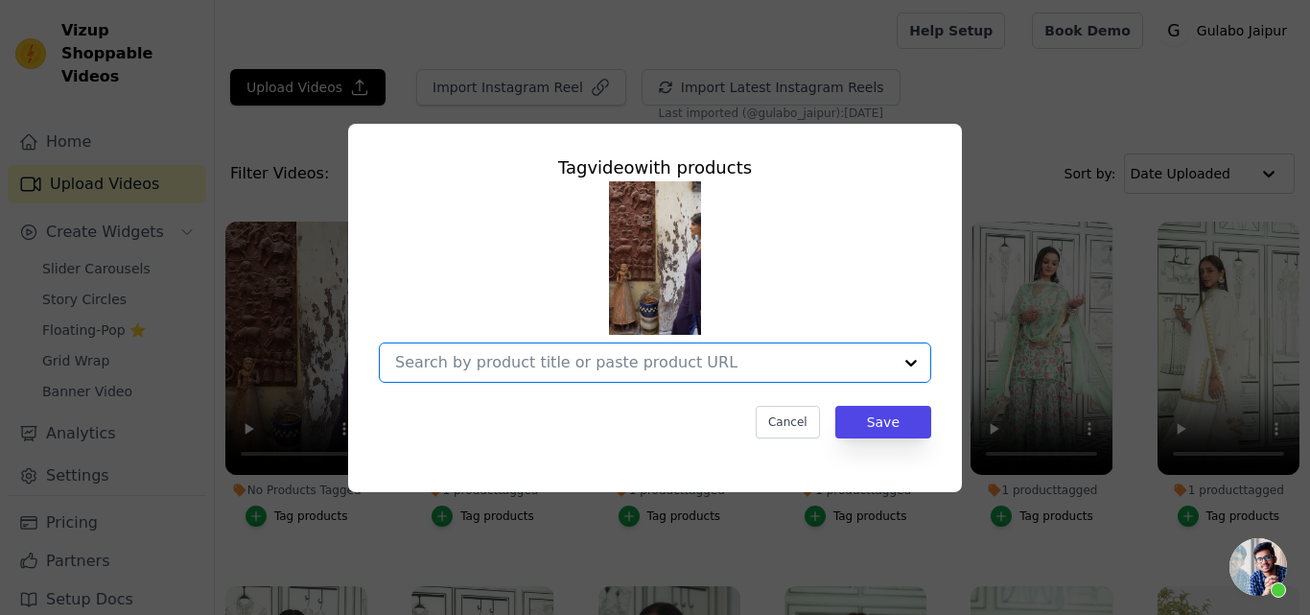
click at [499, 370] on input "No Products Tagged Tag video with products Option undefined, selected. Select i…" at bounding box center [643, 362] width 497 height 18
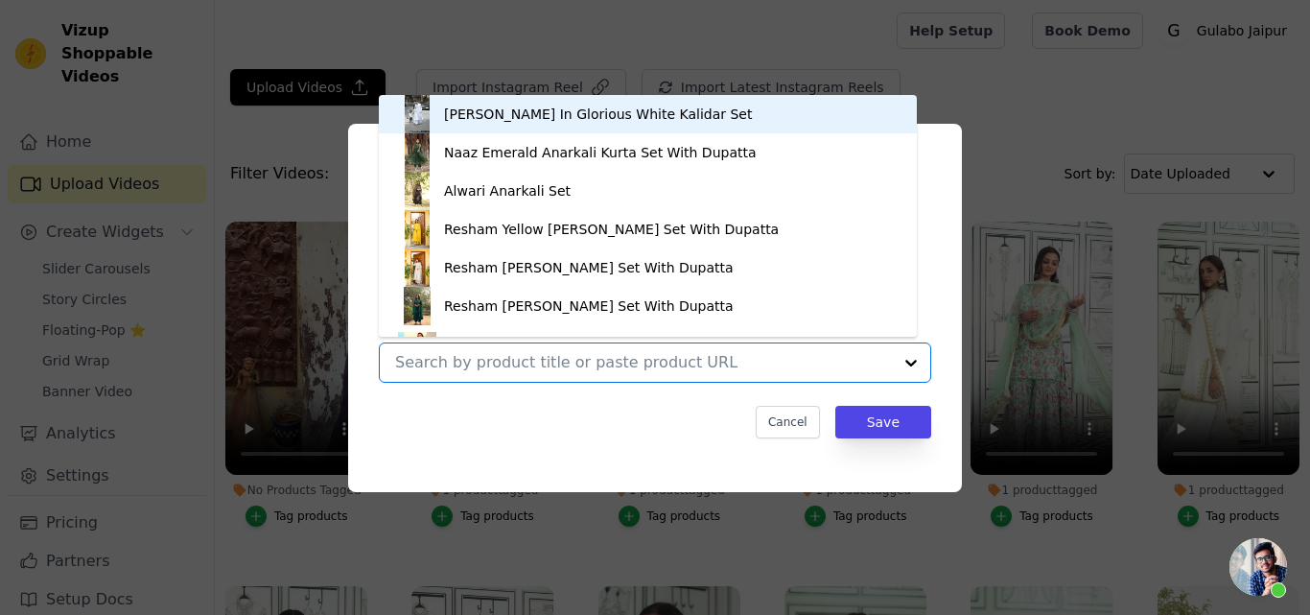
paste input "Dua Black Anarkali Set"
type input "Dua Black Anarkali Set"
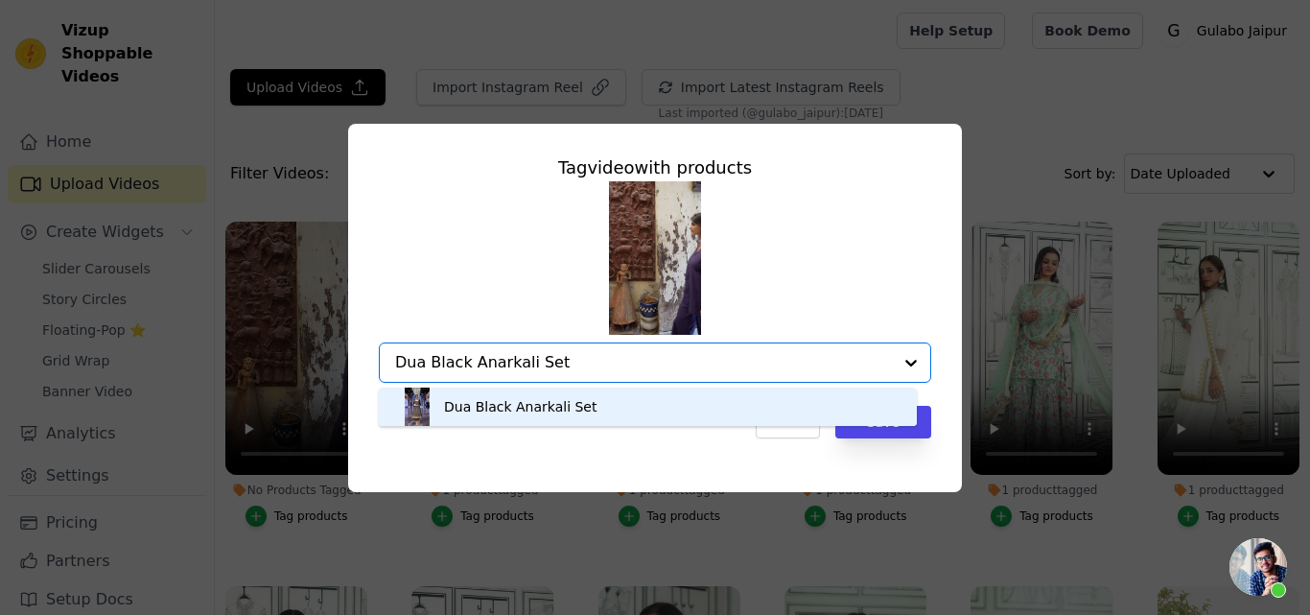
click at [538, 400] on div "Dua Black Anarkali Set" at bounding box center [520, 406] width 152 height 19
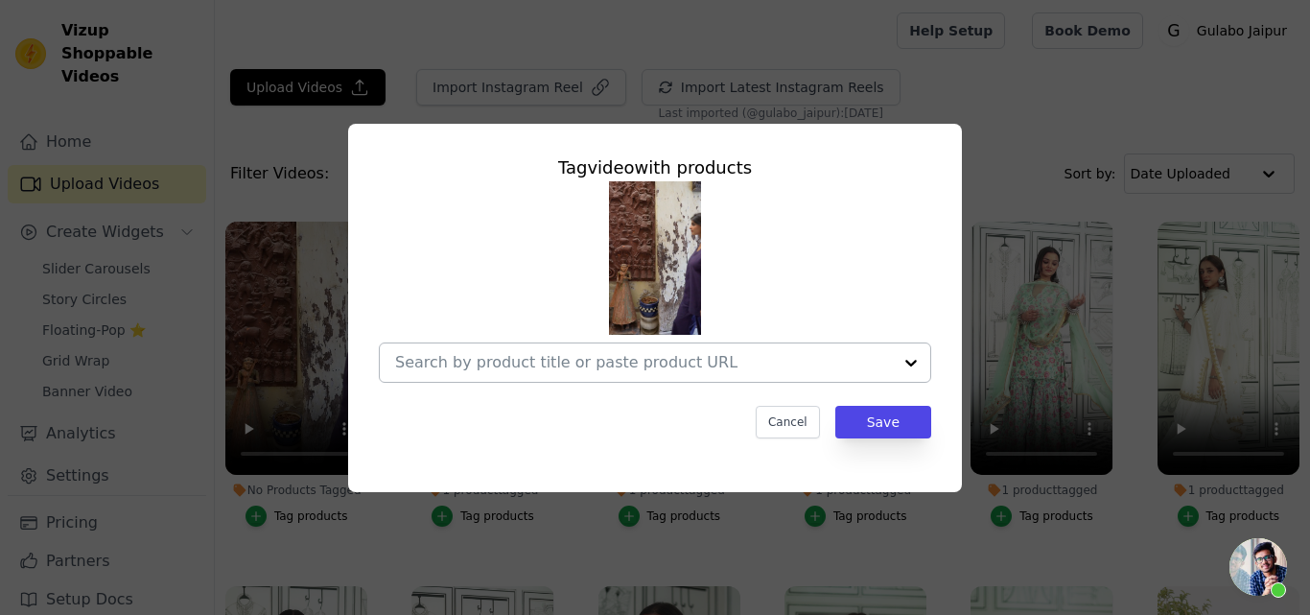
click at [480, 354] on input "No Products Tagged Tag video with products Cancel Save Tag products" at bounding box center [643, 362] width 497 height 18
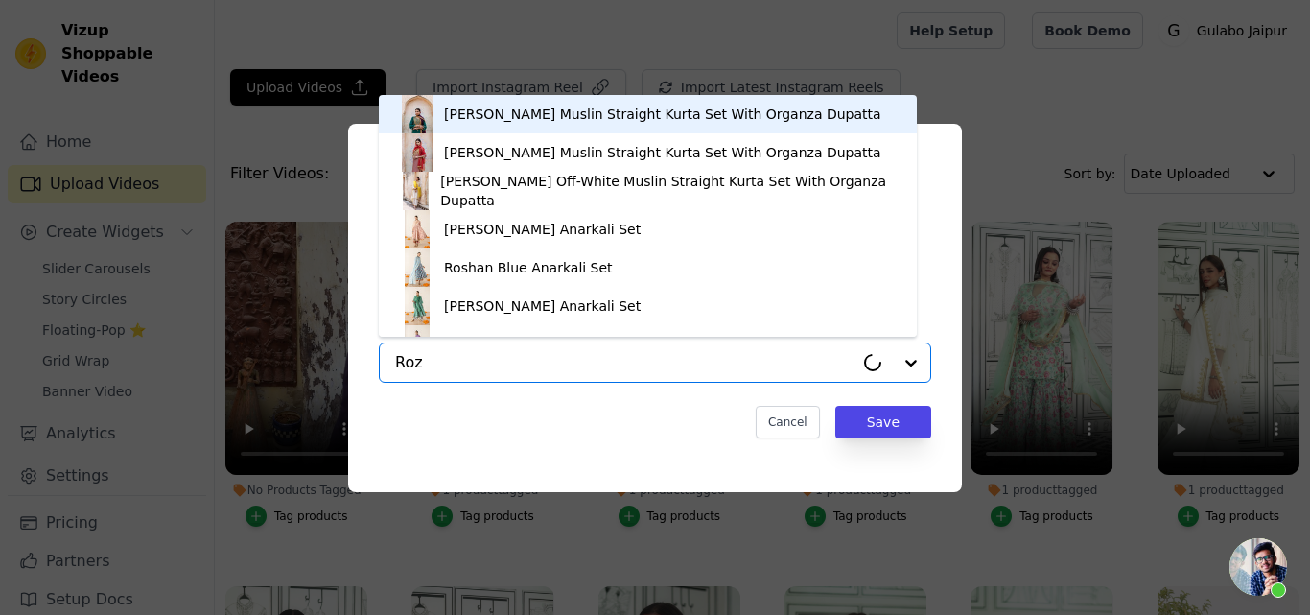
type input "[PERSON_NAME]"
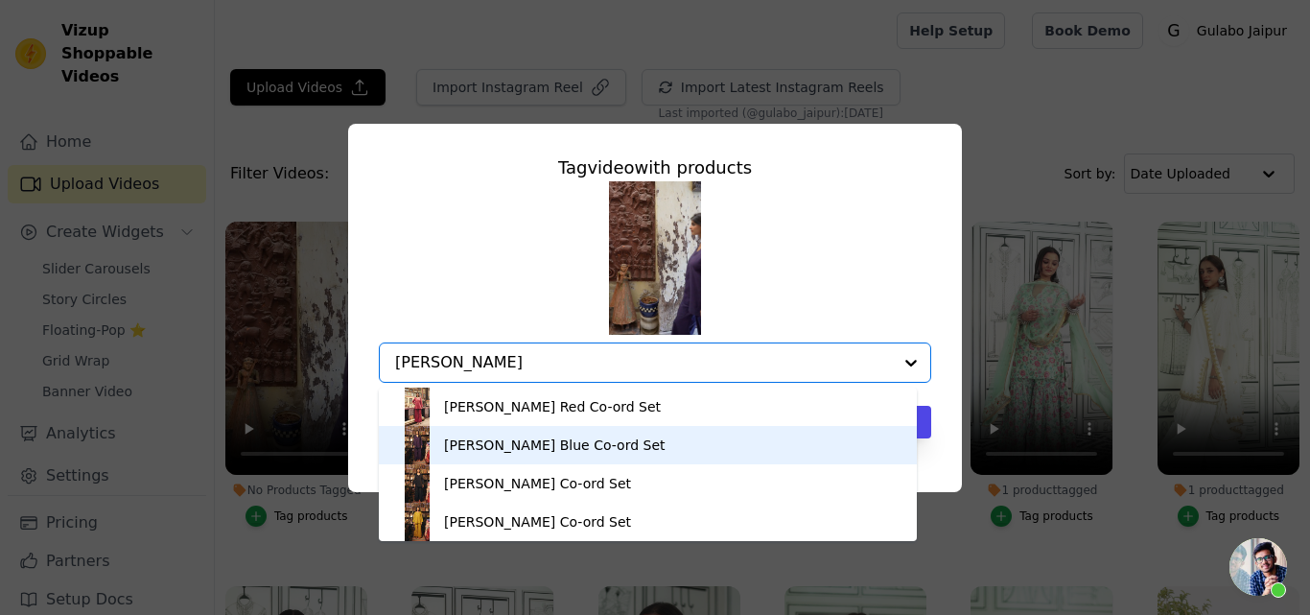
click at [487, 439] on div "[PERSON_NAME] Blue Co-ord Set" at bounding box center [554, 444] width 221 height 19
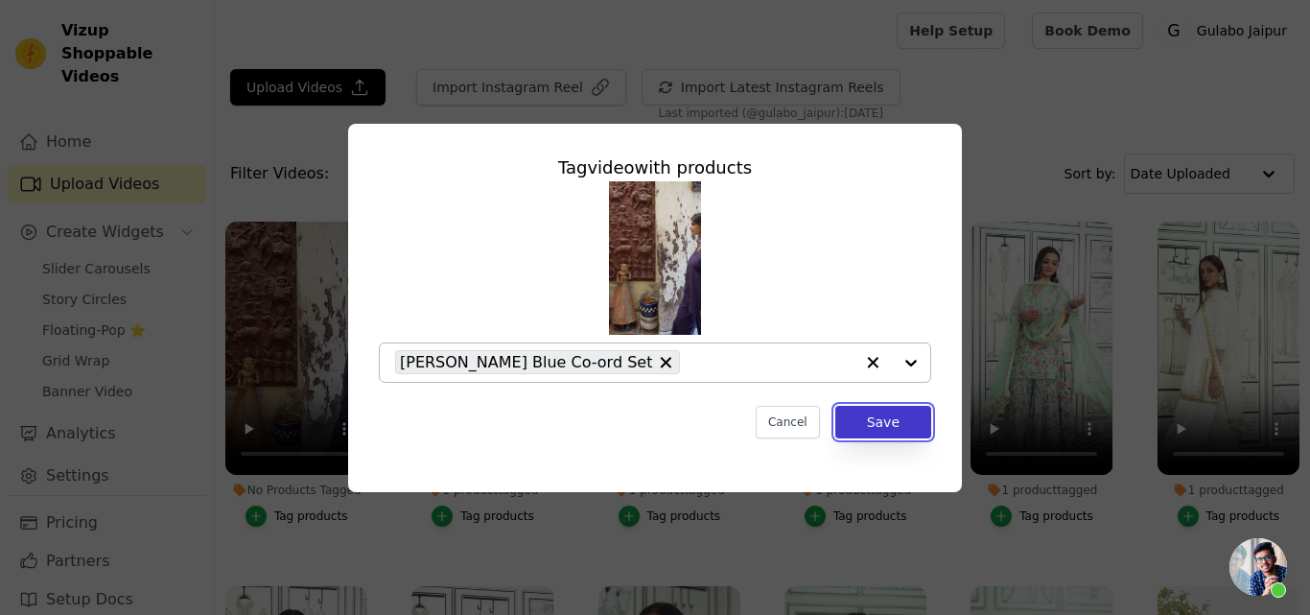
click at [890, 425] on button "Save" at bounding box center [883, 422] width 96 height 33
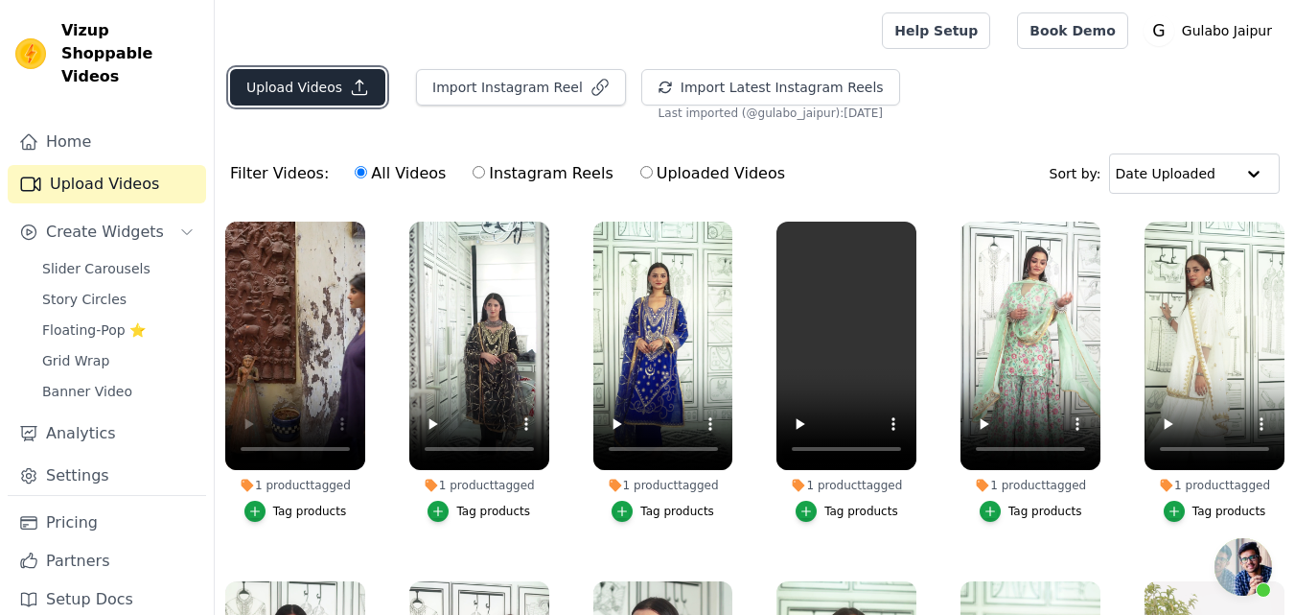
click at [308, 89] on button "Upload Videos" at bounding box center [307, 87] width 155 height 36
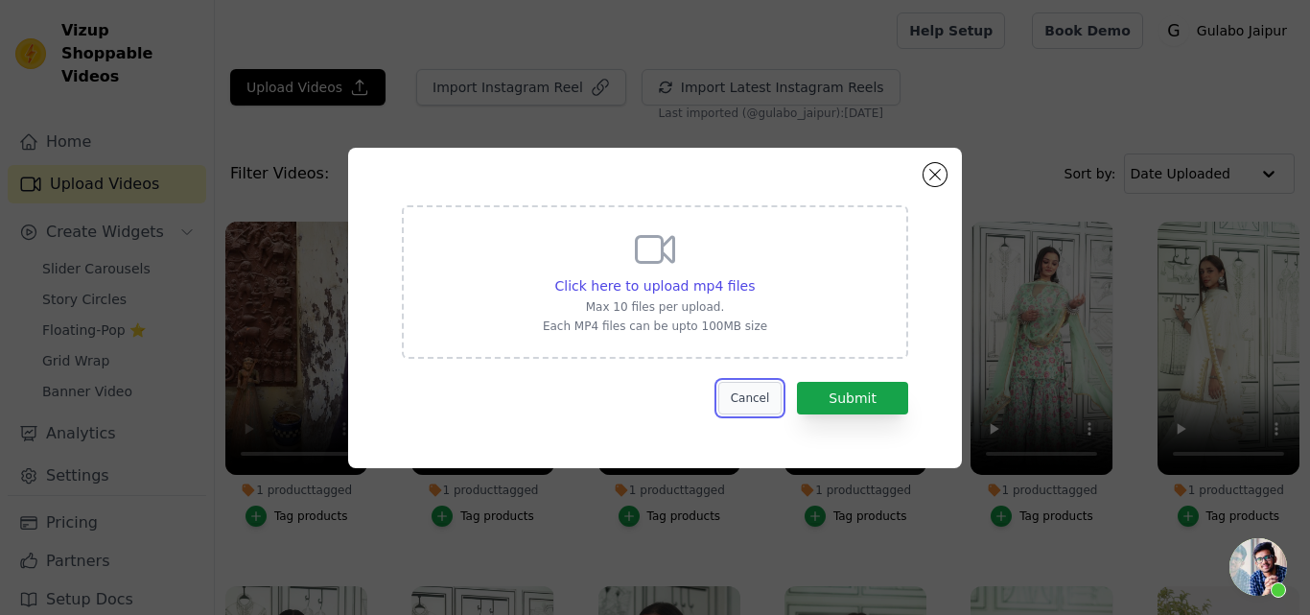
click at [763, 388] on button "Cancel" at bounding box center [750, 398] width 64 height 33
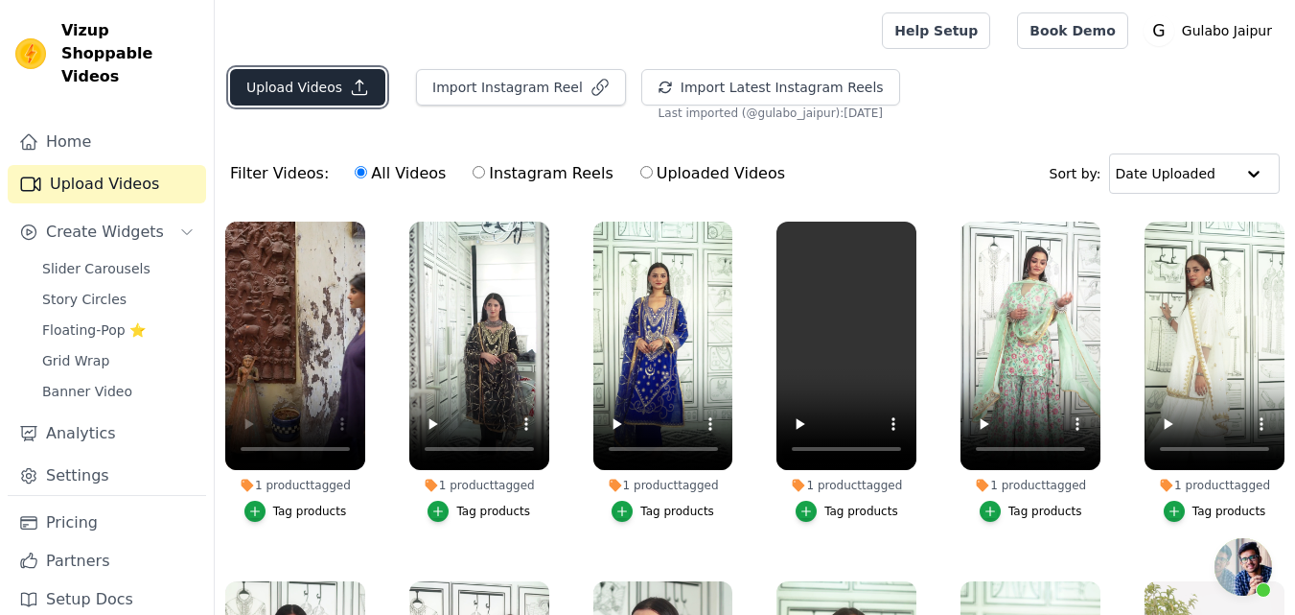
click at [322, 77] on button "Upload Videos" at bounding box center [307, 87] width 155 height 36
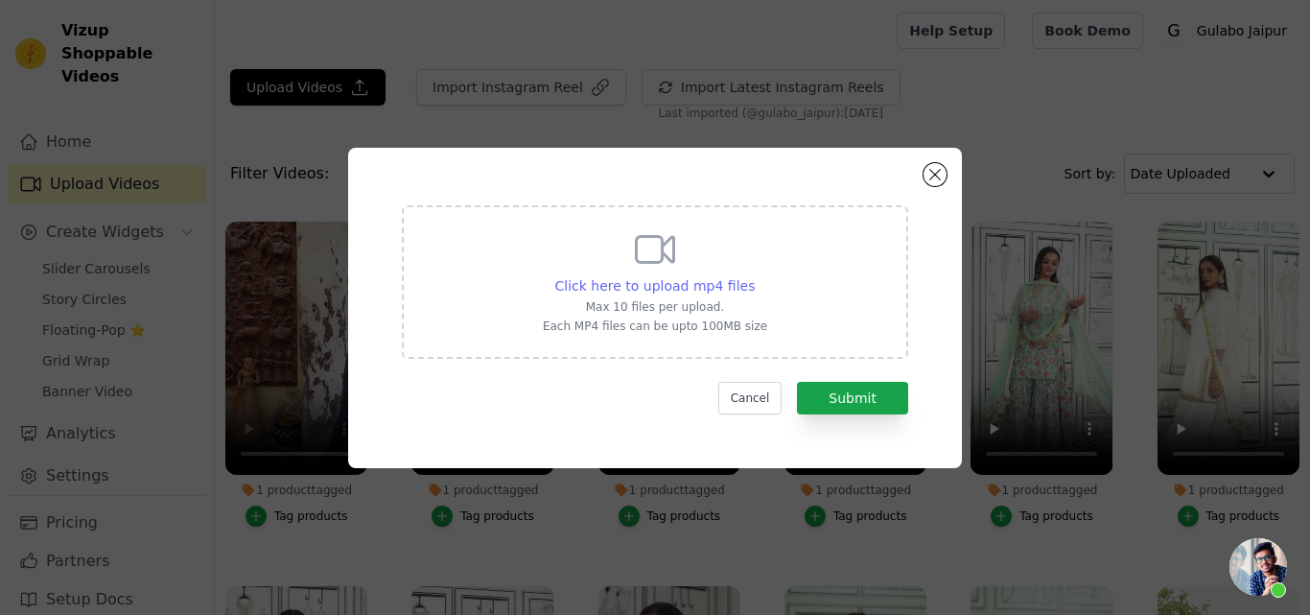
click at [643, 289] on span "Click here to upload mp4 files" at bounding box center [655, 285] width 200 height 15
click at [754, 276] on input "Click here to upload mp4 files Max 10 files per upload. Each MP4 files can be u…" at bounding box center [754, 275] width 1 height 1
type input "C:\fakepath\whatmore-event-215967.mp4"
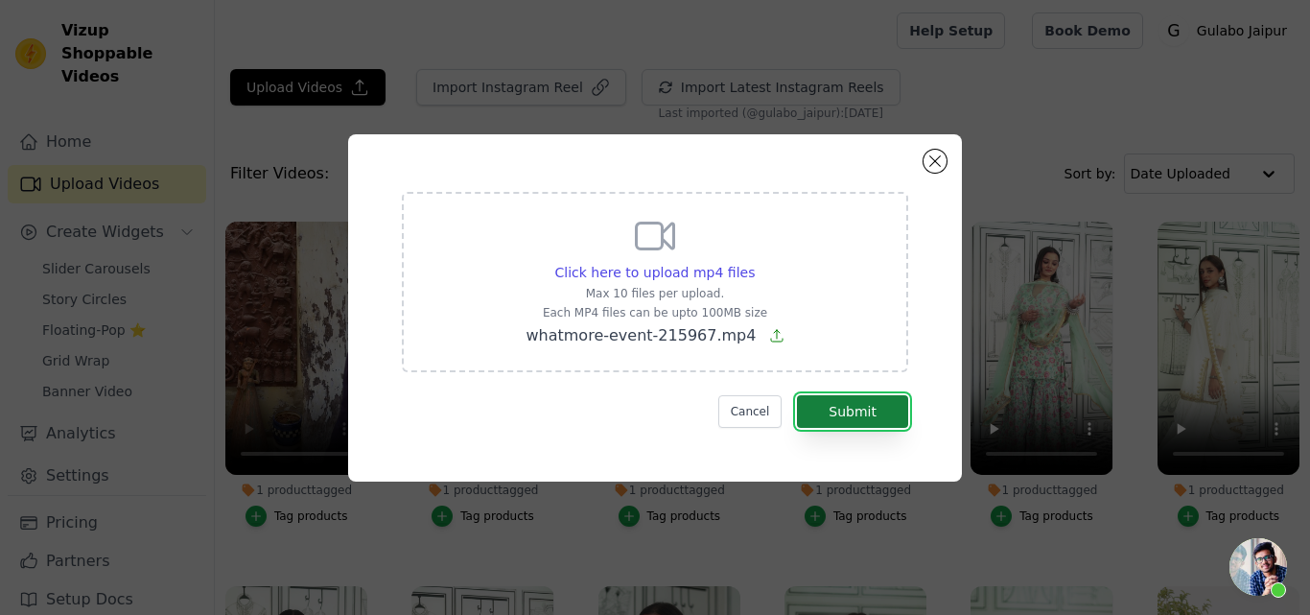
click at [838, 416] on button "Submit" at bounding box center [852, 411] width 111 height 33
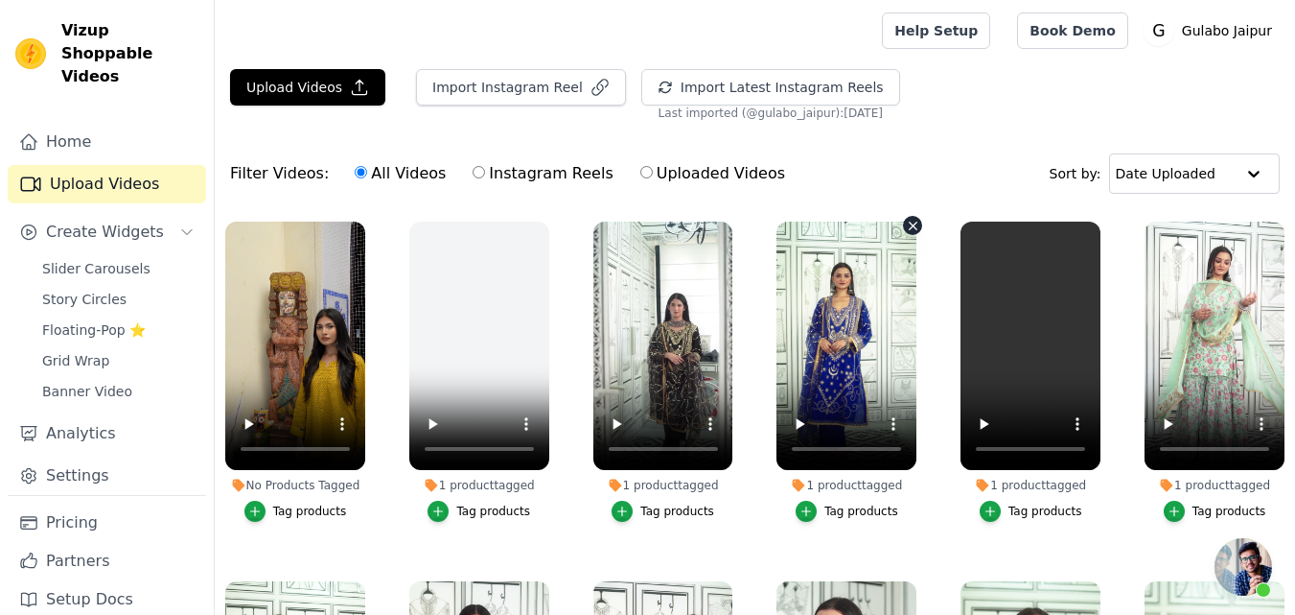
scroll to position [167, 0]
click at [273, 507] on button "Tag products" at bounding box center [295, 511] width 103 height 21
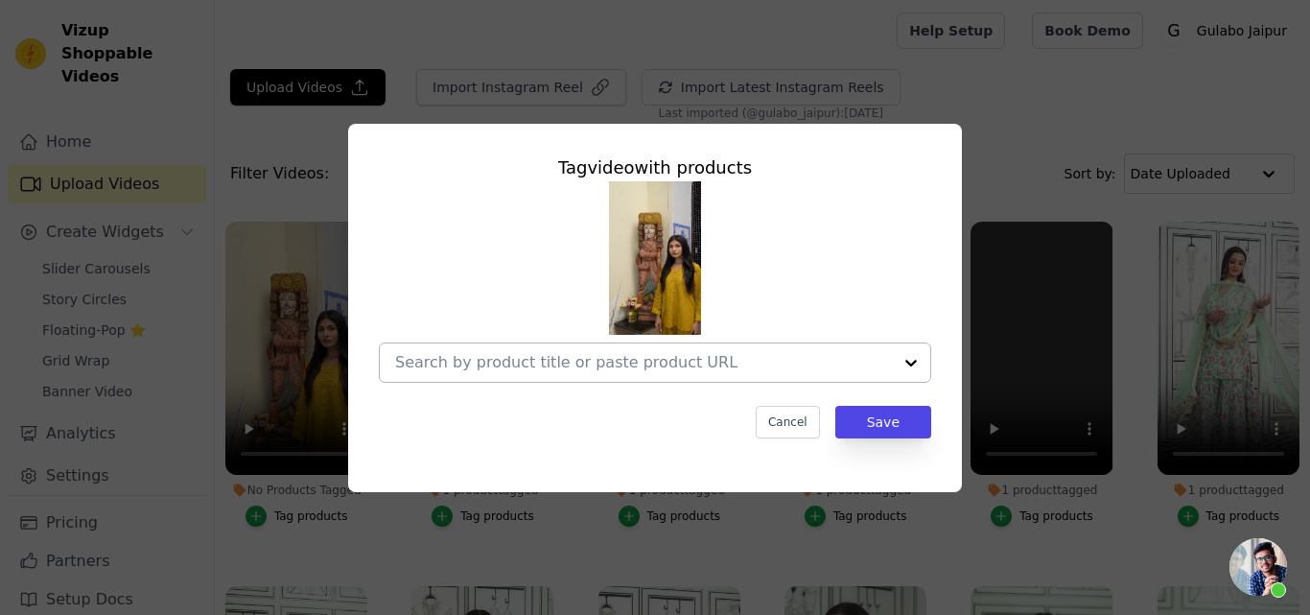
click at [480, 362] on input "No Products Tagged Tag video with products Cancel Save Tag products" at bounding box center [643, 362] width 497 height 18
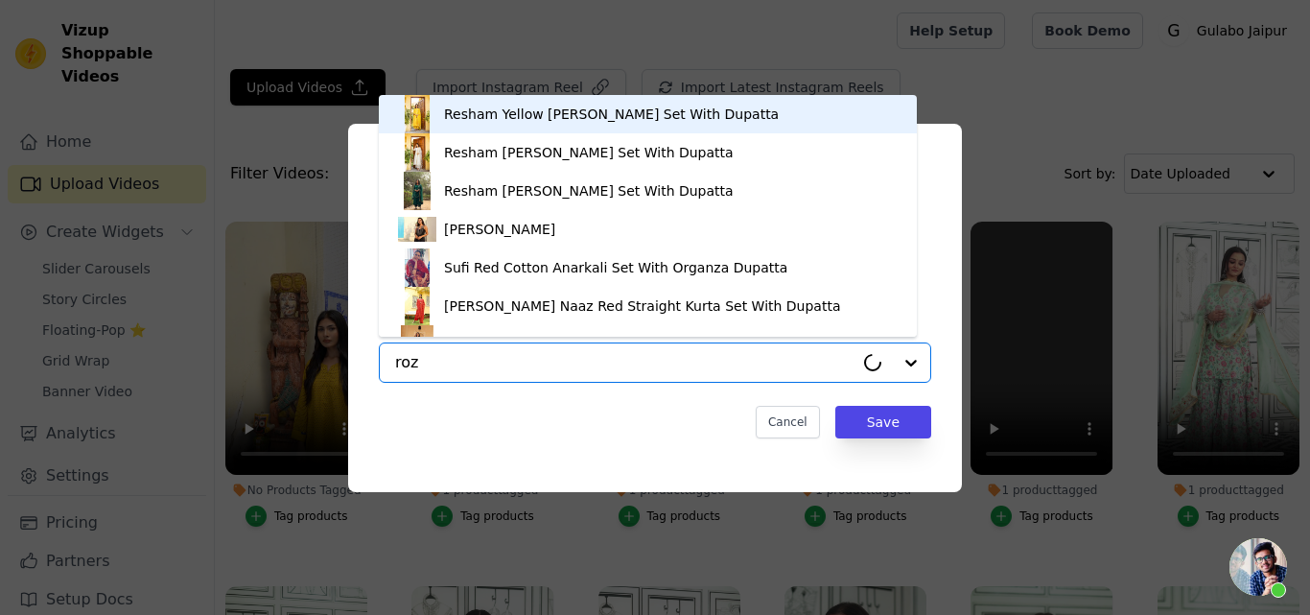
type input "[PERSON_NAME]"
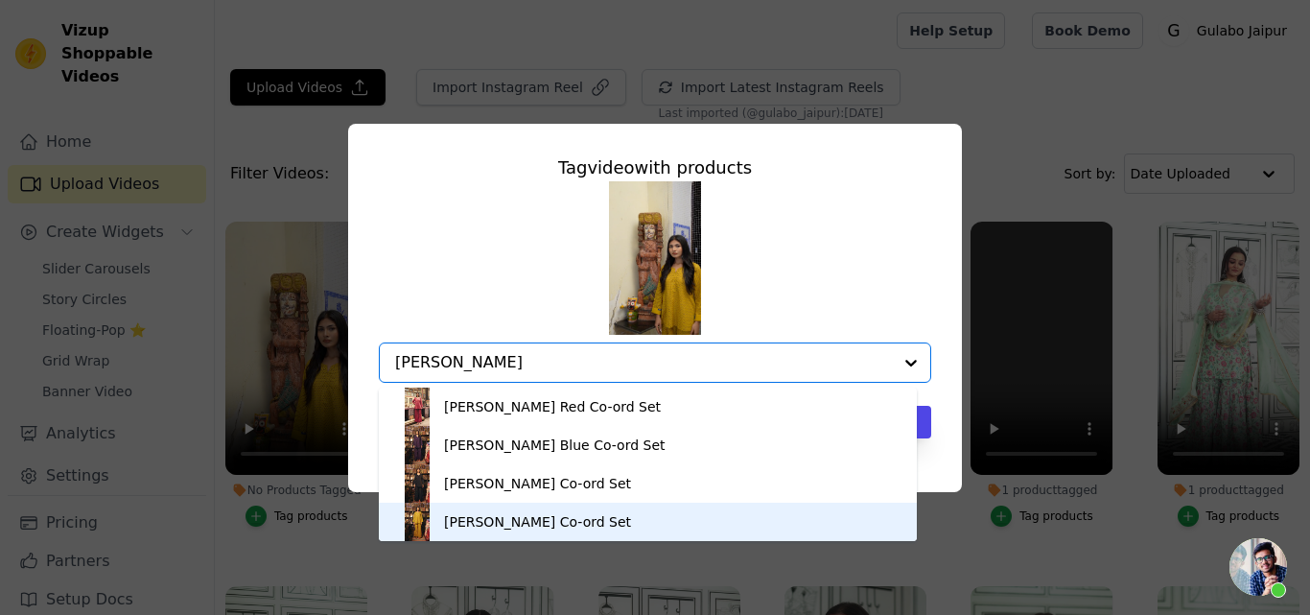
click at [465, 517] on div "[PERSON_NAME] Co-ord Set" at bounding box center [537, 521] width 187 height 19
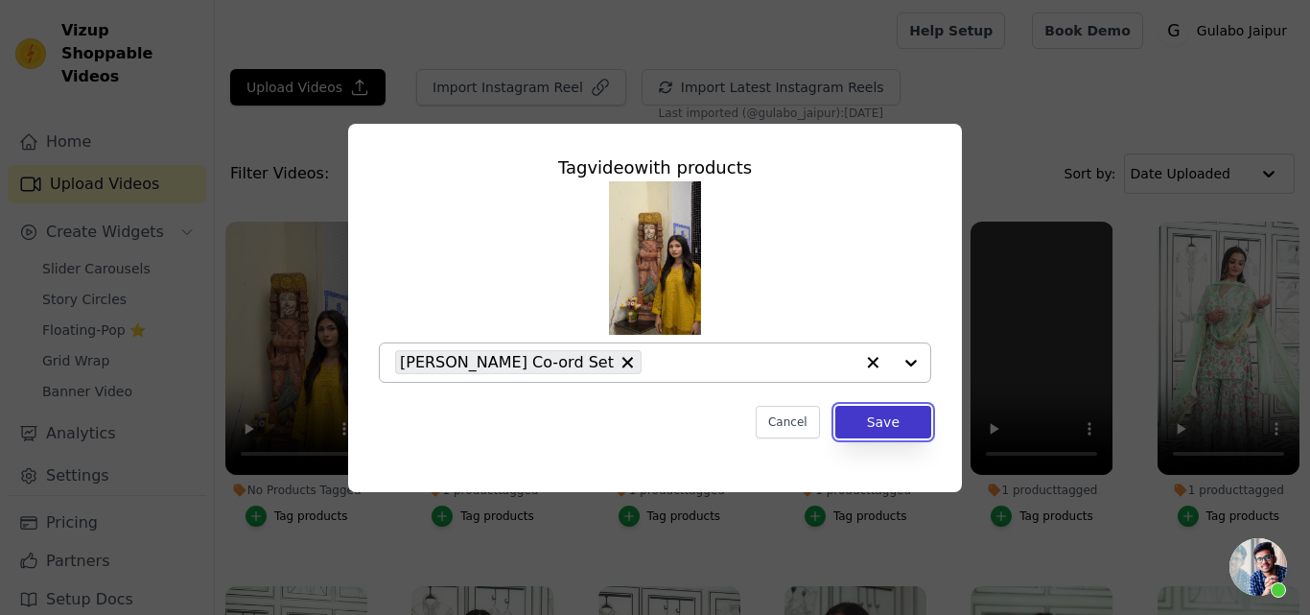
click at [900, 419] on button "Save" at bounding box center [883, 422] width 96 height 33
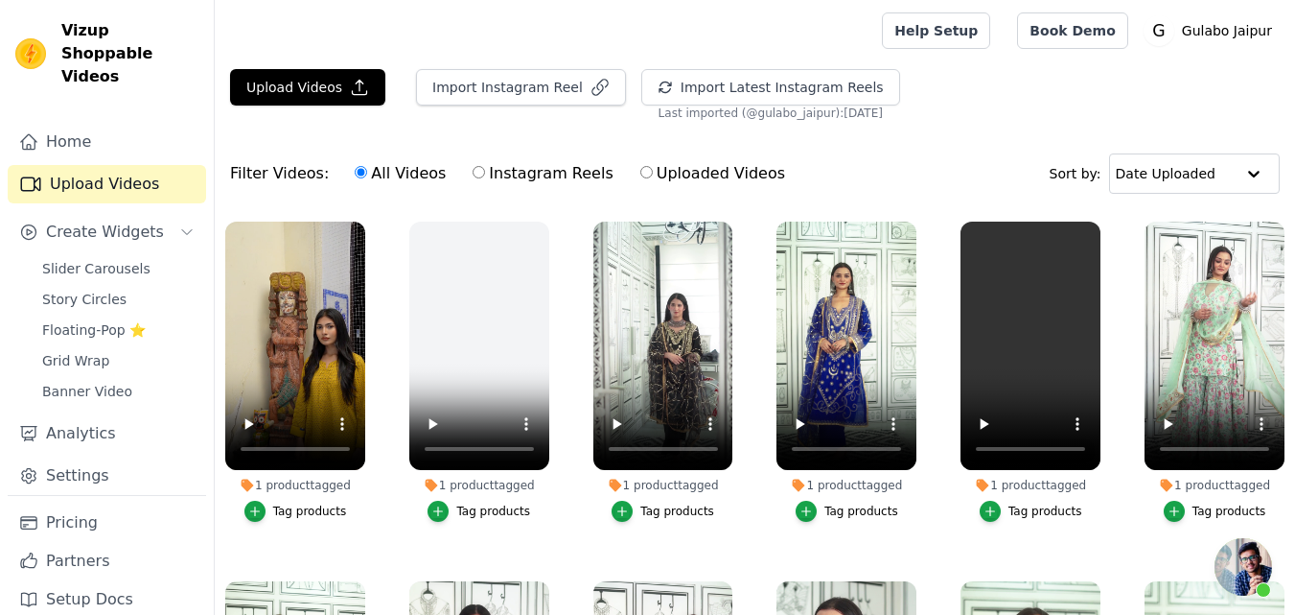
click at [319, 65] on main "Upload Videos Import Instagram Reel Import Latest Instagram Reels Import Latest…" at bounding box center [755, 435] width 1081 height 749
click at [301, 85] on button "Upload Videos" at bounding box center [307, 87] width 155 height 36
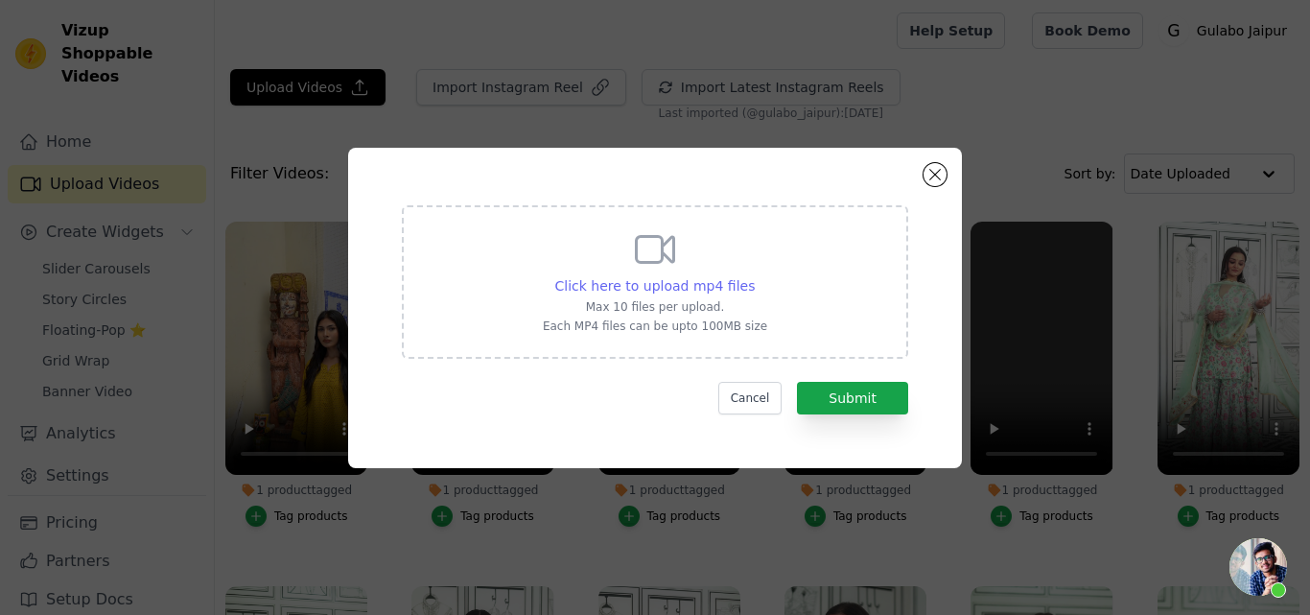
click at [630, 283] on span "Click here to upload mp4 files" at bounding box center [655, 285] width 200 height 15
click at [754, 276] on input "Click here to upload mp4 files Max 10 files per upload. Each MP4 files can be u…" at bounding box center [754, 275] width 1 height 1
type input "C:\fakepath\whatmore-event-215966.mp4"
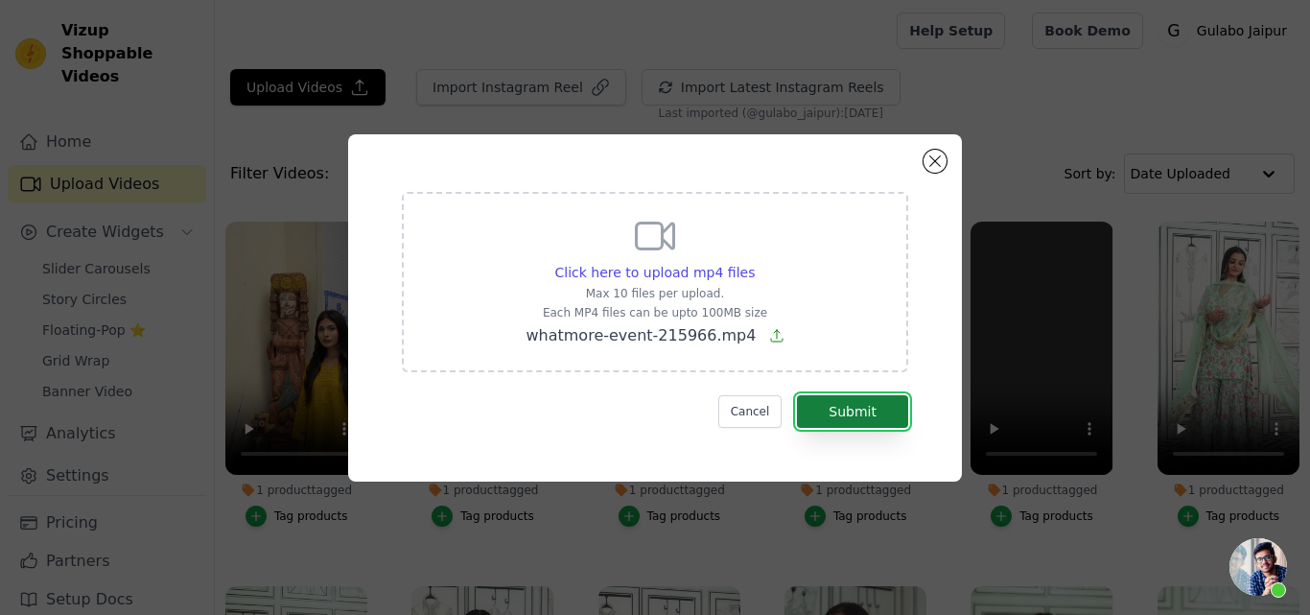
click at [837, 413] on button "Submit" at bounding box center [852, 411] width 111 height 33
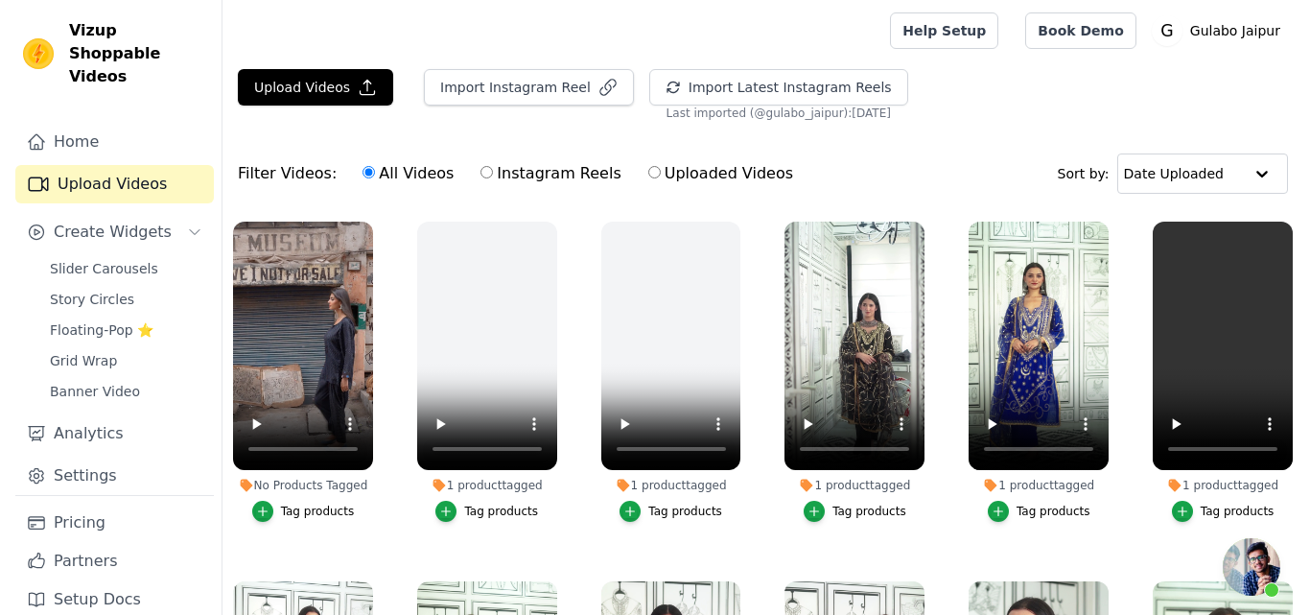
scroll to position [167, 0]
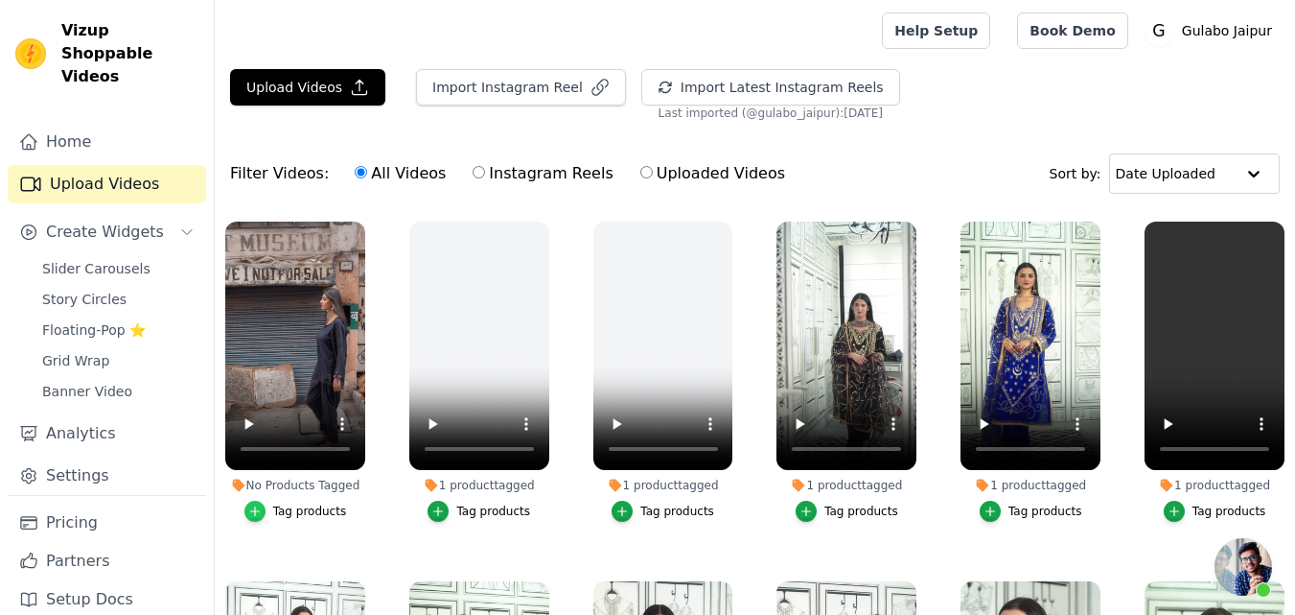
click at [261, 501] on div "button" at bounding box center [254, 511] width 21 height 21
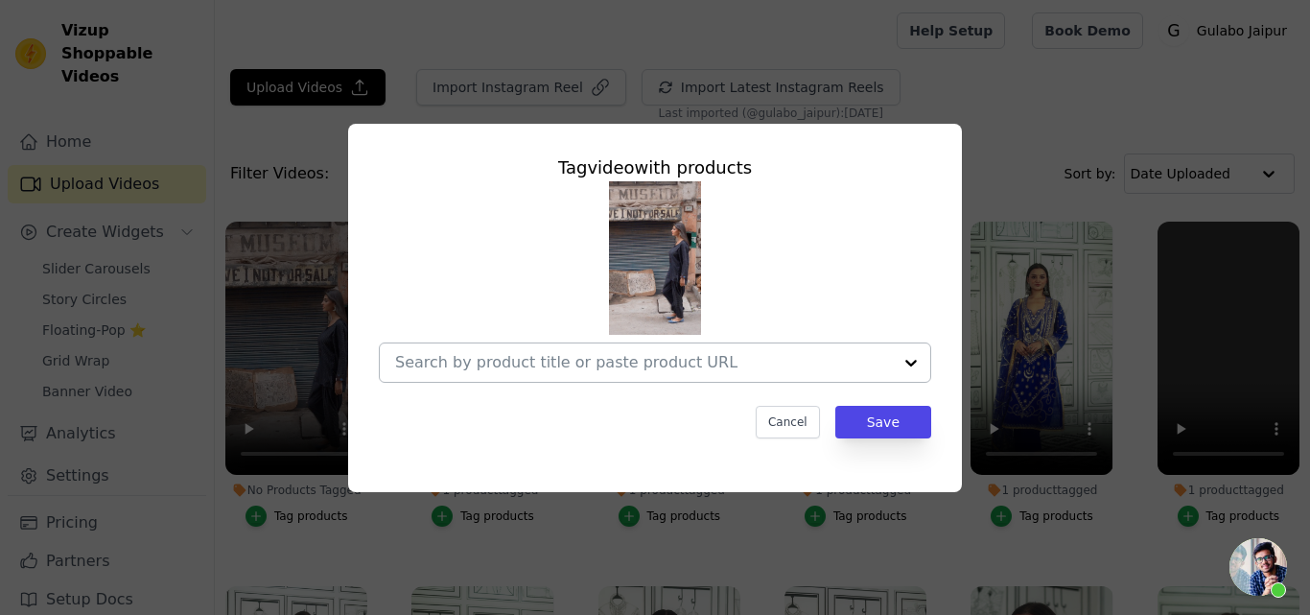
click at [486, 355] on input "No Products Tagged Tag video with products Cancel Save Tag products" at bounding box center [643, 362] width 497 height 18
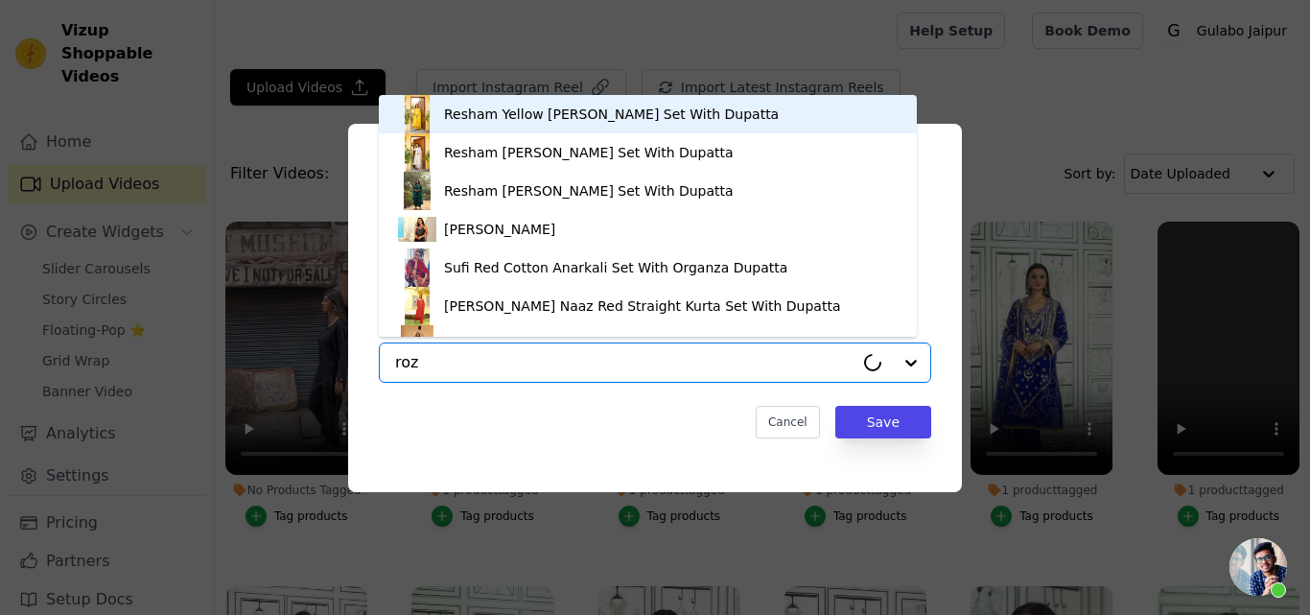
type input "[PERSON_NAME]"
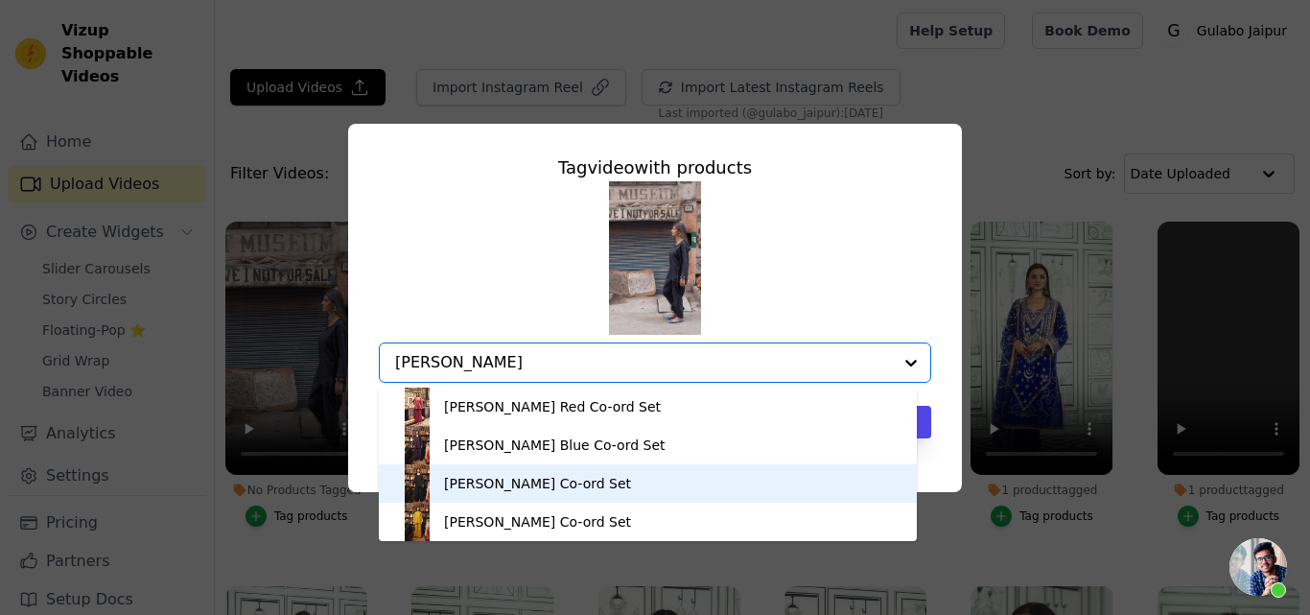
click at [484, 479] on div "[PERSON_NAME] Co-ord Set" at bounding box center [537, 483] width 187 height 19
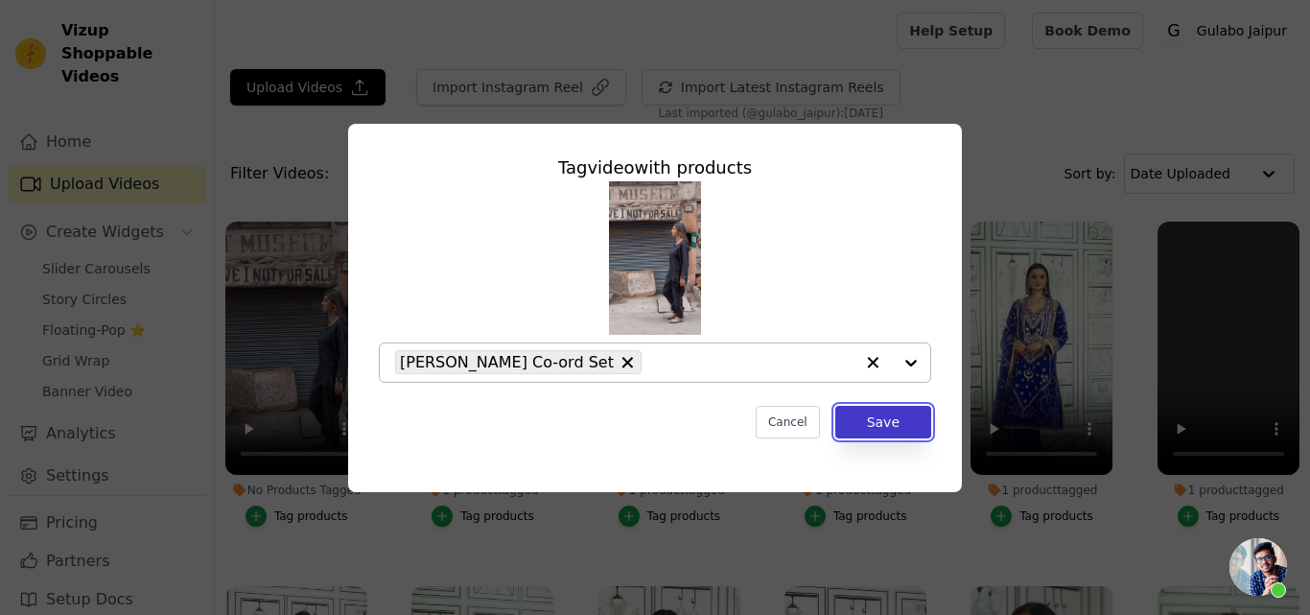
click at [871, 410] on button "Save" at bounding box center [883, 422] width 96 height 33
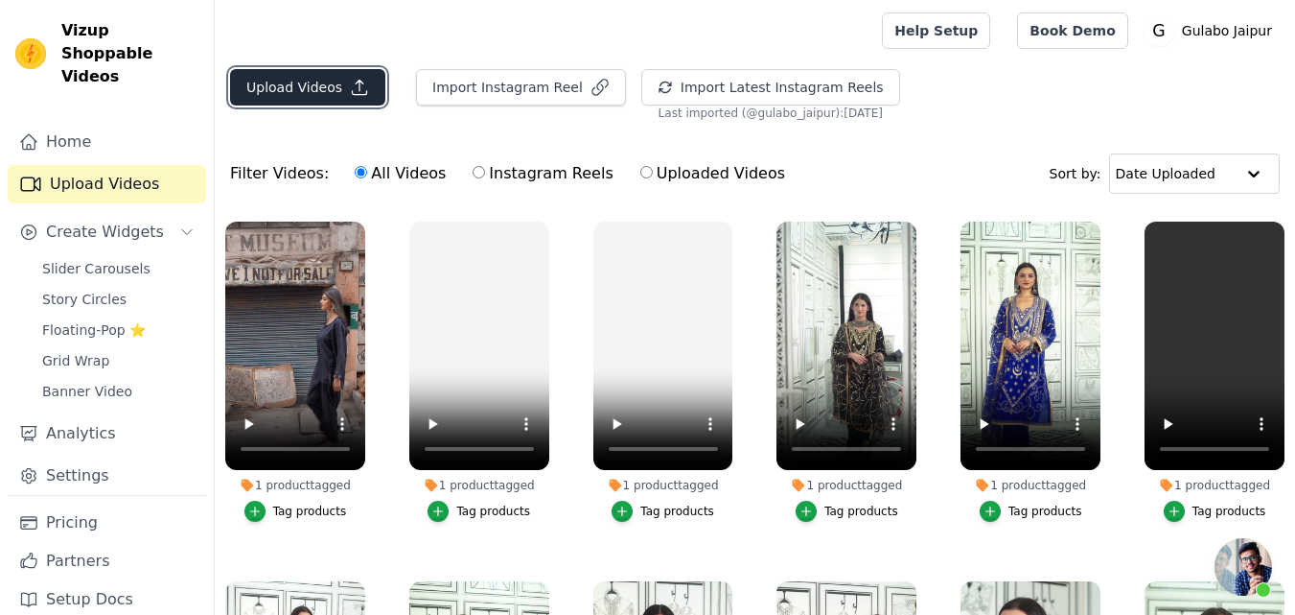
click at [313, 72] on button "Upload Videos" at bounding box center [307, 87] width 155 height 36
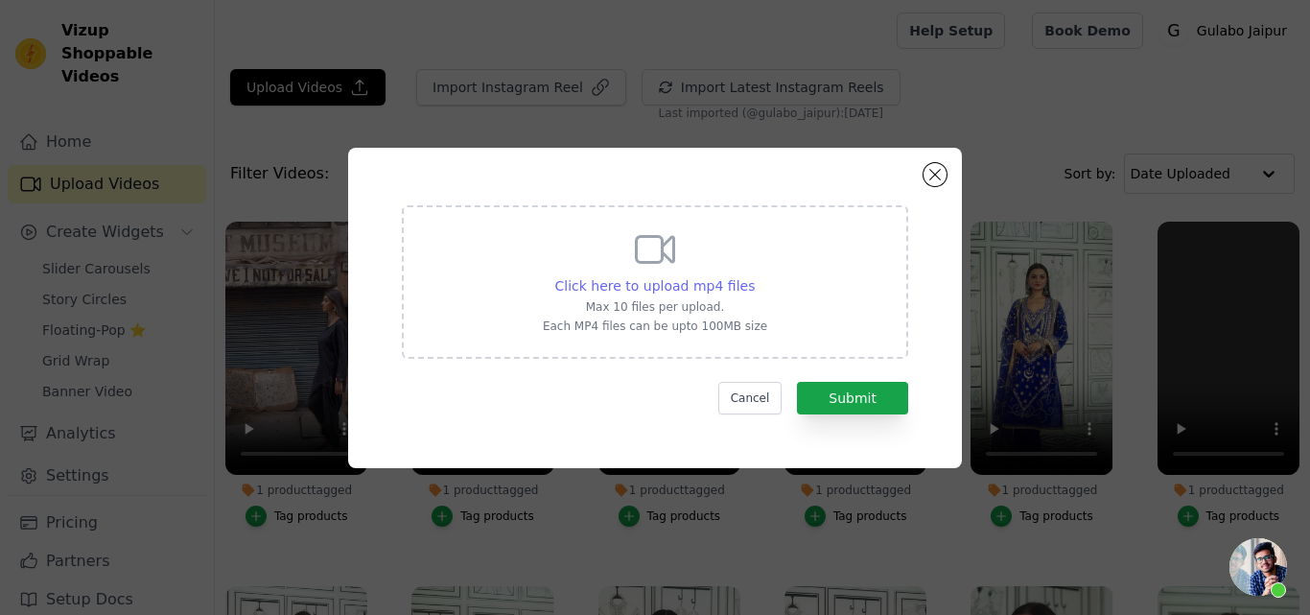
click at [596, 285] on span "Click here to upload mp4 files" at bounding box center [655, 285] width 200 height 15
click at [754, 276] on input "Click here to upload mp4 files Max 10 files per upload. Each MP4 files can be u…" at bounding box center [754, 275] width 1 height 1
type input "C:\fakepath\whatmore-event-215965.mp4"
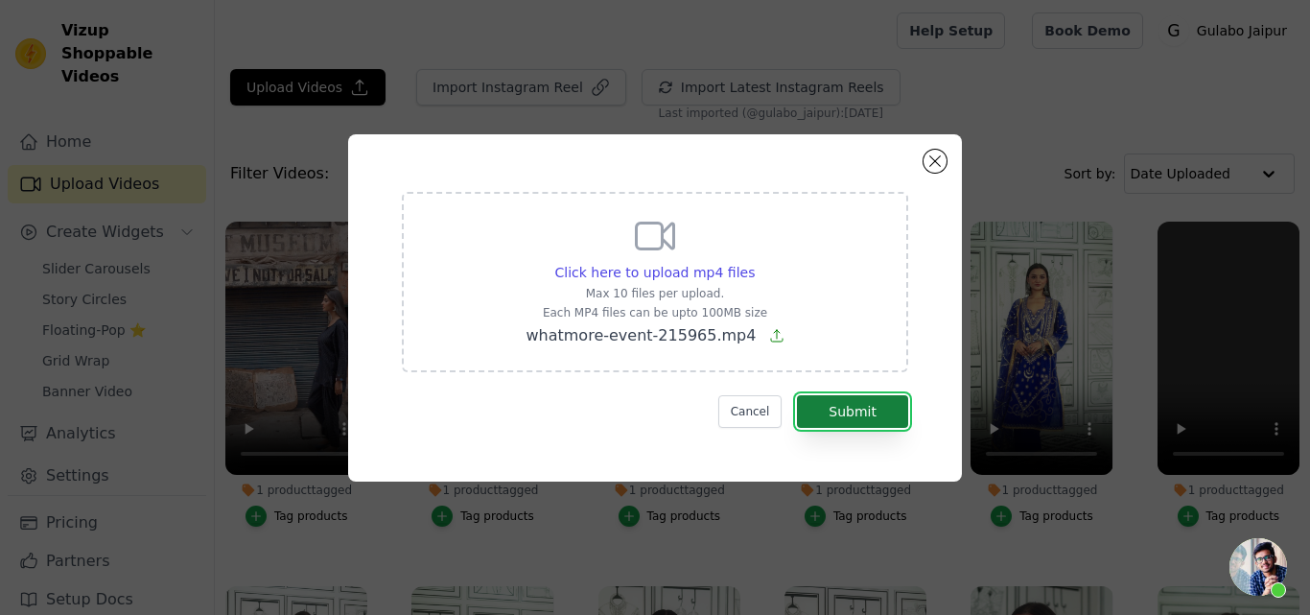
click at [840, 406] on button "Submit" at bounding box center [852, 411] width 111 height 33
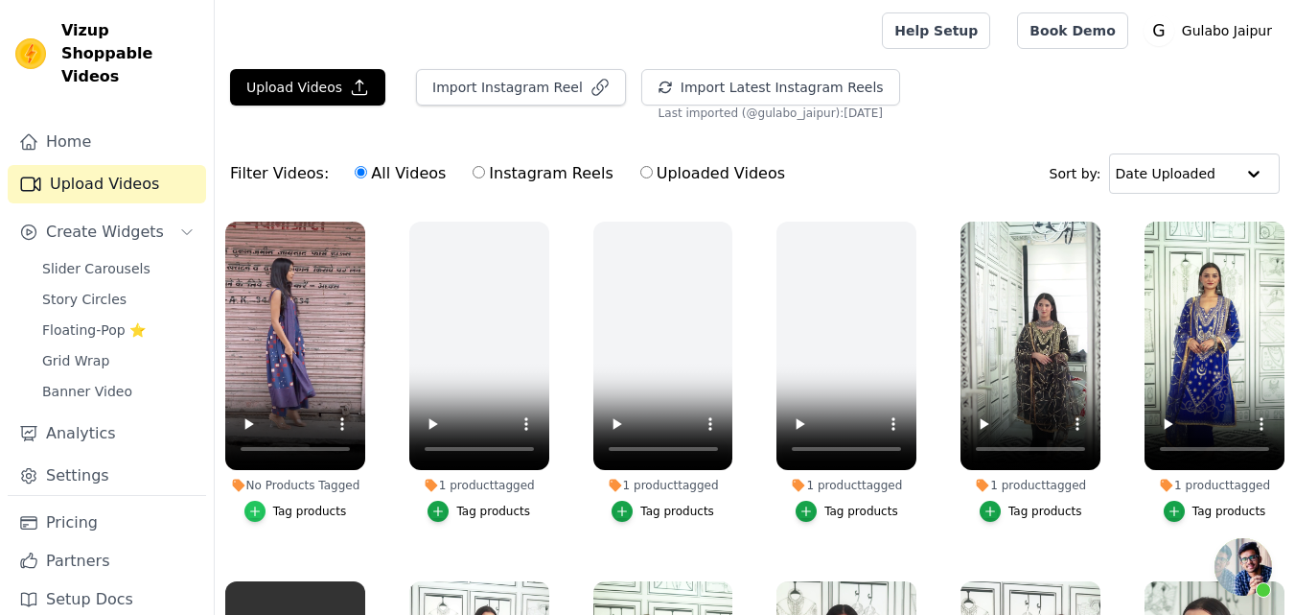
scroll to position [167, 0]
click at [250, 510] on icon "button" at bounding box center [254, 510] width 13 height 13
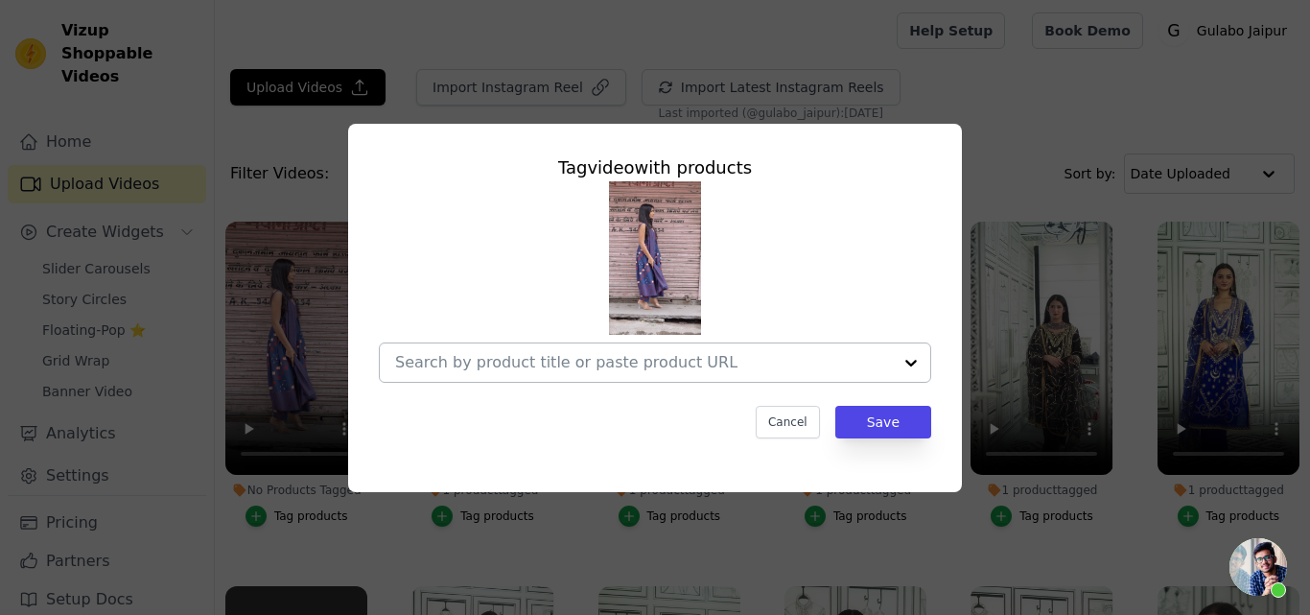
click at [464, 346] on div at bounding box center [643, 362] width 497 height 38
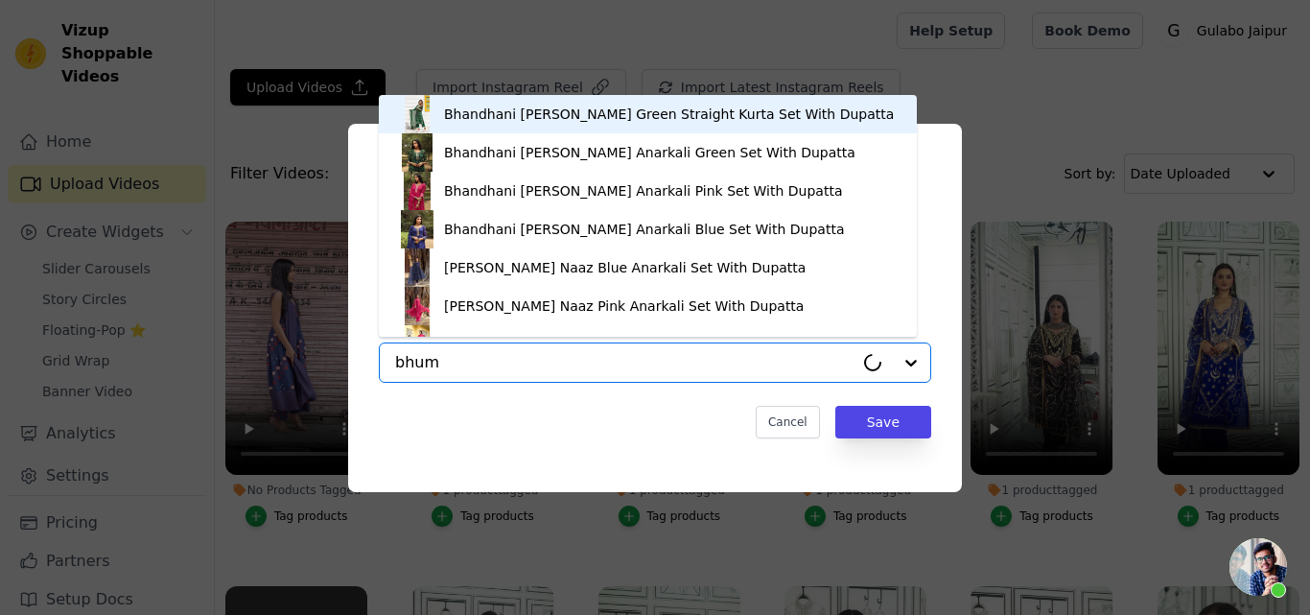
type input "bhumi"
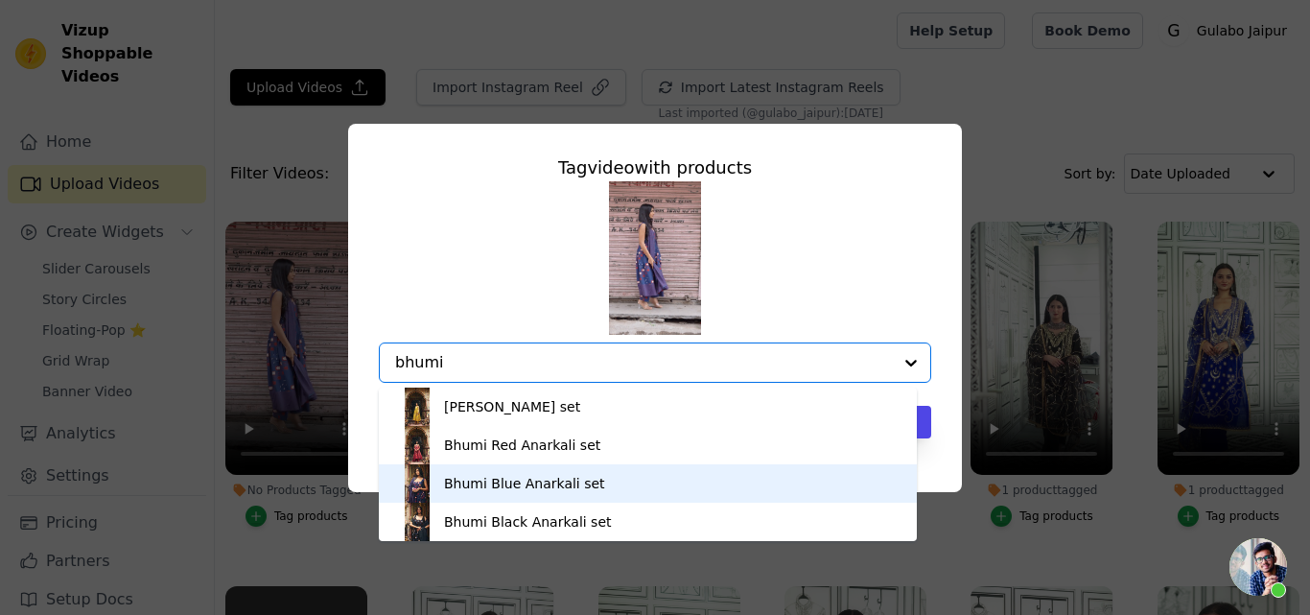
click at [531, 479] on div "Bhumi Blue Anarkali set" at bounding box center [524, 483] width 161 height 19
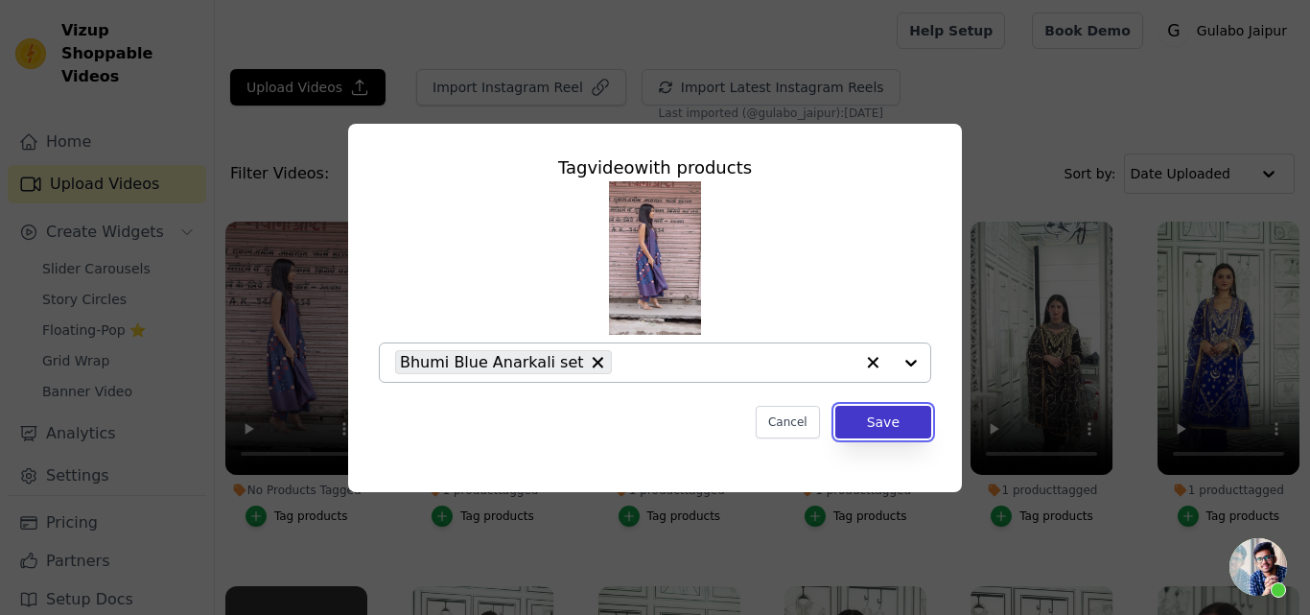
click at [887, 418] on button "Save" at bounding box center [883, 422] width 96 height 33
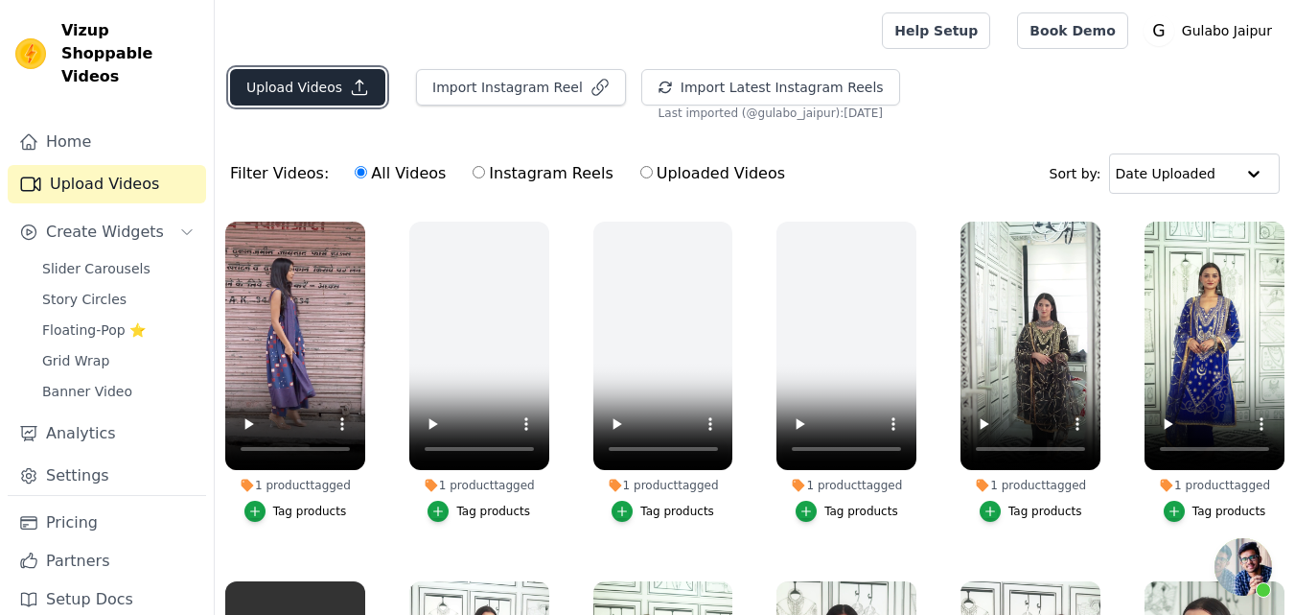
click at [284, 92] on button "Upload Videos" at bounding box center [307, 87] width 155 height 36
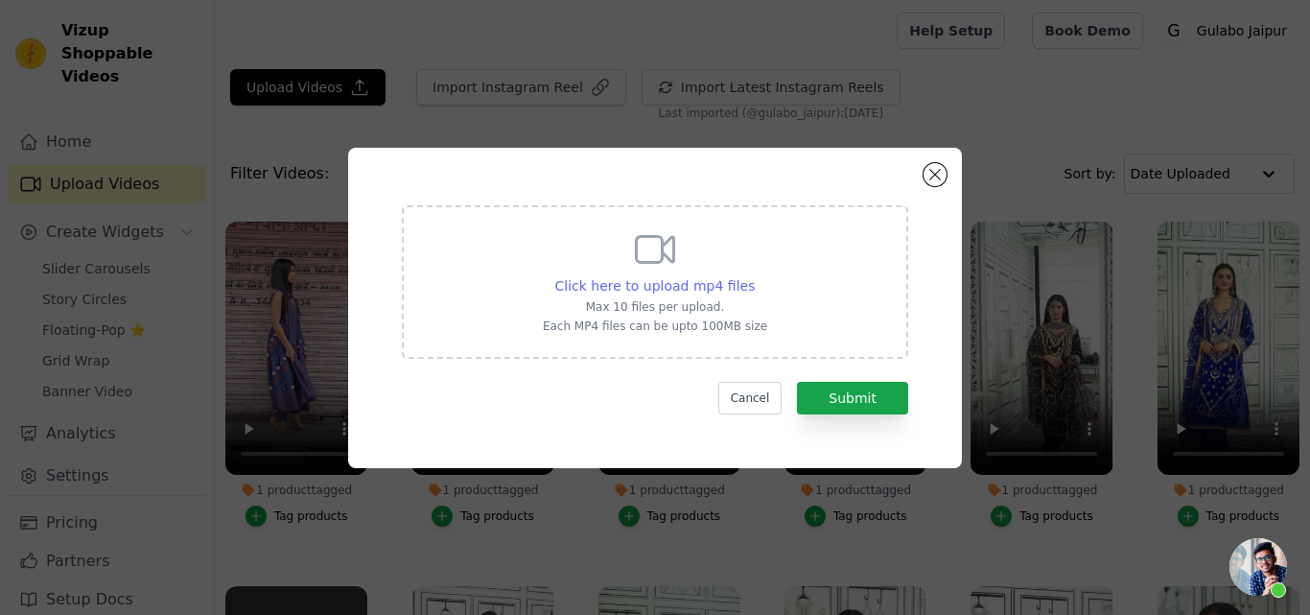
click at [628, 282] on span "Click here to upload mp4 files" at bounding box center [655, 285] width 200 height 15
click at [754, 276] on input "Click here to upload mp4 files Max 10 files per upload. Each MP4 files can be u…" at bounding box center [754, 275] width 1 height 1
type input "C:\fakepath\whatmore-event-213141.mp4"
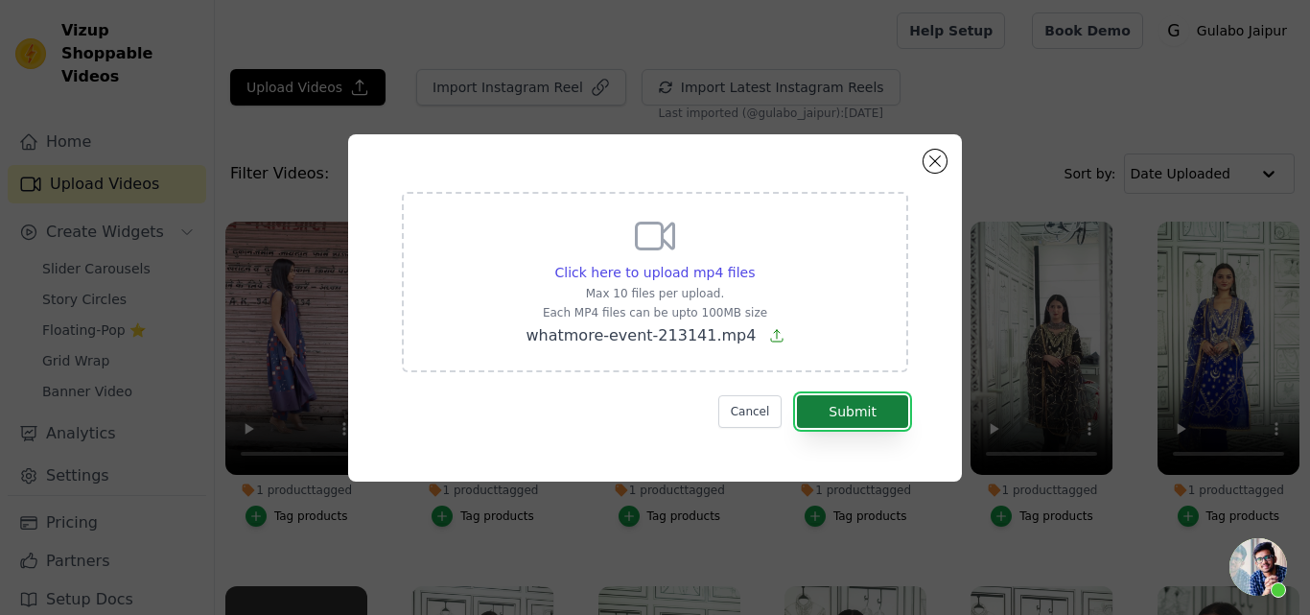
click at [858, 419] on button "Submit" at bounding box center [852, 411] width 111 height 33
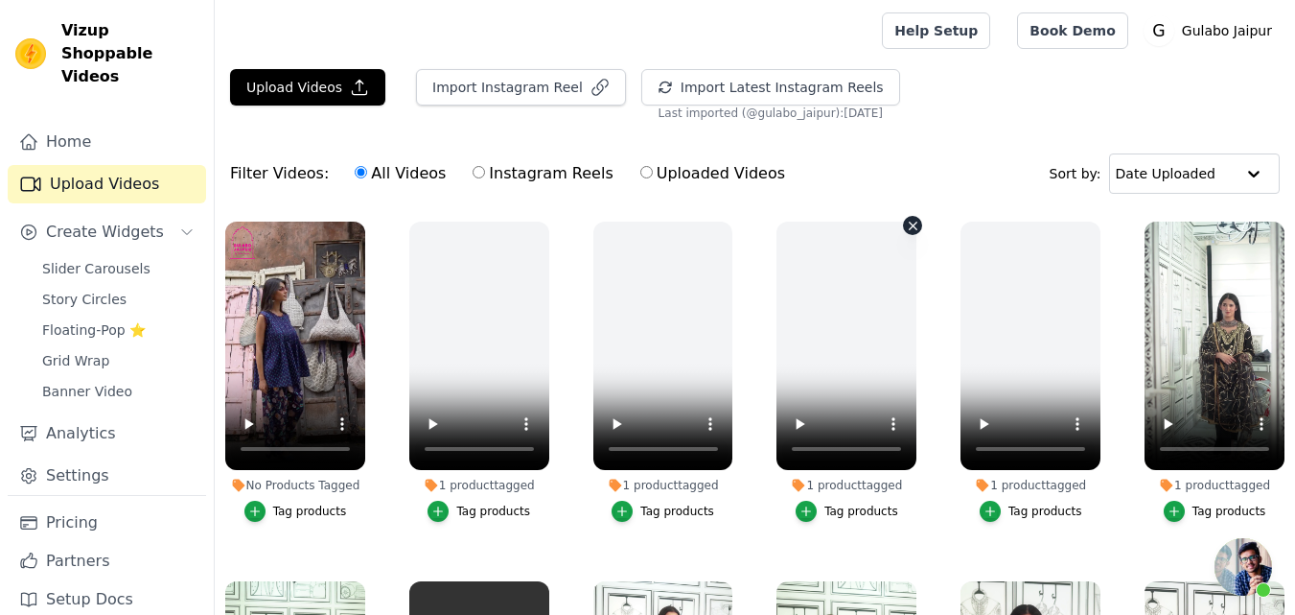
scroll to position [167, 0]
click at [300, 507] on div "Tag products" at bounding box center [310, 510] width 74 height 15
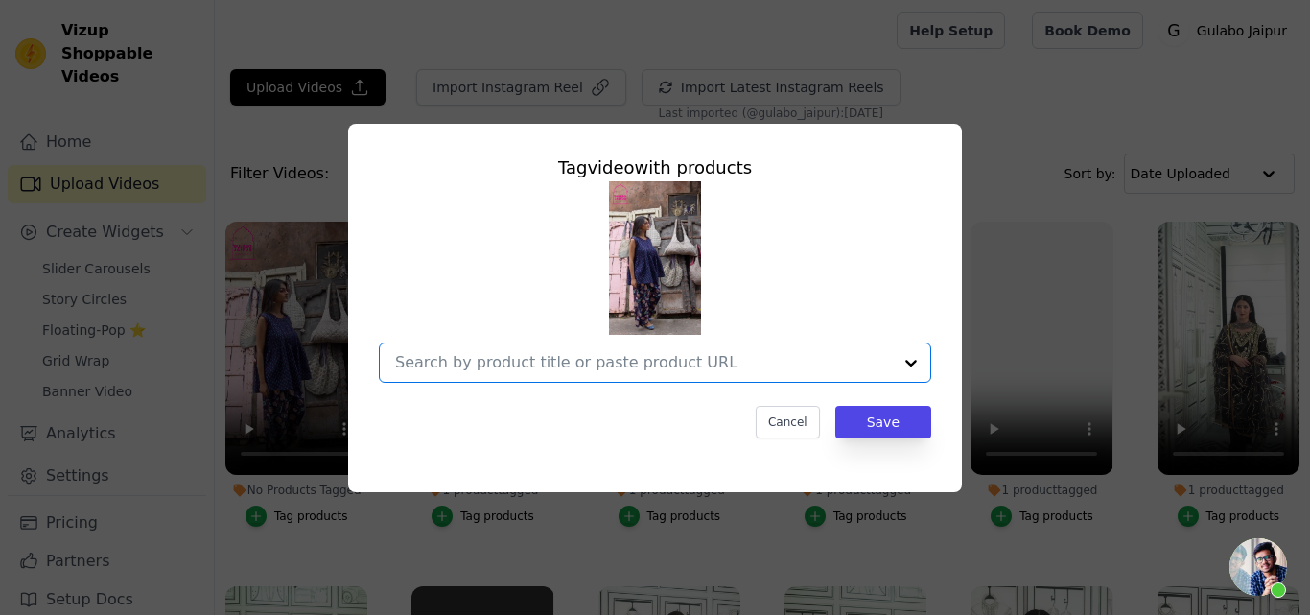
click at [443, 359] on input "No Products Tagged Tag video with products Option undefined, selected. Select i…" at bounding box center [643, 362] width 497 height 18
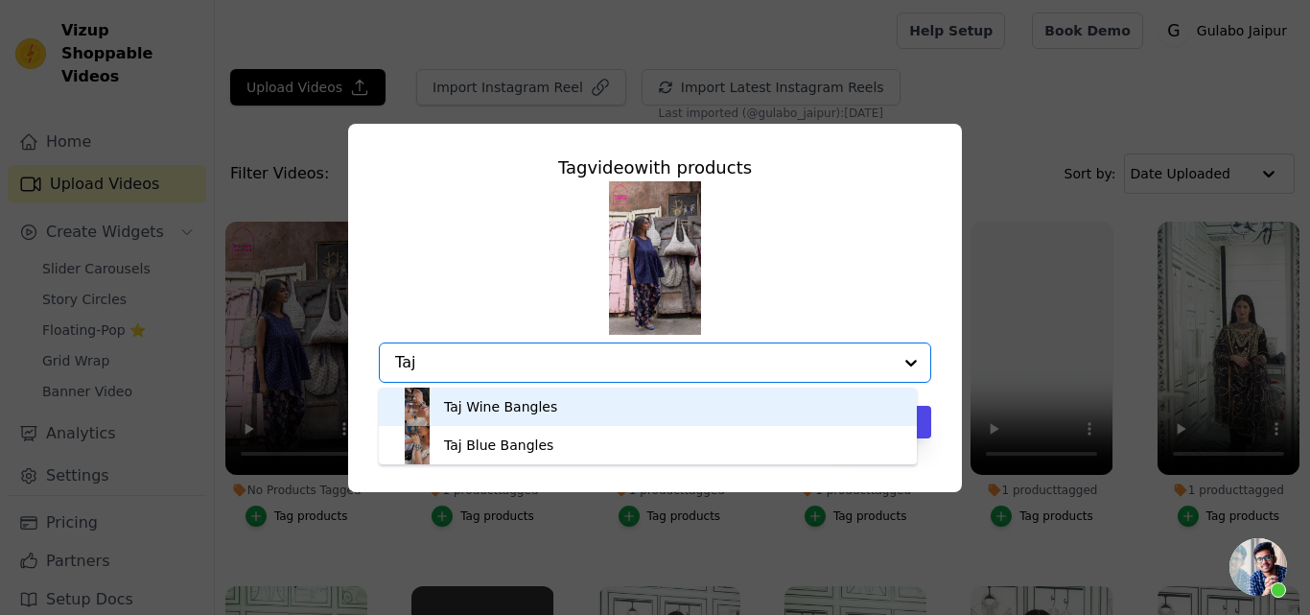
type input "Taj"
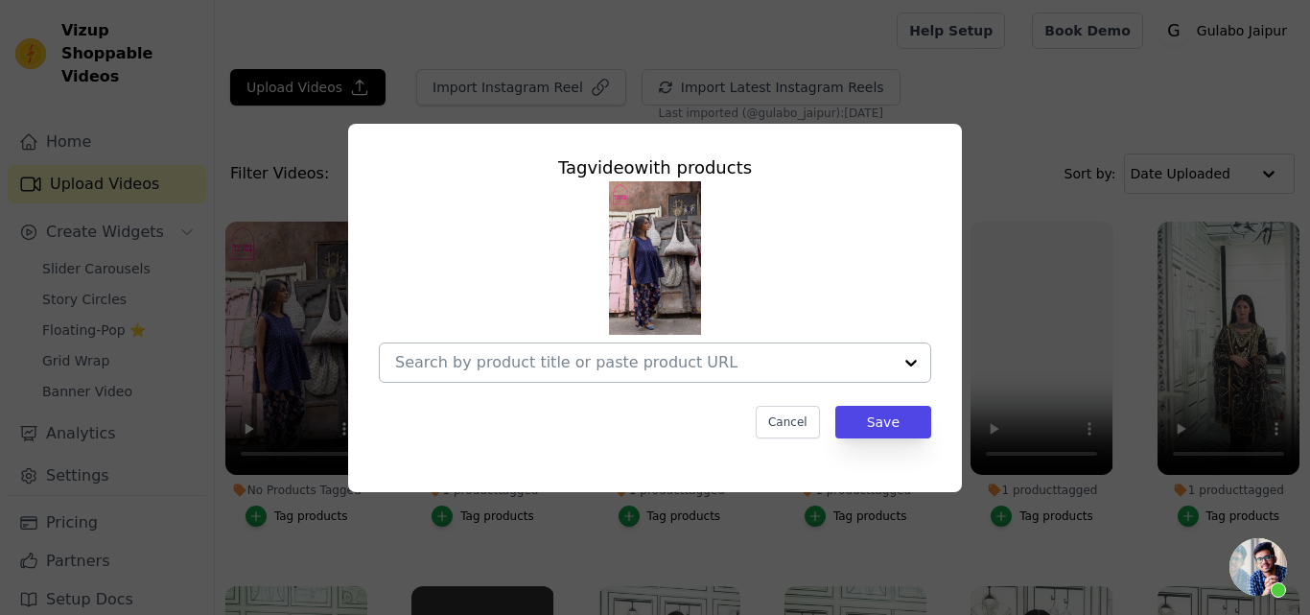
click at [446, 364] on input "No Products Tagged Tag video with products Cancel Save Tag products" at bounding box center [643, 362] width 497 height 18
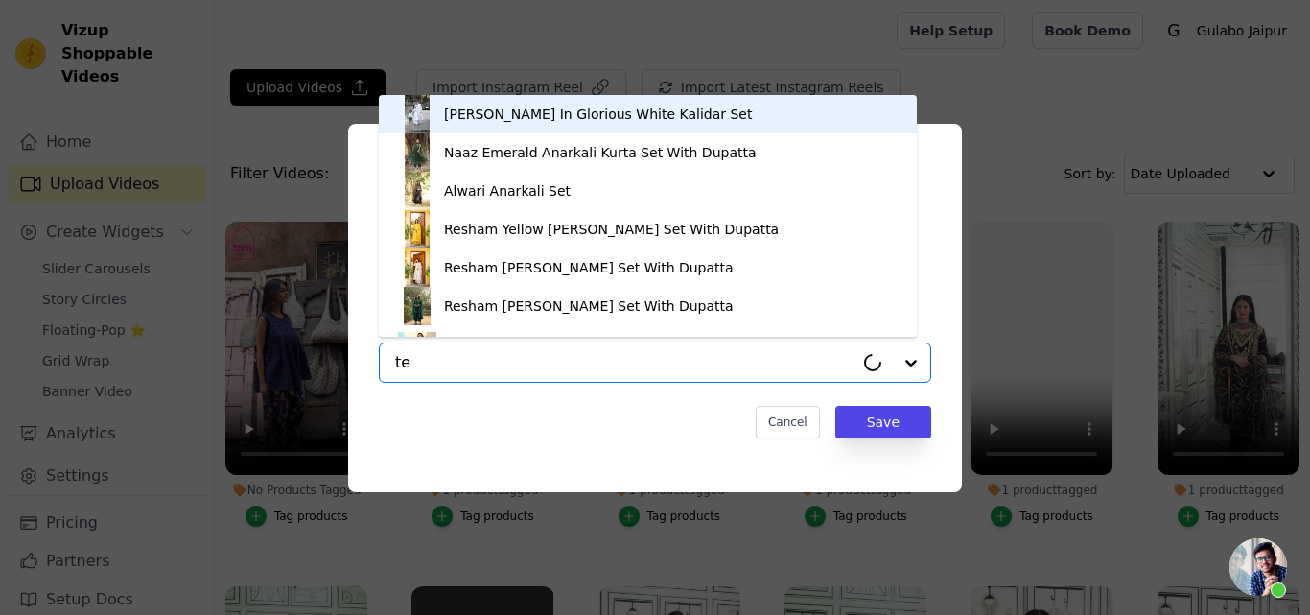
type input "tej"
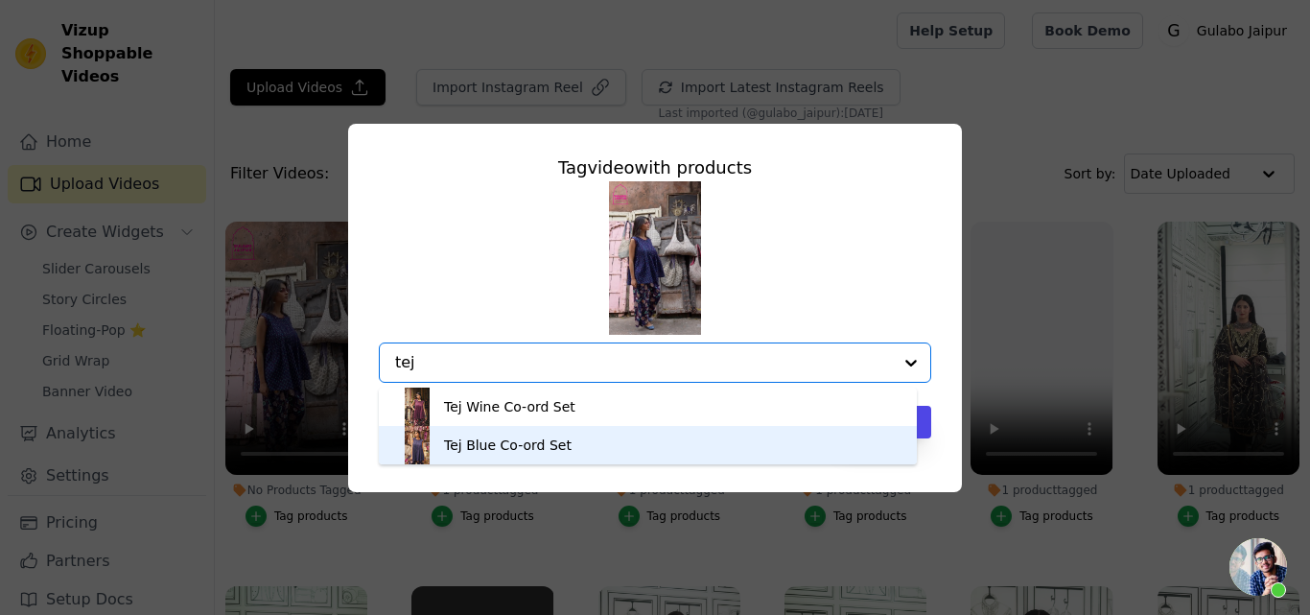
click at [503, 439] on div "Tej Blue Co-ord Set" at bounding box center [508, 444] width 128 height 19
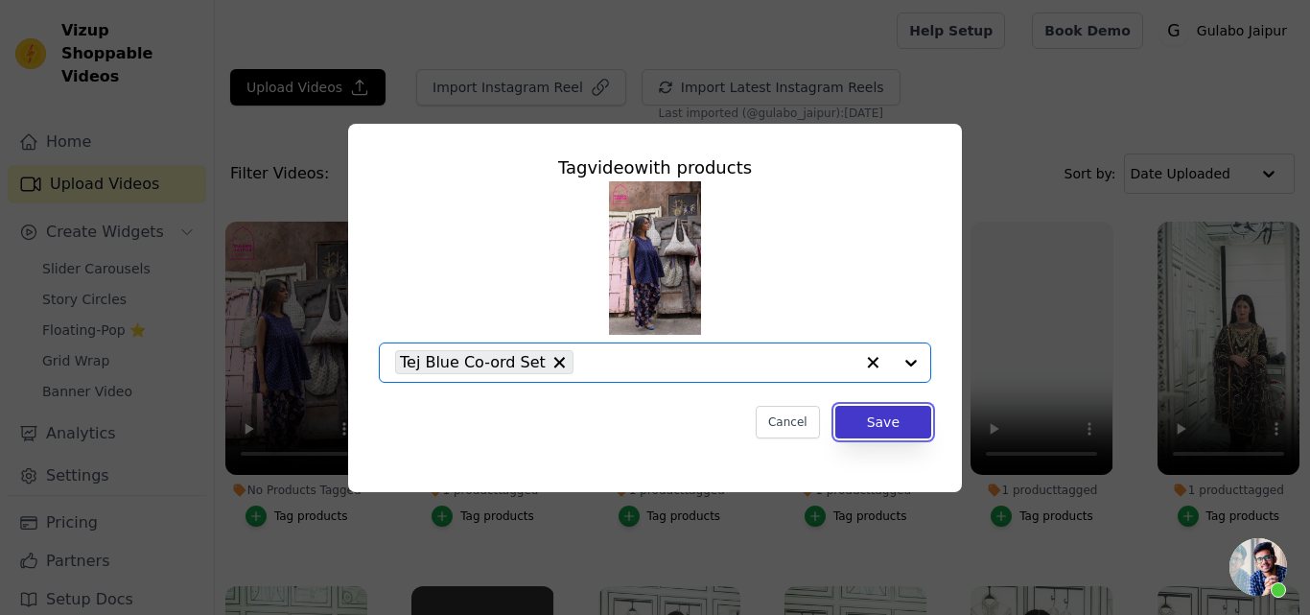
click at [860, 430] on button "Save" at bounding box center [883, 422] width 96 height 33
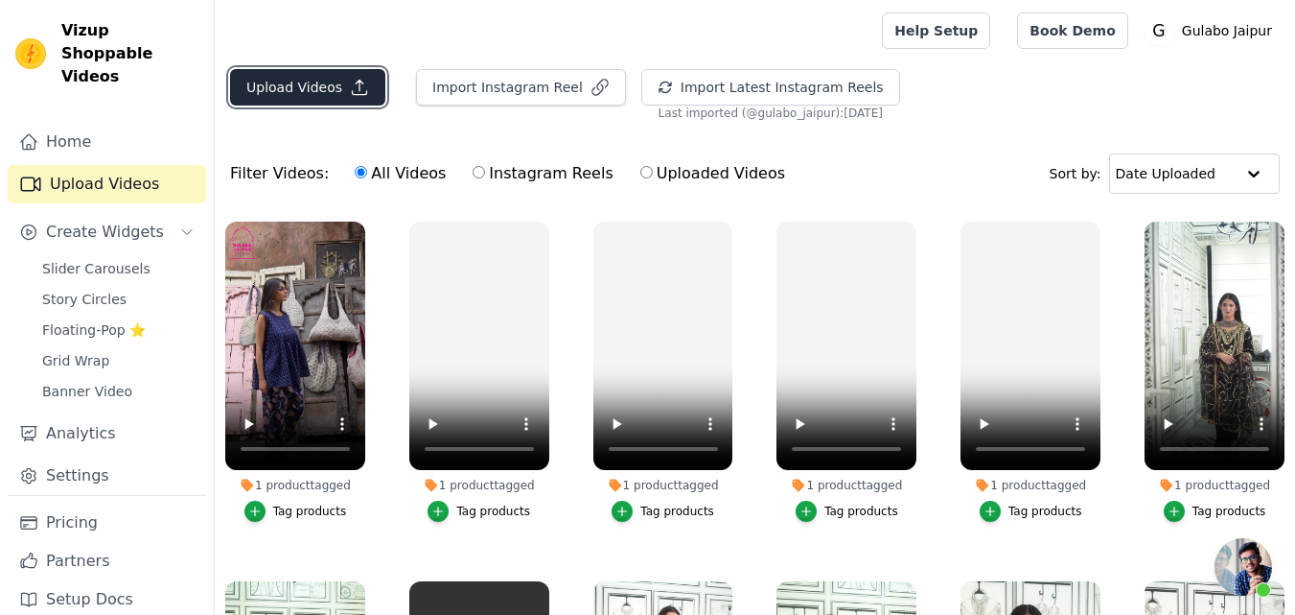
click at [263, 74] on button "Upload Videos" at bounding box center [307, 87] width 155 height 36
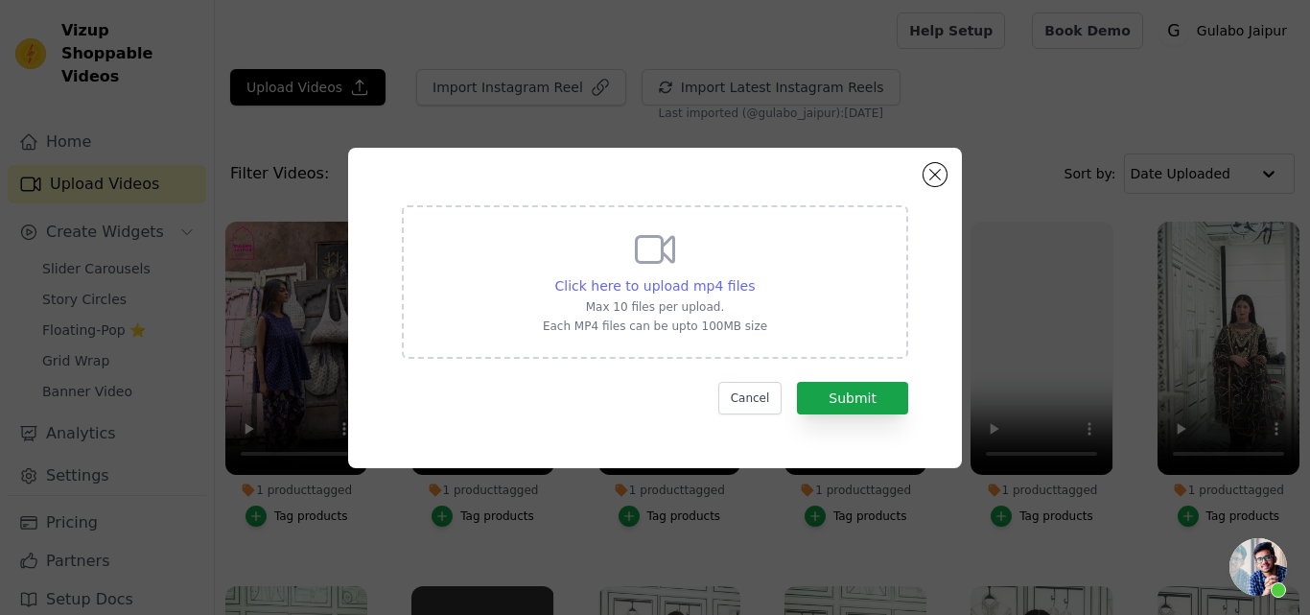
click at [654, 281] on span "Click here to upload mp4 files" at bounding box center [655, 285] width 200 height 15
click at [754, 276] on input "Click here to upload mp4 files Max 10 files per upload. Each MP4 files can be u…" at bounding box center [754, 275] width 1 height 1
type input "C:\fakepath\whatmore-event-100884.mp4"
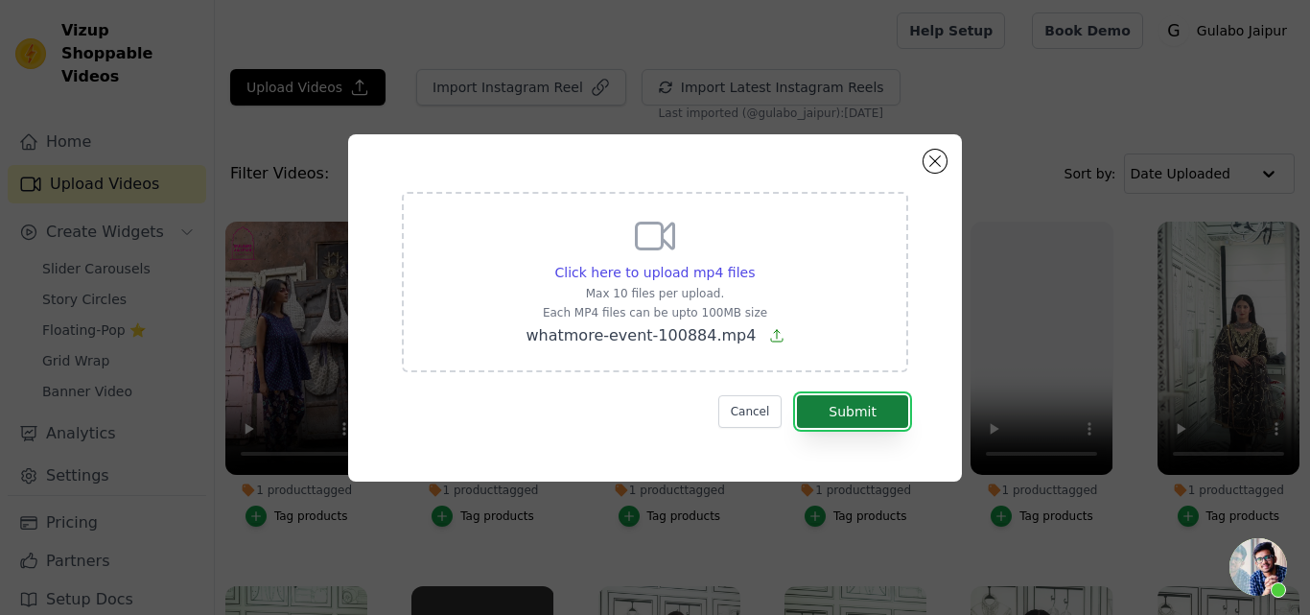
click at [856, 407] on button "Submit" at bounding box center [852, 411] width 111 height 33
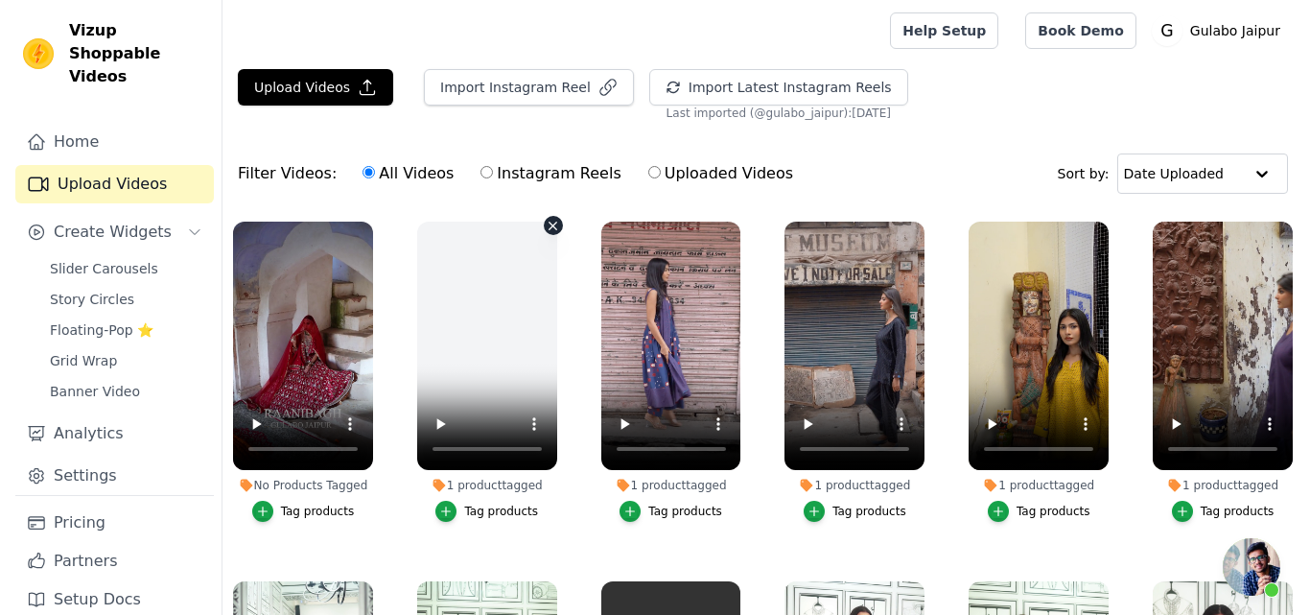
scroll to position [167, 0]
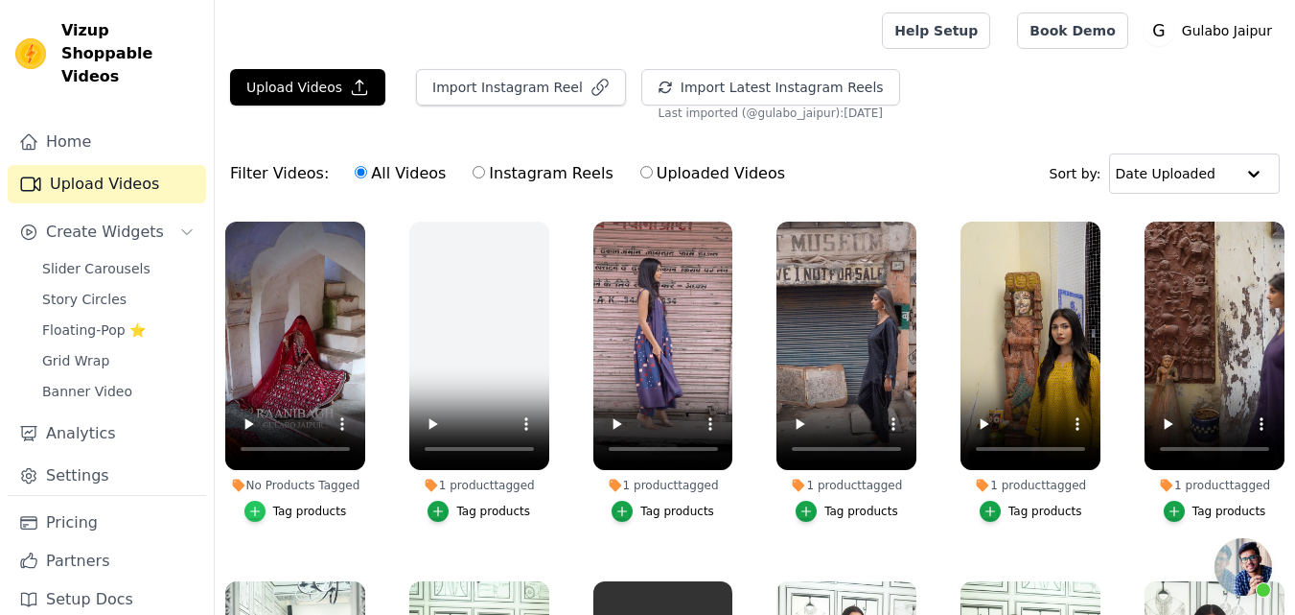
click at [265, 503] on div "button" at bounding box center [254, 511] width 21 height 21
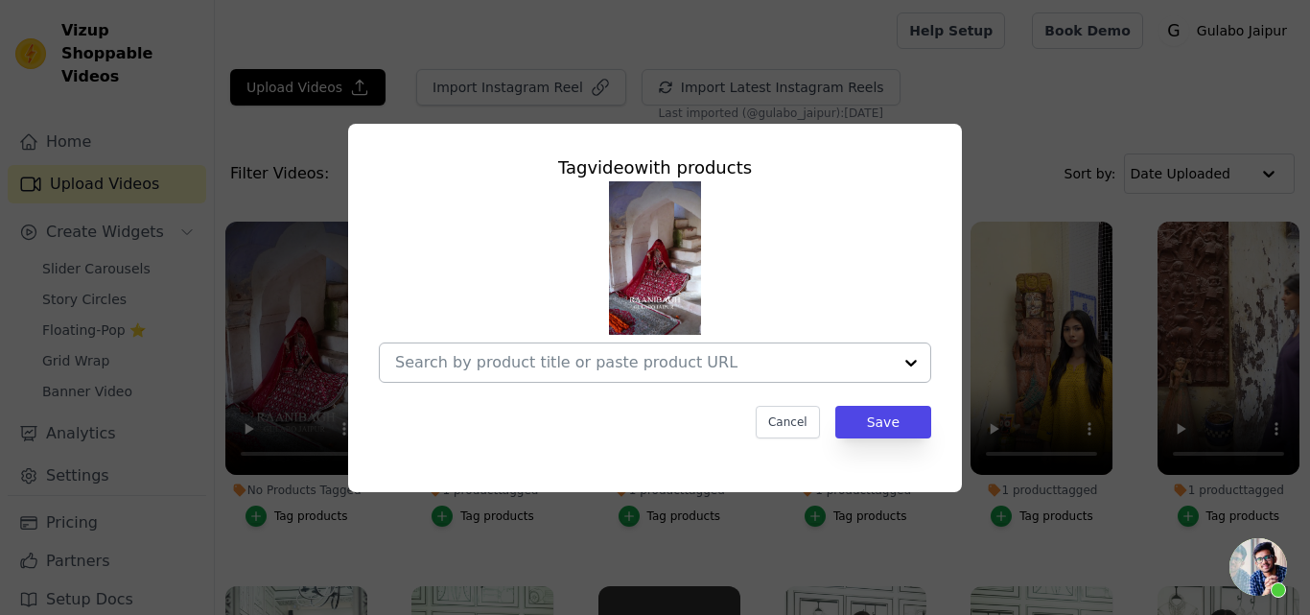
click at [457, 373] on div at bounding box center [643, 362] width 497 height 38
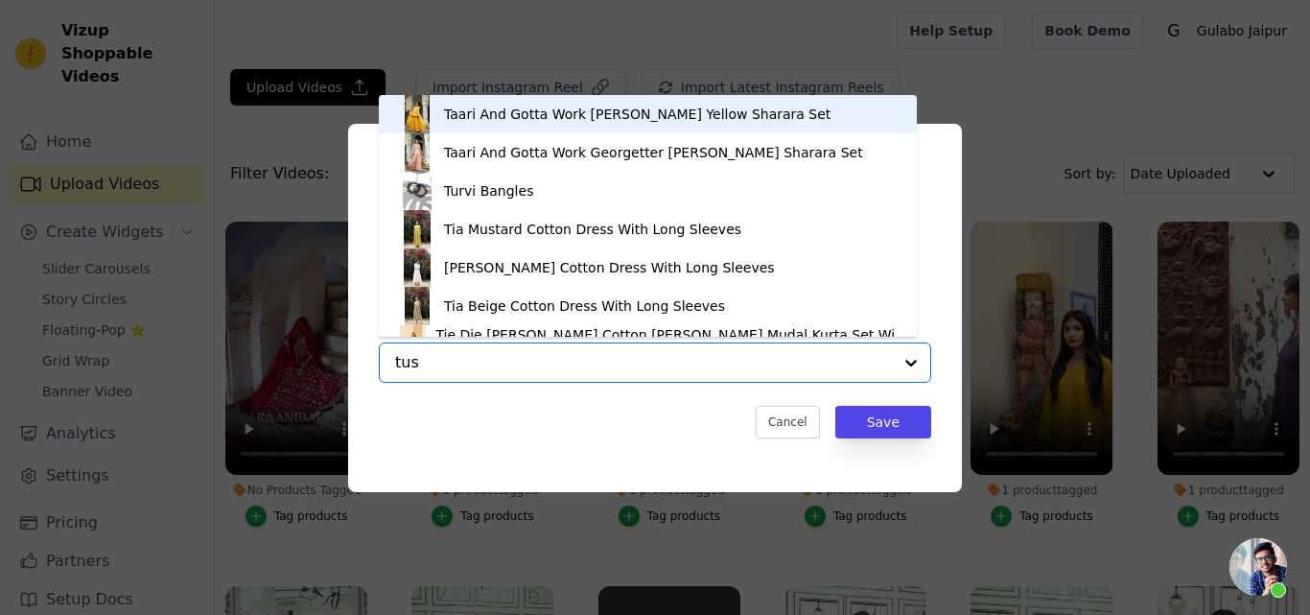
type input "tuss"
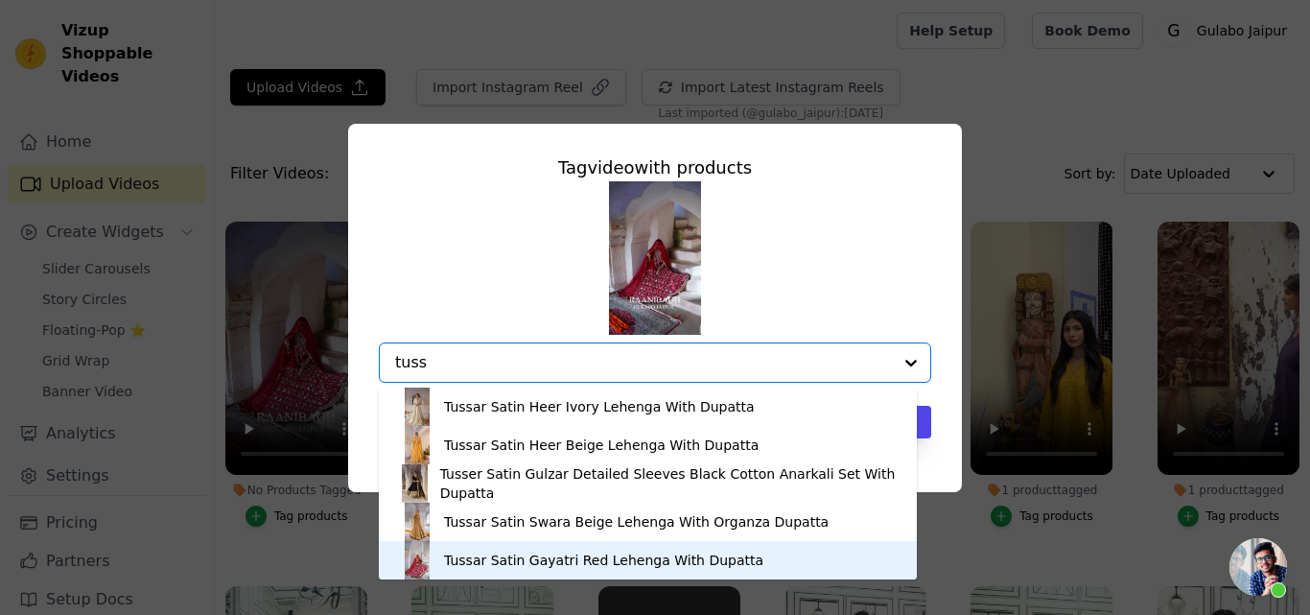
click at [475, 559] on div "Tussar Satin Gayatri Red Lehenga With Dupatta" at bounding box center [603, 559] width 319 height 19
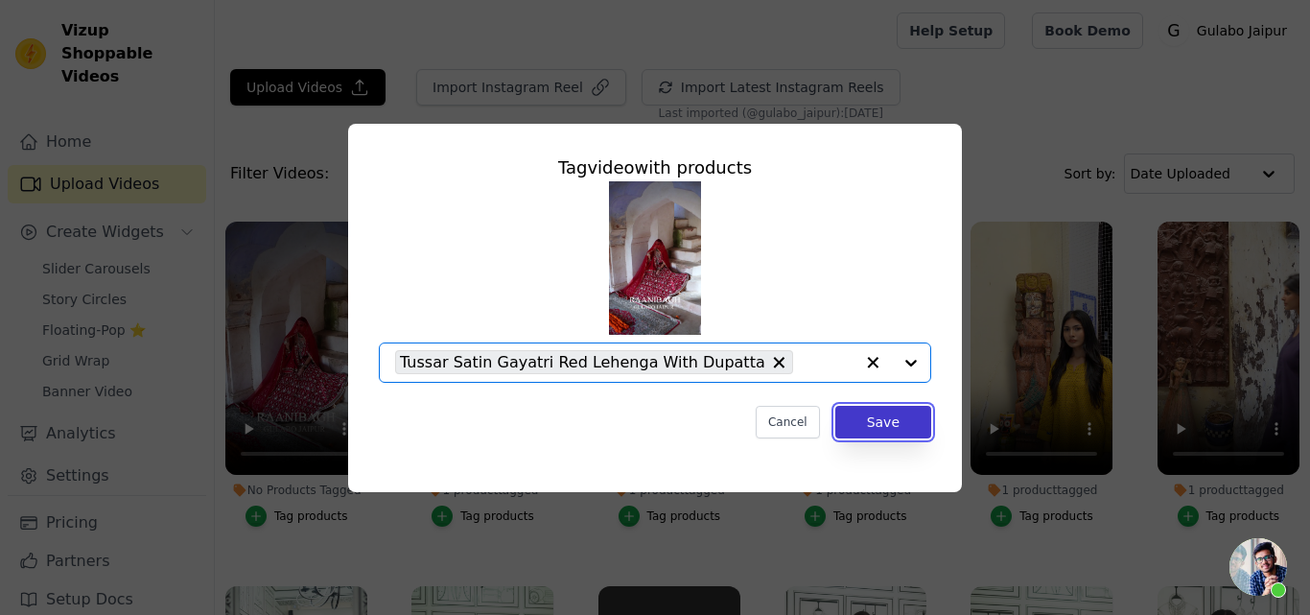
click at [894, 411] on button "Save" at bounding box center [883, 422] width 96 height 33
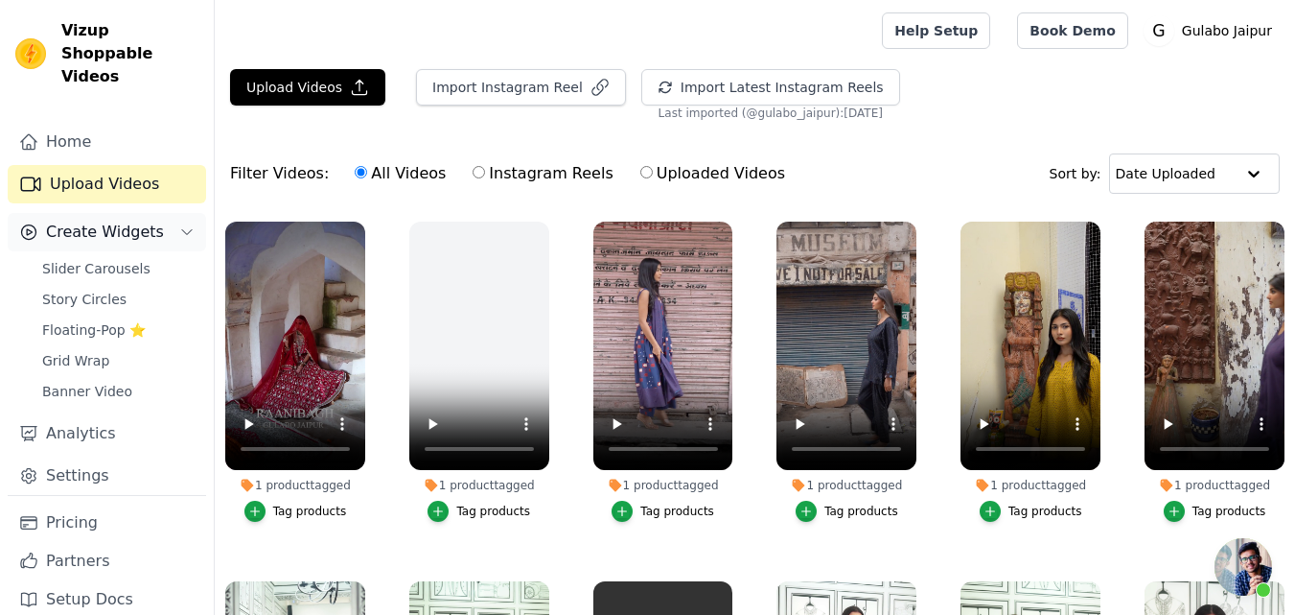
click at [44, 221] on div "Create Widgets" at bounding box center [91, 232] width 145 height 23
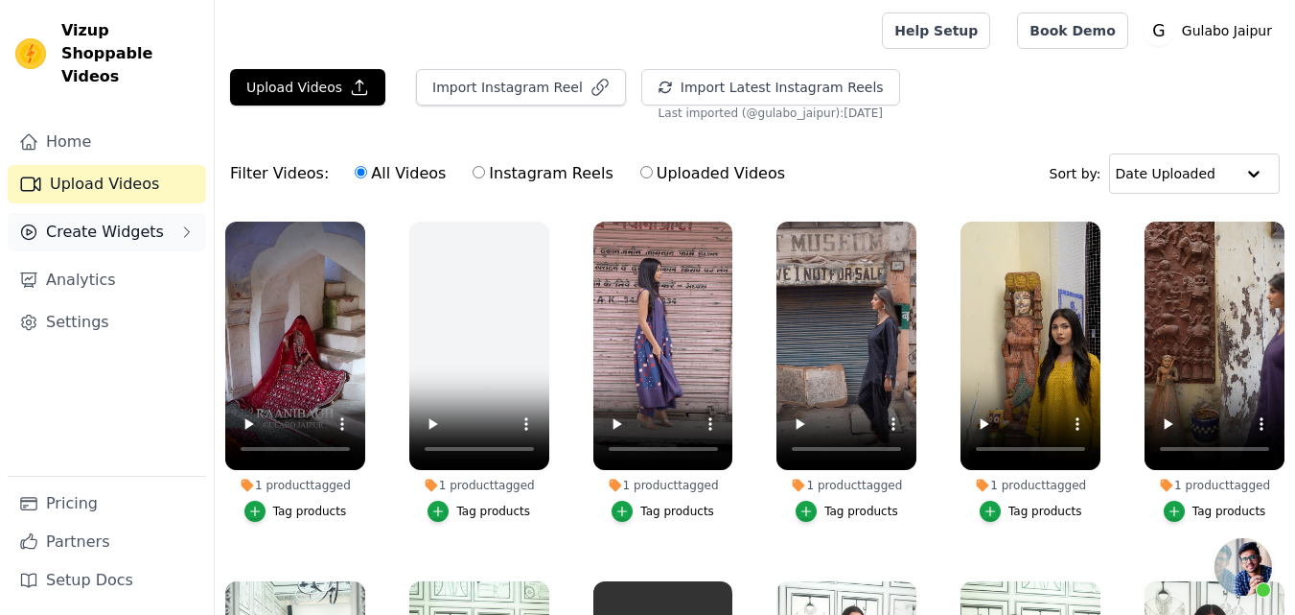
click at [98, 221] on span "Create Widgets" at bounding box center [105, 232] width 118 height 23
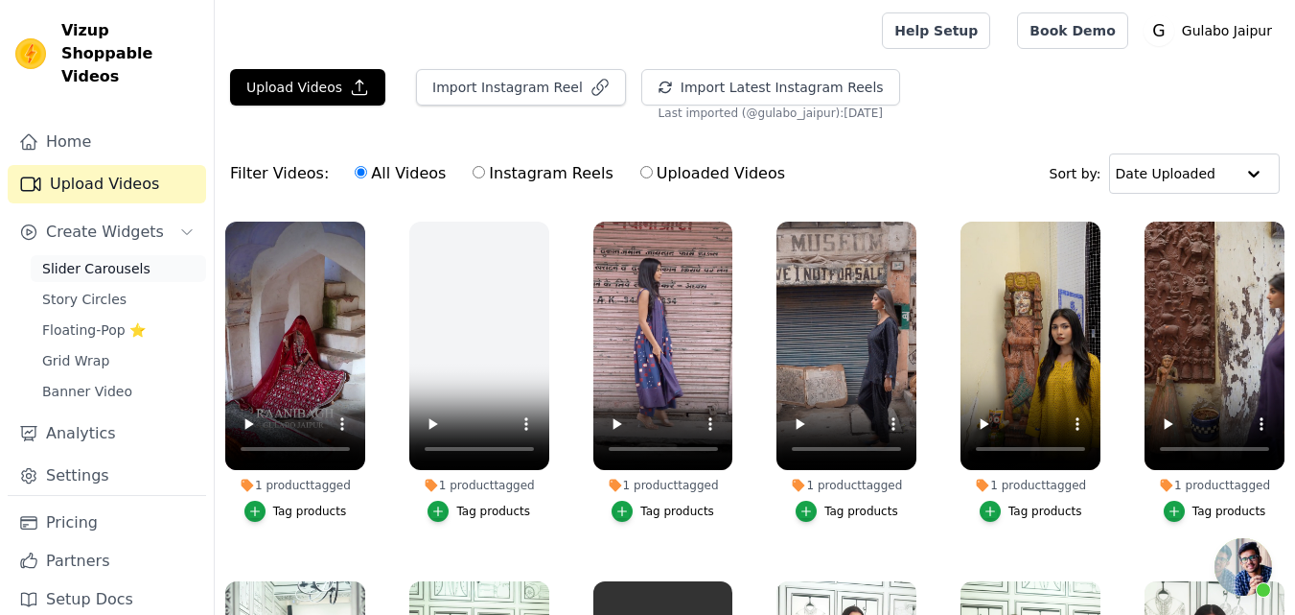
click at [51, 259] on span "Slider Carousels" at bounding box center [96, 268] width 108 height 19
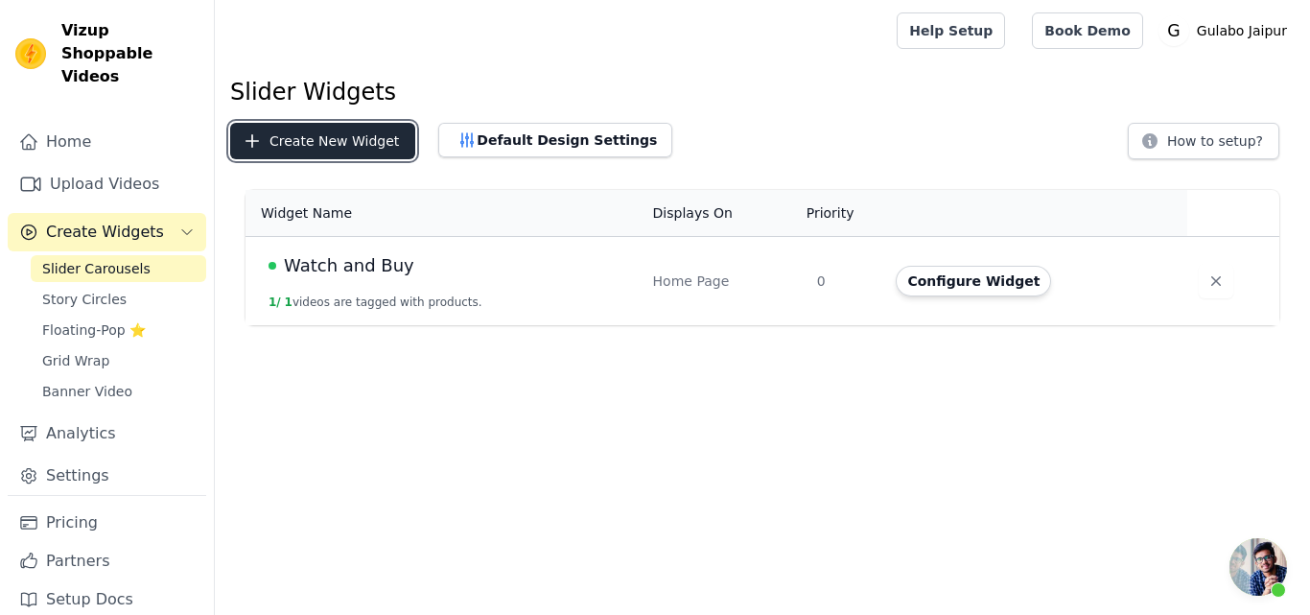
click at [284, 140] on button "Create New Widget" at bounding box center [322, 141] width 185 height 36
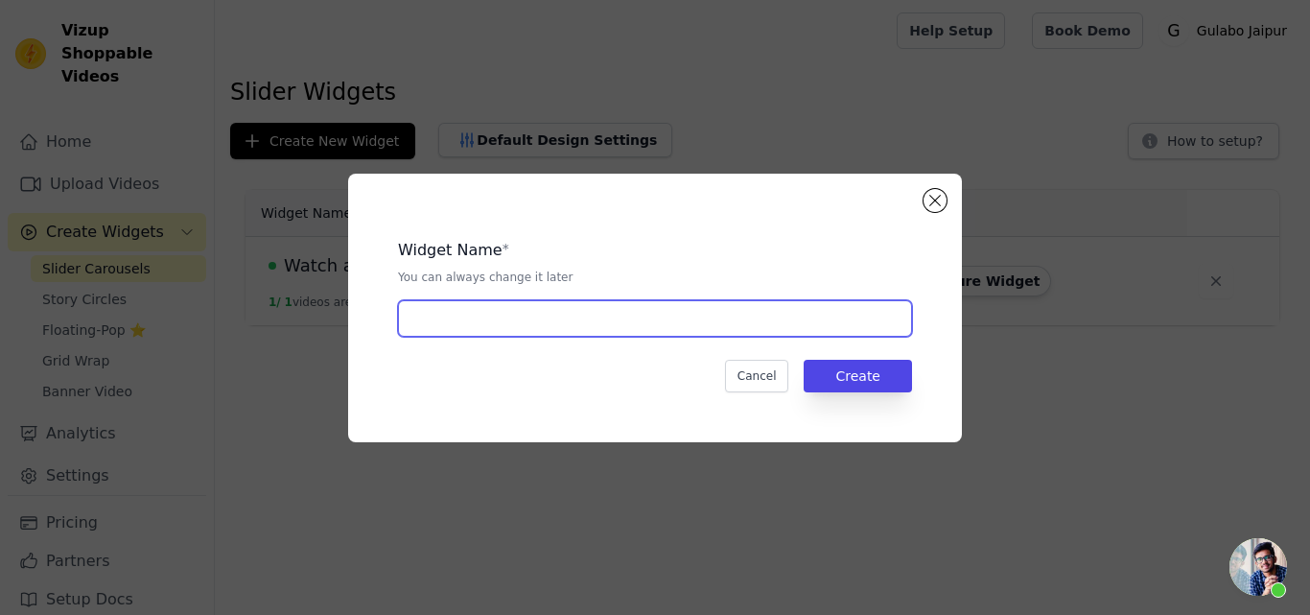
click at [434, 321] on input "text" at bounding box center [655, 318] width 514 height 36
type input "Instagram"
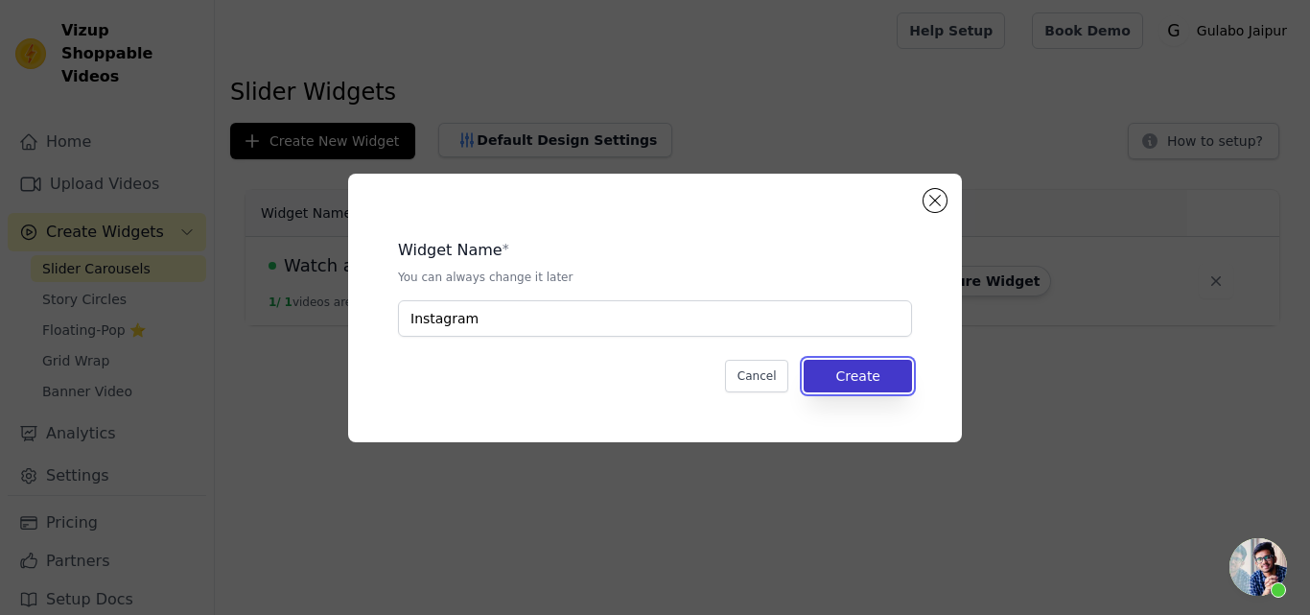
click at [866, 368] on button "Create" at bounding box center [857, 376] width 108 height 33
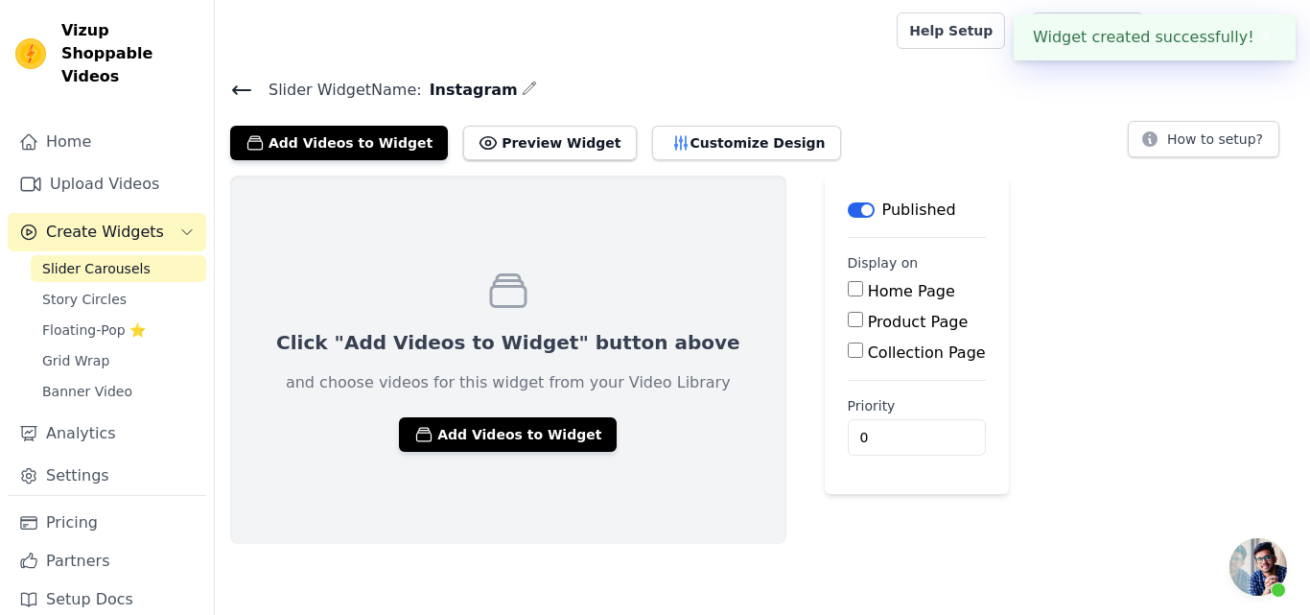
click at [848, 284] on input "Home Page" at bounding box center [855, 288] width 15 height 15
checkbox input "true"
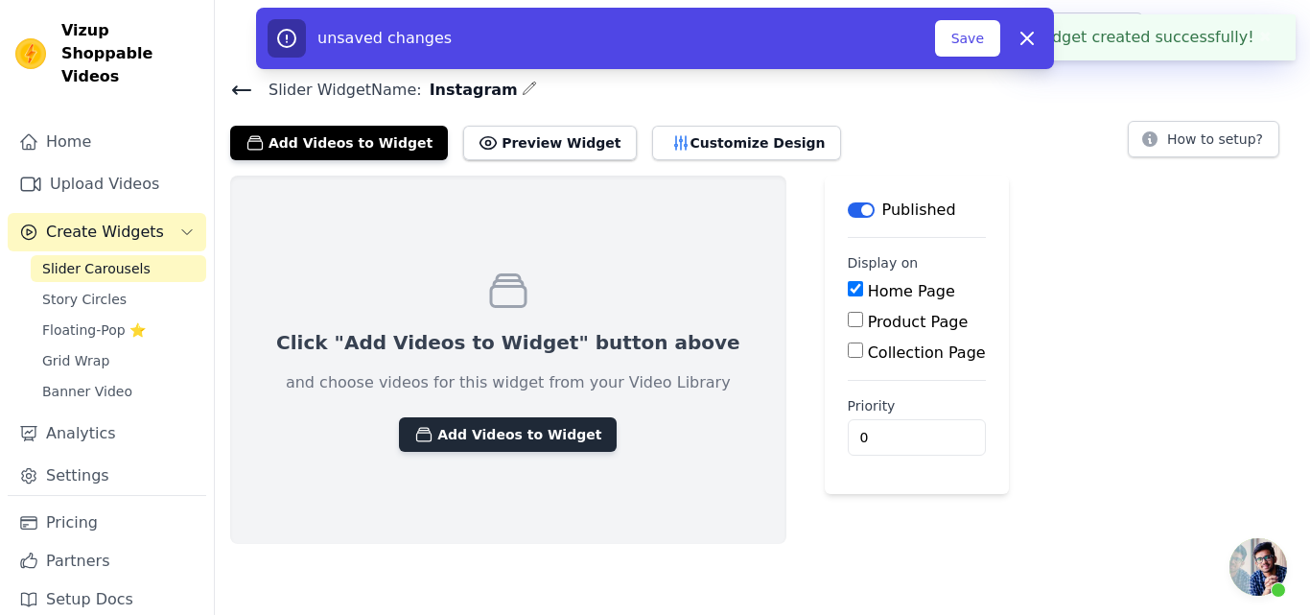
click at [454, 433] on button "Add Videos to Widget" at bounding box center [508, 434] width 218 height 35
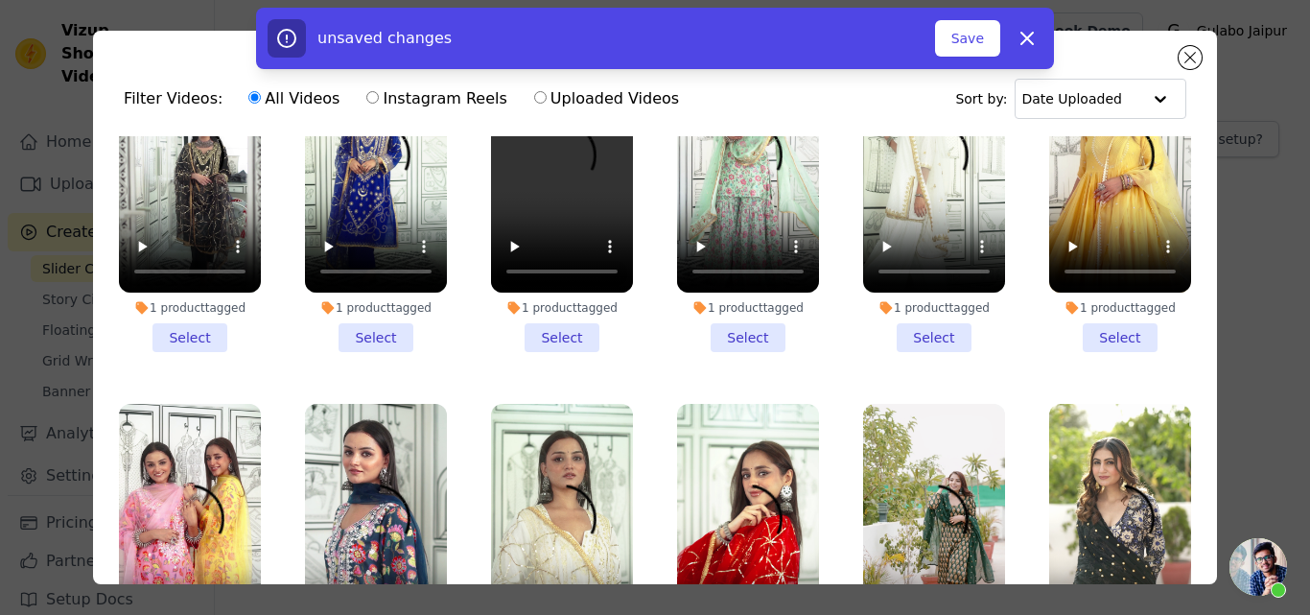
scroll to position [192, 0]
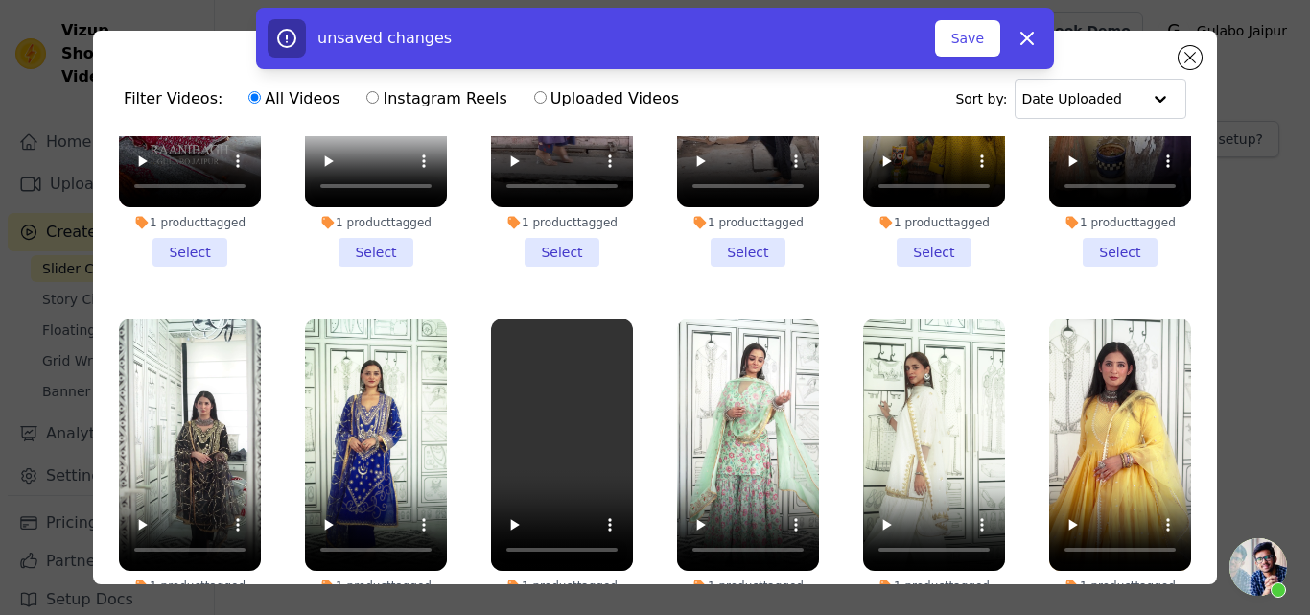
click at [381, 99] on label "Instagram Reels" at bounding box center [436, 98] width 142 height 25
click at [379, 99] on input "Instagram Reels" at bounding box center [372, 97] width 12 height 12
radio input "true"
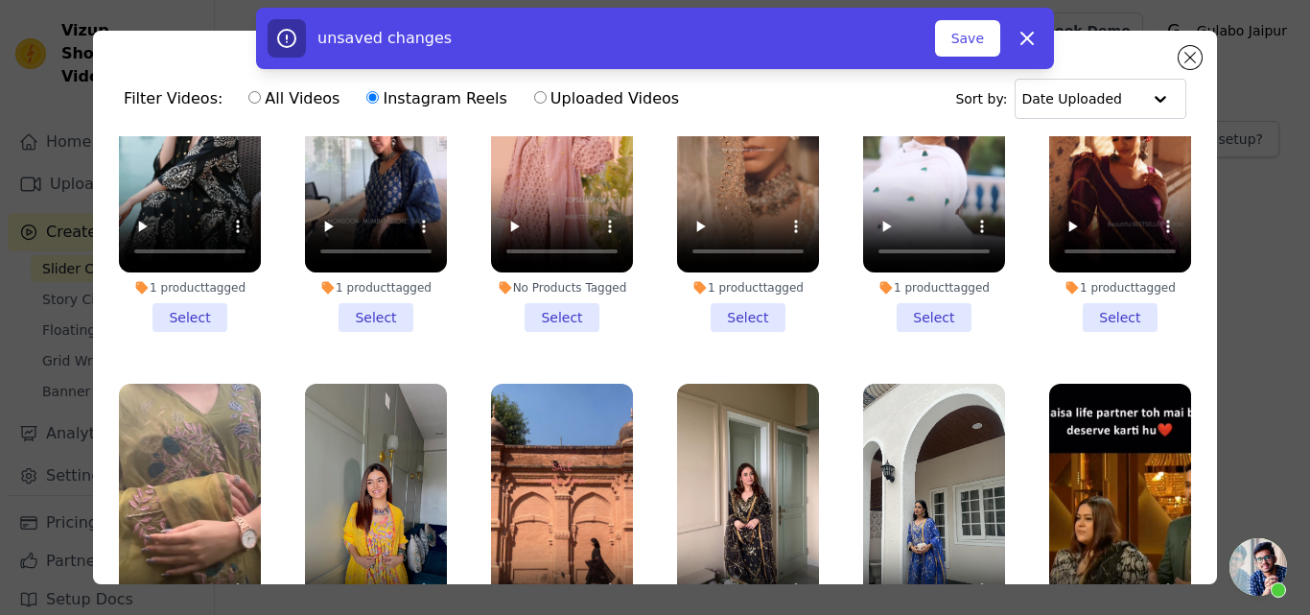
scroll to position [0, 0]
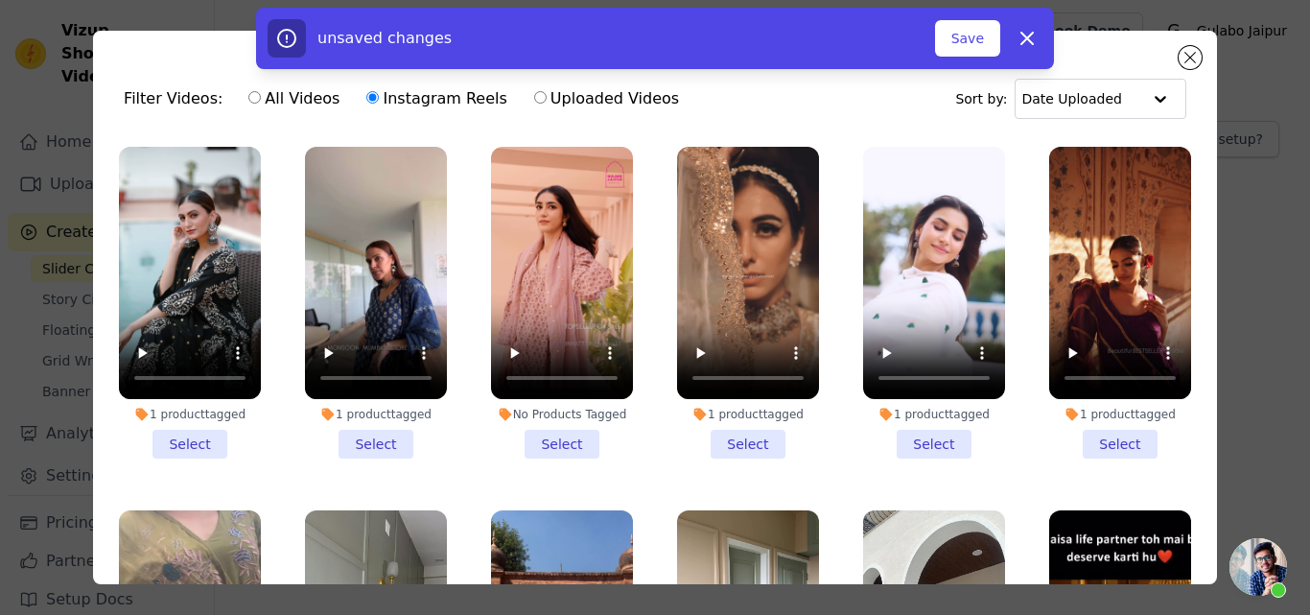
click at [198, 437] on li "1 product tagged Select" at bounding box center [190, 303] width 142 height 312
click at [0, 0] on input "1 product tagged Select" at bounding box center [0, 0] width 0 height 0
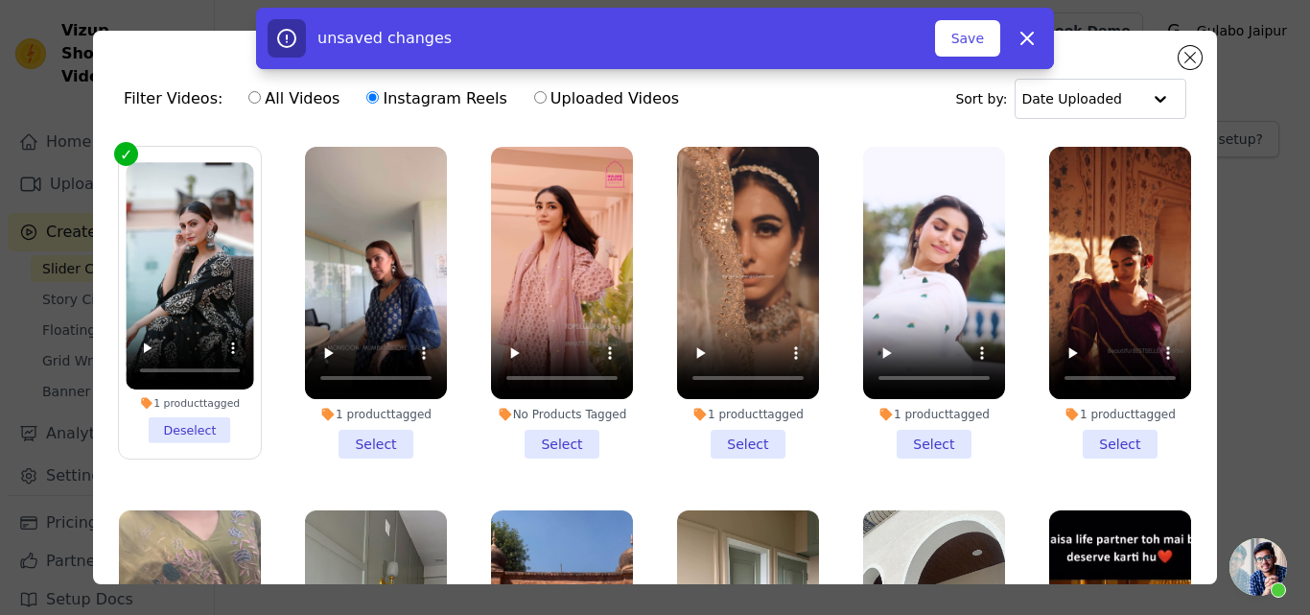
click at [376, 434] on li "1 product tagged Select" at bounding box center [376, 303] width 142 height 312
click at [0, 0] on input "1 product tagged Select" at bounding box center [0, 0] width 0 height 0
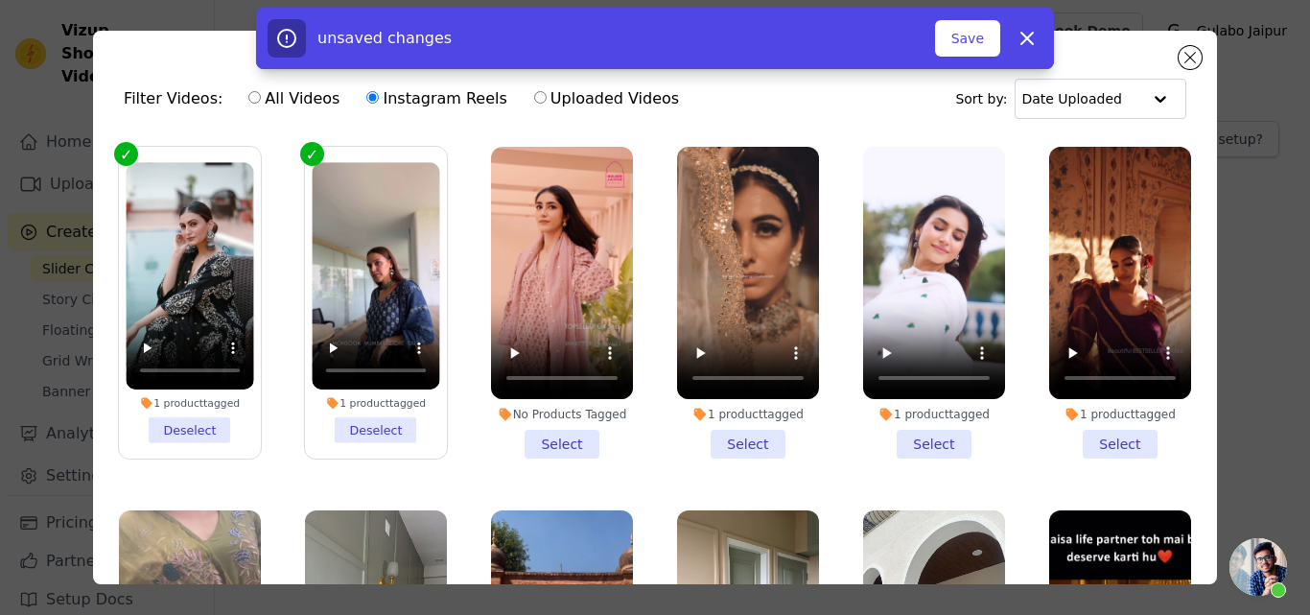
click at [578, 437] on li "No Products Tagged Select" at bounding box center [562, 303] width 142 height 312
click at [0, 0] on input "No Products Tagged Select" at bounding box center [0, 0] width 0 height 0
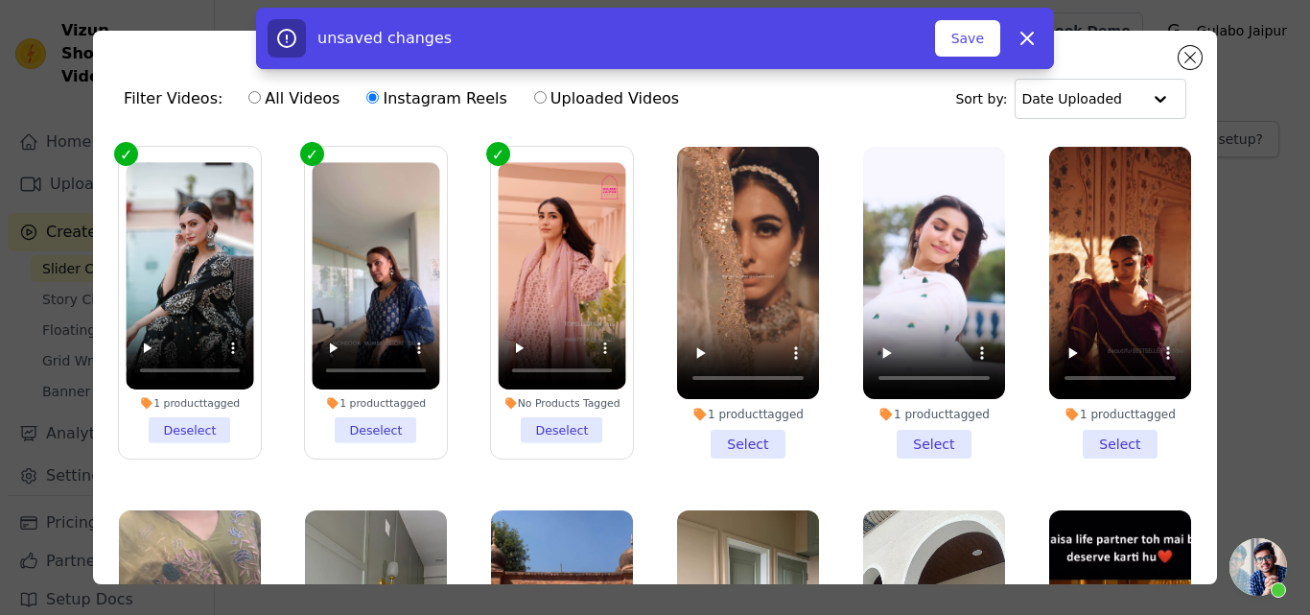
click at [729, 436] on li "1 product tagged Select" at bounding box center [748, 303] width 142 height 312
click at [0, 0] on input "1 product tagged Select" at bounding box center [0, 0] width 0 height 0
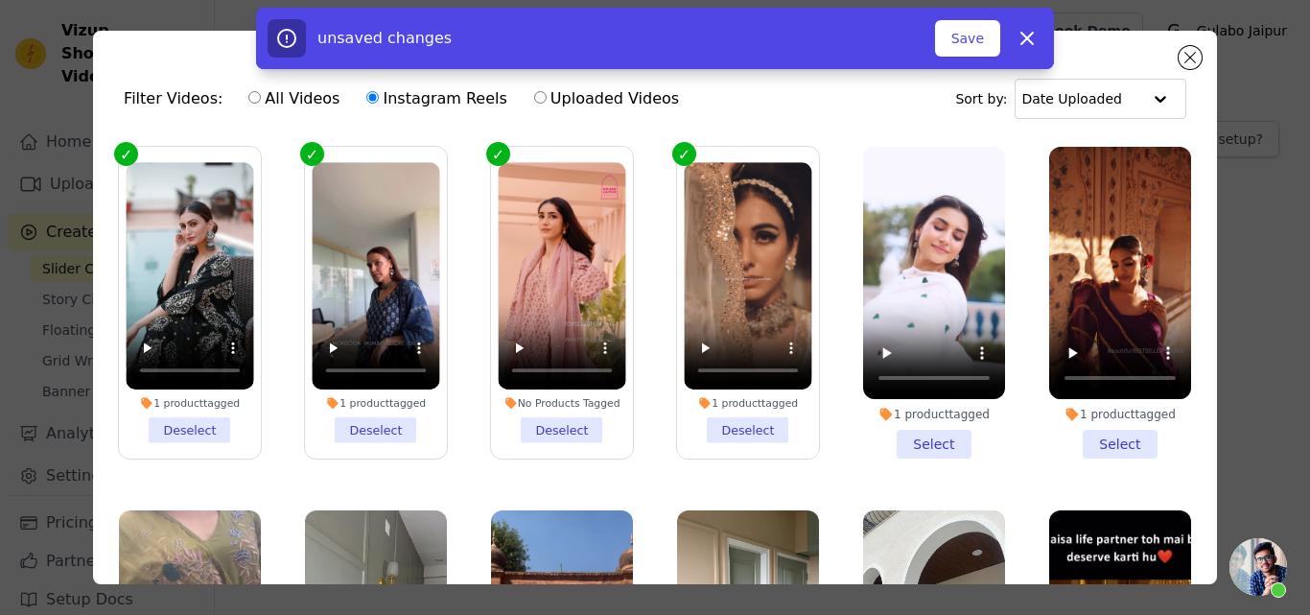
click at [914, 435] on li "1 product tagged Select" at bounding box center [934, 303] width 142 height 312
click at [0, 0] on input "1 product tagged Select" at bounding box center [0, 0] width 0 height 0
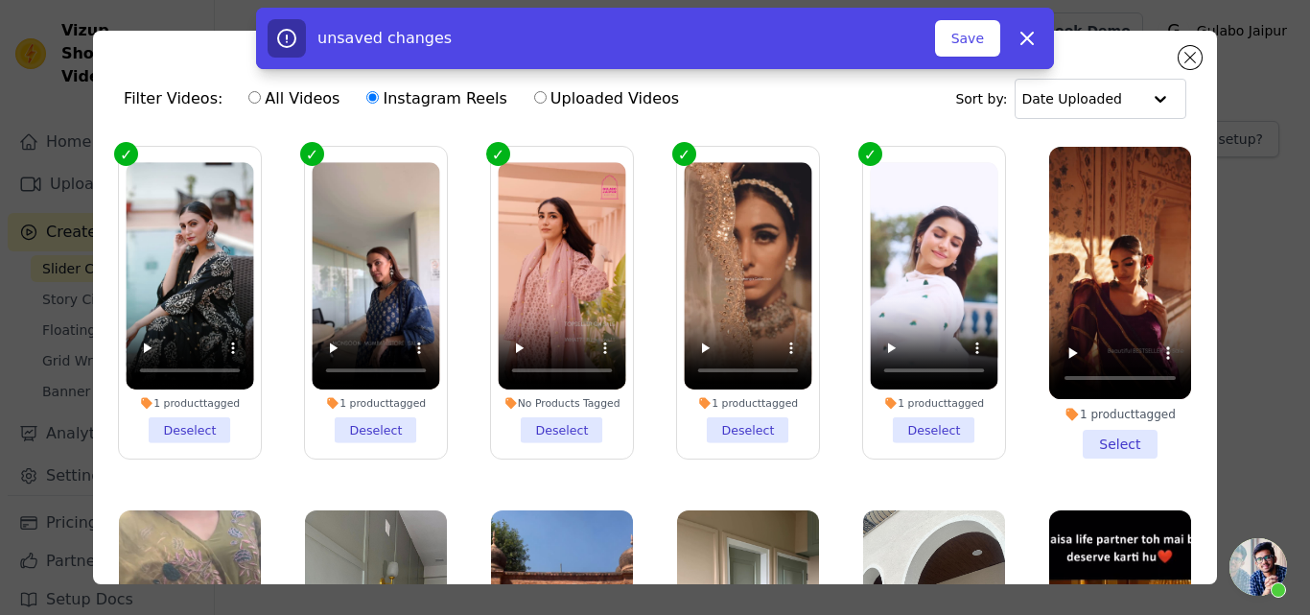
click at [1084, 431] on li "1 product tagged Select" at bounding box center [1120, 303] width 142 height 312
click at [0, 0] on input "1 product tagged Select" at bounding box center [0, 0] width 0 height 0
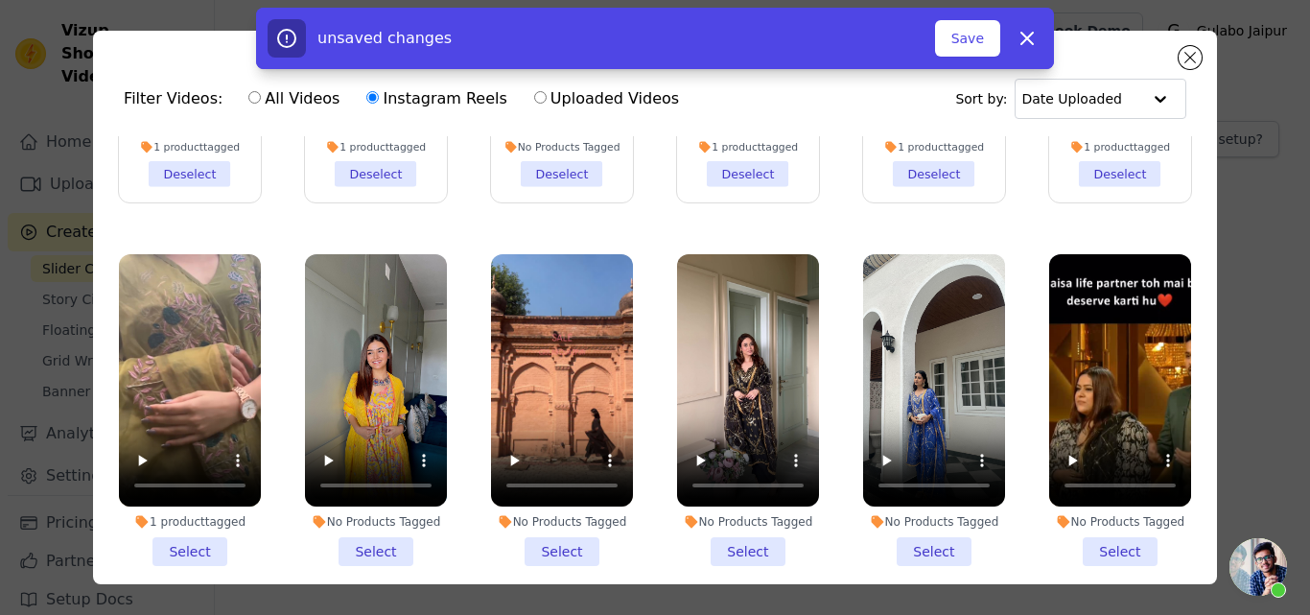
scroll to position [288, 0]
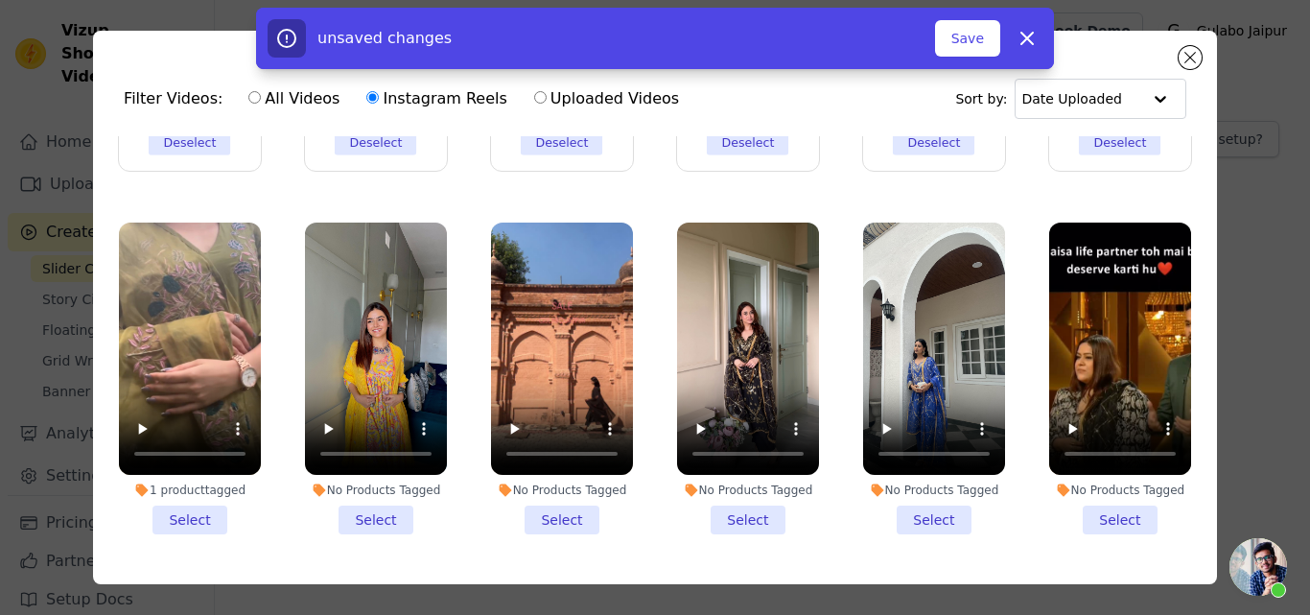
click at [205, 507] on li "1 product tagged Select" at bounding box center [190, 378] width 142 height 312
click at [0, 0] on input "1 product tagged Select" at bounding box center [0, 0] width 0 height 0
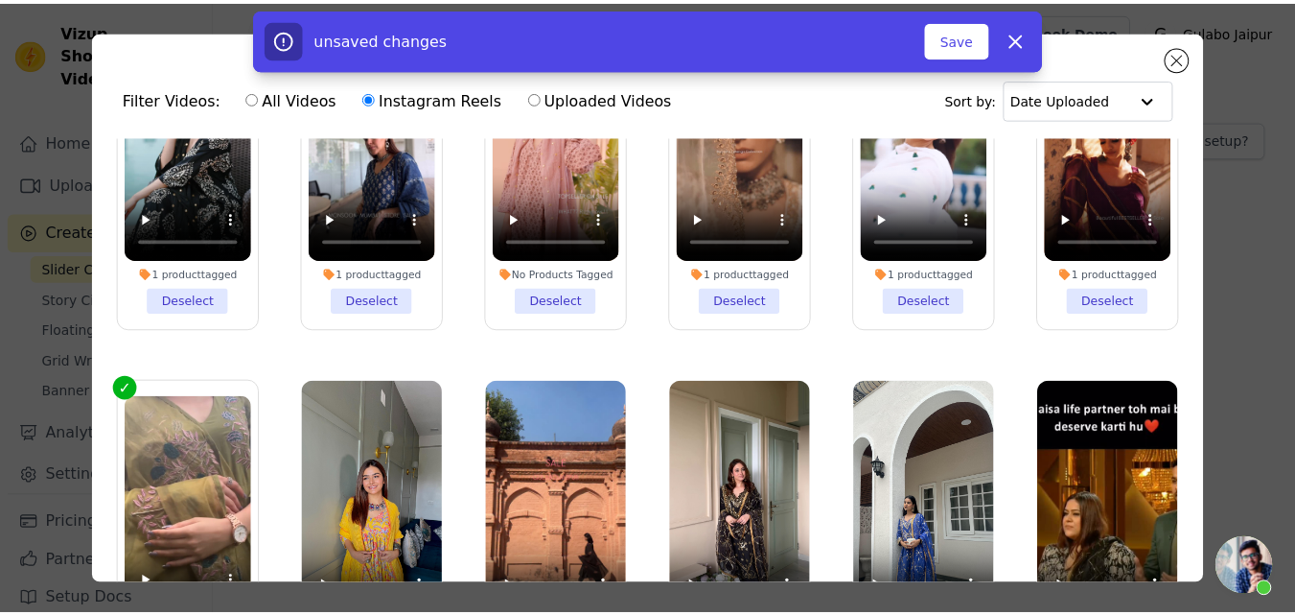
scroll to position [0, 0]
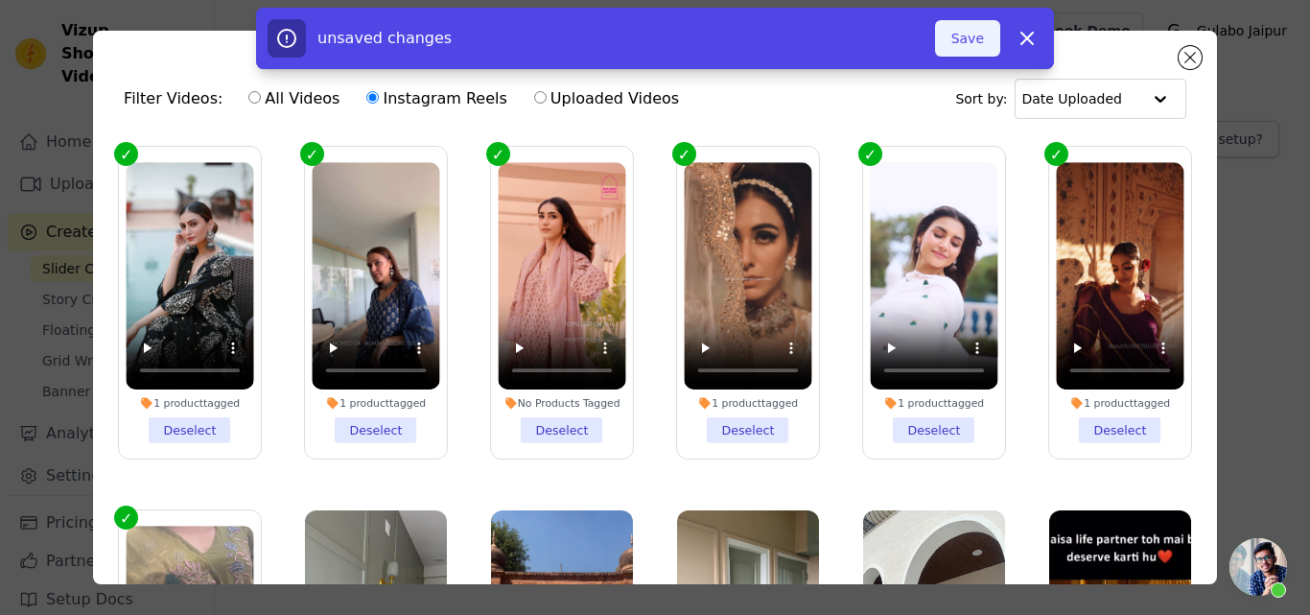
click at [969, 36] on button "Save" at bounding box center [967, 38] width 65 height 36
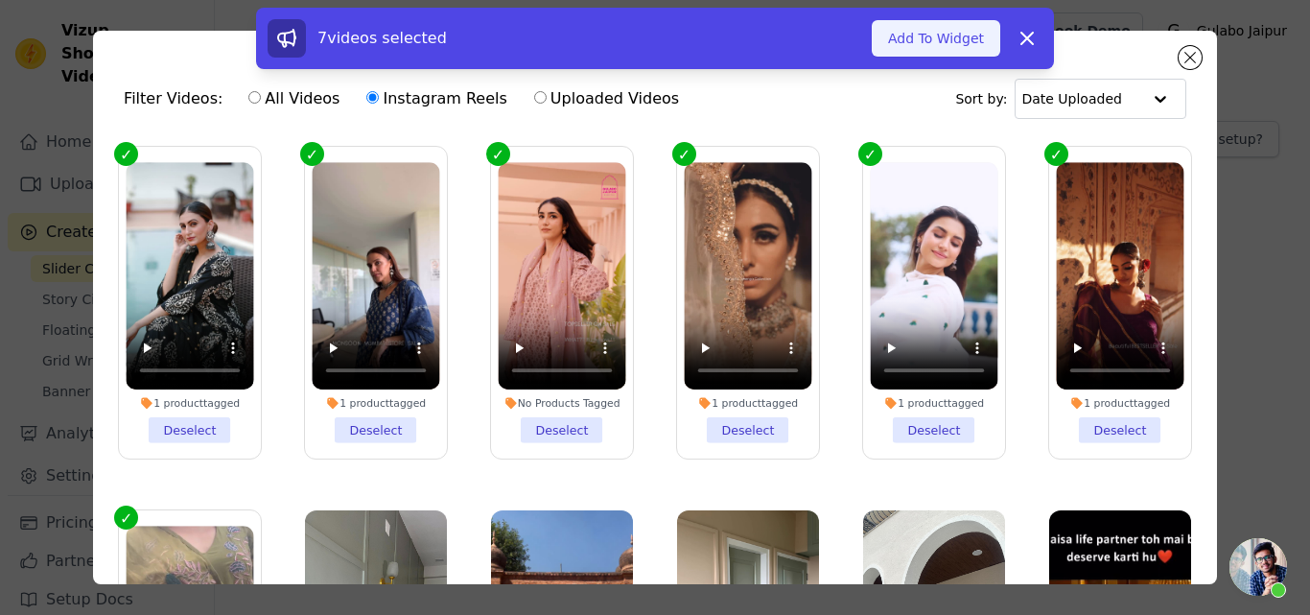
click at [906, 27] on button "Add To Widget" at bounding box center [936, 38] width 128 height 36
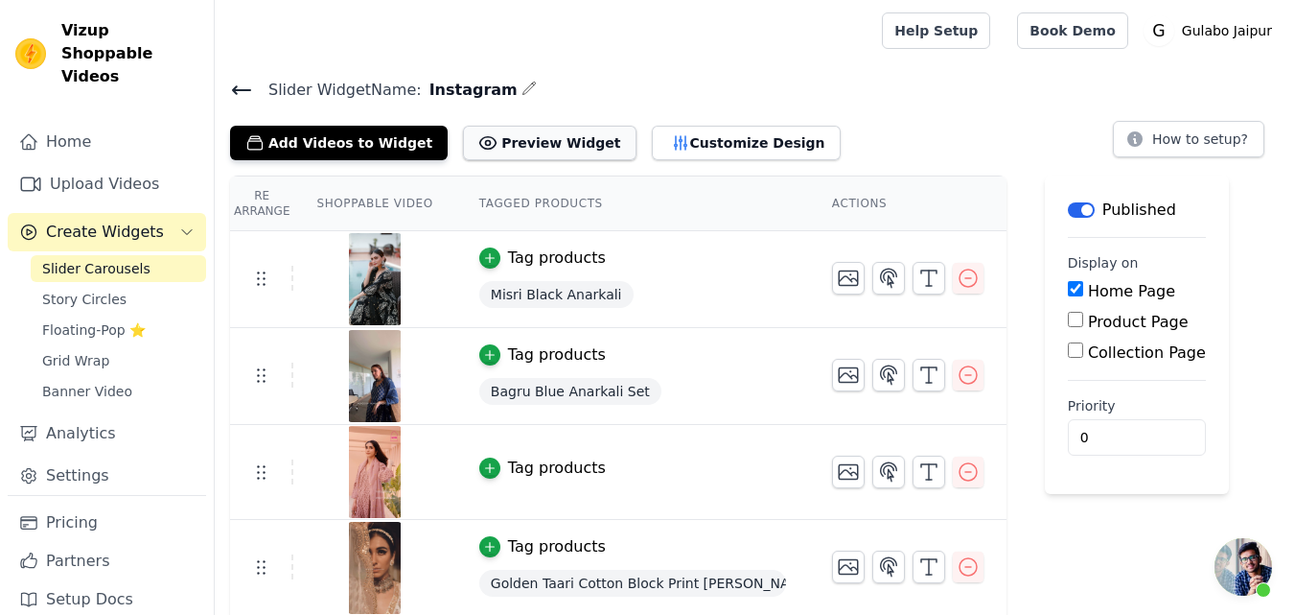
click at [478, 146] on icon at bounding box center [487, 142] width 19 height 19
click at [963, 472] on icon "button" at bounding box center [968, 471] width 23 height 23
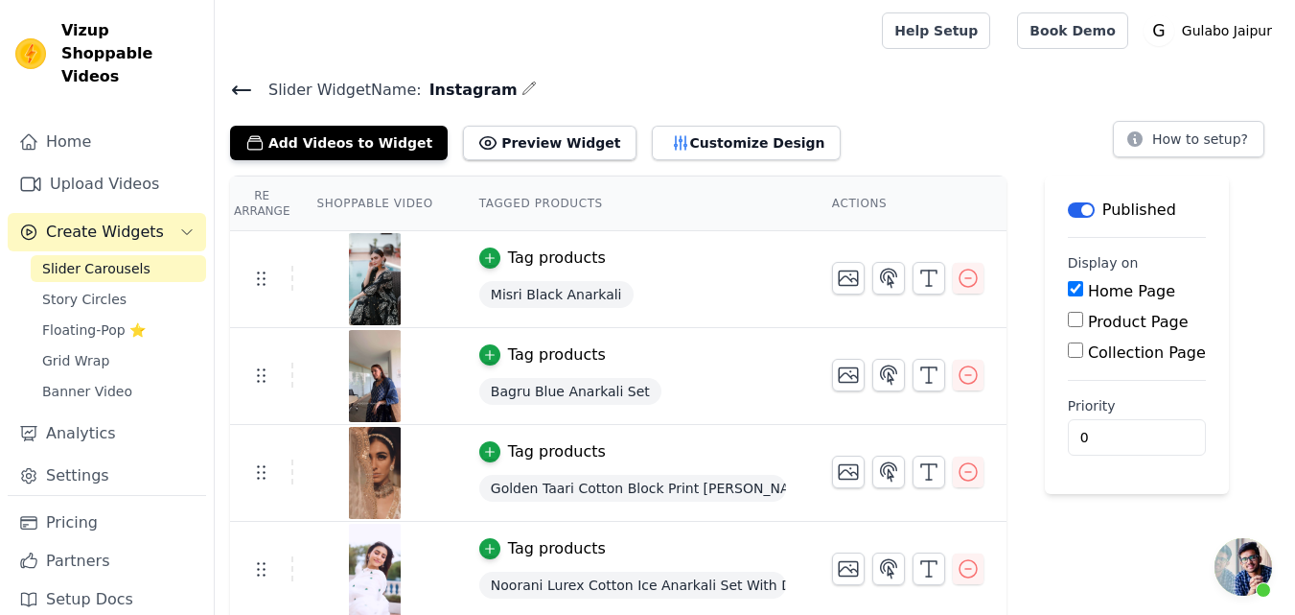
click at [236, 86] on icon at bounding box center [241, 90] width 17 height 8
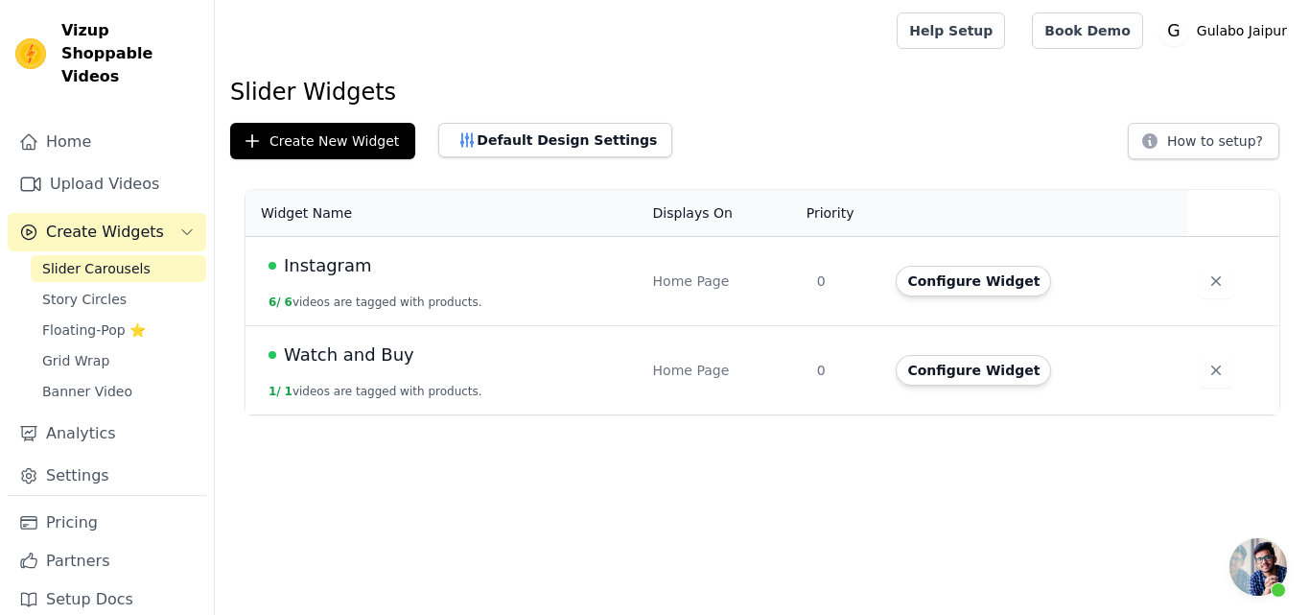
click at [584, 273] on div "Instagram" at bounding box center [448, 265] width 361 height 27
click at [343, 261] on span "Instagram" at bounding box center [328, 265] width 88 height 27
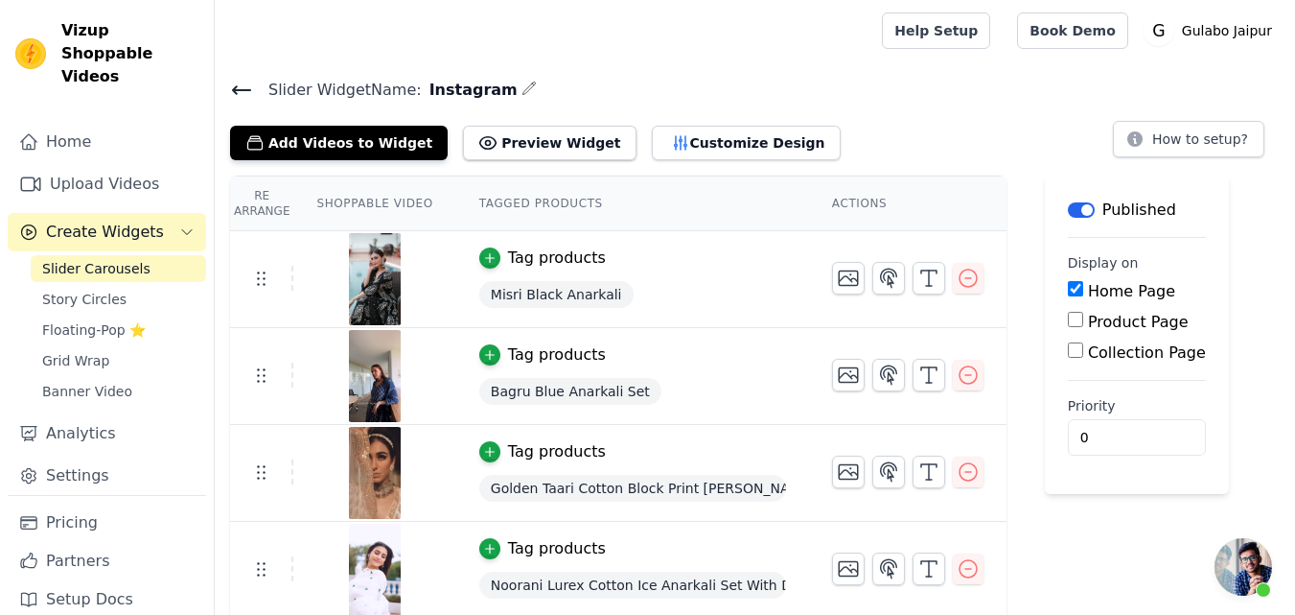
click at [225, 87] on div "Slider Widget Name: Instagram Add Videos to Widget Preview Widget Customize Des…" at bounding box center [755, 118] width 1081 height 83
click at [237, 87] on icon at bounding box center [241, 90] width 23 height 23
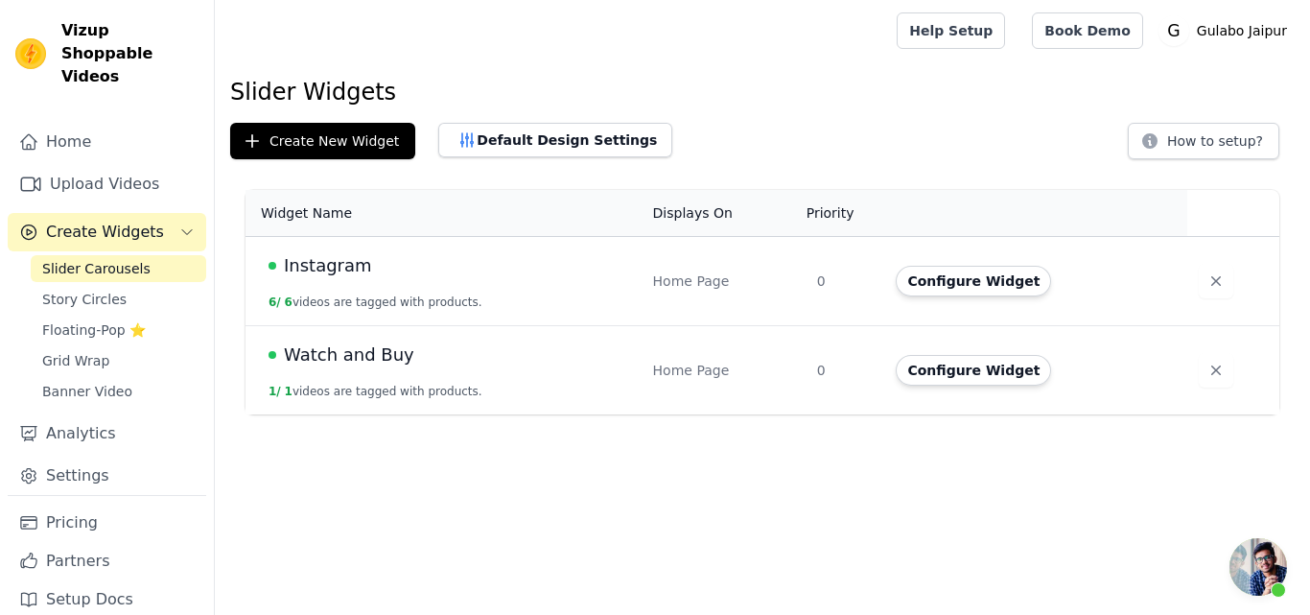
click at [383, 355] on span "Watch and Buy" at bounding box center [349, 354] width 130 height 27
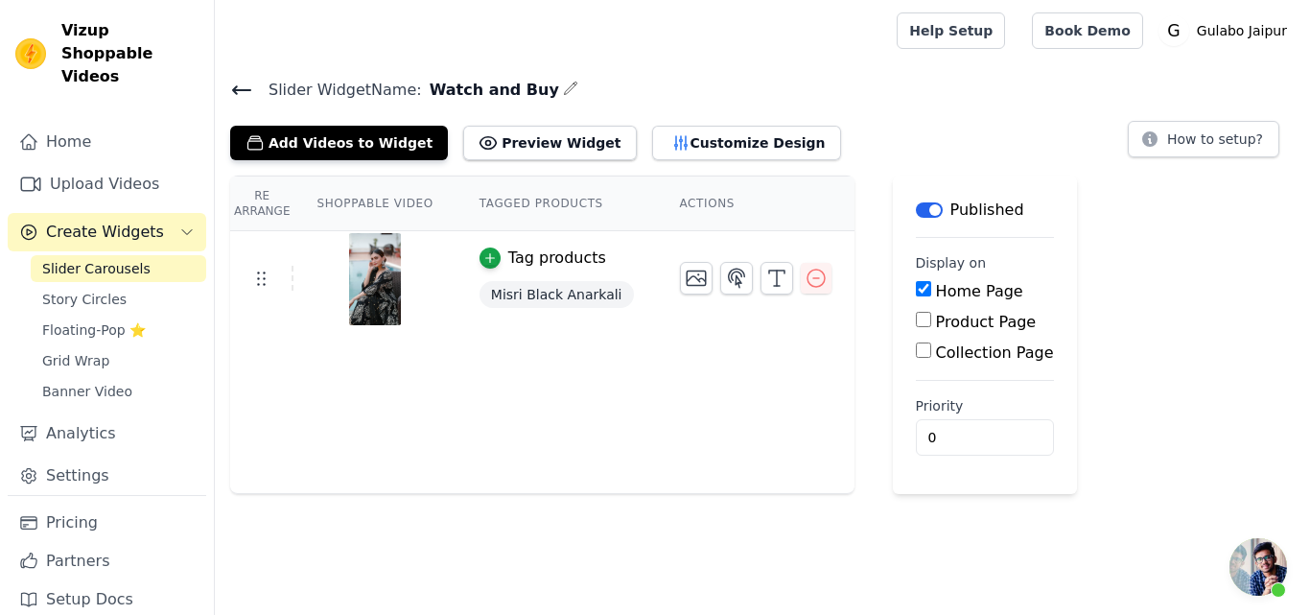
click at [916, 209] on button "Label" at bounding box center [929, 209] width 27 height 15
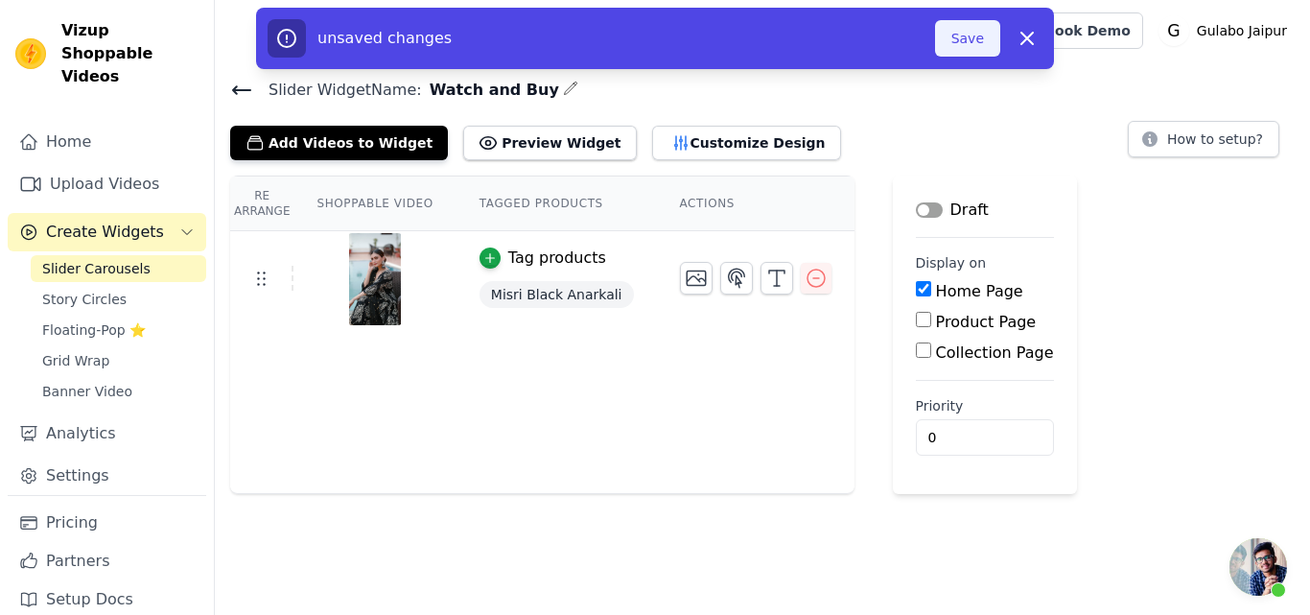
click at [974, 26] on button "Save" at bounding box center [967, 38] width 65 height 36
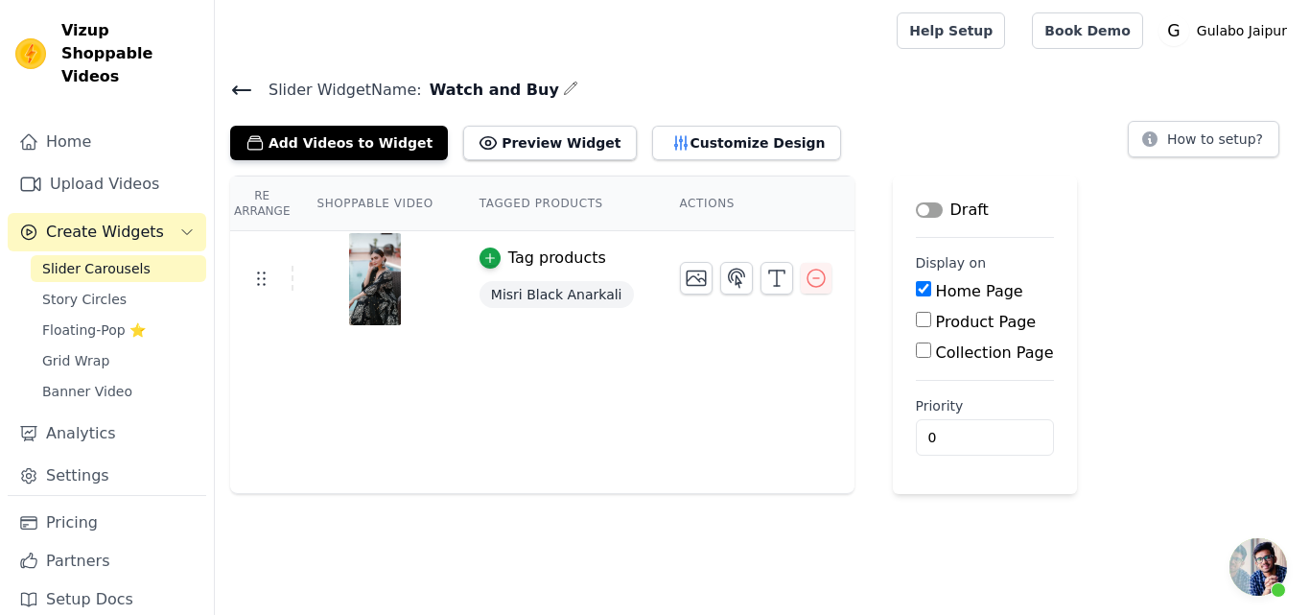
click at [234, 82] on icon at bounding box center [241, 90] width 23 height 23
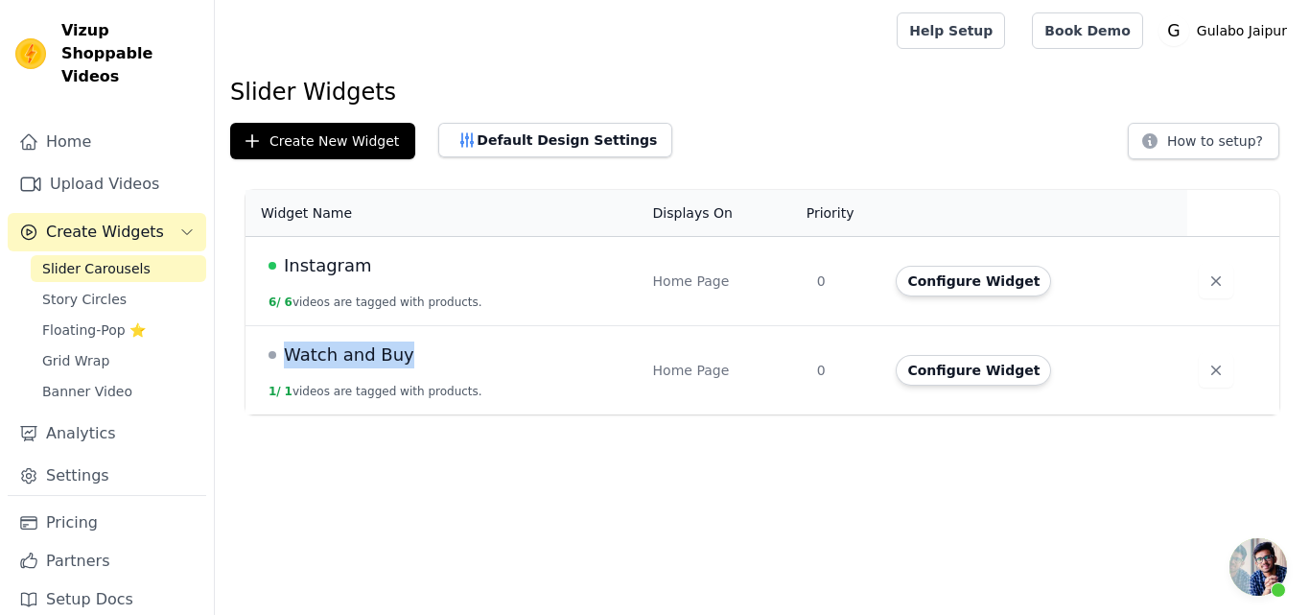
drag, startPoint x: 283, startPoint y: 356, endPoint x: 416, endPoint y: 349, distance: 133.4
click at [416, 349] on div "Watch and Buy" at bounding box center [448, 354] width 361 height 27
drag, startPoint x: 358, startPoint y: 361, endPoint x: 279, endPoint y: 261, distance: 127.7
click at [279, 261] on div "Instagram" at bounding box center [448, 265] width 361 height 27
copy div "Instagram"
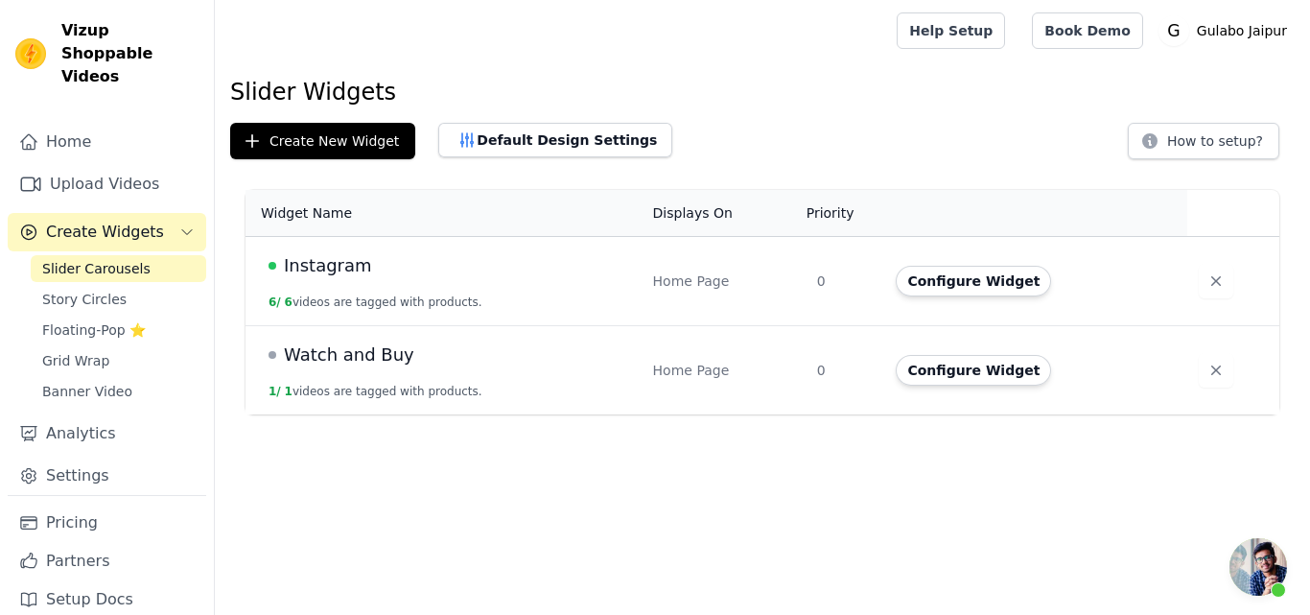
click at [482, 282] on td "Instagram 6 / 6 videos are tagged with products." at bounding box center [443, 281] width 396 height 89
click at [986, 288] on button "Configure Widget" at bounding box center [973, 281] width 155 height 31
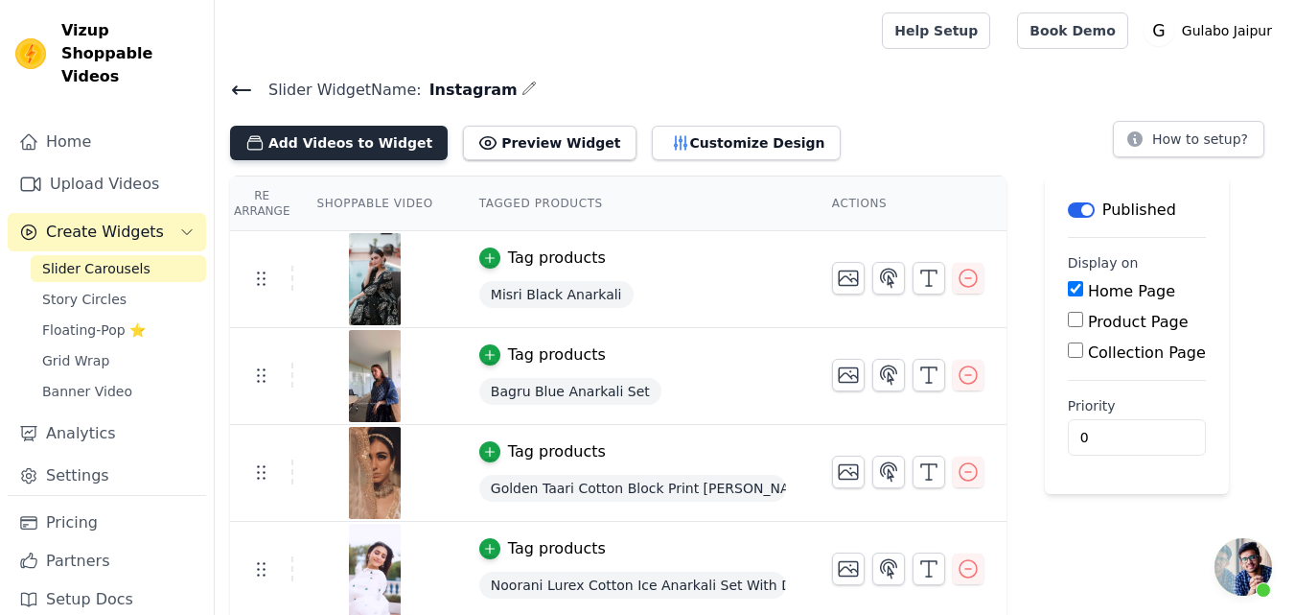
click at [321, 144] on button "Add Videos to Widget" at bounding box center [339, 143] width 218 height 35
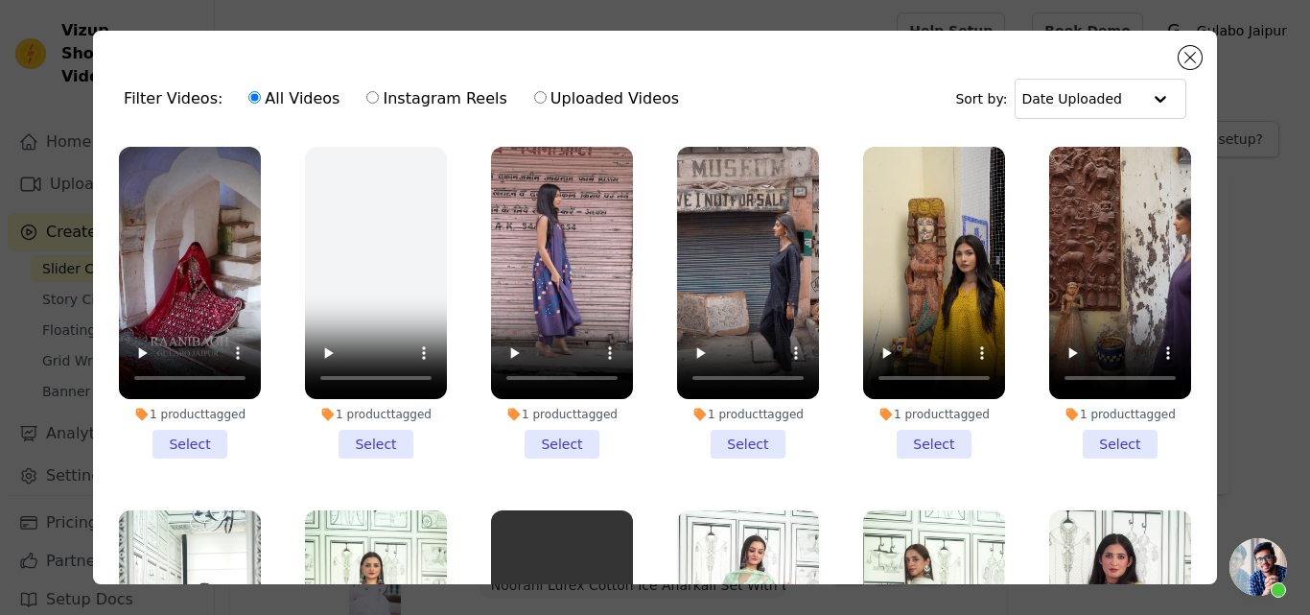
click at [1083, 439] on li "1 product tagged Select" at bounding box center [1120, 303] width 142 height 312
click at [0, 0] on input "1 product tagged Select" at bounding box center [0, 0] width 0 height 0
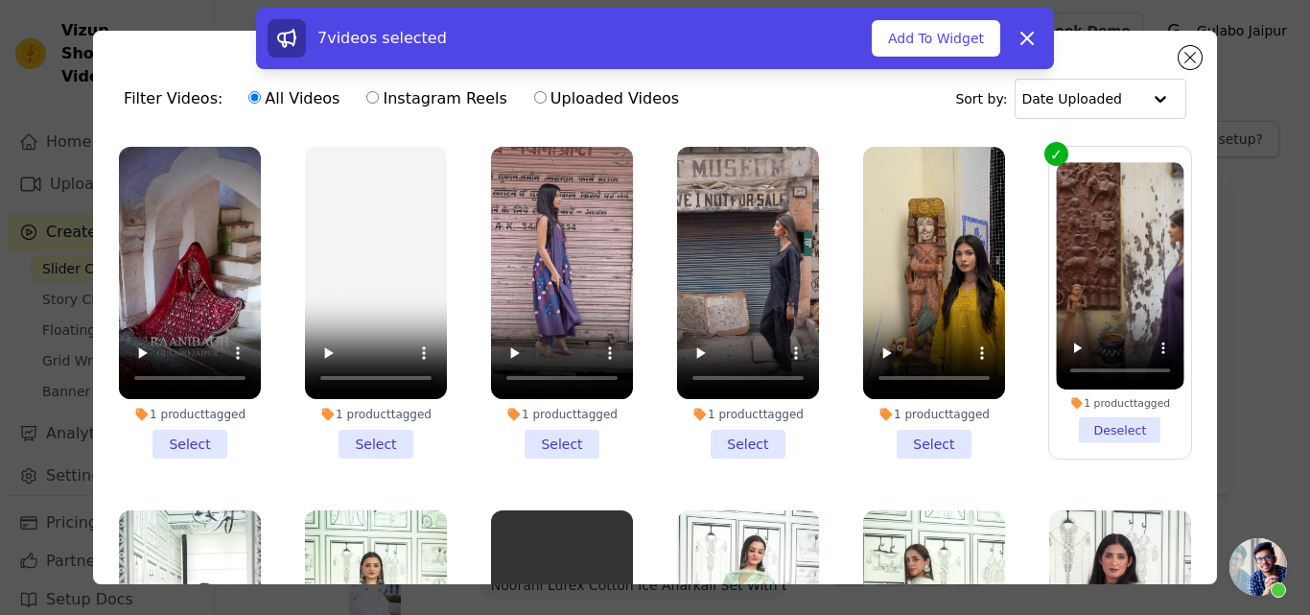
click at [903, 431] on li "1 product tagged Select" at bounding box center [934, 303] width 142 height 312
click at [0, 0] on input "1 product tagged Select" at bounding box center [0, 0] width 0 height 0
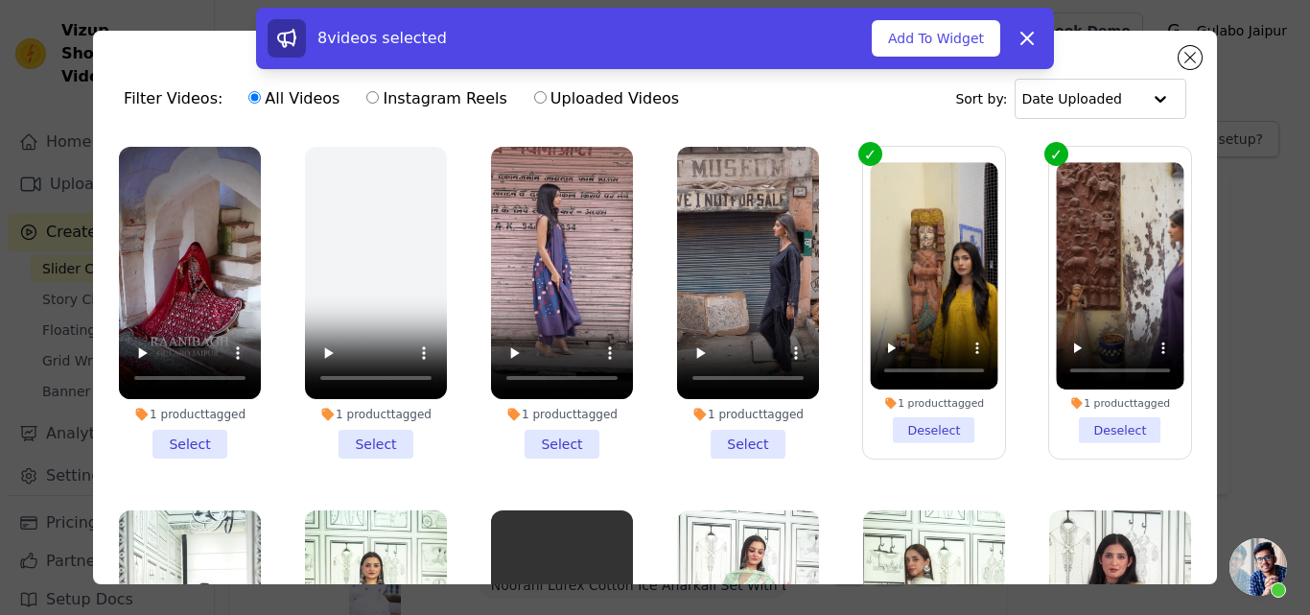
click at [717, 437] on li "1 product tagged Select" at bounding box center [748, 303] width 142 height 312
click at [0, 0] on input "1 product tagged Select" at bounding box center [0, 0] width 0 height 0
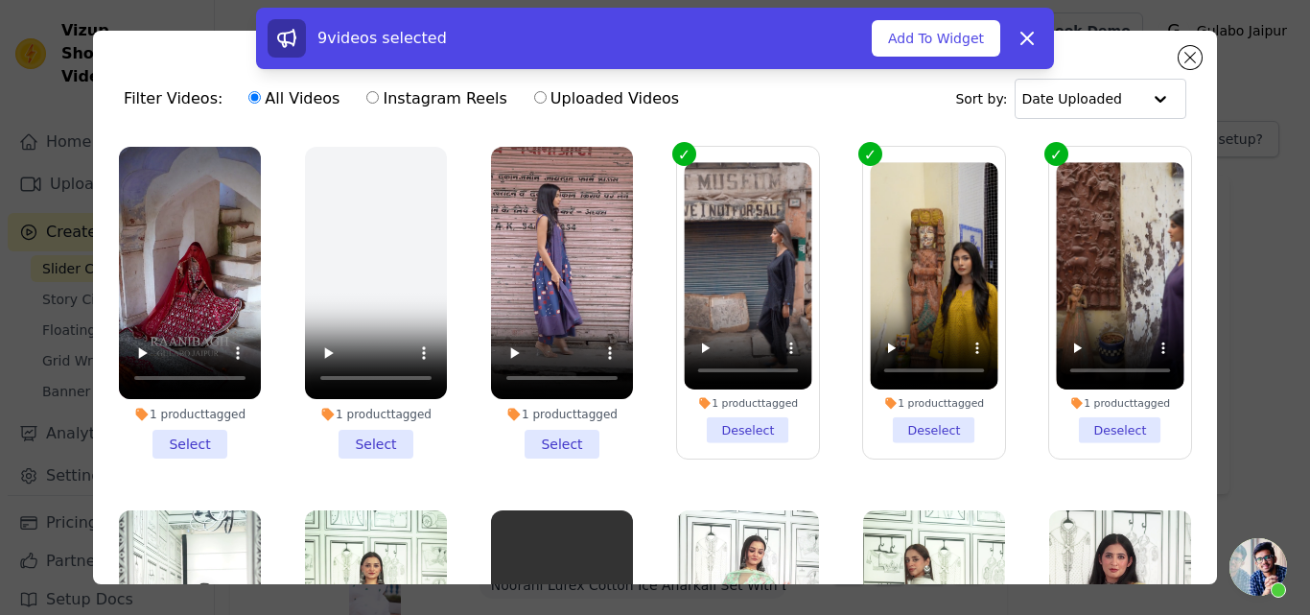
click at [551, 436] on li "1 product tagged Select" at bounding box center [562, 303] width 142 height 312
click at [0, 0] on input "1 product tagged Select" at bounding box center [0, 0] width 0 height 0
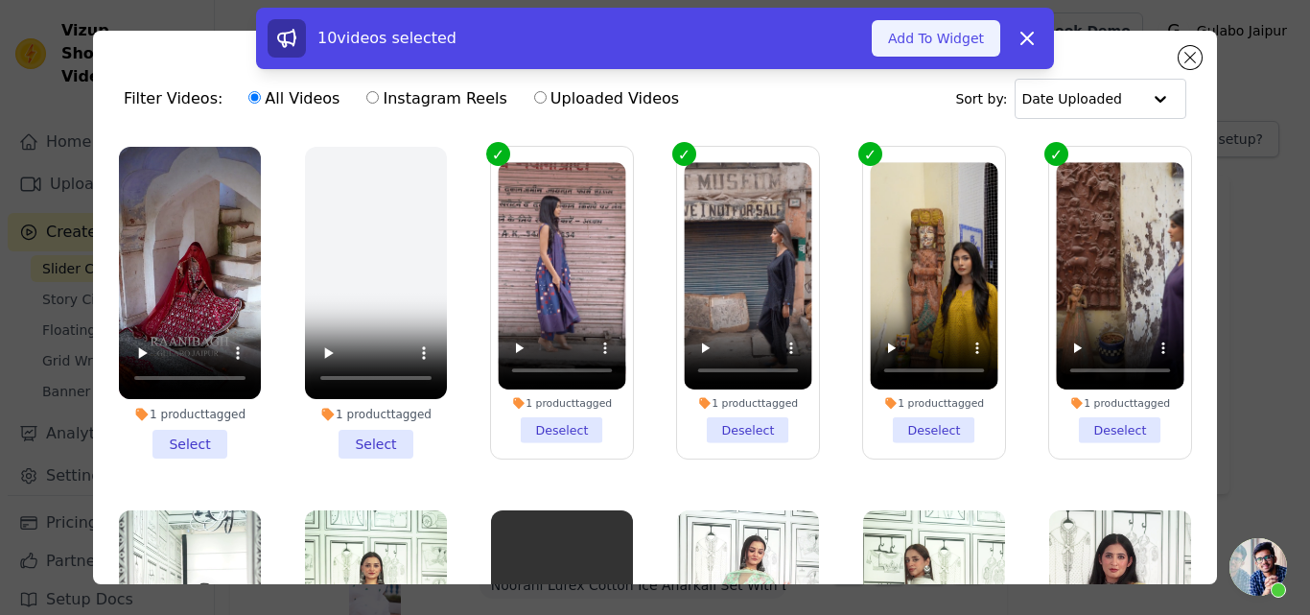
click at [947, 41] on button "Add To Widget" at bounding box center [936, 38] width 128 height 36
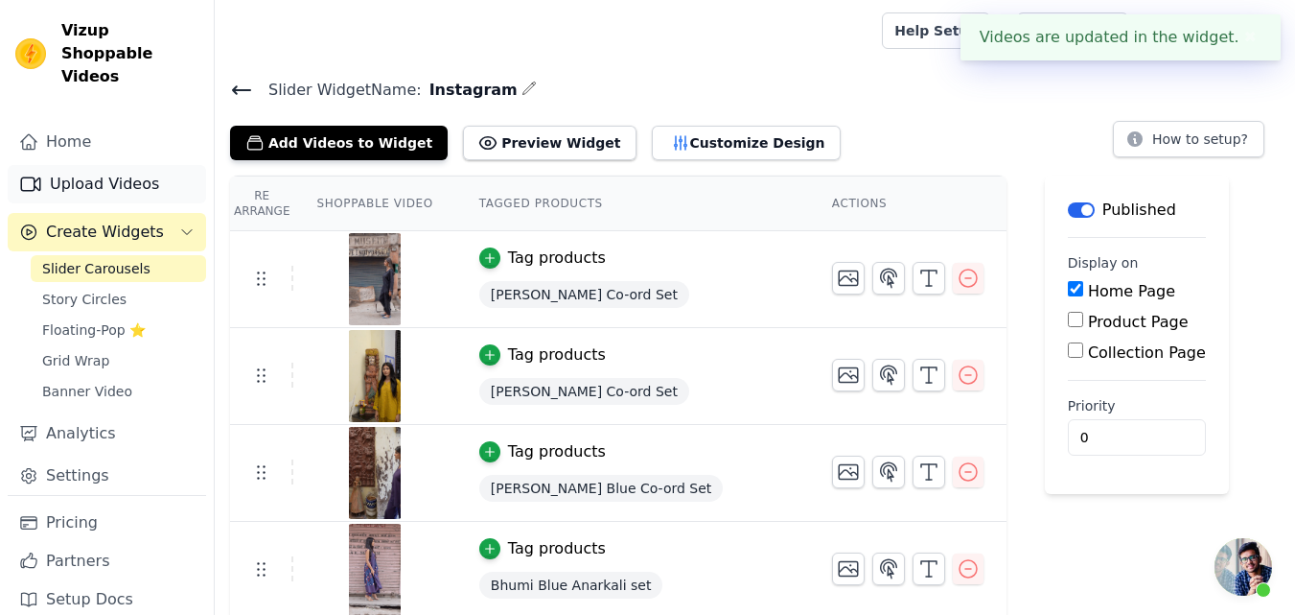
click at [71, 165] on link "Upload Videos" at bounding box center [107, 184] width 198 height 38
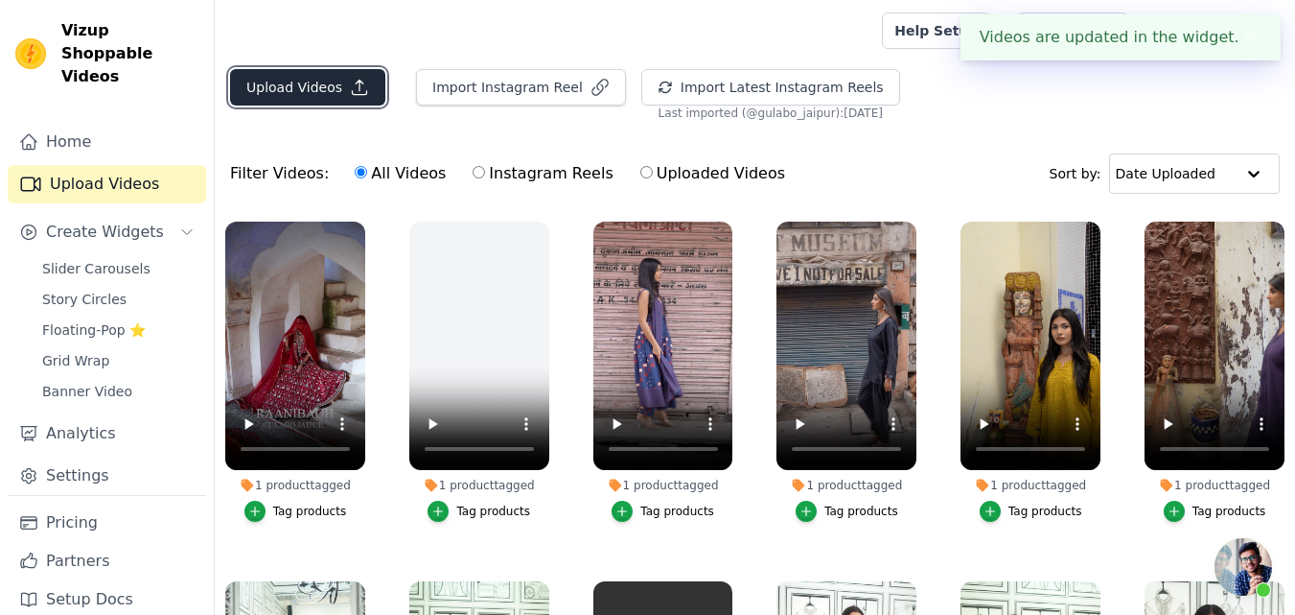
click at [307, 89] on button "Upload Videos" at bounding box center [307, 87] width 155 height 36
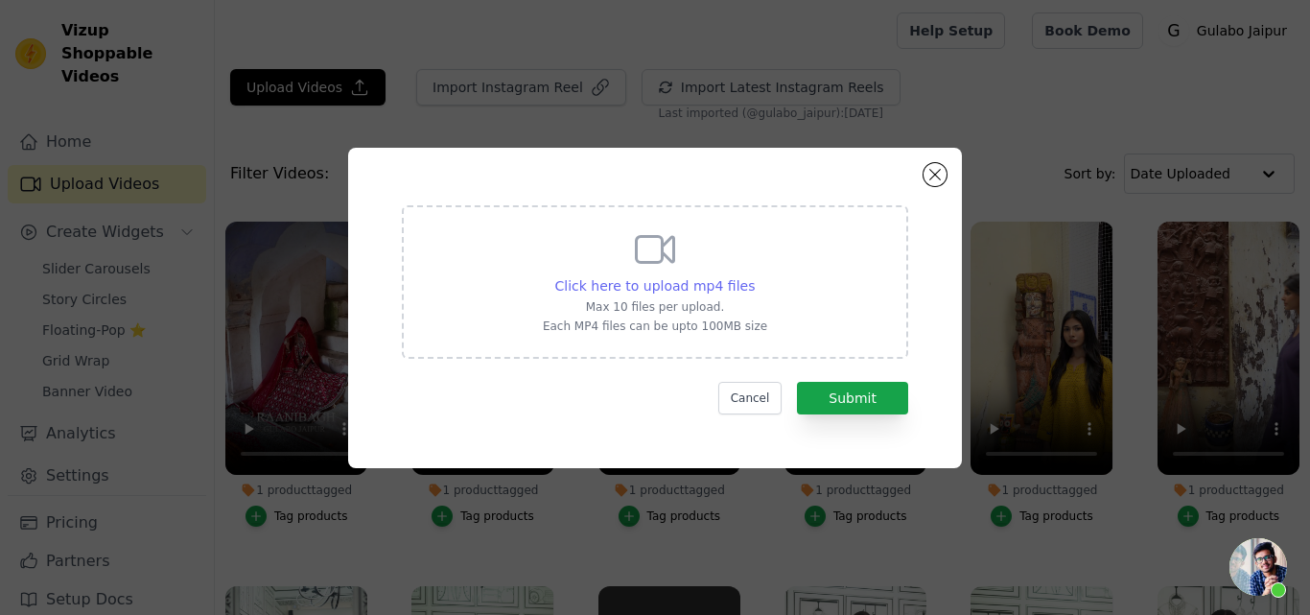
click at [595, 279] on span "Click here to upload mp4 files" at bounding box center [655, 285] width 200 height 15
click at [754, 276] on input "Click here to upload mp4 files Max 10 files per upload. Each MP4 files can be u…" at bounding box center [754, 275] width 1 height 1
type input "C:\fakepath\whatmore-event-213143.mp4"
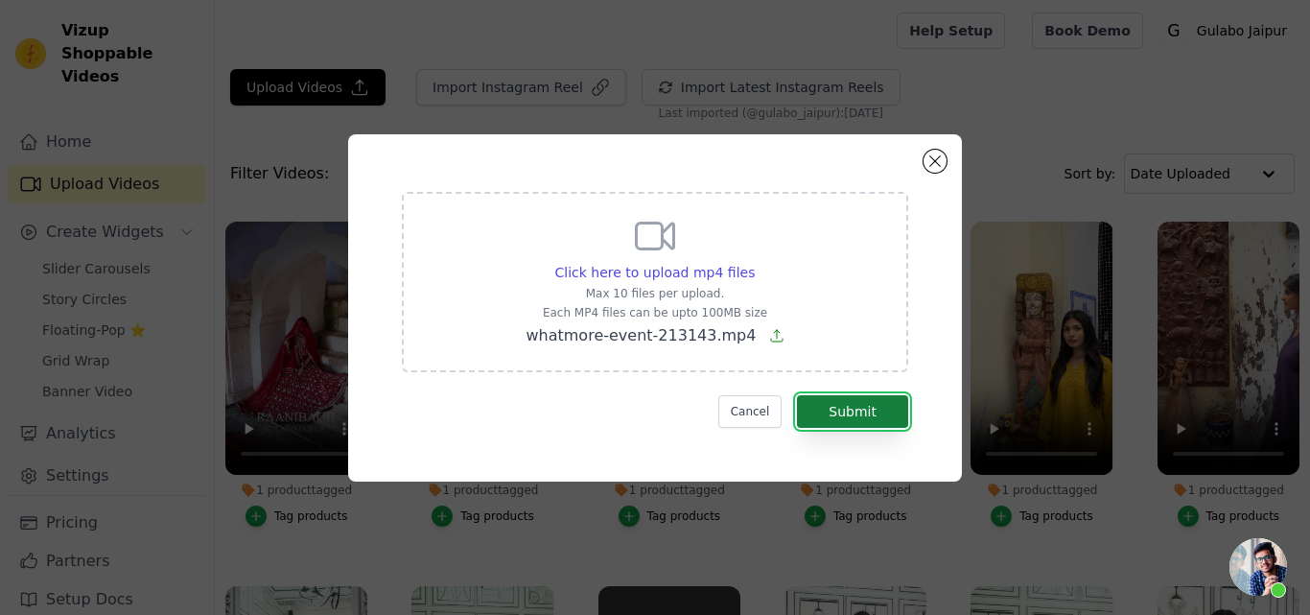
click at [848, 406] on button "Submit" at bounding box center [852, 411] width 111 height 33
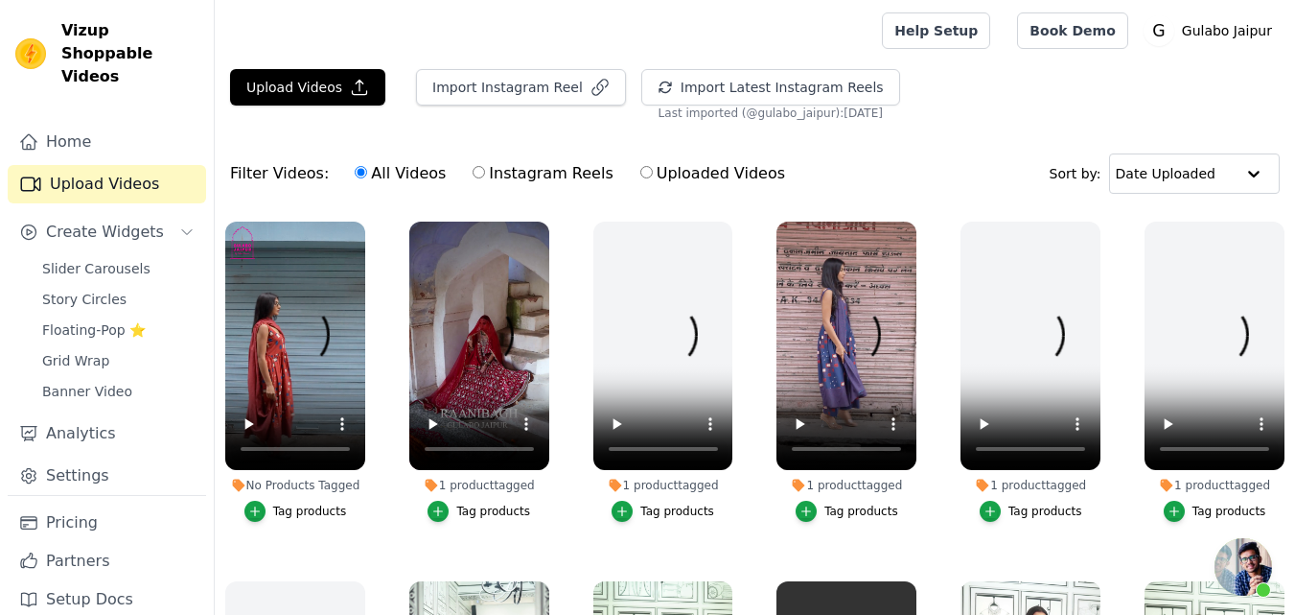
scroll to position [167, 0]
click at [272, 510] on button "Tag products" at bounding box center [295, 511] width 103 height 21
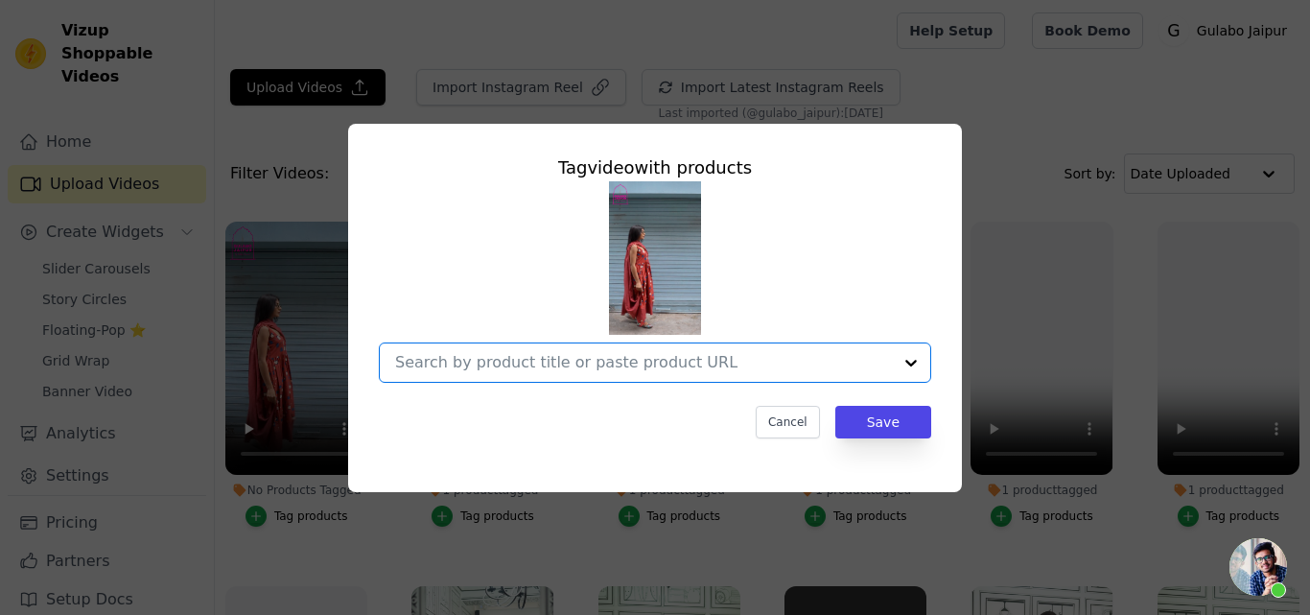
click at [453, 353] on input "No Products Tagged Tag video with products Option undefined, selected. Select i…" at bounding box center [643, 362] width 497 height 18
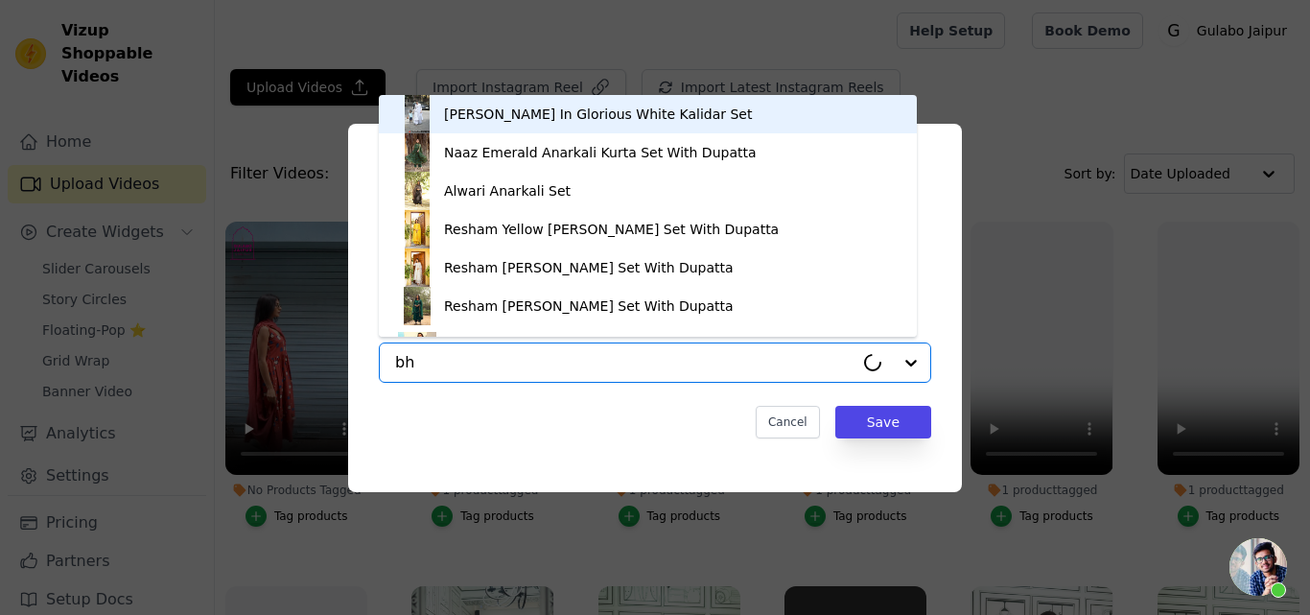
type input "bhu"
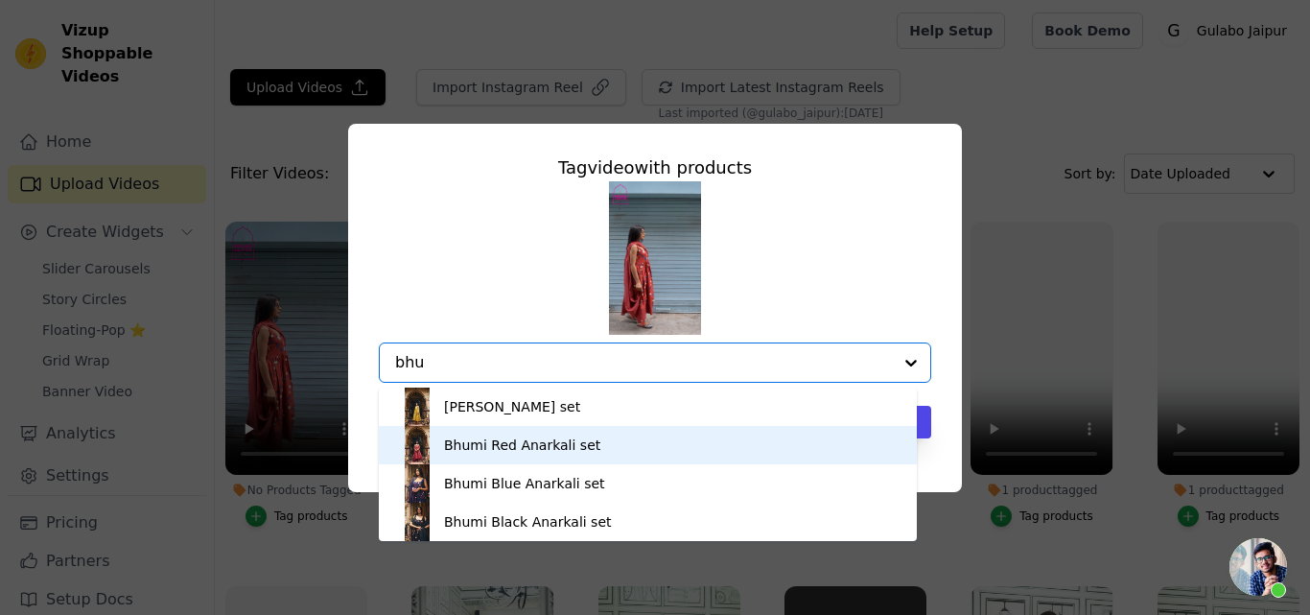
click at [475, 447] on div "Bhumi Red Anarkali set" at bounding box center [522, 444] width 156 height 19
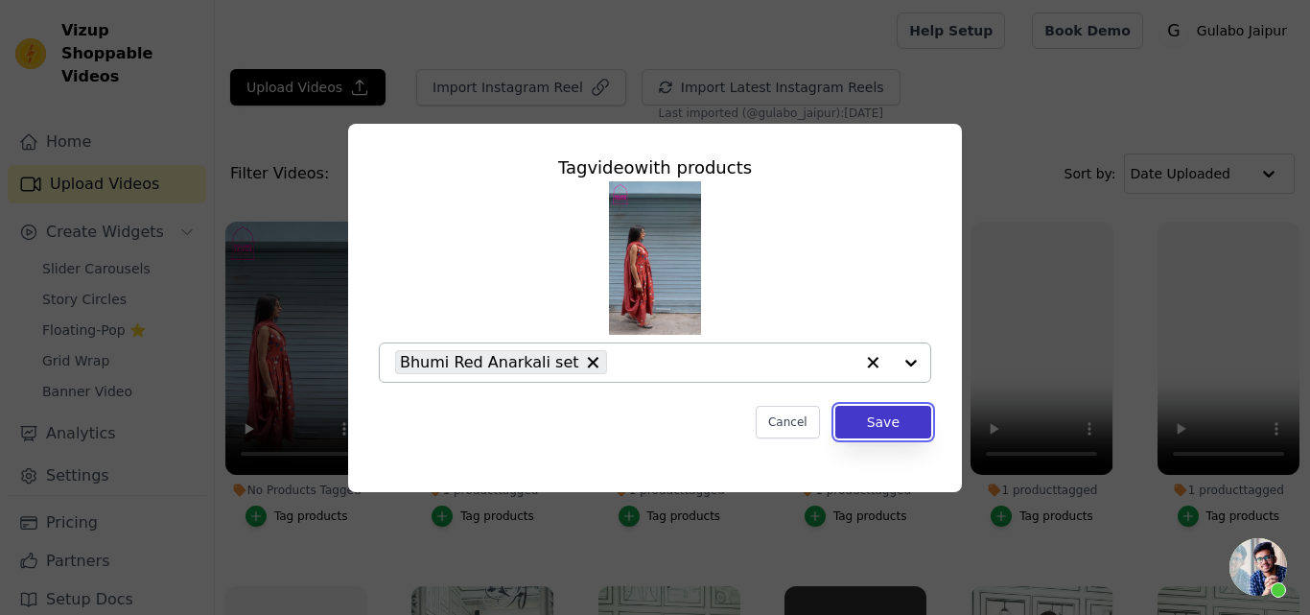
click at [908, 417] on button "Save" at bounding box center [883, 422] width 96 height 33
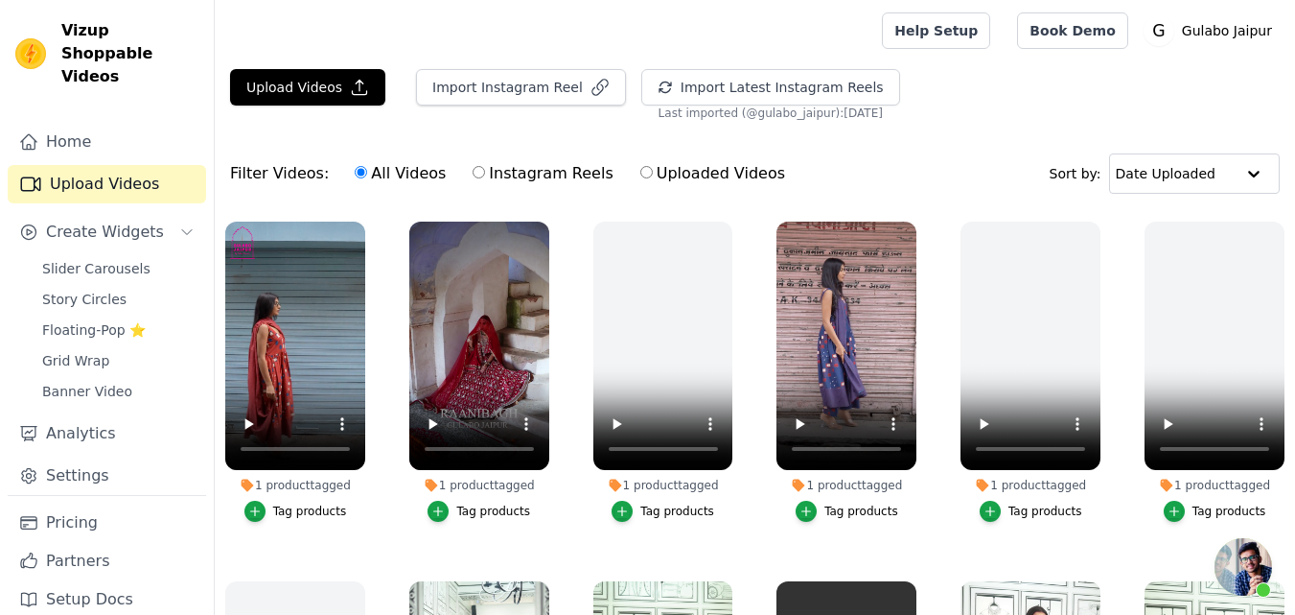
click at [841, 507] on div "Tag products" at bounding box center [862, 510] width 74 height 15
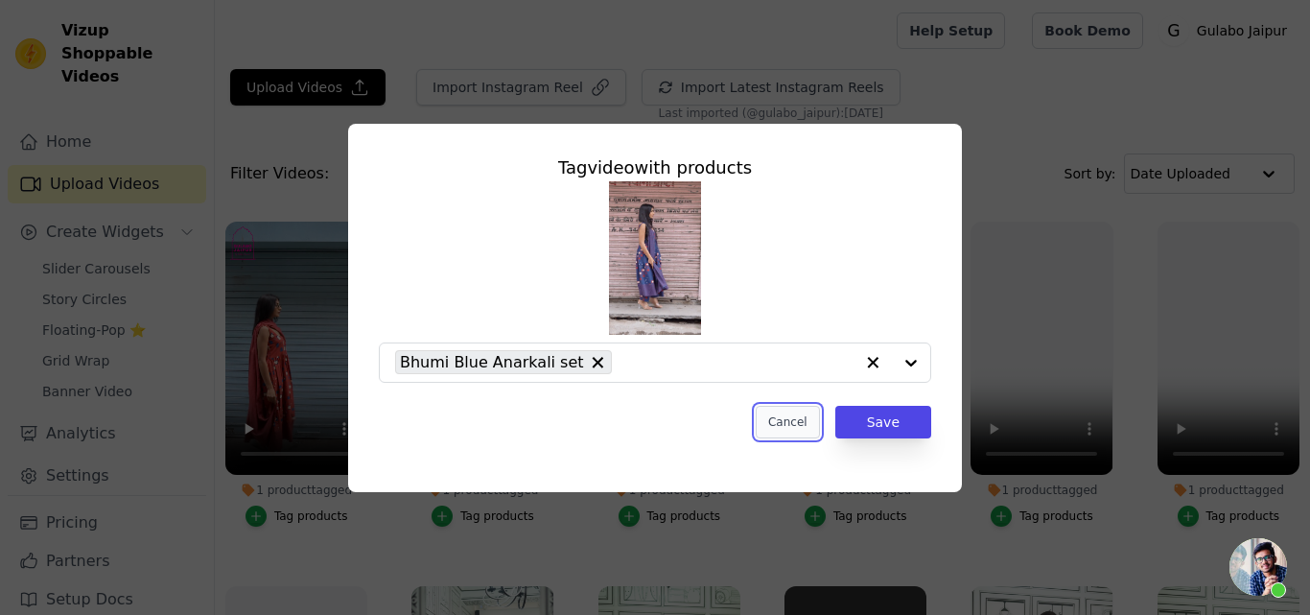
click at [805, 426] on button "Cancel" at bounding box center [788, 422] width 64 height 33
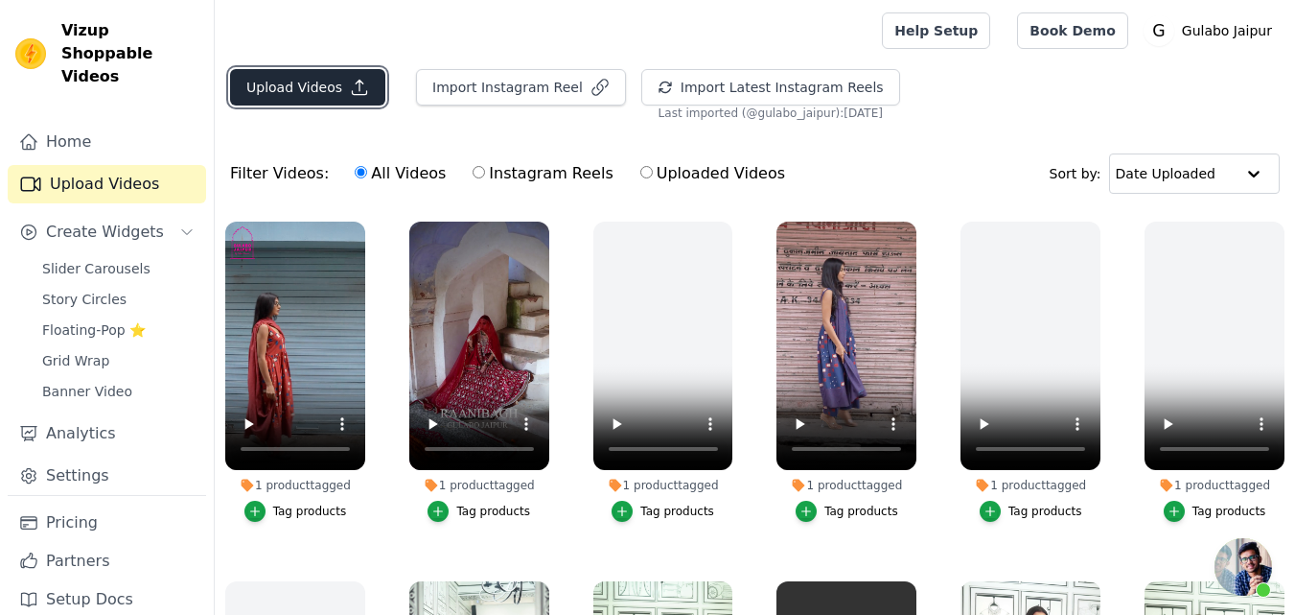
click at [294, 78] on button "Upload Videos" at bounding box center [307, 87] width 155 height 36
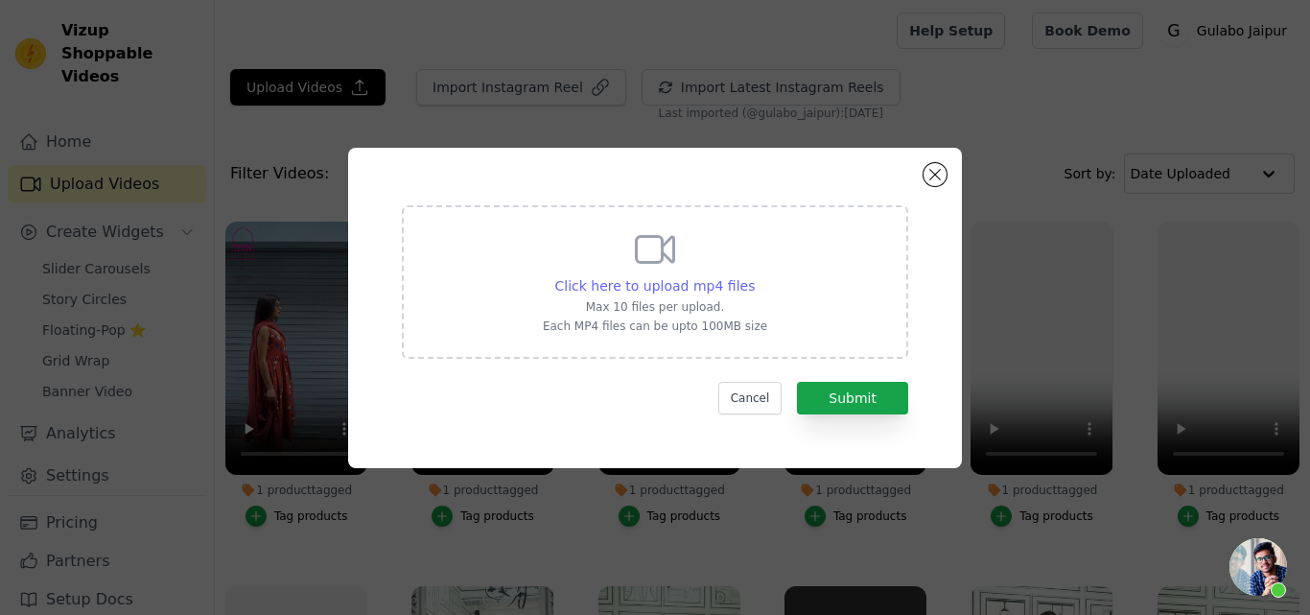
click at [617, 285] on span "Click here to upload mp4 files" at bounding box center [655, 285] width 200 height 15
click at [754, 276] on input "Click here to upload mp4 files Max 10 files per upload. Each MP4 files can be u…" at bounding box center [754, 275] width 1 height 1
type input "C:\fakepath\whatmore-event-213145.mp4"
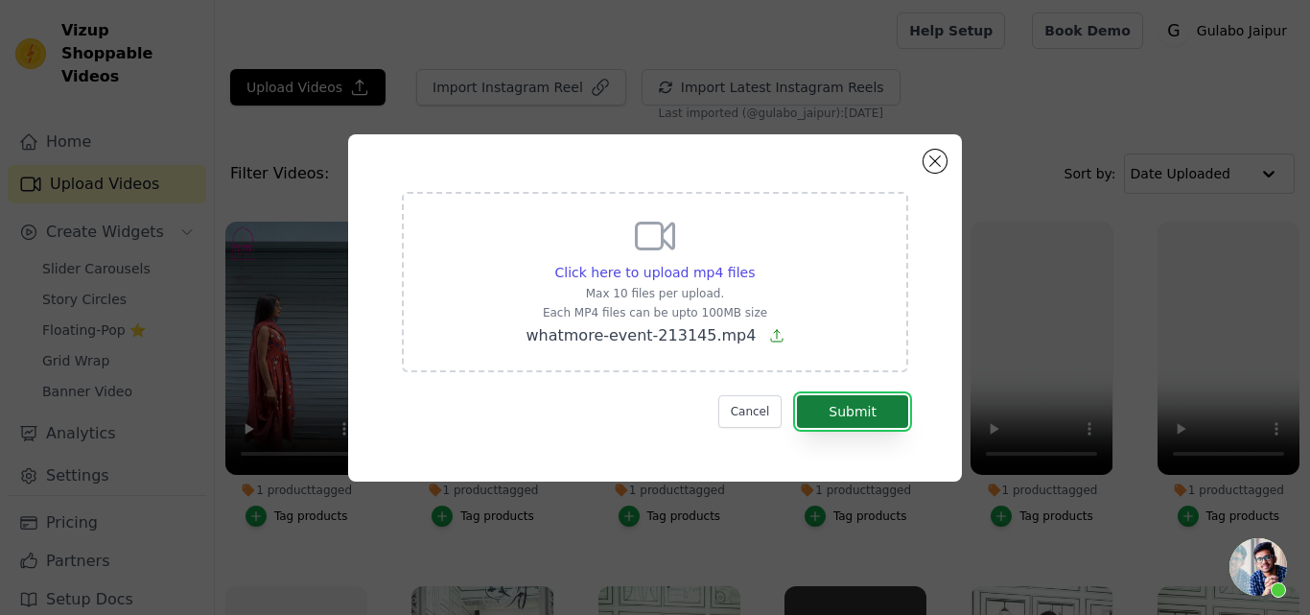
click at [845, 416] on button "Submit" at bounding box center [852, 411] width 111 height 33
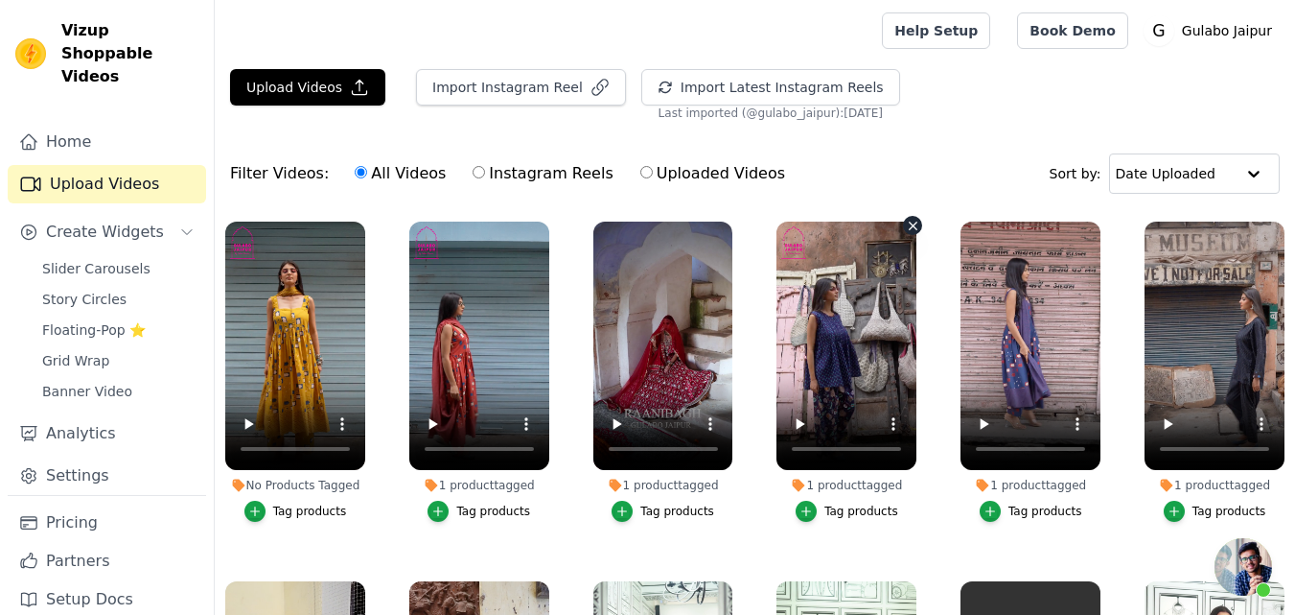
scroll to position [167, 0]
click at [301, 513] on div "Tag products" at bounding box center [310, 510] width 74 height 15
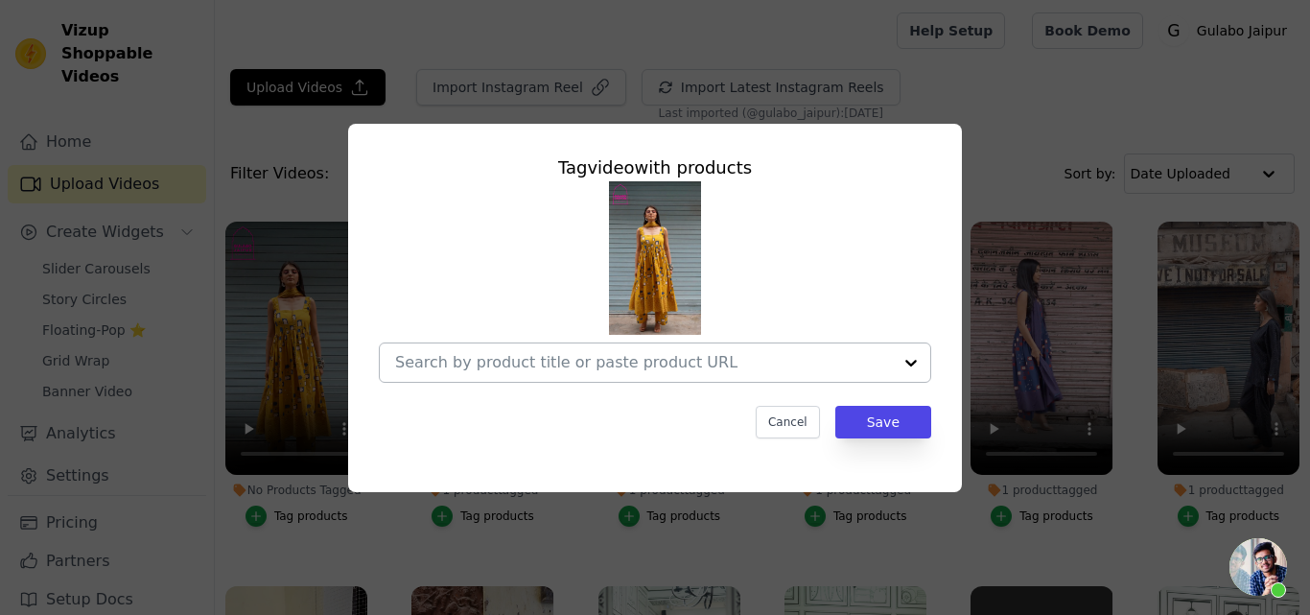
click at [503, 368] on input "No Products Tagged Tag video with products Cancel Save Tag products" at bounding box center [643, 362] width 497 height 18
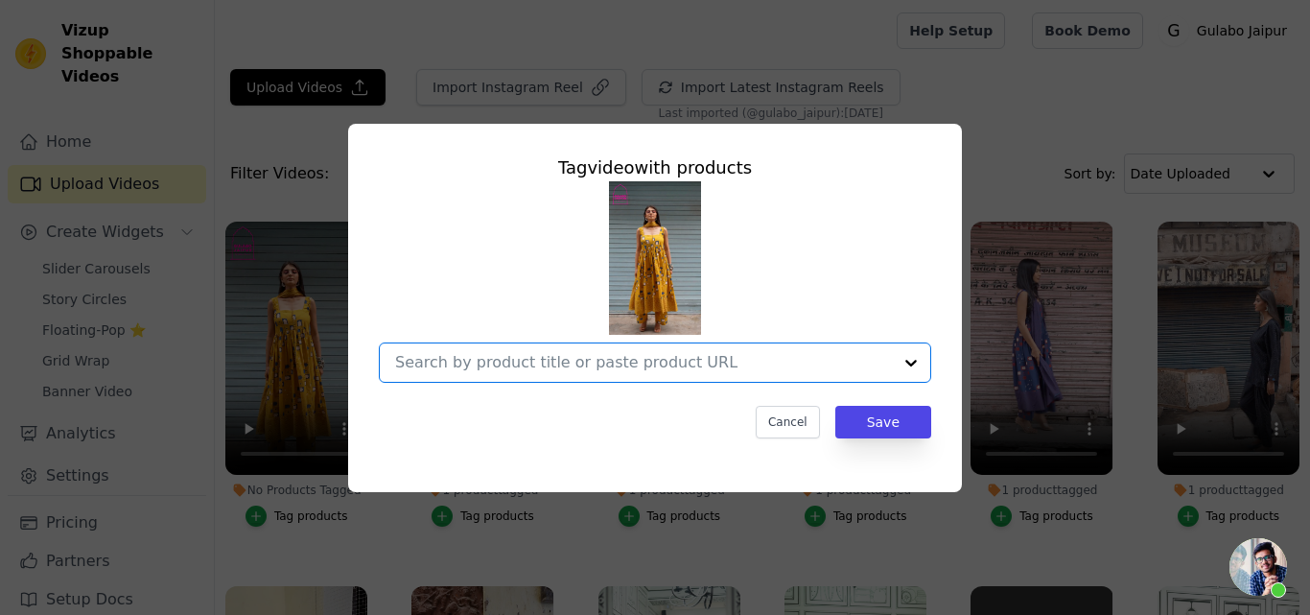
click at [441, 353] on input "No Products Tagged Tag video with products Option undefined, selected. Select i…" at bounding box center [643, 362] width 497 height 18
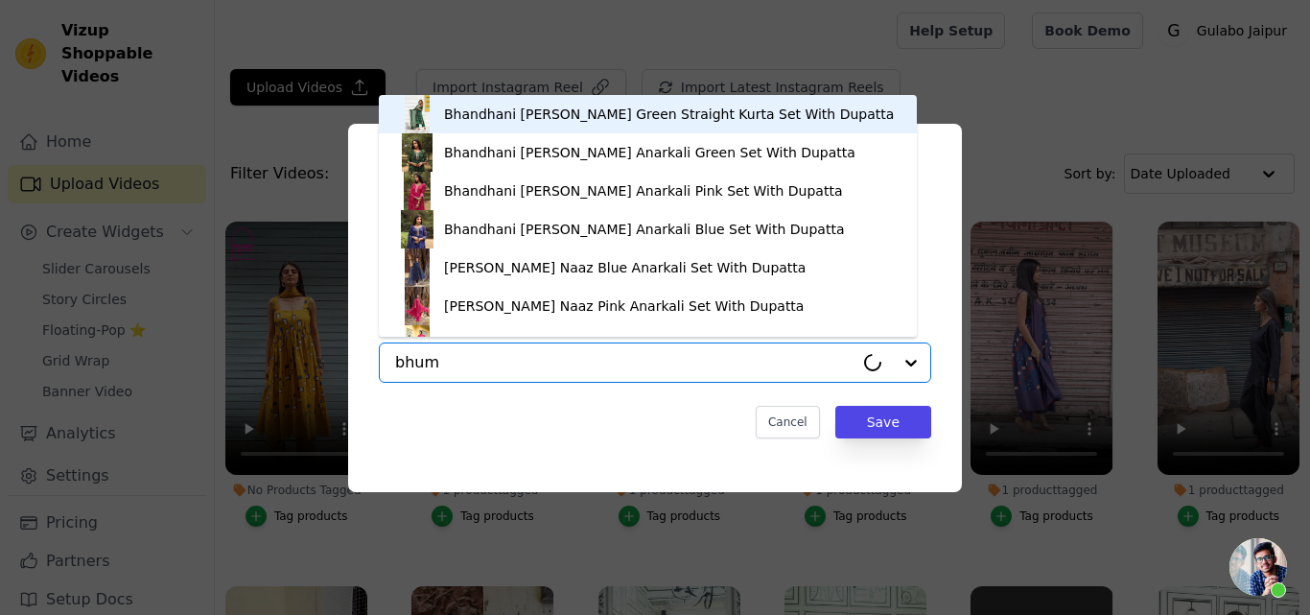
type input "bhumi"
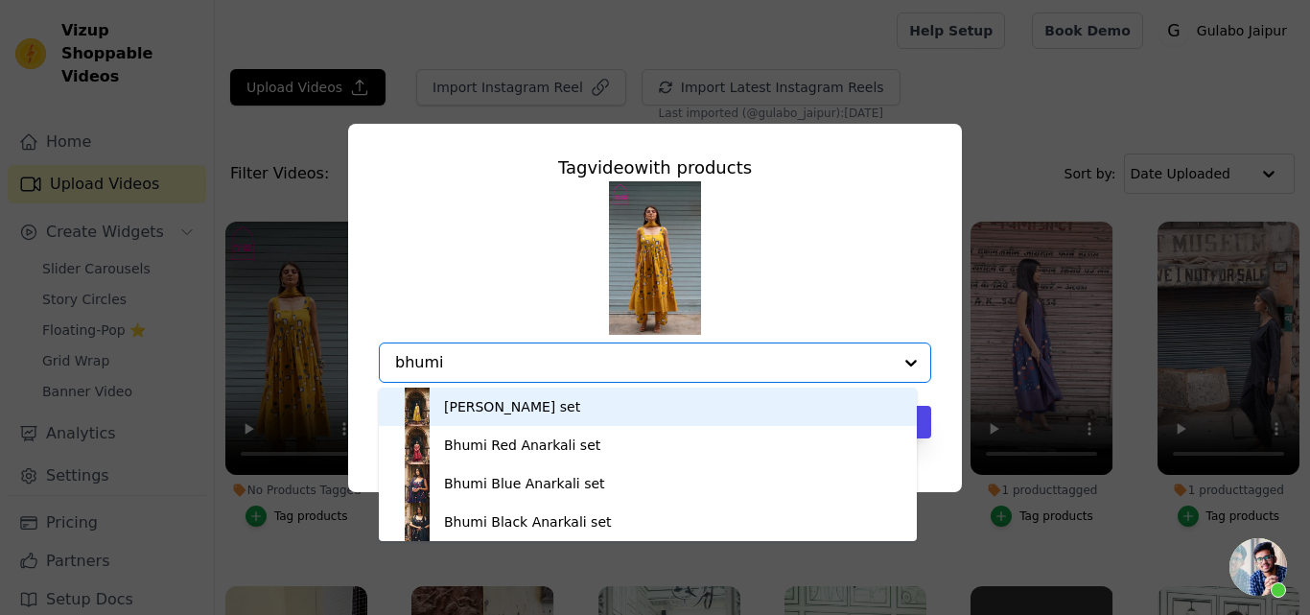
click at [497, 407] on div "[PERSON_NAME] set" at bounding box center [512, 406] width 136 height 19
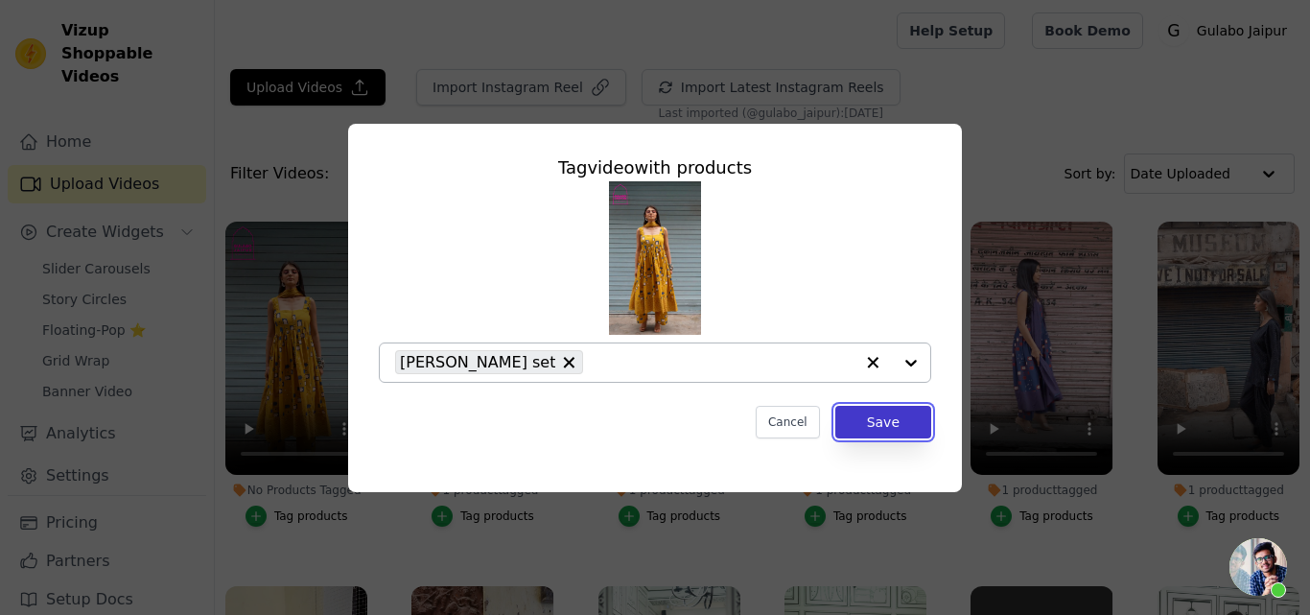
click at [881, 422] on button "Save" at bounding box center [883, 422] width 96 height 33
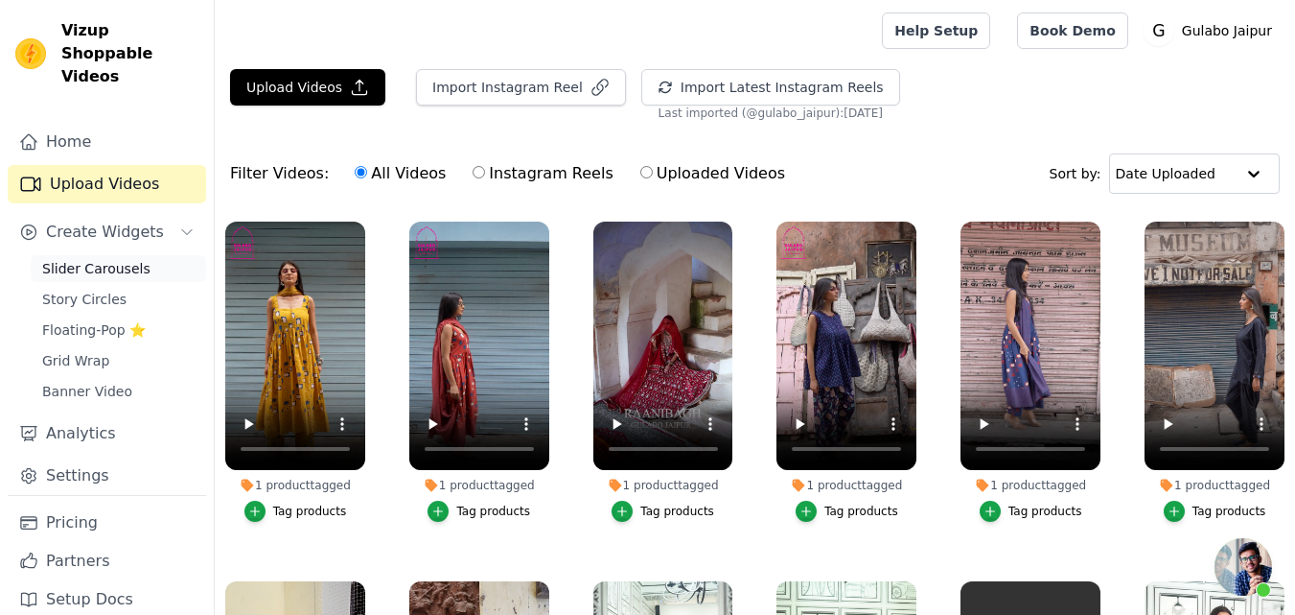
click at [95, 259] on span "Slider Carousels" at bounding box center [96, 268] width 108 height 19
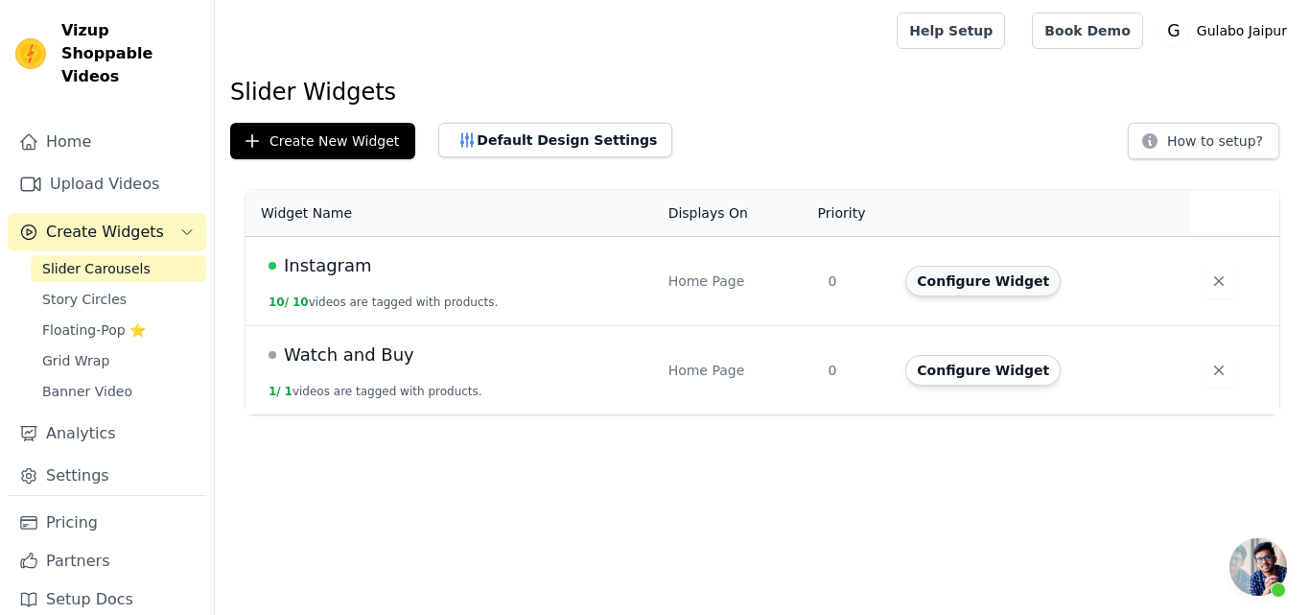
click at [939, 277] on button "Configure Widget" at bounding box center [982, 281] width 155 height 31
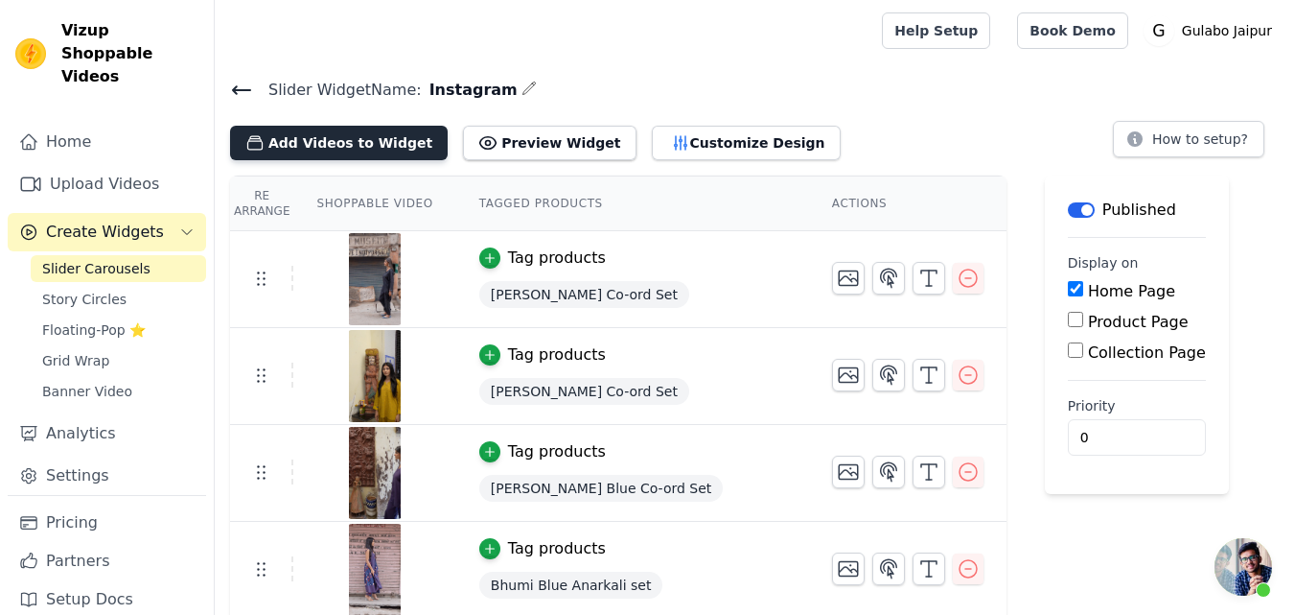
click at [317, 147] on button "Add Videos to Widget" at bounding box center [339, 143] width 218 height 35
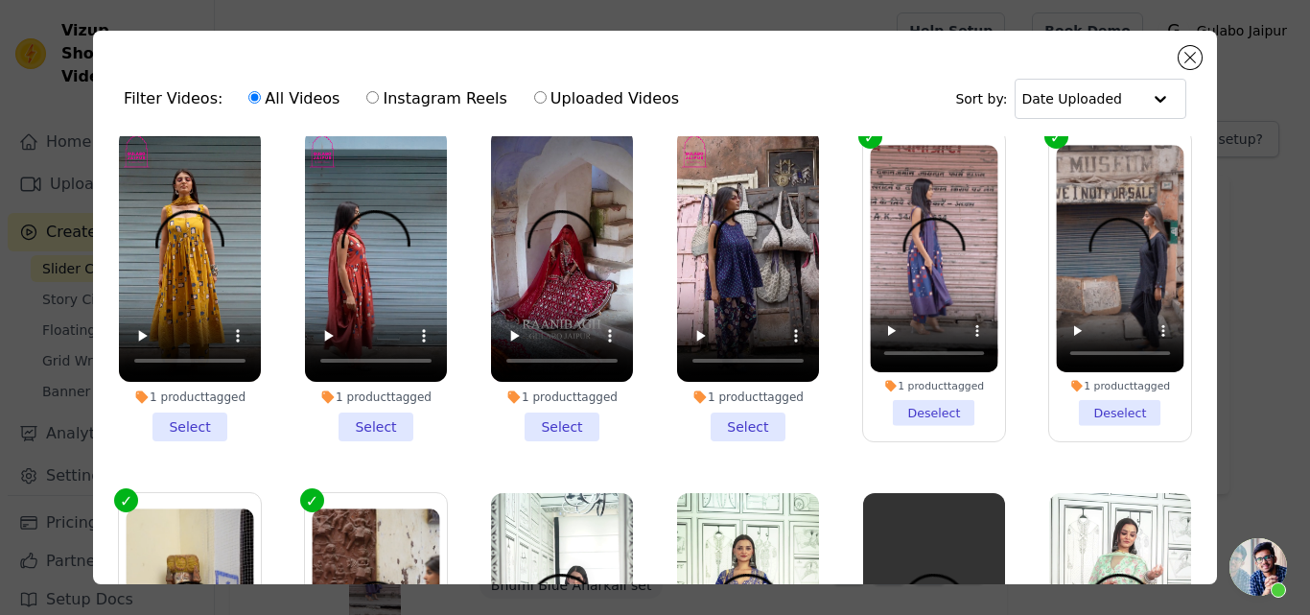
scroll to position [18, 0]
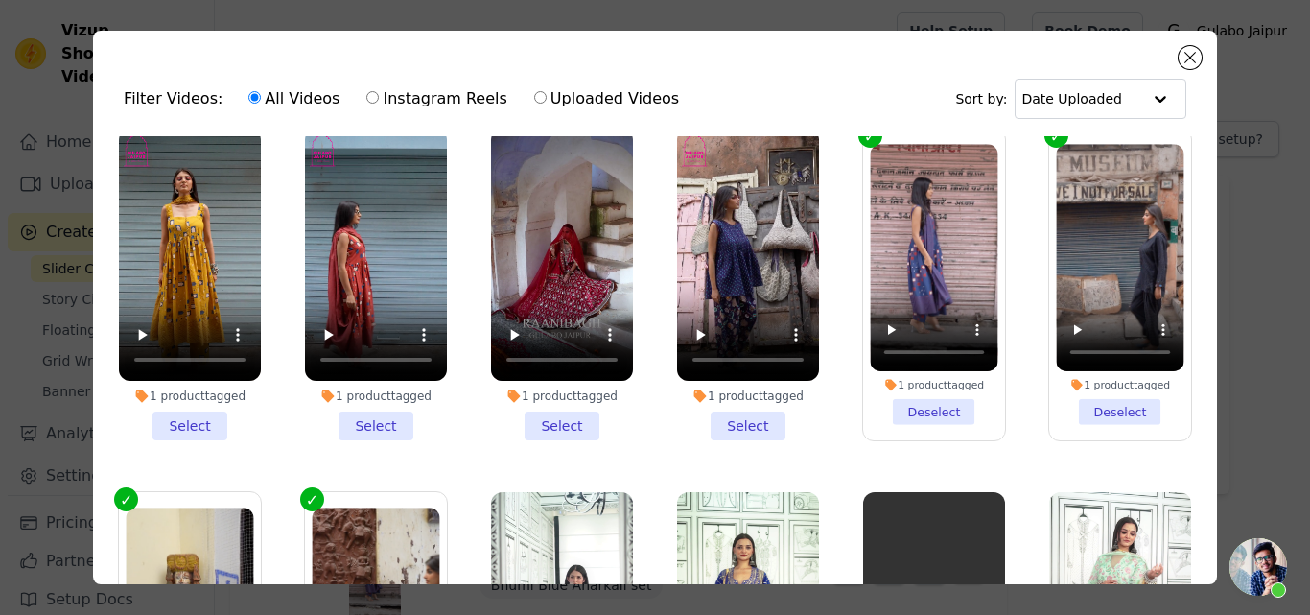
click at [185, 415] on li "1 product tagged Select" at bounding box center [190, 284] width 142 height 312
click at [0, 0] on input "1 product tagged Select" at bounding box center [0, 0] width 0 height 0
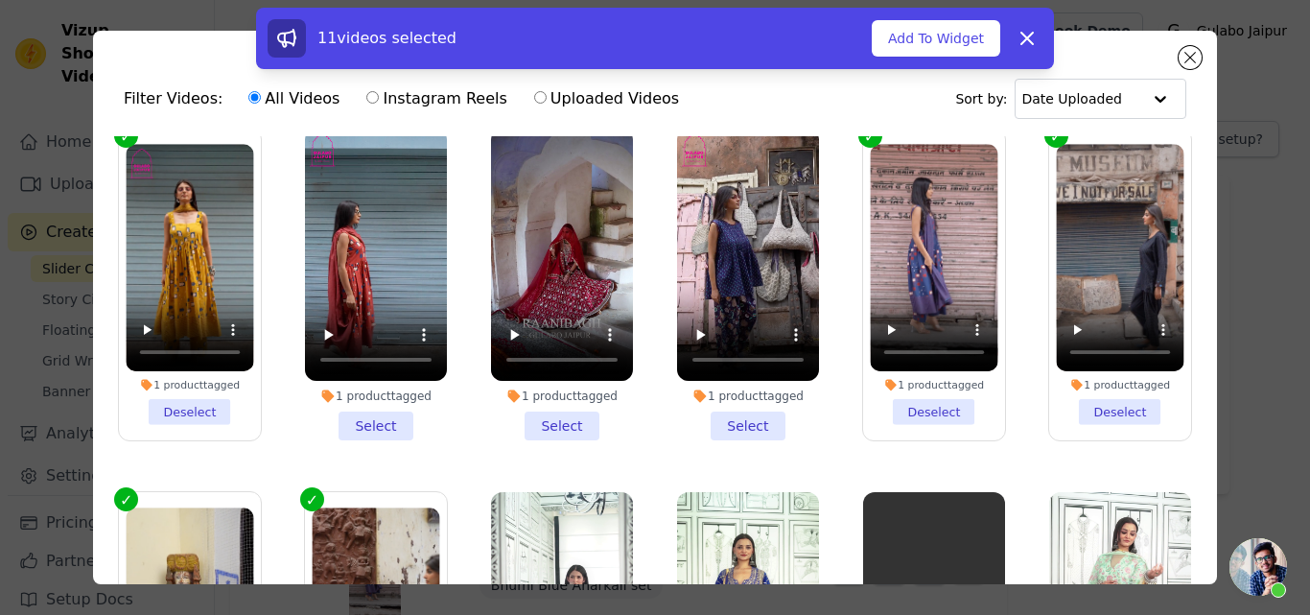
click at [355, 420] on li "1 product tagged Select" at bounding box center [376, 284] width 142 height 312
click at [0, 0] on input "1 product tagged Select" at bounding box center [0, 0] width 0 height 0
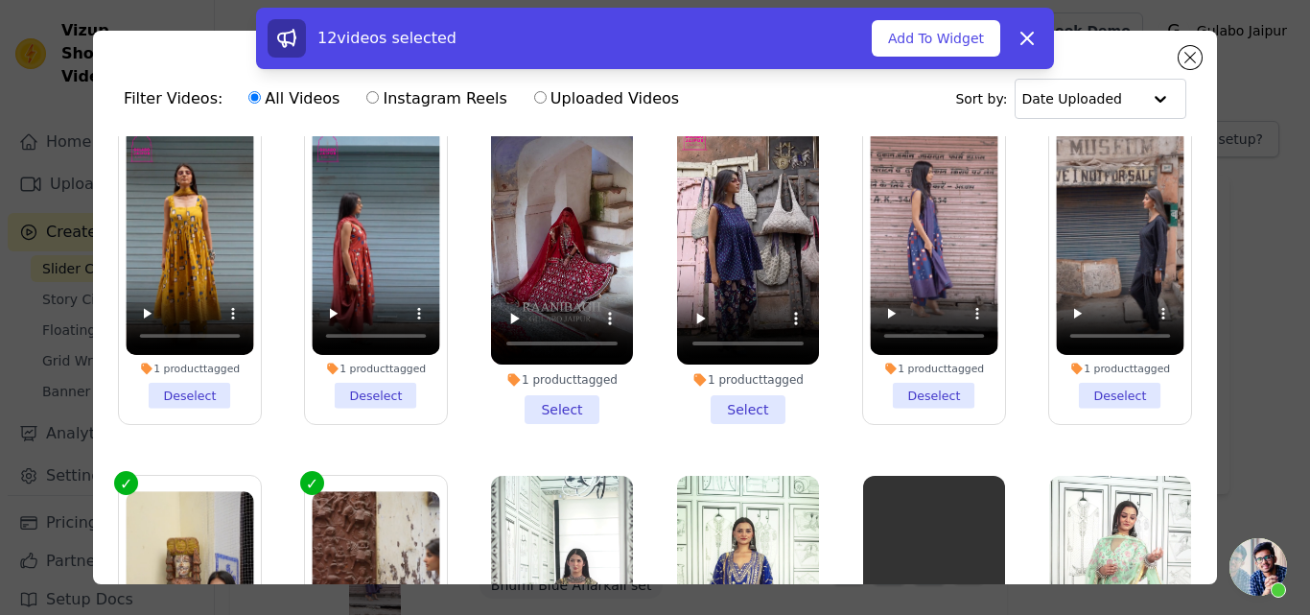
scroll to position [0, 0]
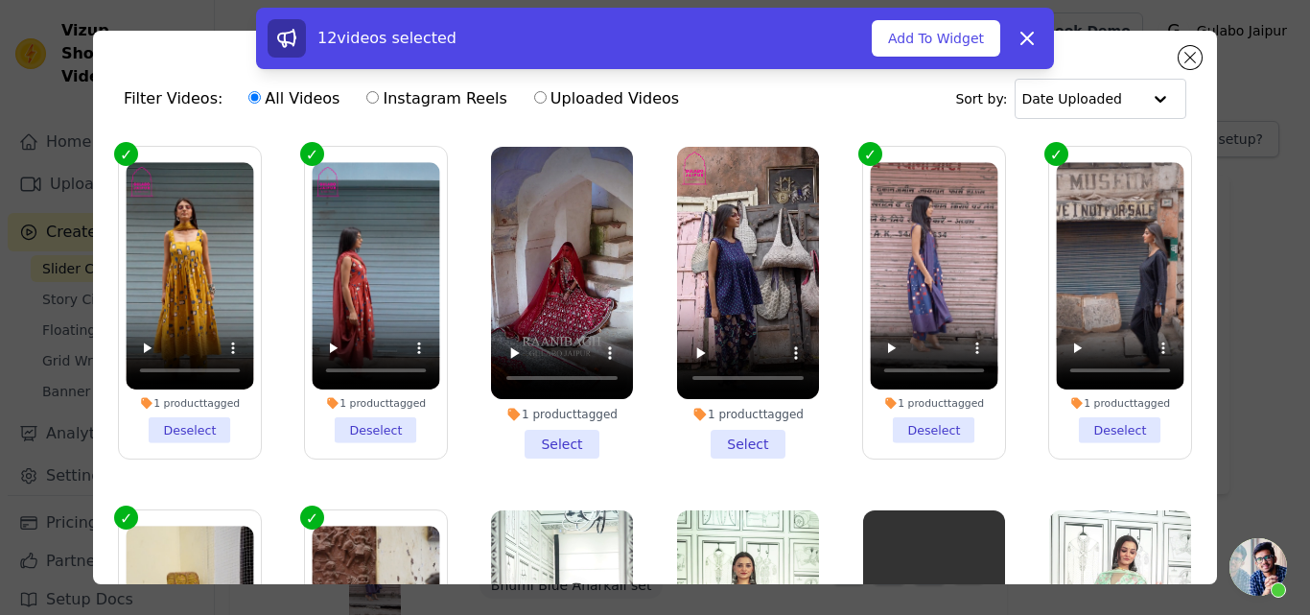
click at [728, 443] on li "1 product tagged Select" at bounding box center [748, 303] width 142 height 312
click at [0, 0] on input "1 product tagged Select" at bounding box center [0, 0] width 0 height 0
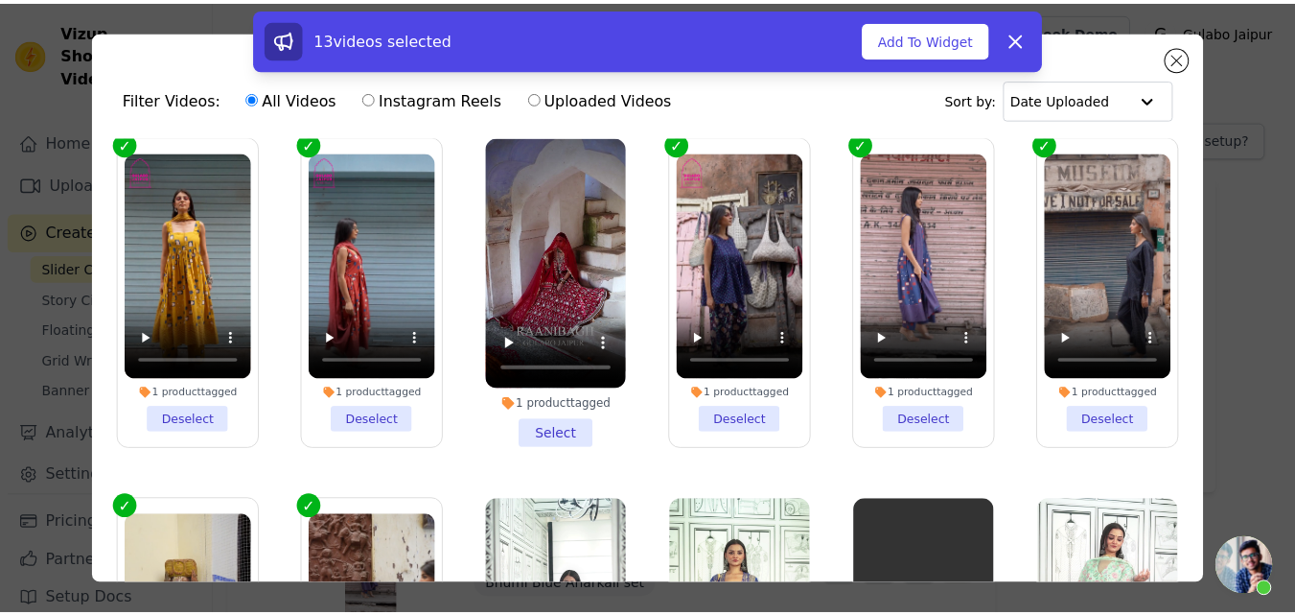
scroll to position [12, 0]
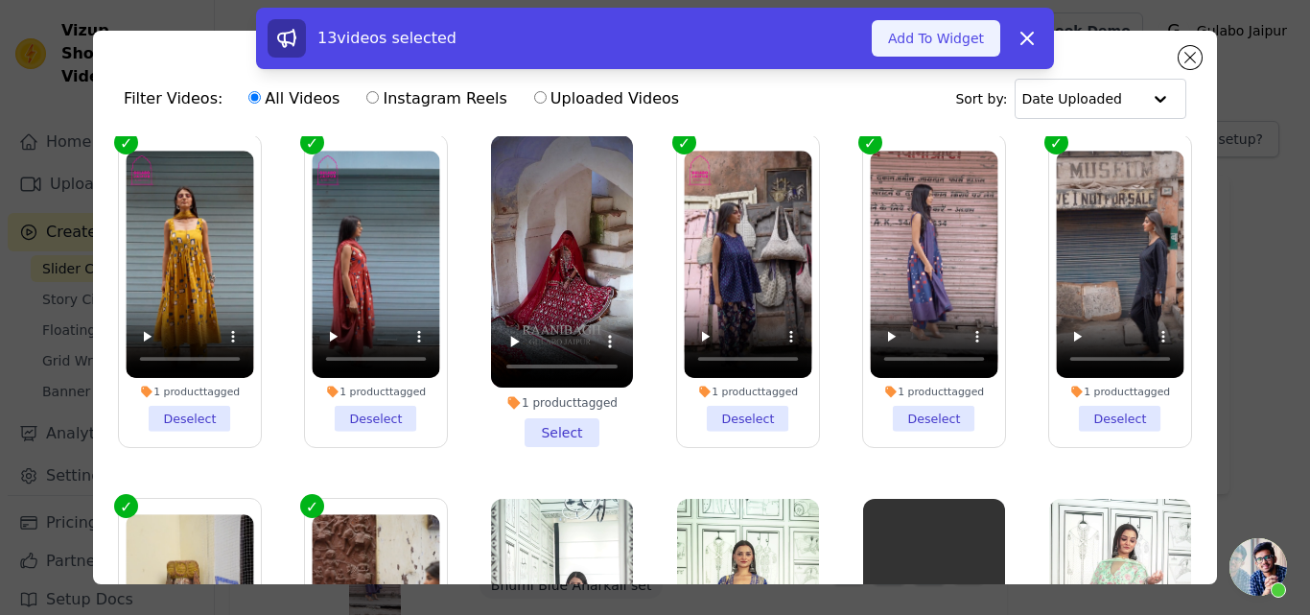
click at [935, 41] on button "Add To Widget" at bounding box center [936, 38] width 128 height 36
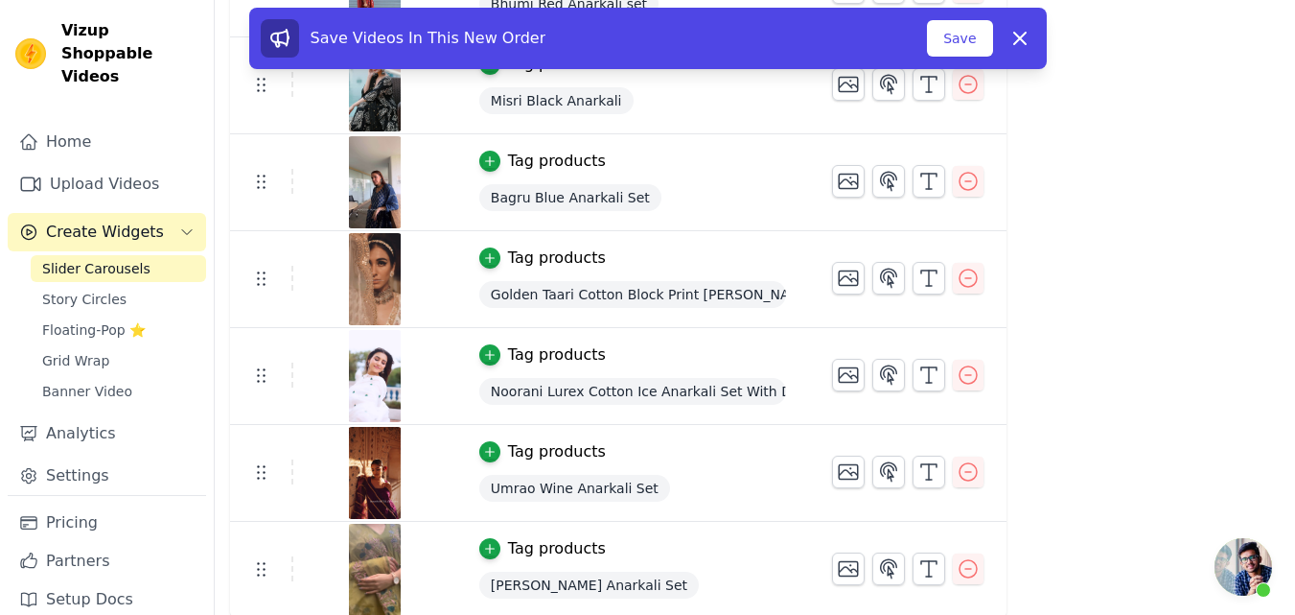
scroll to position [874, 0]
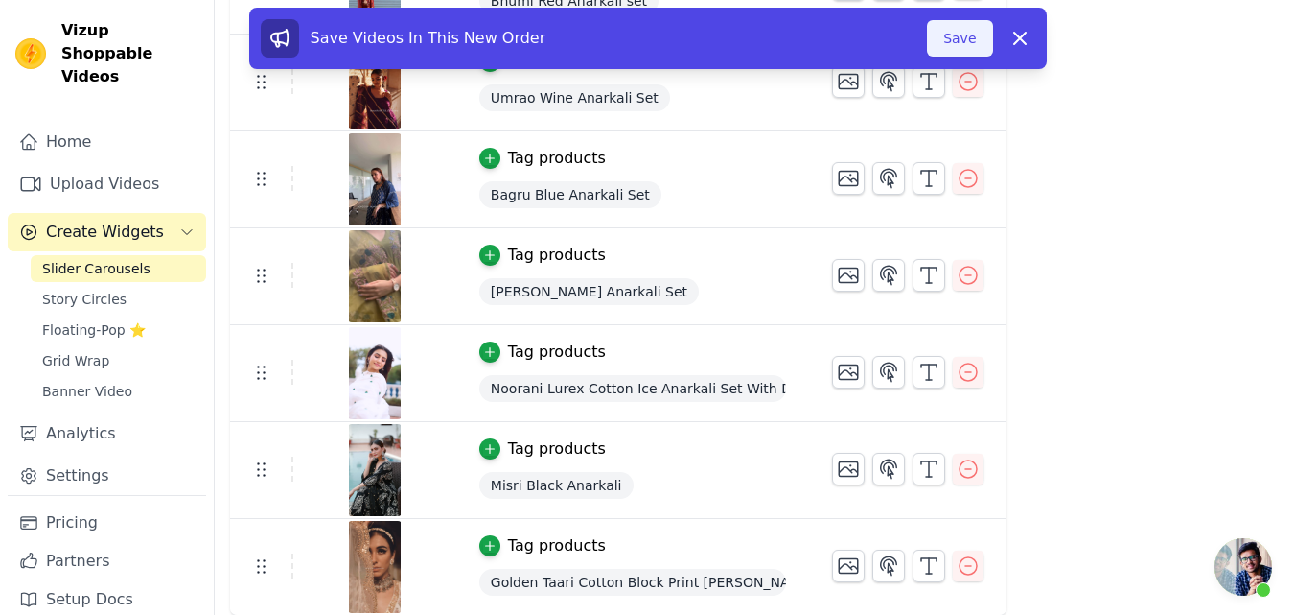
click at [955, 24] on button "Save" at bounding box center [959, 38] width 65 height 36
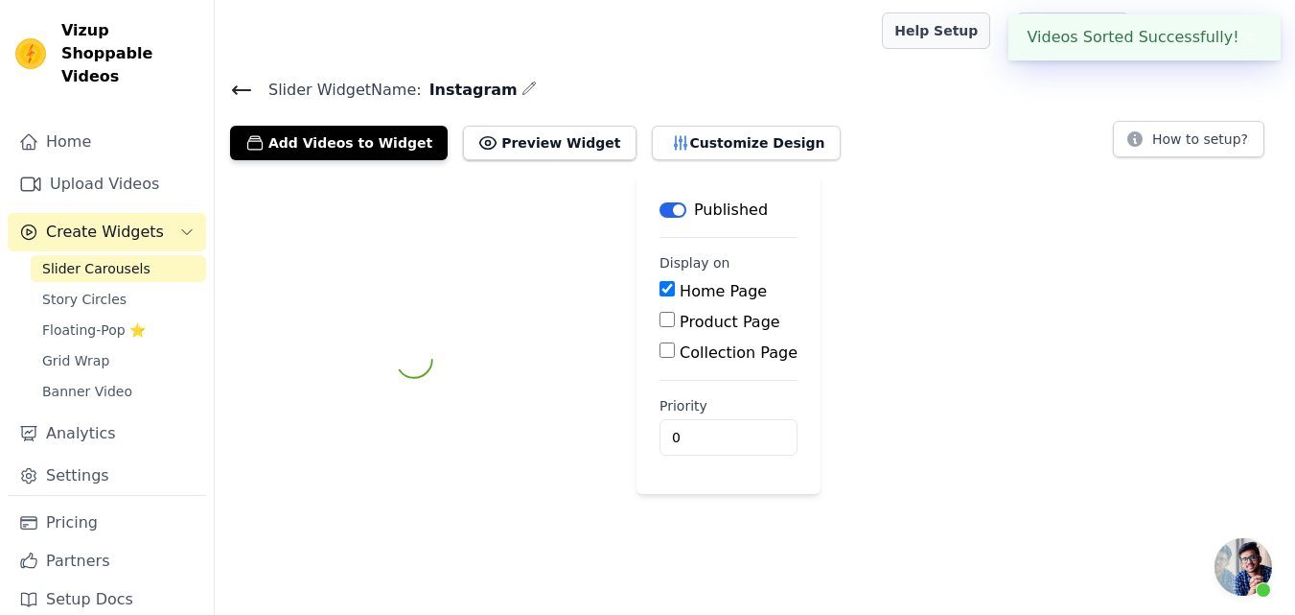
scroll to position [0, 0]
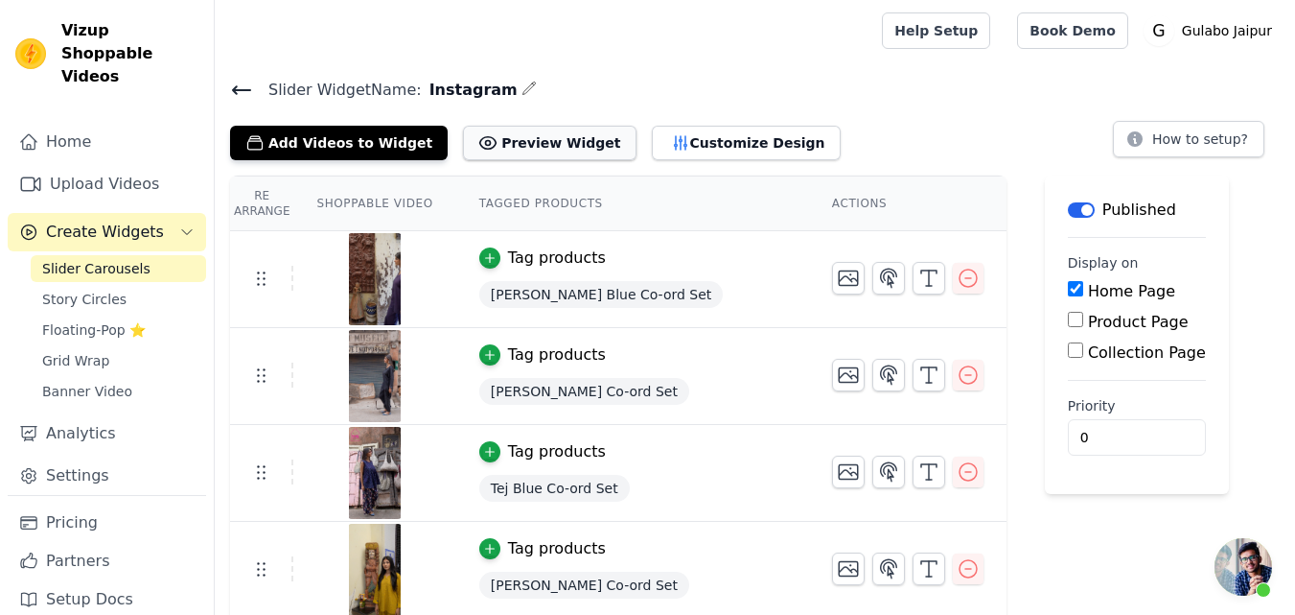
click at [486, 137] on button "Preview Widget" at bounding box center [549, 143] width 173 height 35
